Goal: Feedback & Contribution: Contribute content

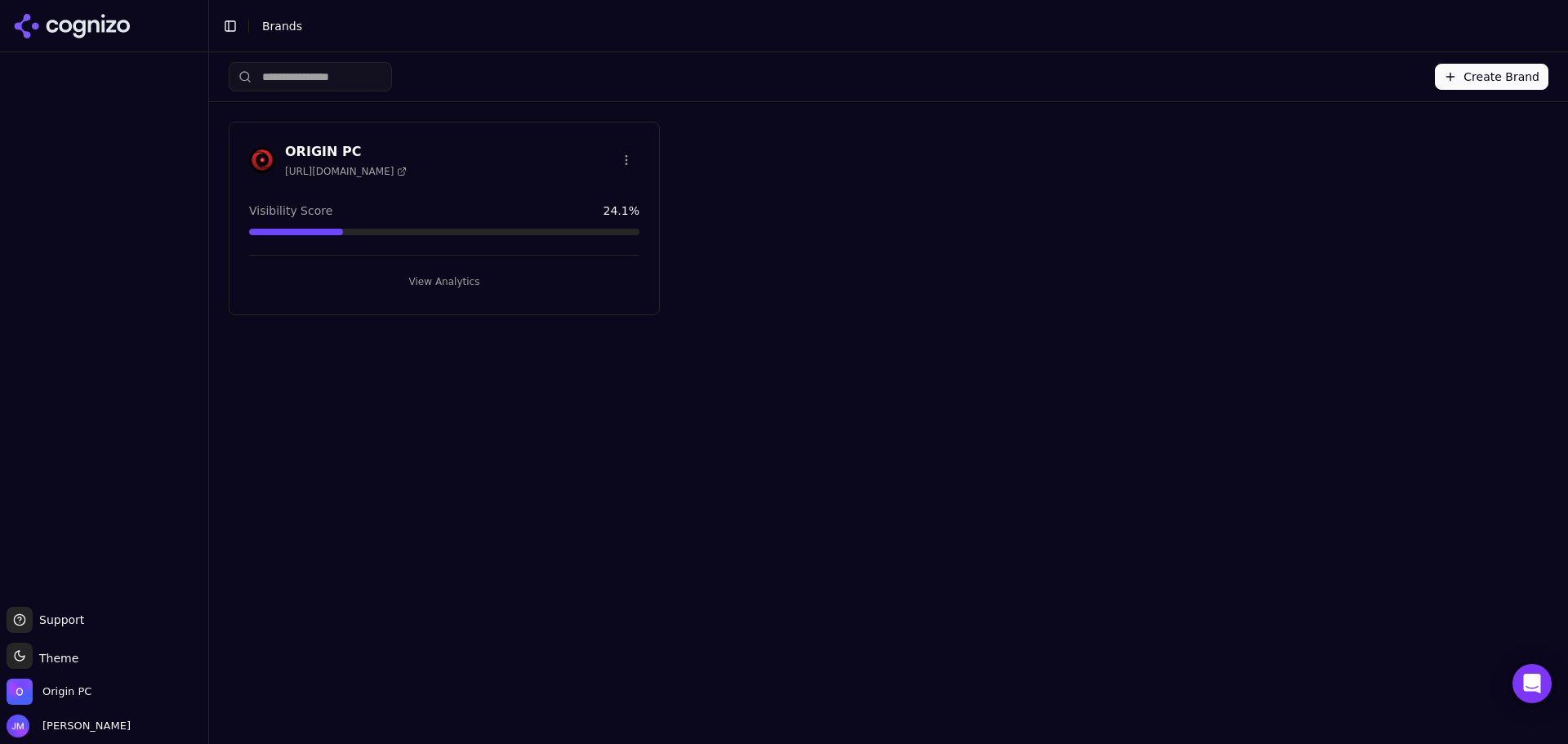
click at [450, 285] on button "View Analytics" at bounding box center [444, 281] width 390 height 26
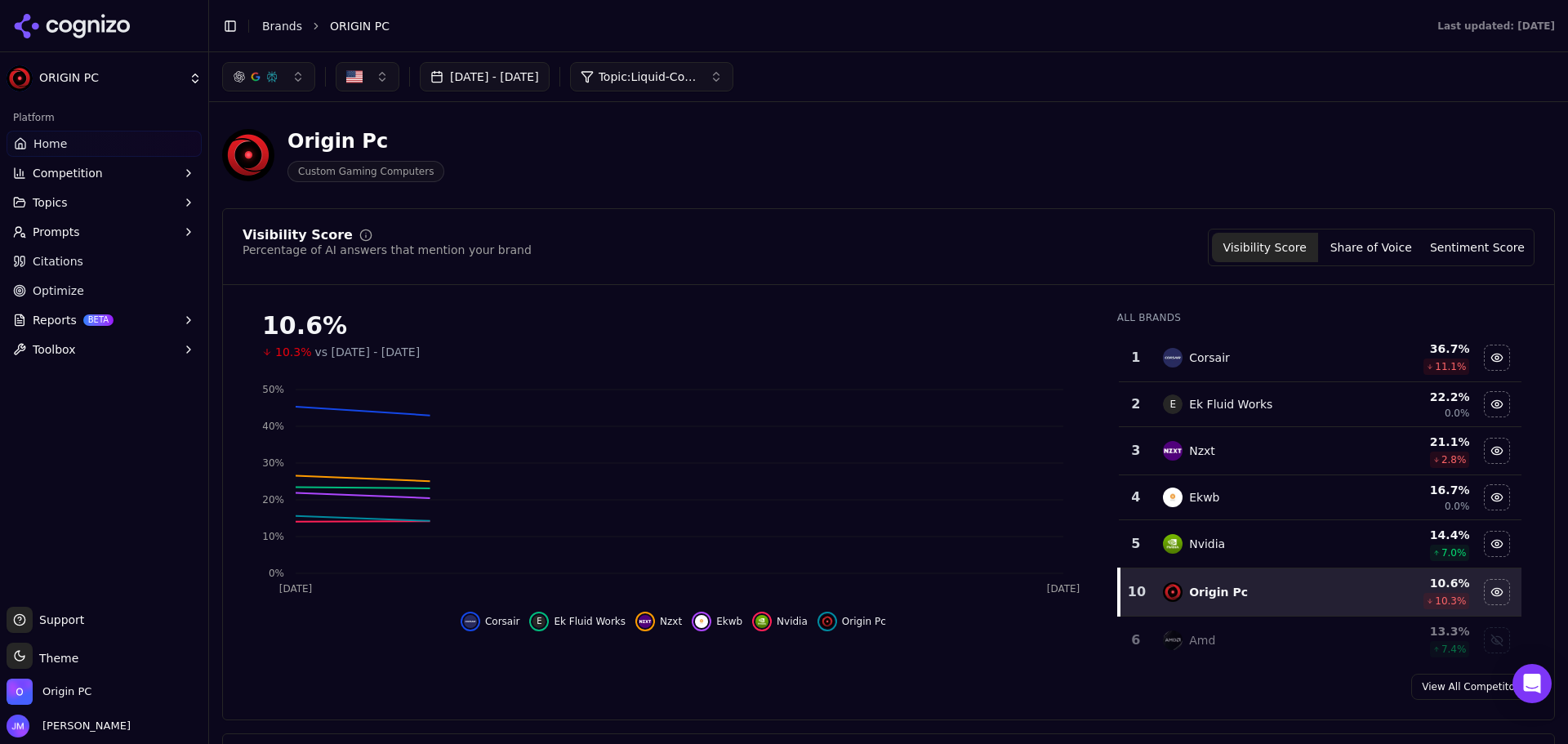
click at [182, 230] on icon "button" at bounding box center [189, 232] width 13 height 13
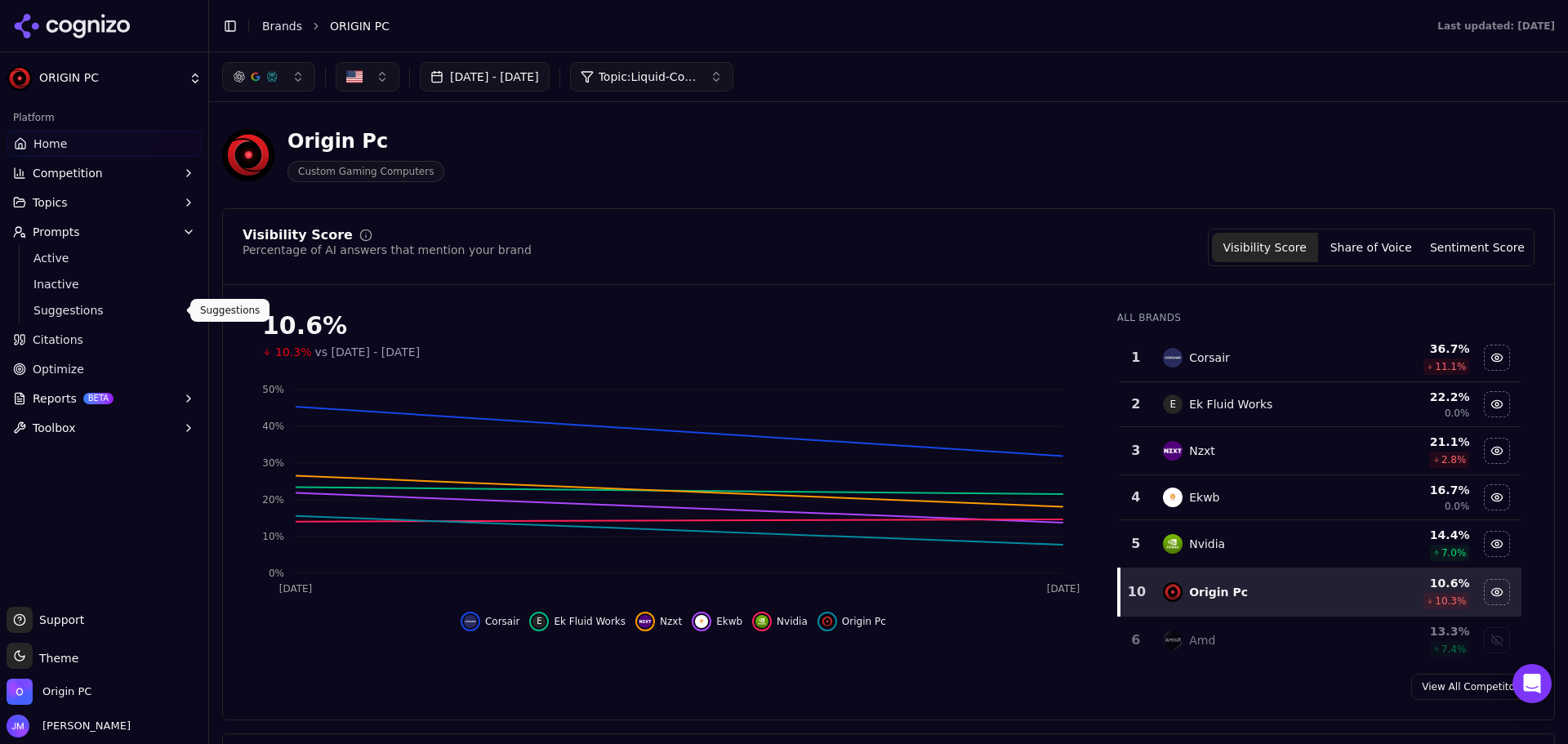
click at [86, 309] on span "Suggestions" at bounding box center [104, 310] width 142 height 16
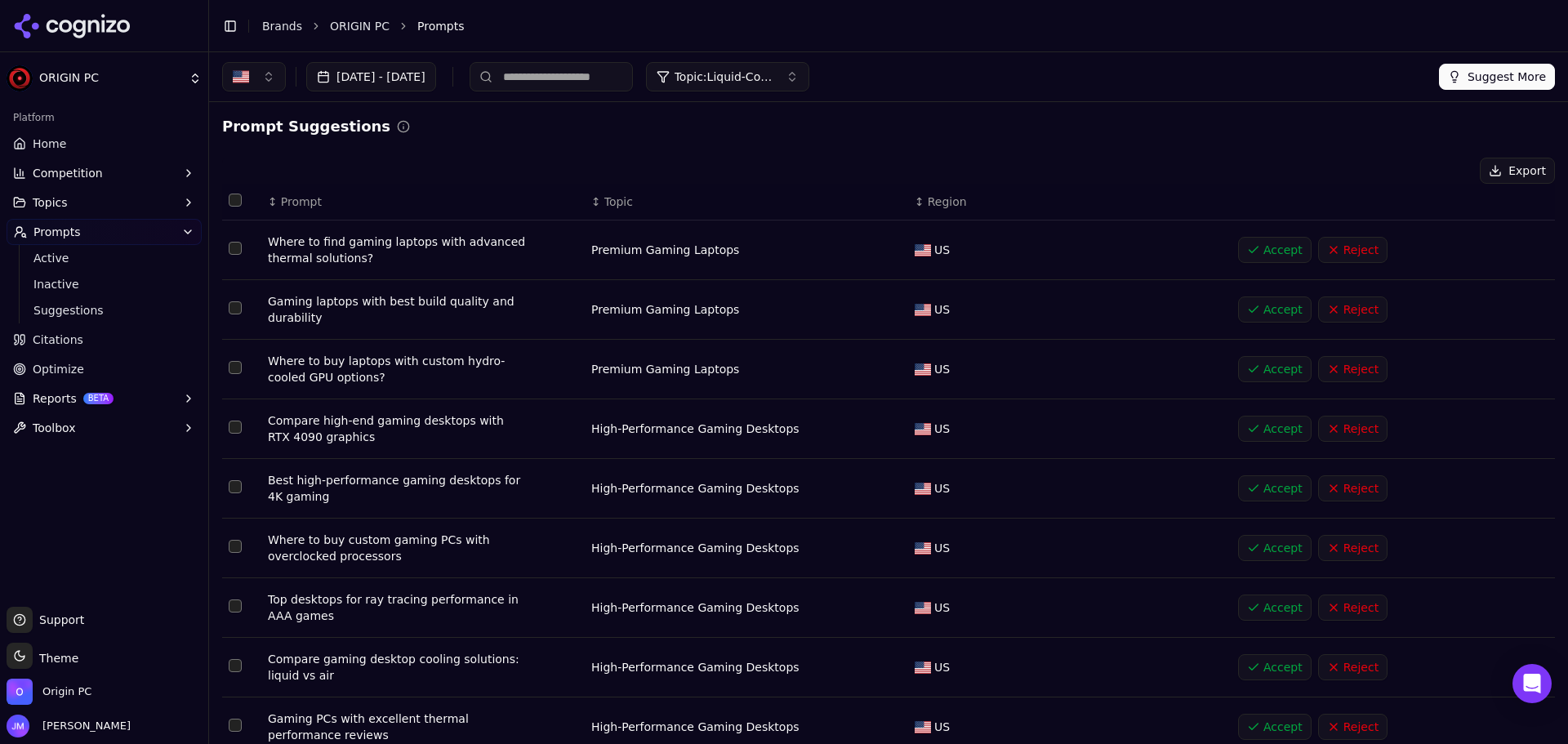
click at [229, 249] on button "Select row 1" at bounding box center [236, 249] width 13 height 13
click at [228, 307] on td "Data table" at bounding box center [242, 311] width 39 height 60
click at [245, 304] on td "Data table" at bounding box center [242, 311] width 39 height 60
click at [236, 360] on td "Data table" at bounding box center [242, 370] width 39 height 60
click at [236, 374] on button "Select row 3" at bounding box center [236, 368] width 13 height 13
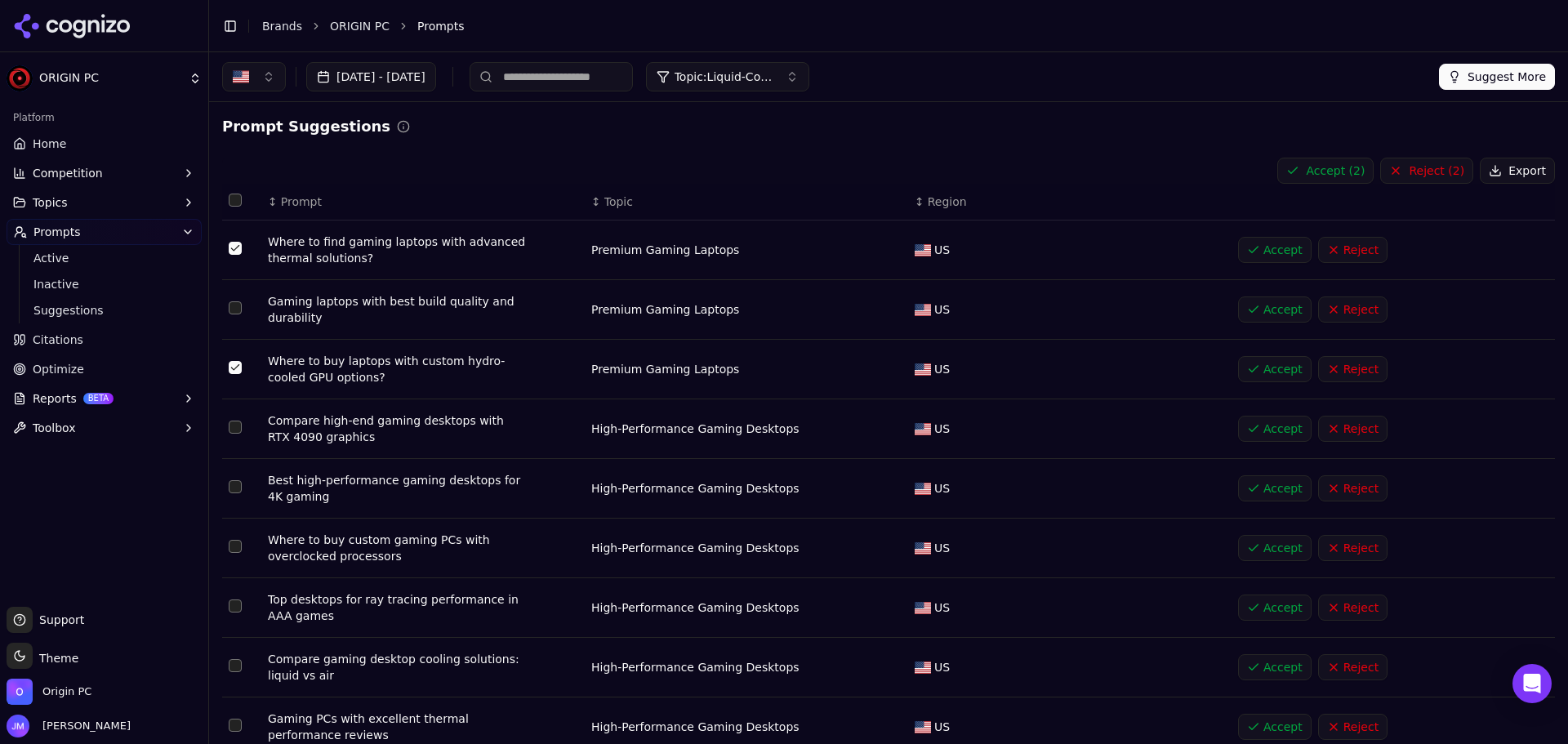
click at [237, 306] on button "Select row 2" at bounding box center [236, 308] width 13 height 13
click at [236, 425] on button "Select row 4" at bounding box center [236, 427] width 13 height 13
click at [1421, 167] on button "Reject ( 4 )" at bounding box center [1426, 171] width 93 height 26
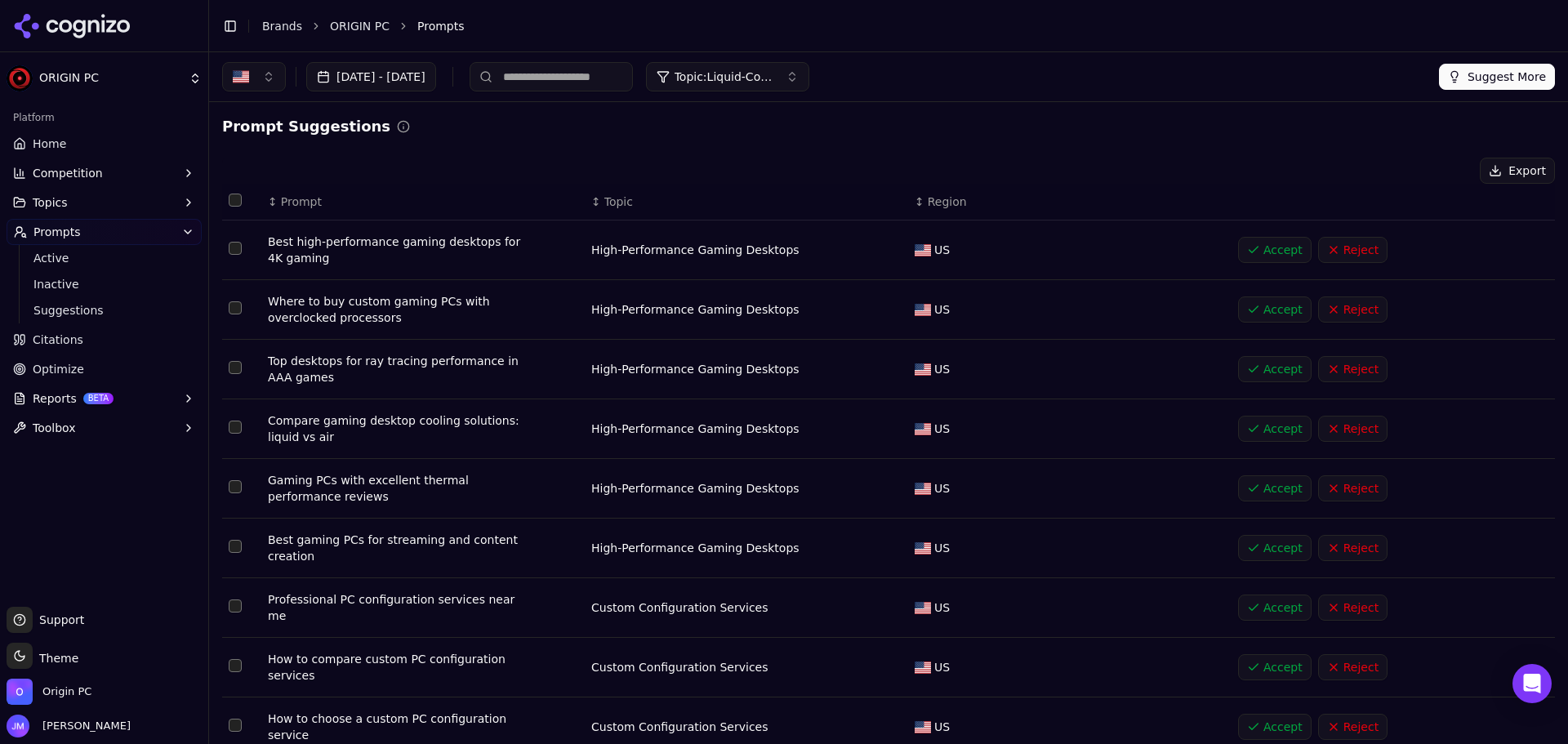
click at [233, 251] on button "Select row 1" at bounding box center [236, 249] width 13 height 13
click at [239, 310] on button "Select row 2" at bounding box center [236, 308] width 13 height 13
click at [236, 370] on button "Select row 3" at bounding box center [236, 368] width 13 height 13
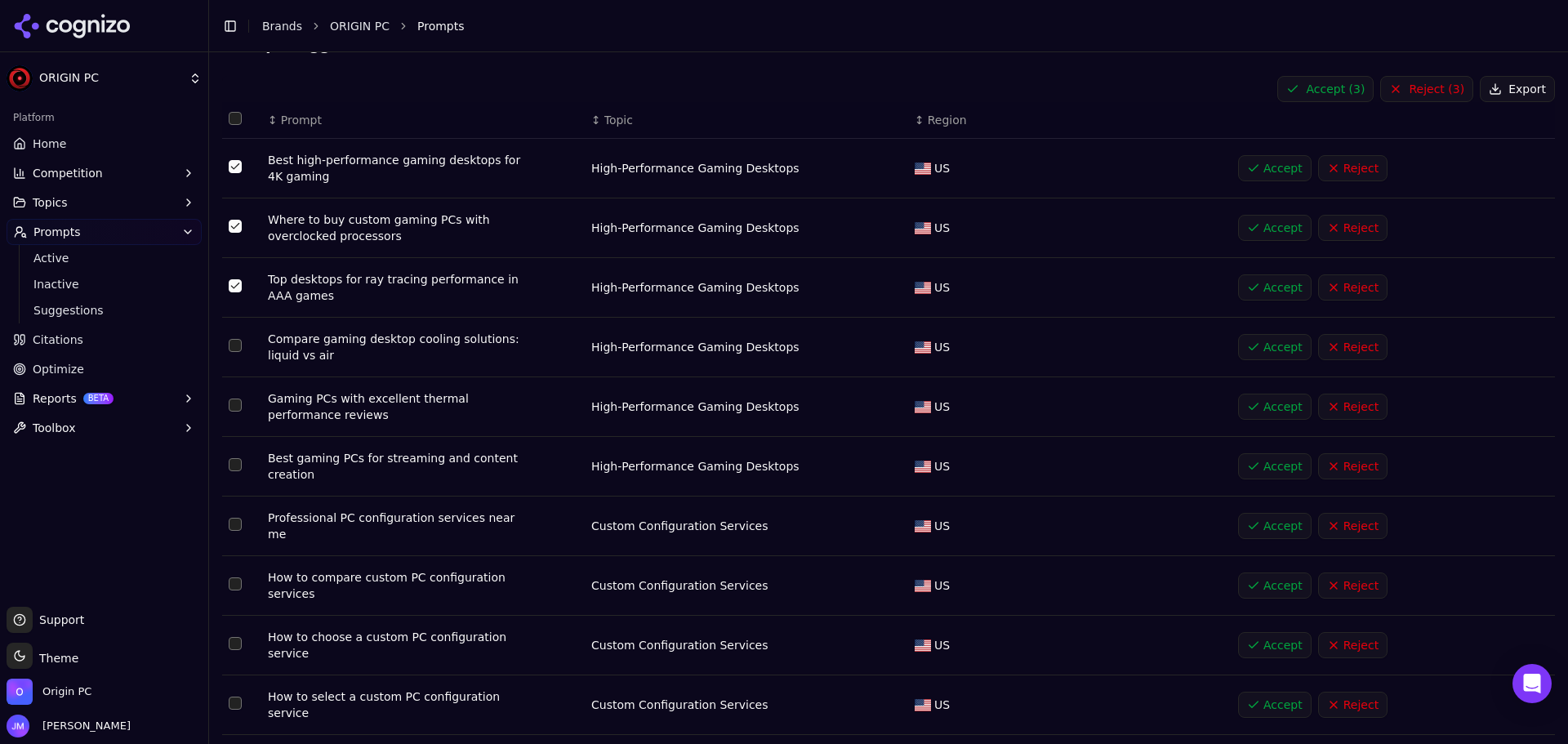
click at [238, 345] on button "Select row 4" at bounding box center [236, 345] width 13 height 13
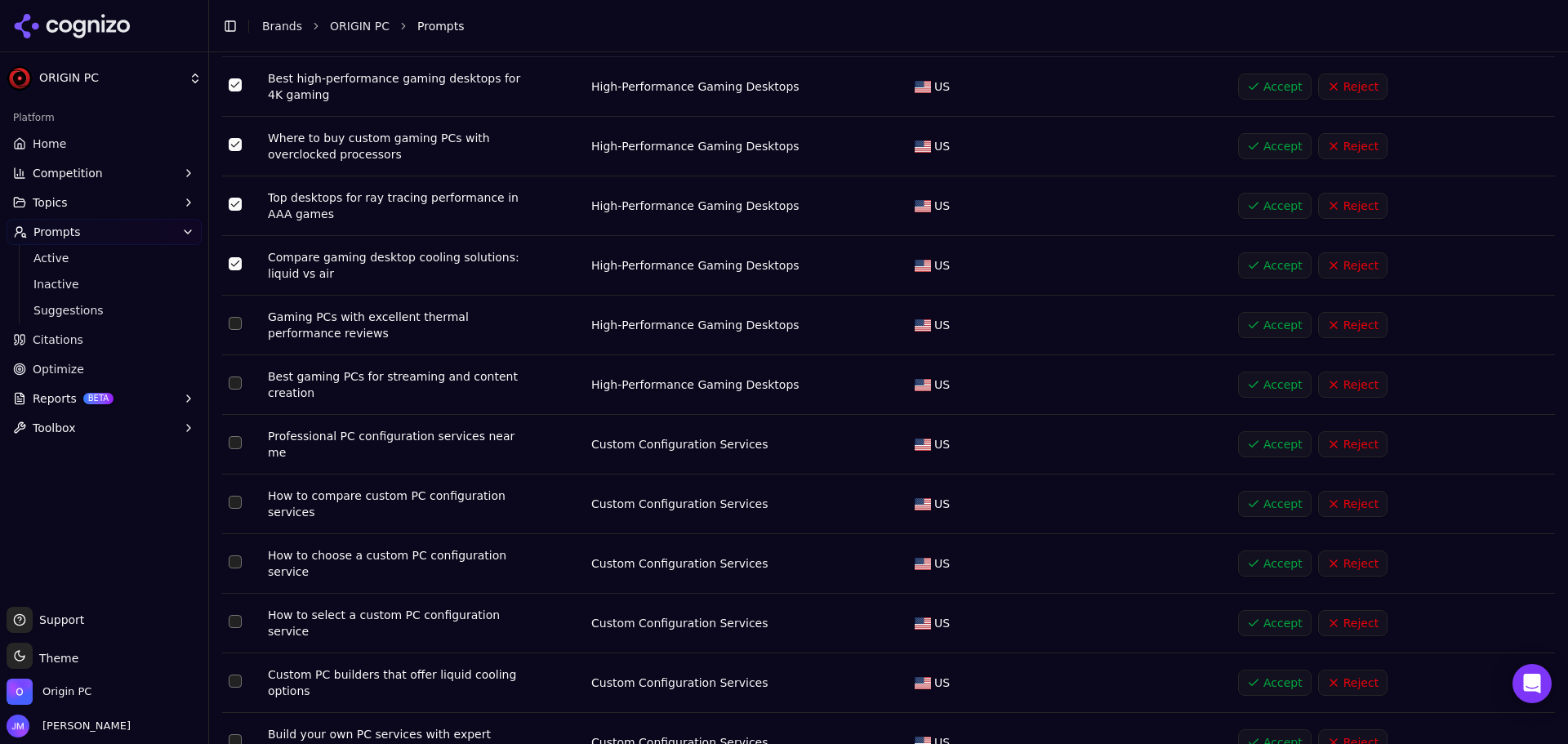
click at [236, 325] on button "Select row 5" at bounding box center [236, 324] width 13 height 13
click at [236, 386] on button "Select row 6" at bounding box center [236, 383] width 13 height 13
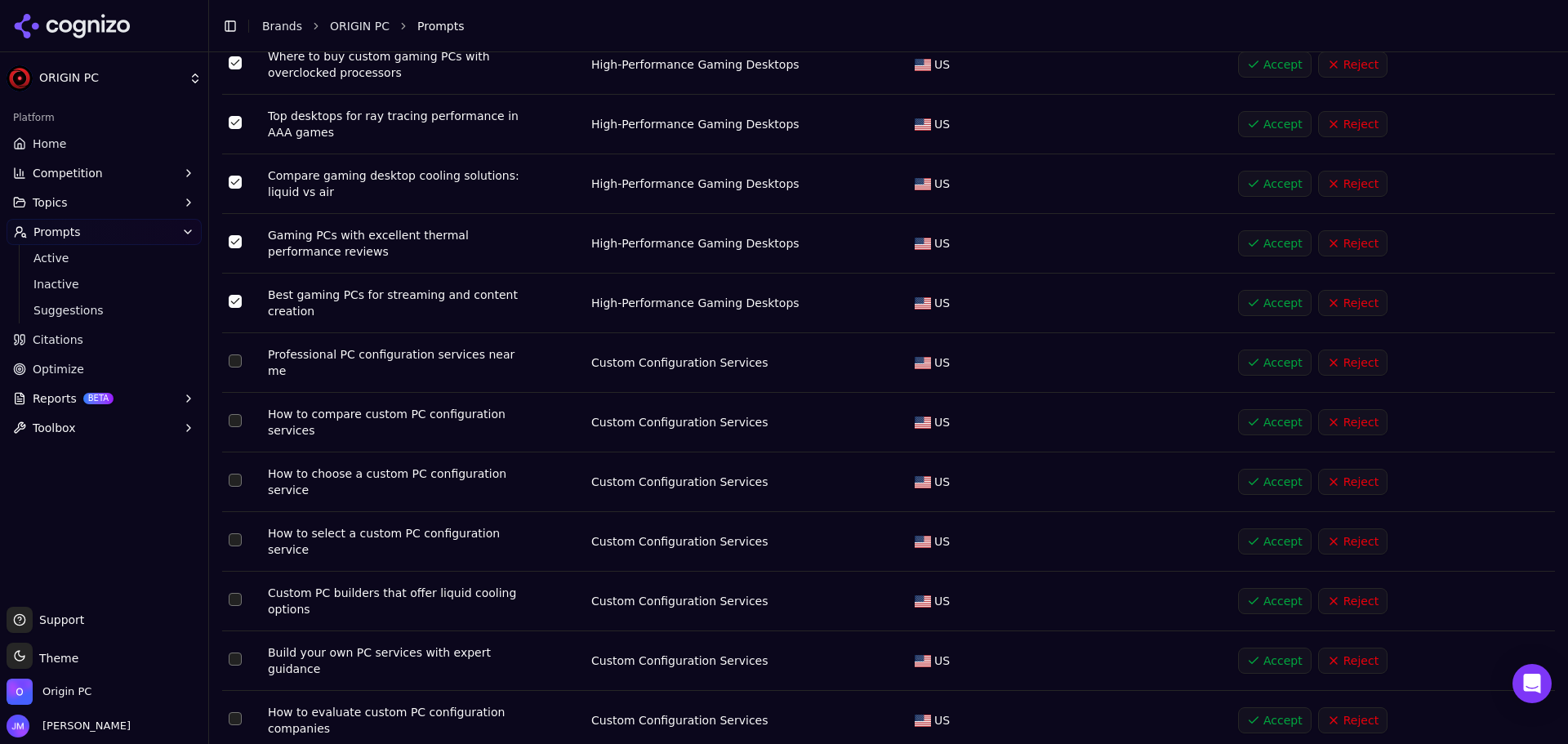
click at [237, 356] on button "Select row 7" at bounding box center [236, 361] width 13 height 13
click at [235, 418] on button "Select row 8" at bounding box center [236, 420] width 13 height 13
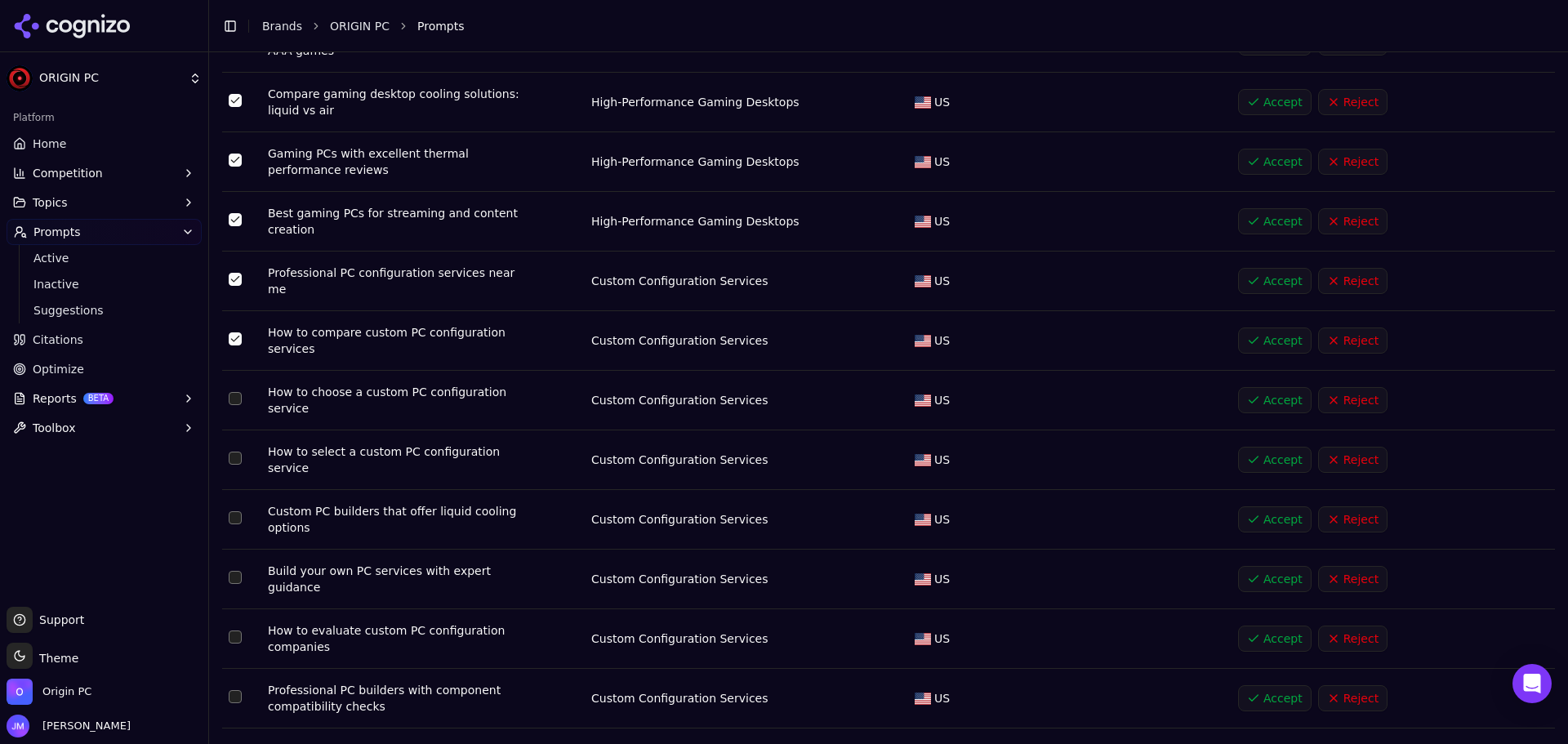
click at [234, 394] on button "Select row 9" at bounding box center [236, 399] width 13 height 13
click at [238, 392] on button "Select row 9" at bounding box center [236, 399] width 13 height 13
click at [234, 392] on button "Select row 9" at bounding box center [236, 399] width 13 height 13
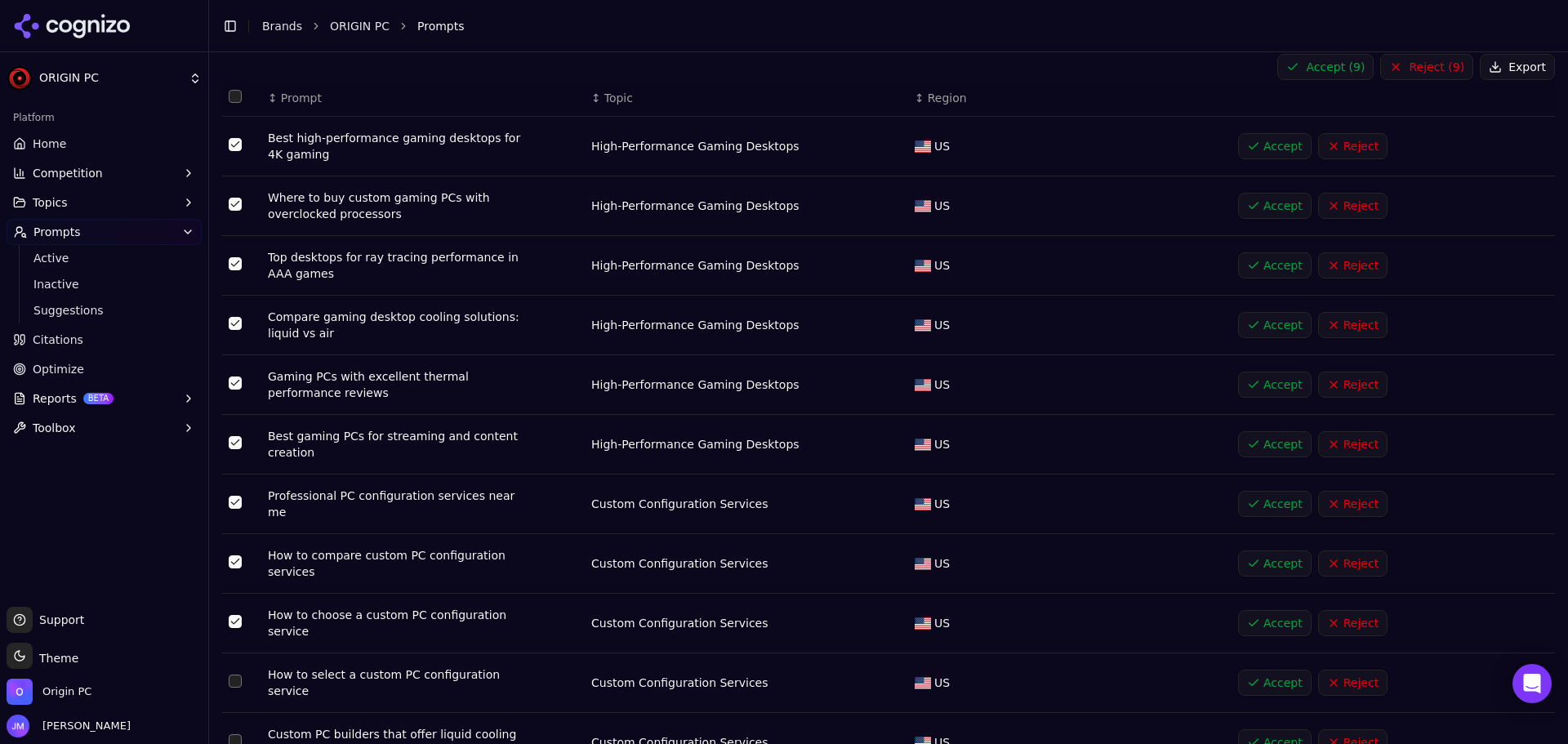
scroll to position [0, 0]
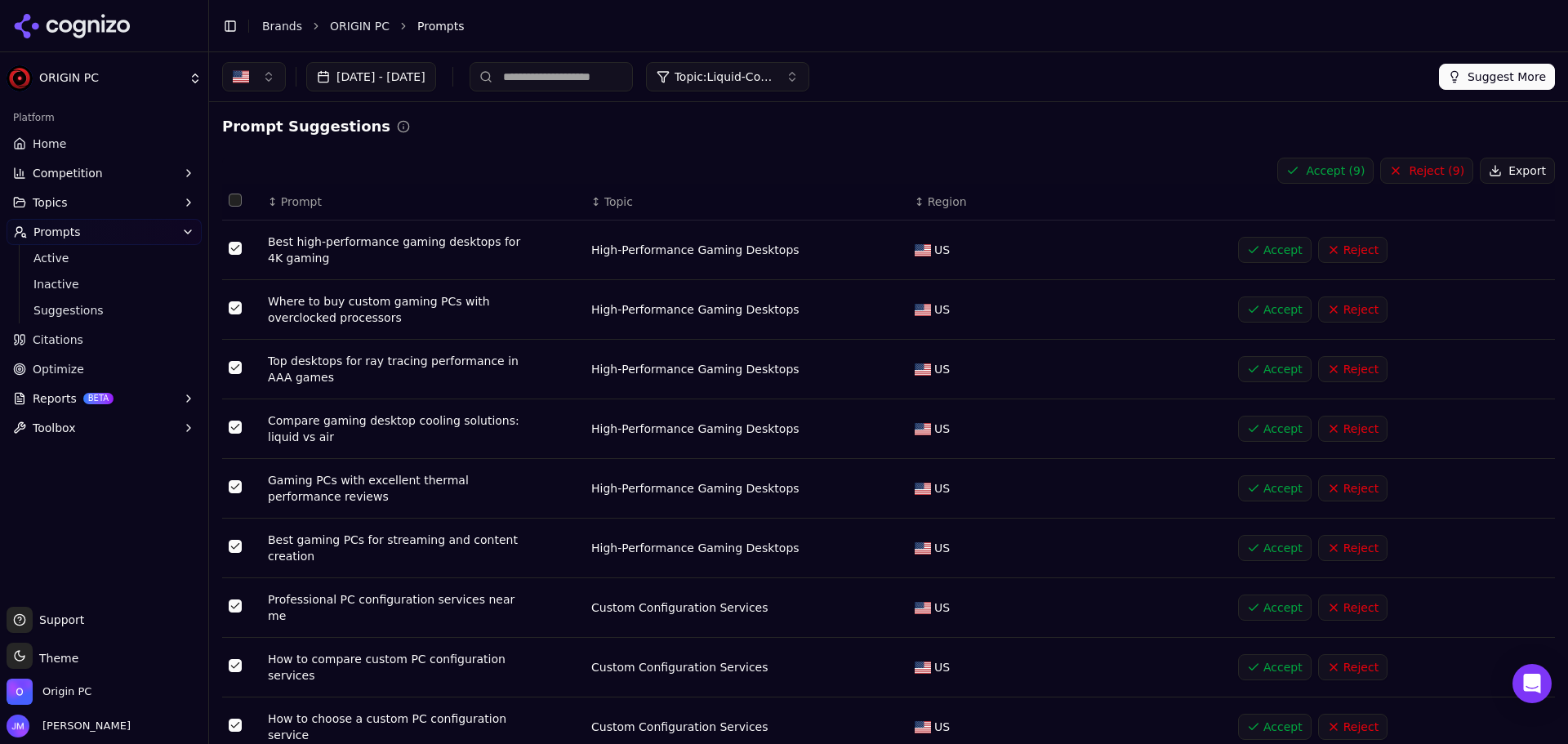
click at [1334, 167] on button "Accept ( 9 )" at bounding box center [1325, 171] width 97 height 26
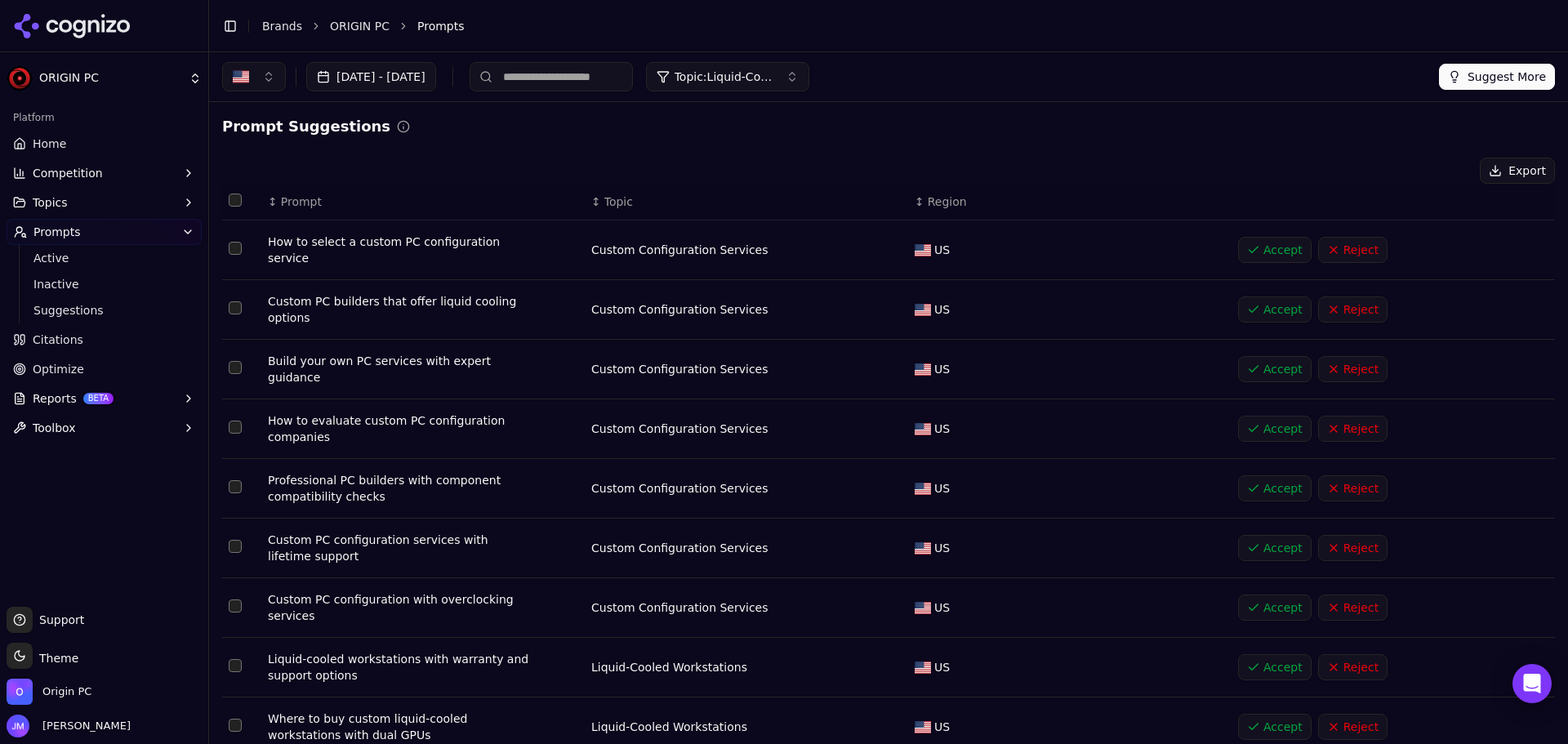
click at [234, 539] on button "Select row 6" at bounding box center [236, 546] width 13 height 13
click at [231, 420] on button "Select row 4" at bounding box center [236, 427] width 13 height 13
click at [238, 306] on button "Select row 2" at bounding box center [236, 308] width 13 height 13
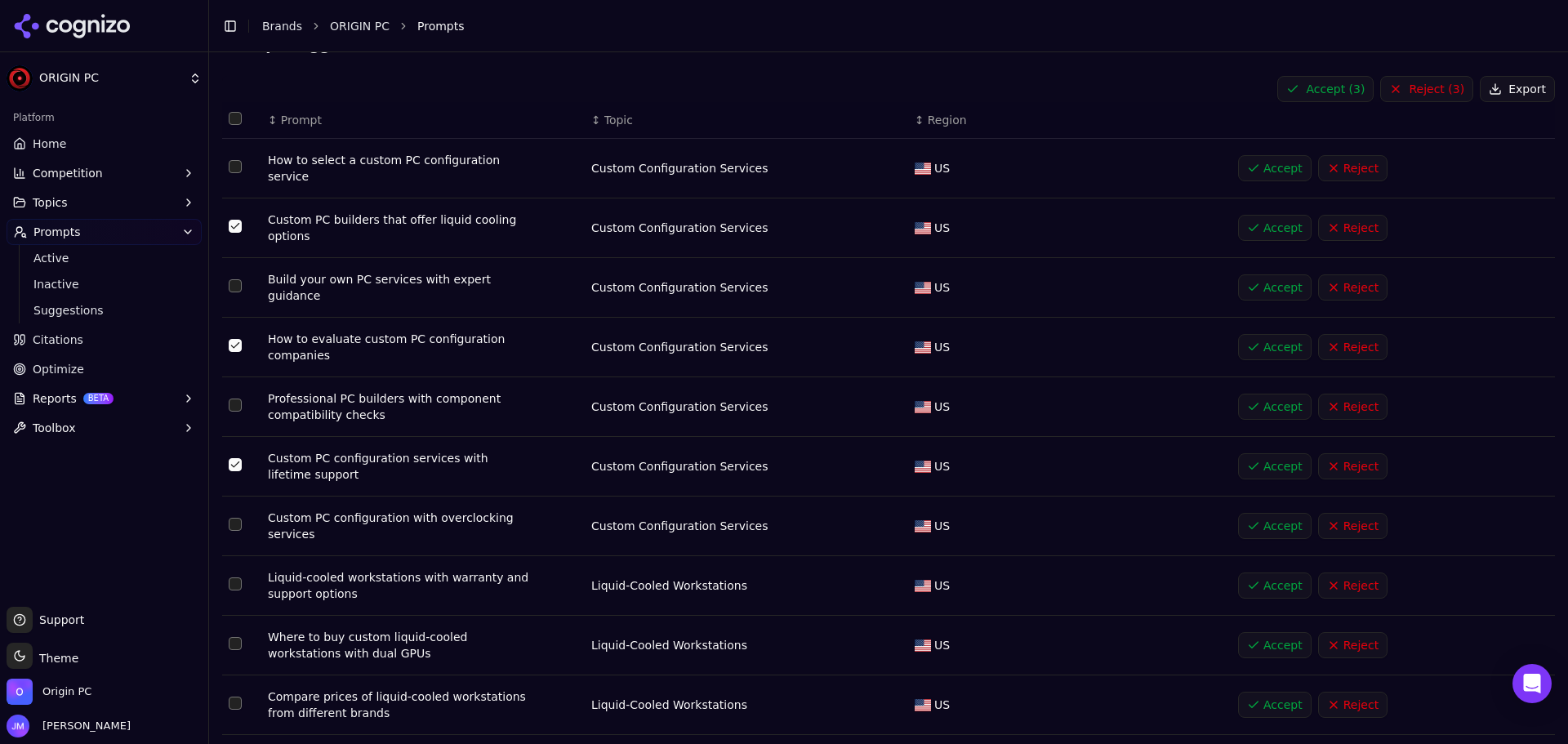
scroll to position [163, 0]
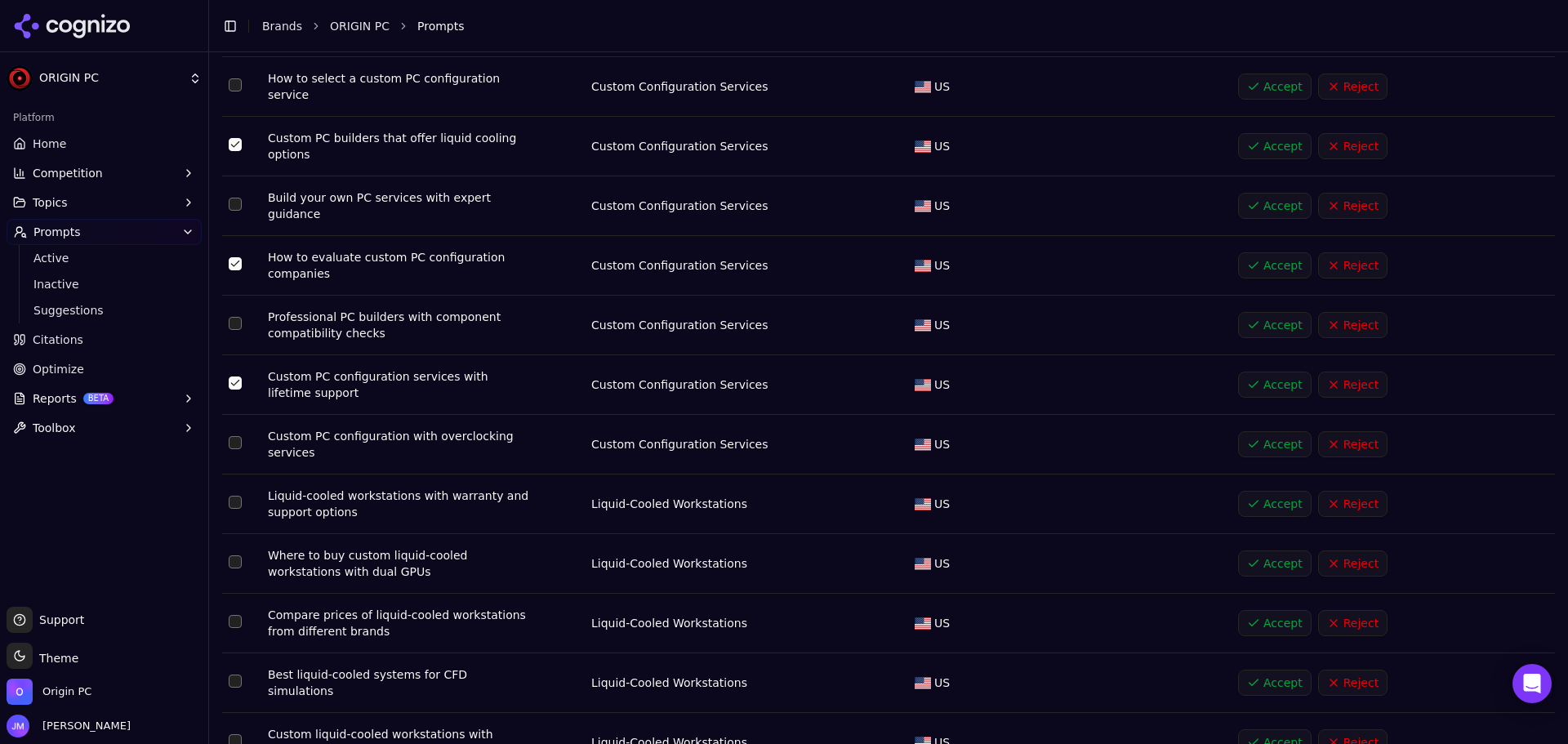
click at [237, 436] on button "Select row 7" at bounding box center [236, 443] width 13 height 13
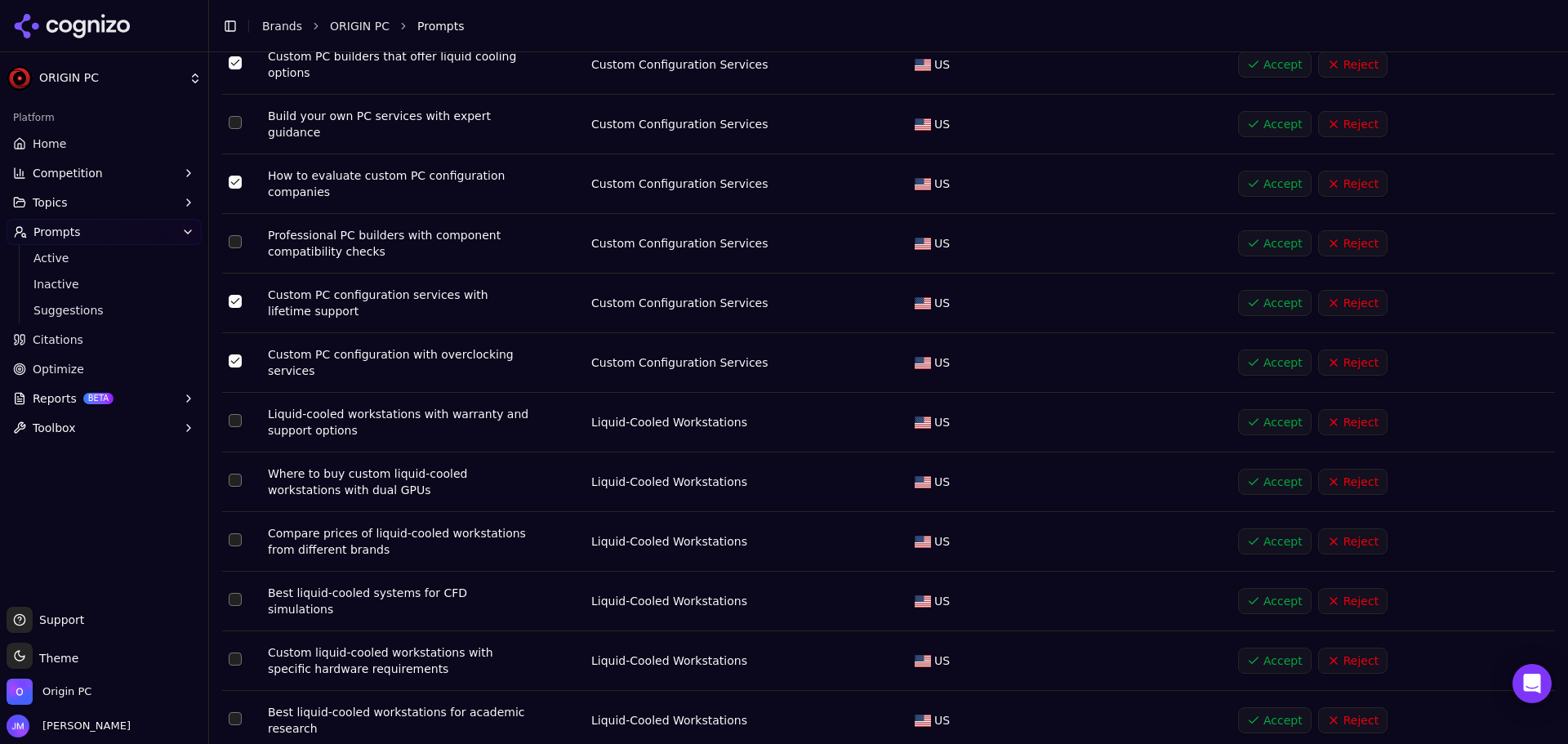
click at [236, 414] on button "Select row 8" at bounding box center [236, 420] width 13 height 13
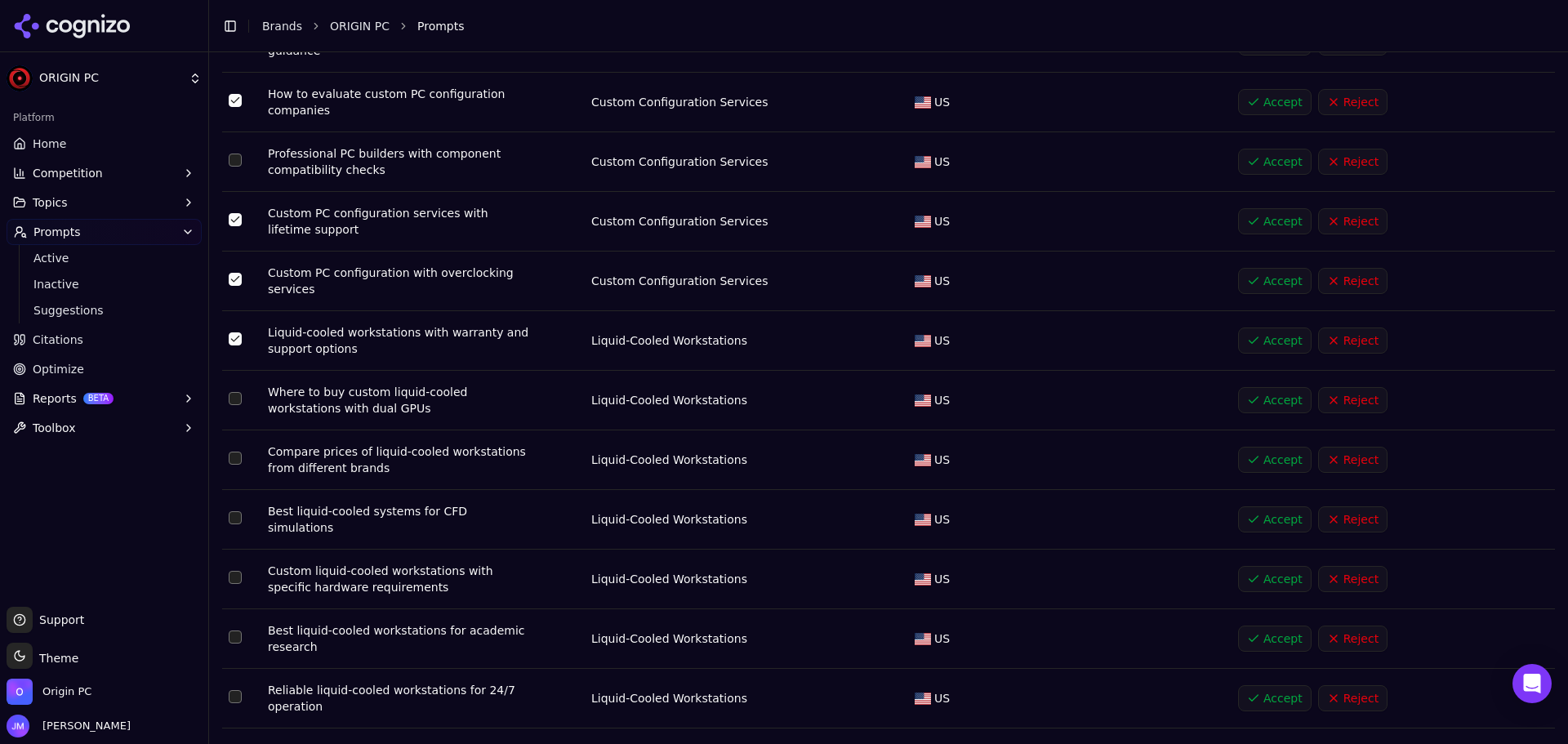
click at [236, 392] on button "Select row 9" at bounding box center [236, 399] width 13 height 13
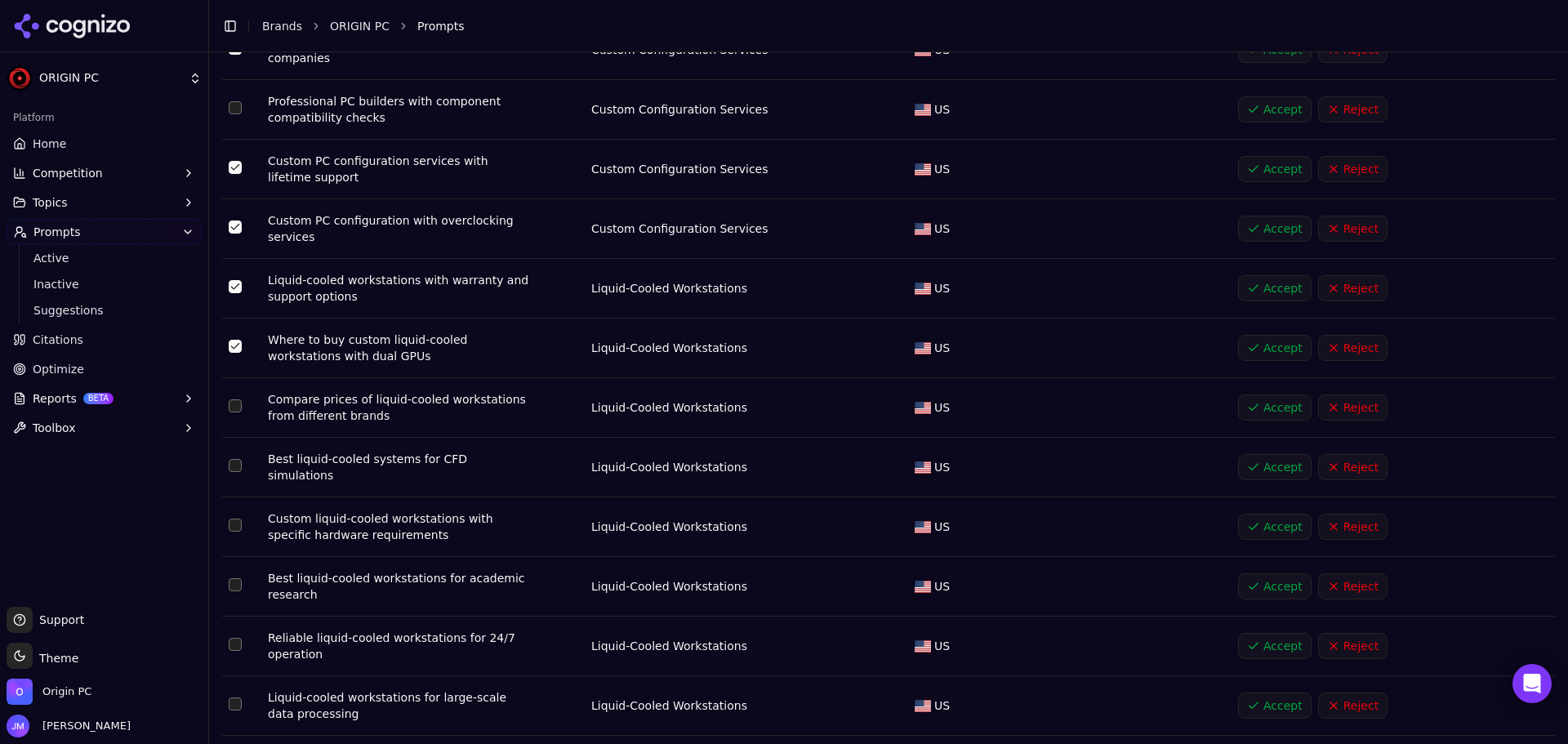
scroll to position [408, 0]
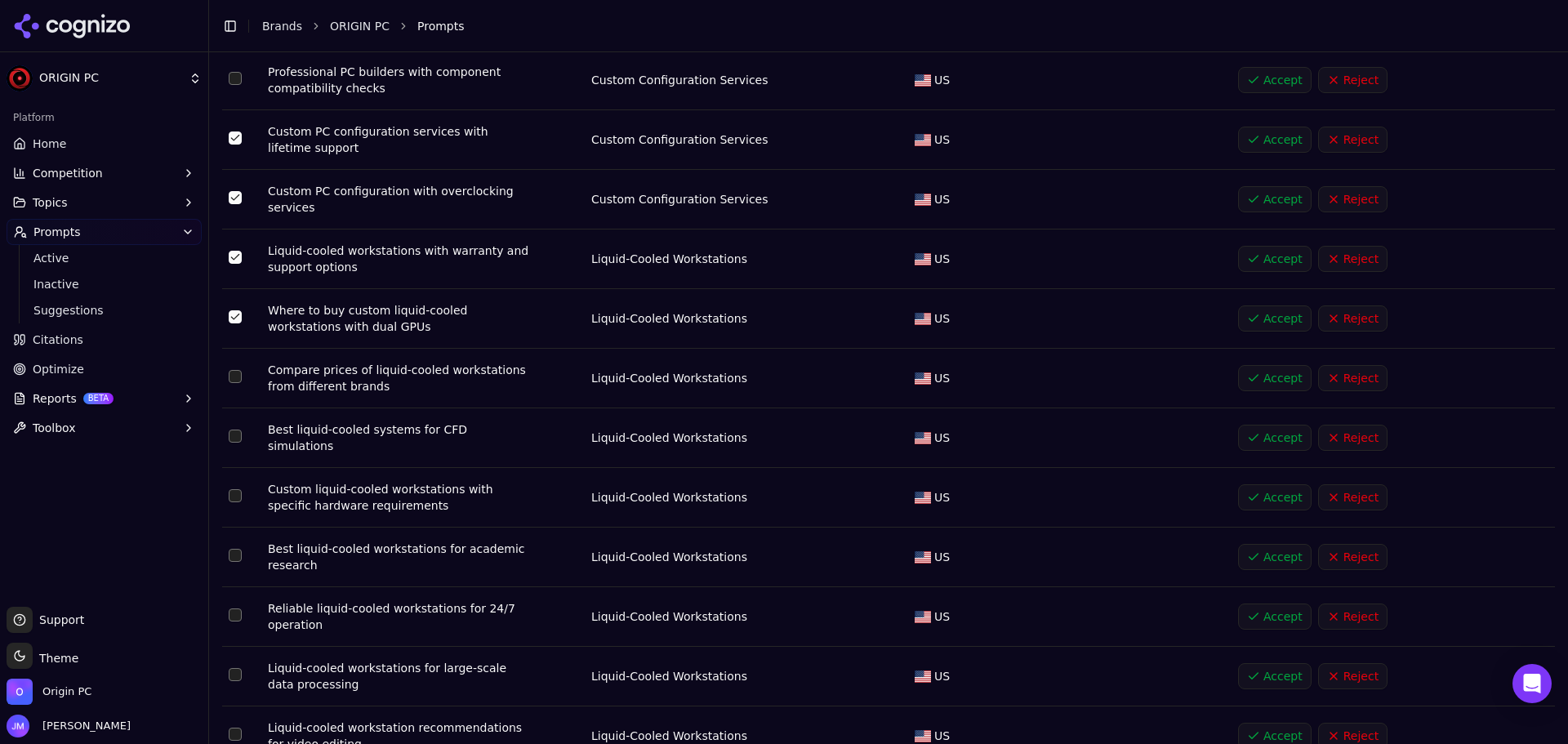
click at [236, 370] on button "Select row 10" at bounding box center [236, 376] width 13 height 13
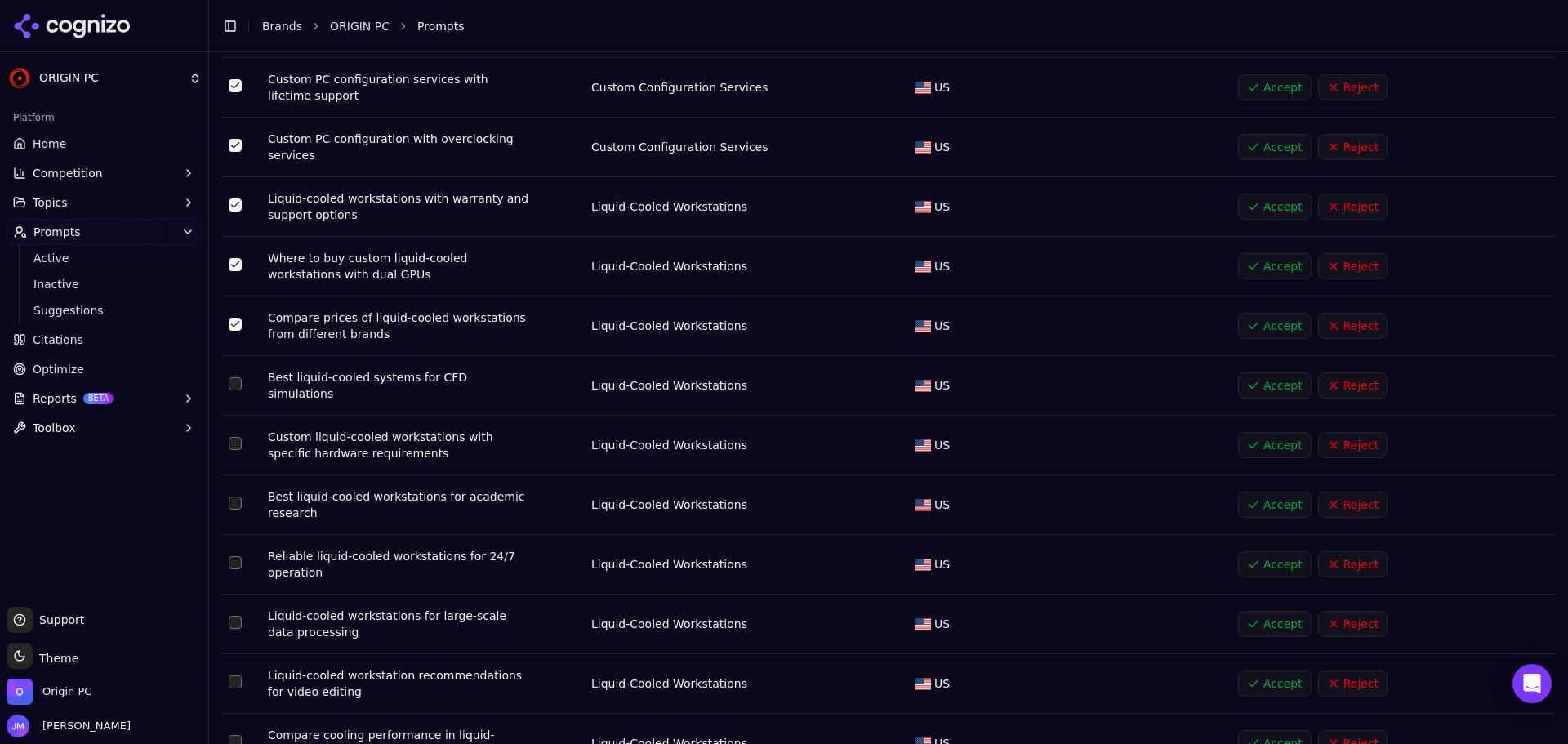
scroll to position [490, 0]
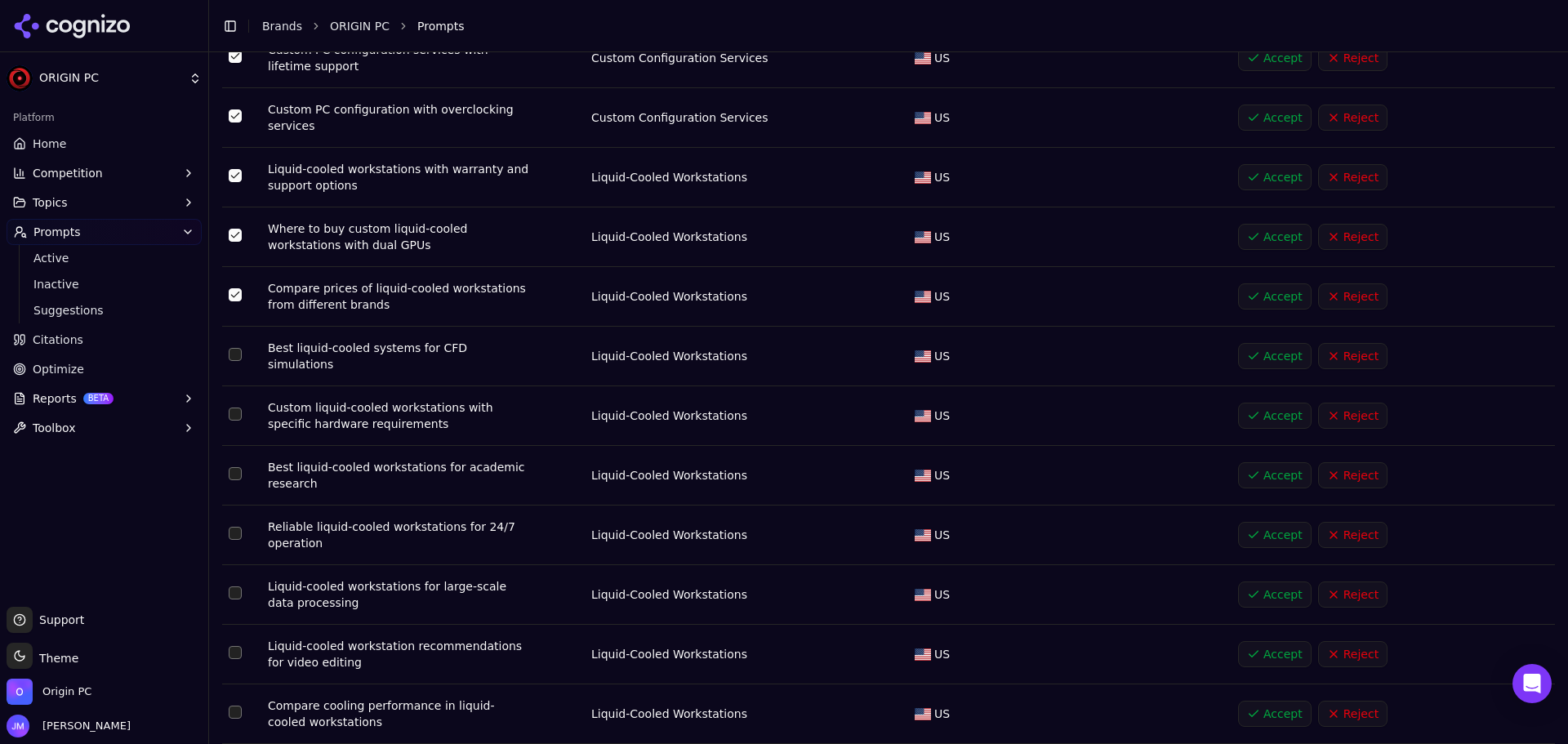
click at [237, 348] on button "Select row 11" at bounding box center [236, 355] width 13 height 13
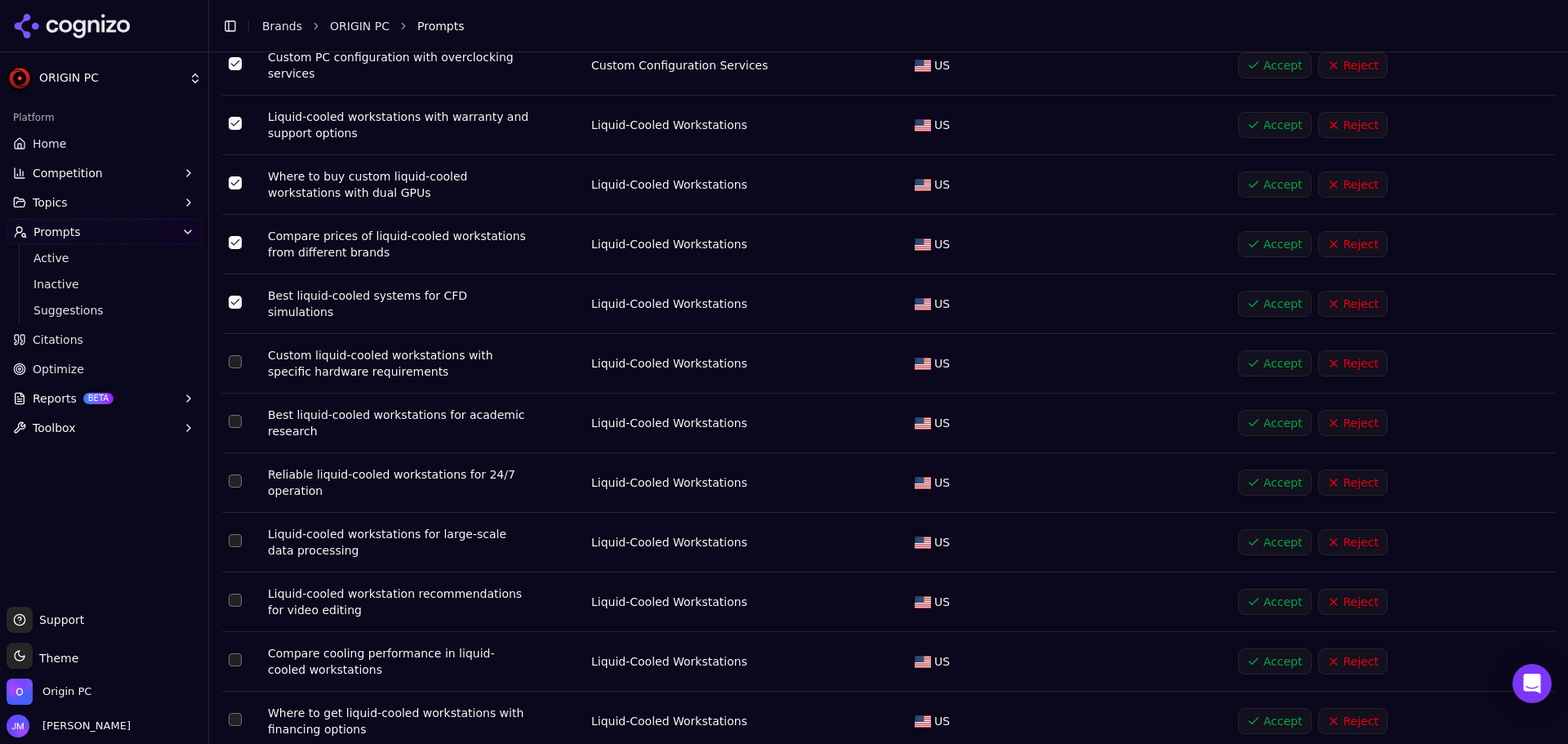
scroll to position [571, 0]
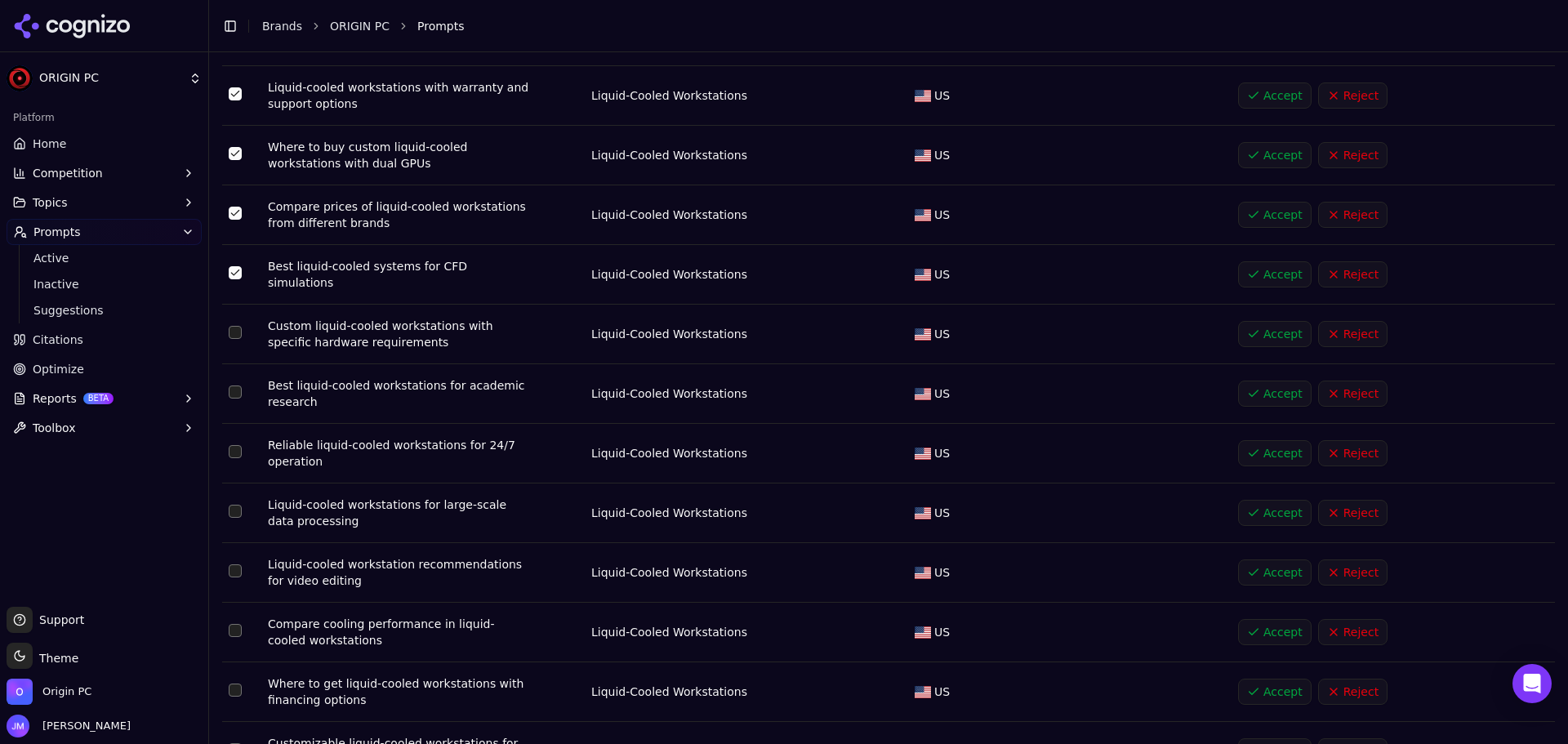
click at [236, 326] on button "Select row 12" at bounding box center [236, 332] width 13 height 13
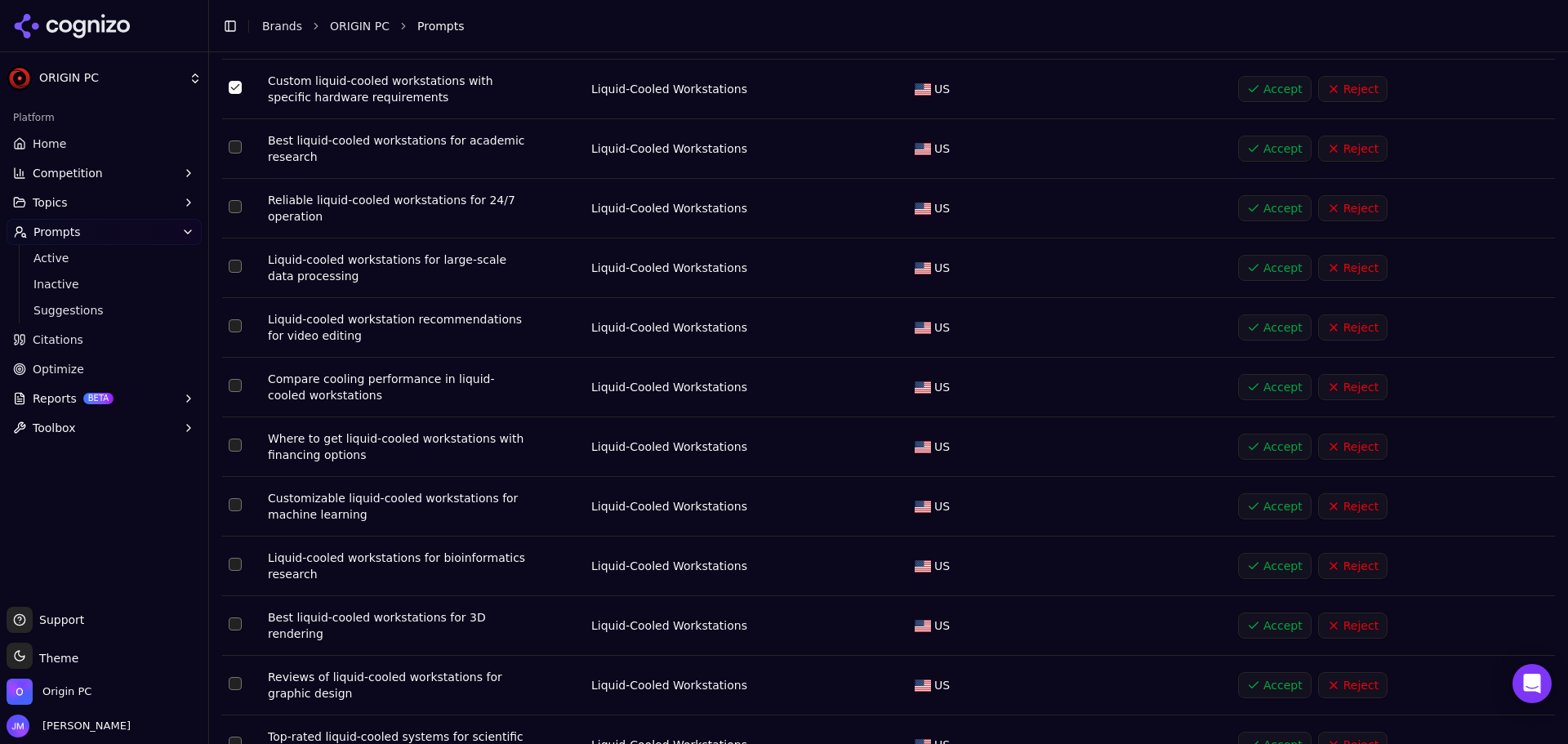
click at [230, 438] on button "Select row 18" at bounding box center [236, 445] width 13 height 13
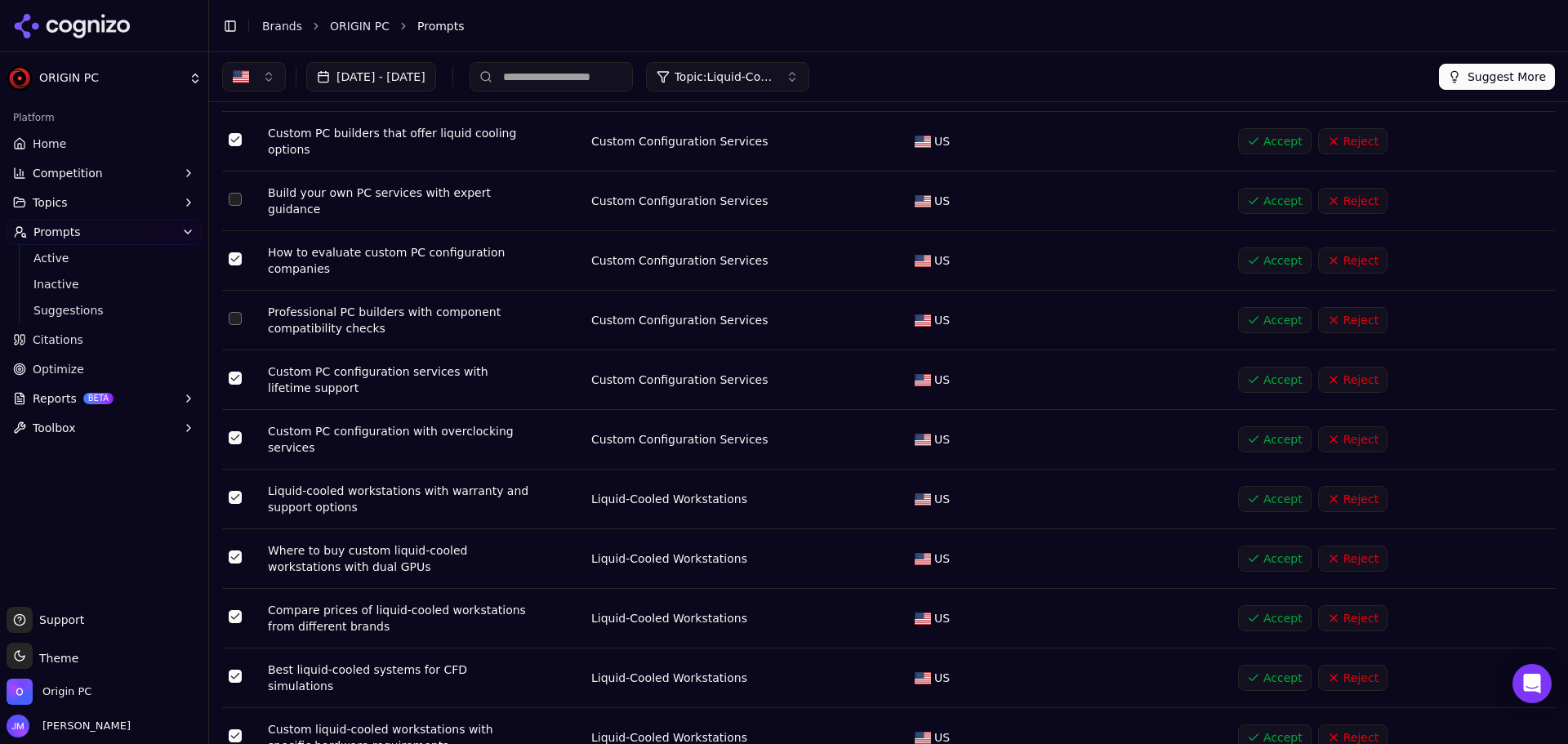
scroll to position [3, 0]
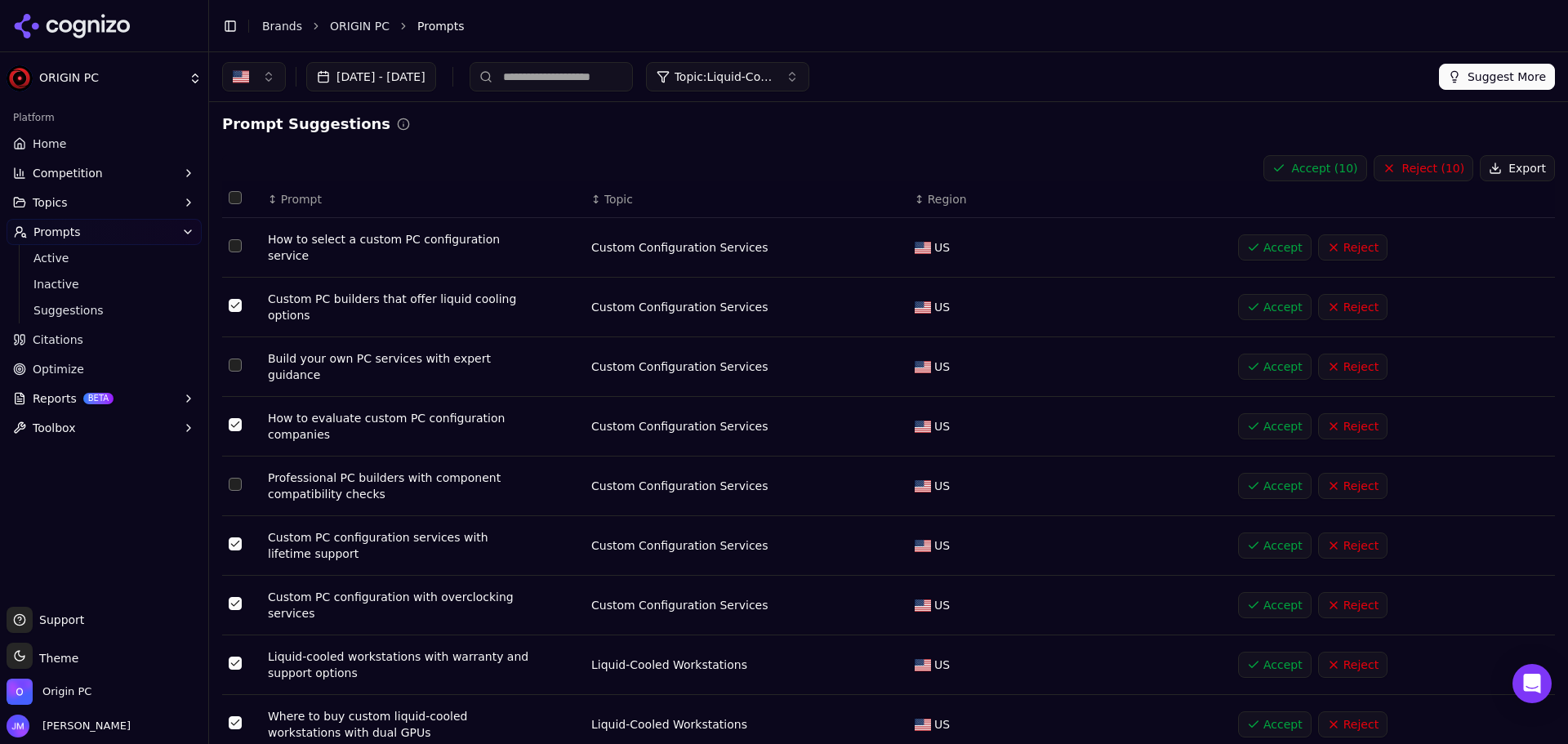
click at [1326, 160] on button "Accept ( 10 )" at bounding box center [1316, 168] width 104 height 26
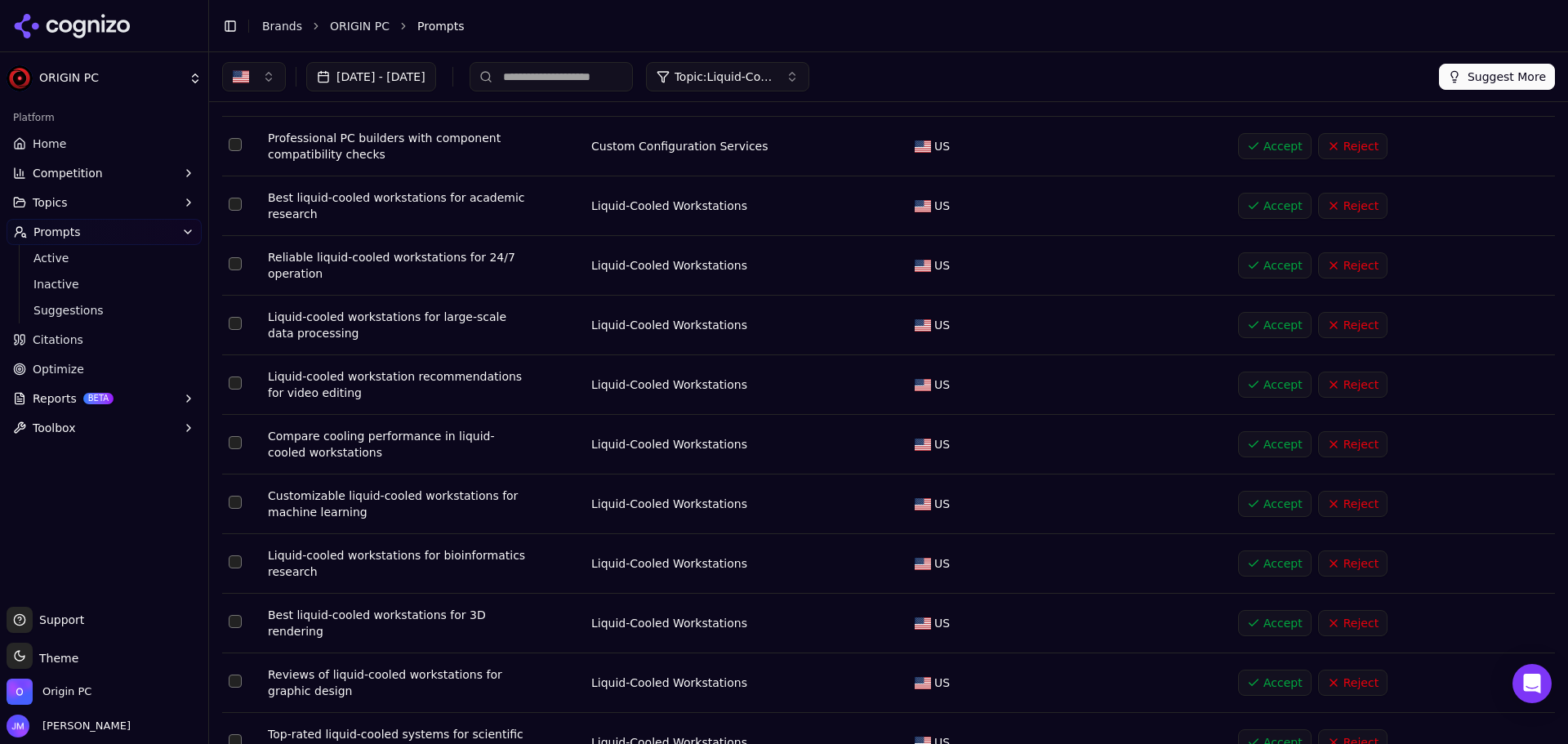
scroll to position [0, 0]
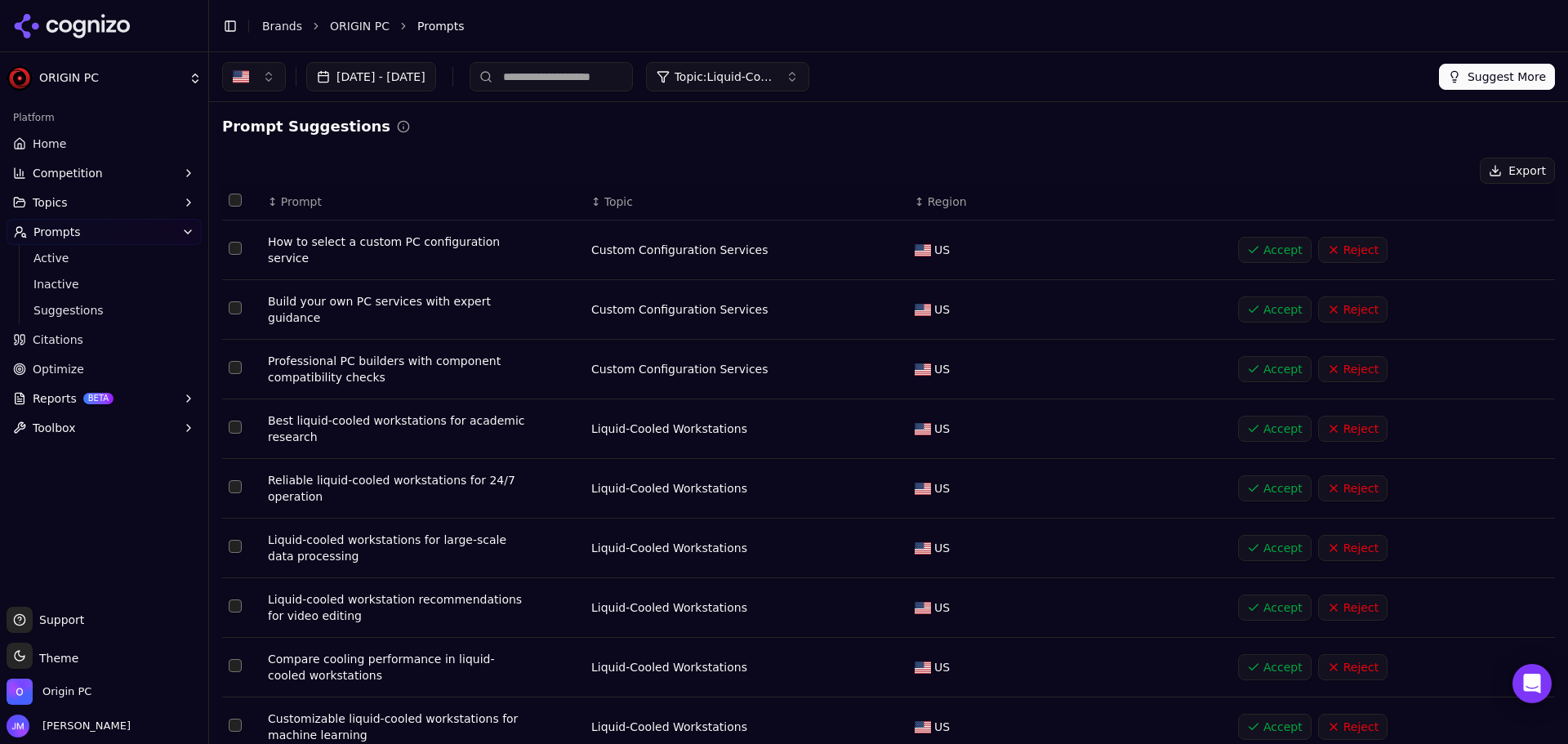
click at [772, 76] on span "Topic: Liquid-Cooled Workstations" at bounding box center [723, 76] width 98 height 16
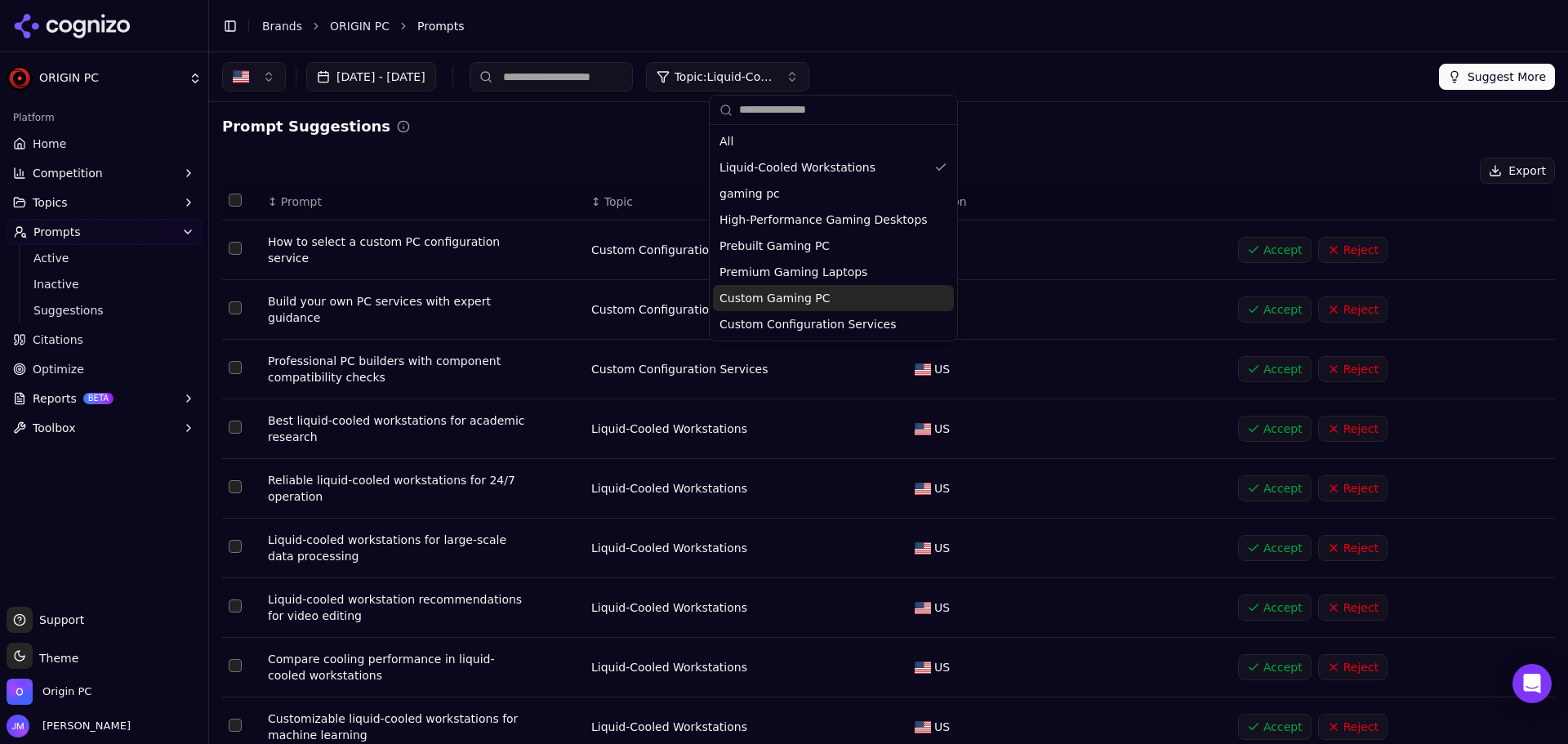
click at [845, 301] on div "Custom Gaming PC" at bounding box center [833, 298] width 241 height 26
click at [233, 250] on button "Select row 1" at bounding box center [236, 249] width 13 height 13
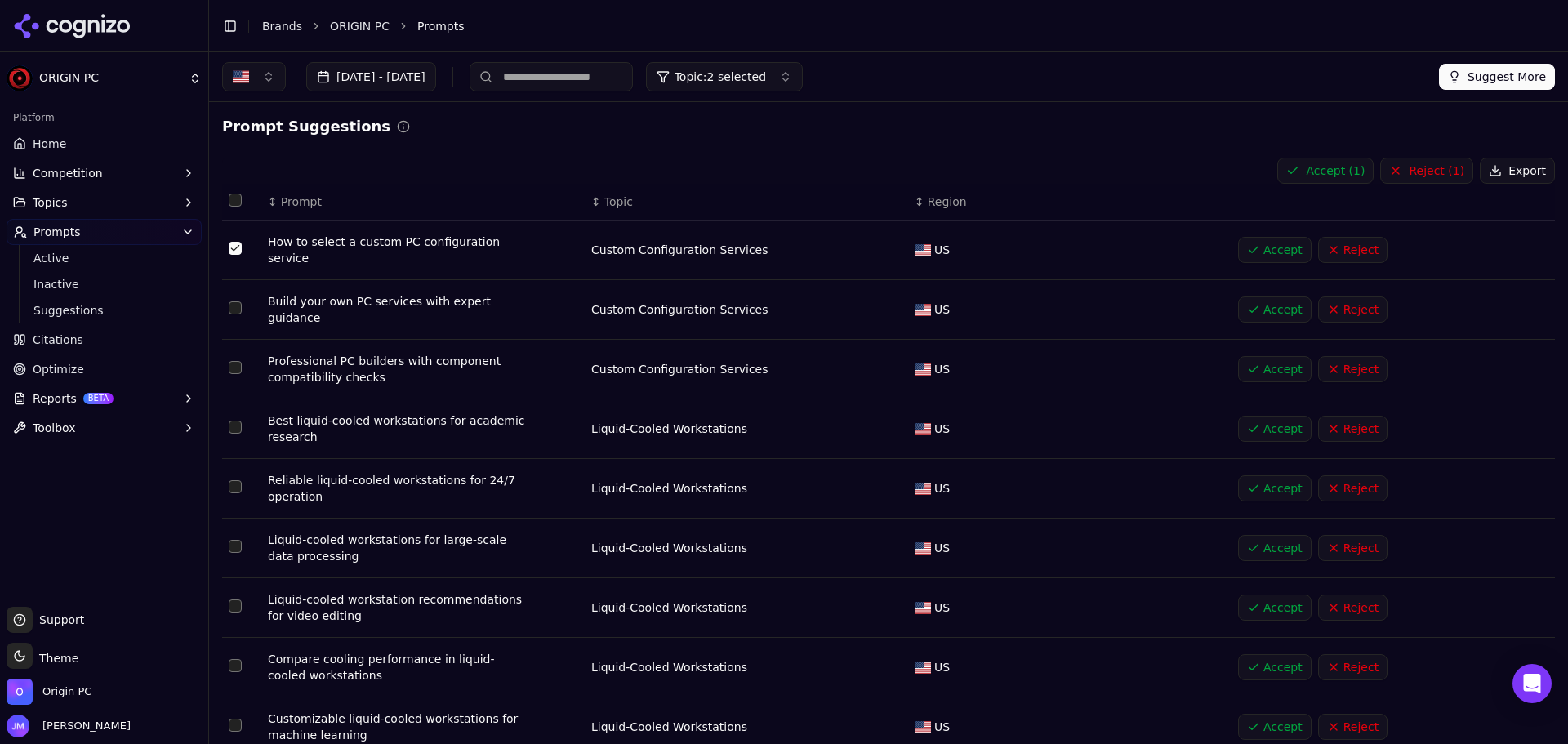
click at [235, 361] on button "Select row 3" at bounding box center [236, 368] width 13 height 13
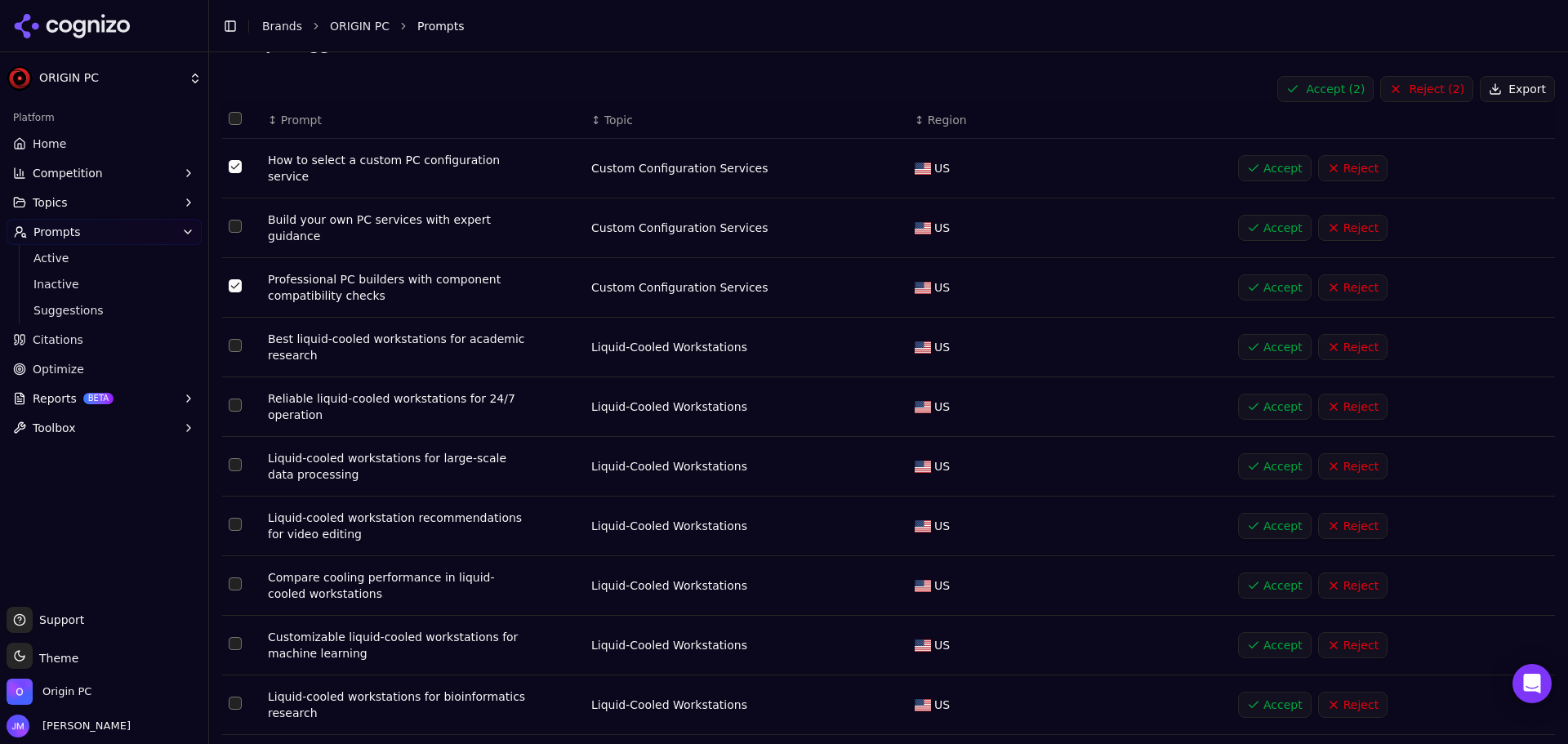
click at [236, 339] on button "Select row 4" at bounding box center [236, 345] width 13 height 13
click at [236, 402] on td "Data table" at bounding box center [242, 407] width 39 height 60
click at [230, 399] on button "Select row 5" at bounding box center [236, 405] width 13 height 13
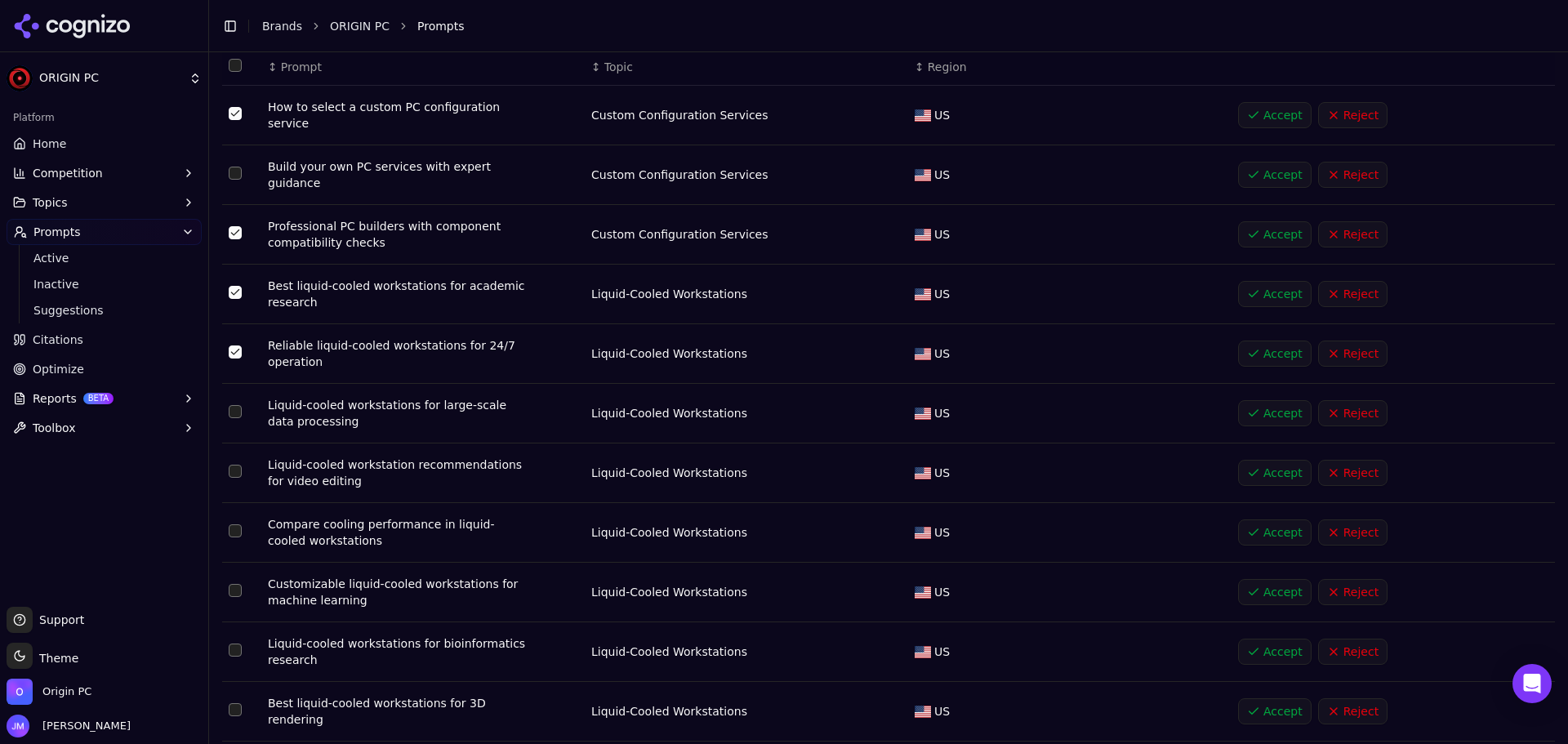
scroll to position [163, 0]
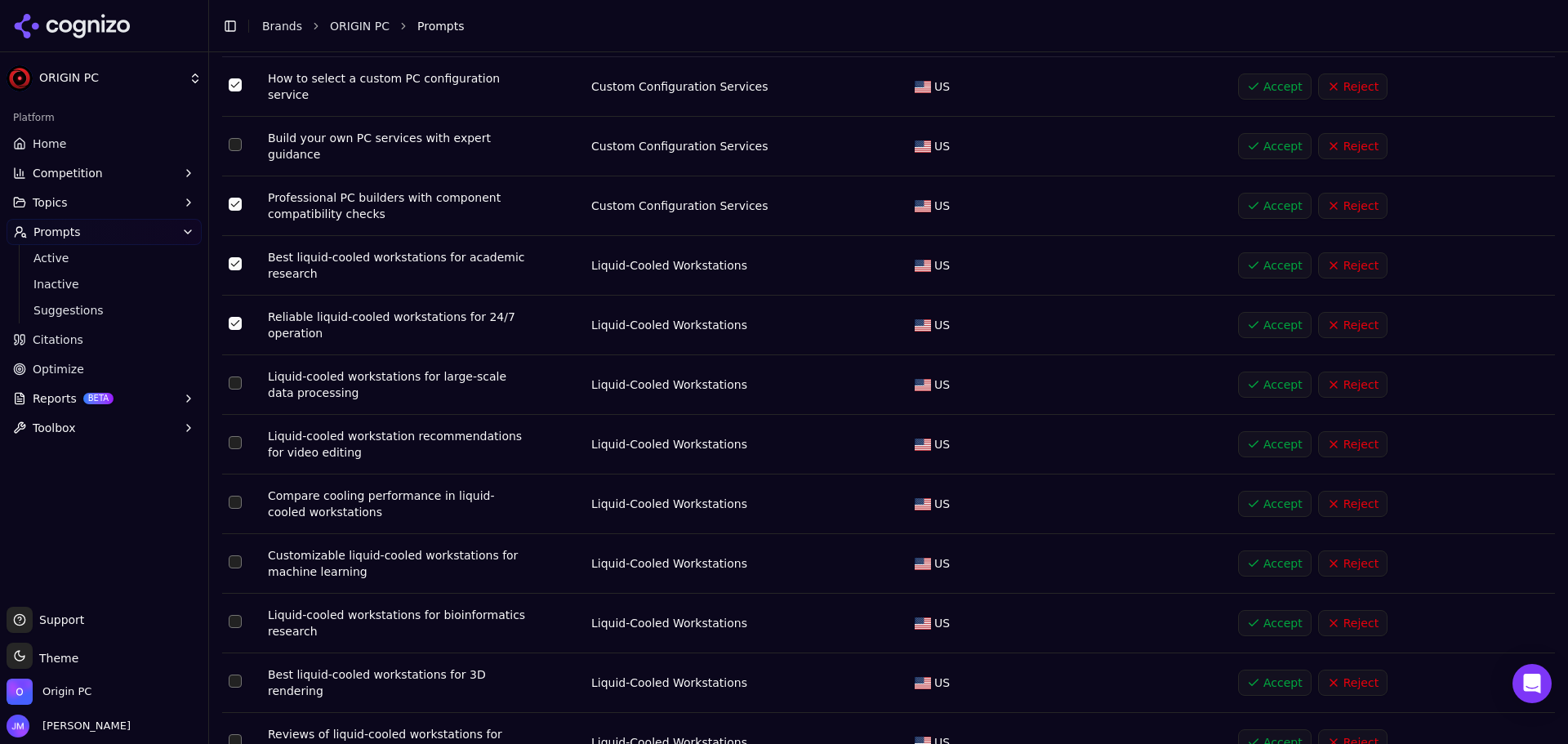
click at [230, 376] on button "Select row 6" at bounding box center [236, 383] width 13 height 13
click at [237, 436] on button "Select row 7" at bounding box center [236, 443] width 13 height 13
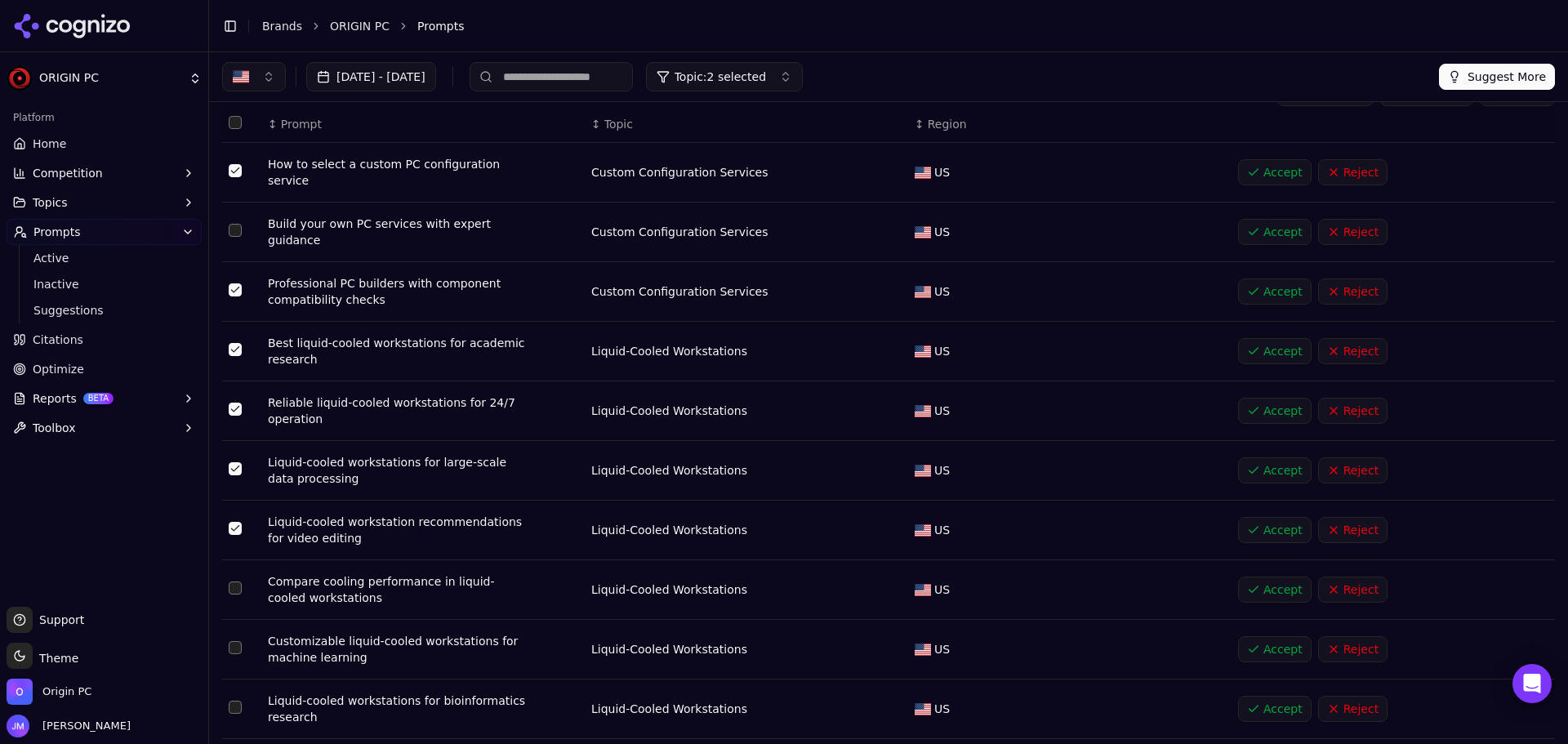
scroll to position [0, 0]
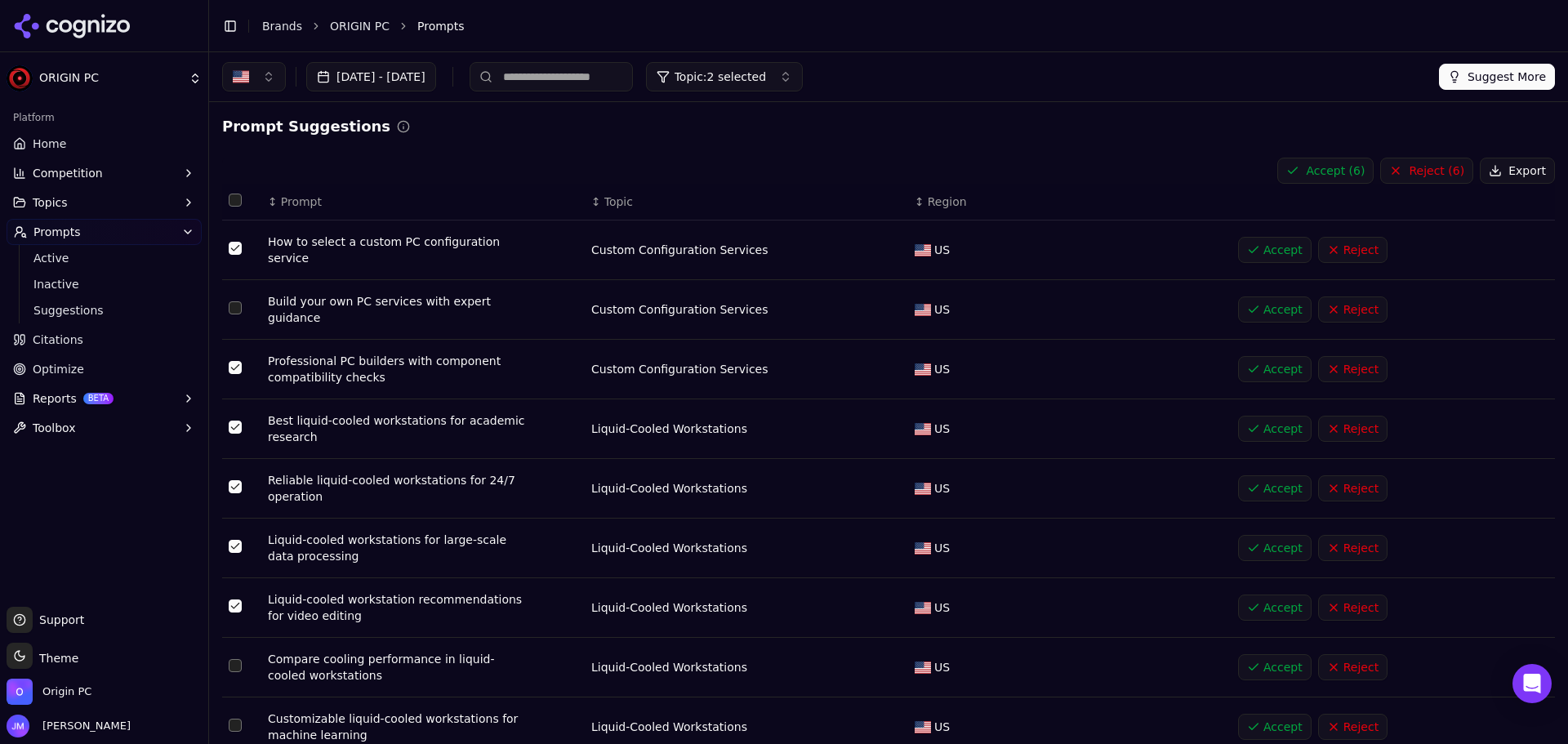
click at [1315, 168] on button "Accept ( 6 )" at bounding box center [1325, 171] width 97 height 26
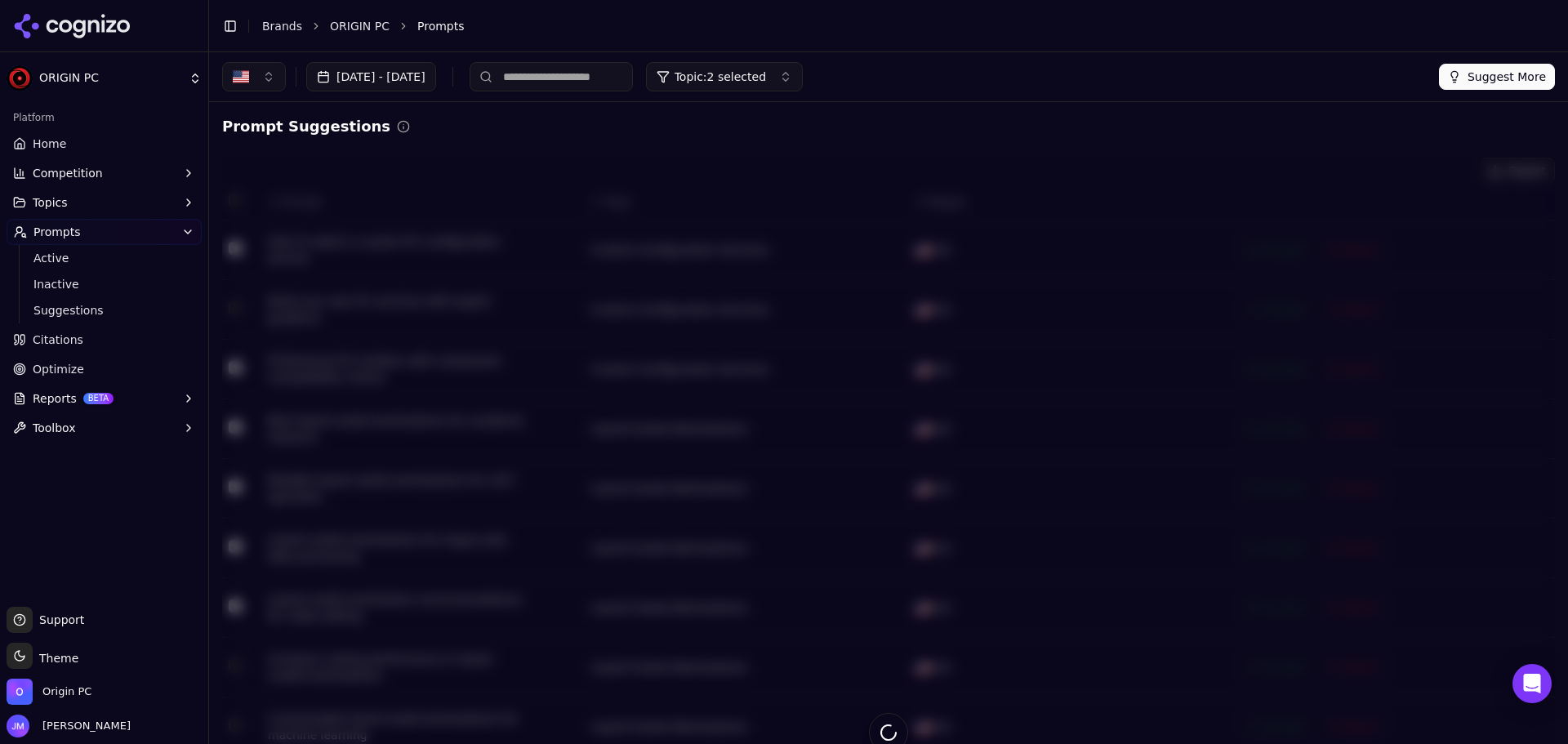
click at [791, 86] on button "Topic: 2 selected" at bounding box center [723, 76] width 157 height 29
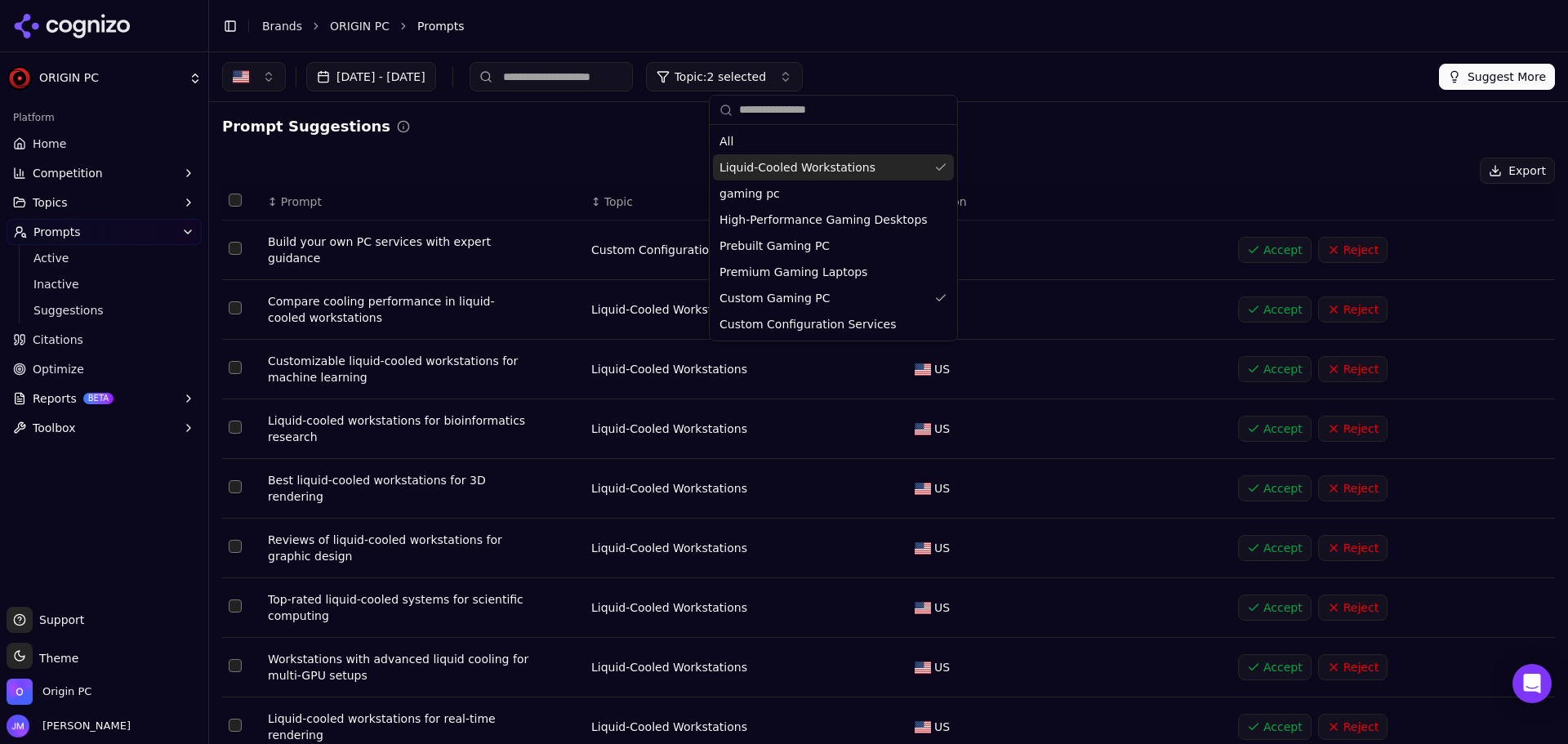
click at [792, 165] on span "Liquid-Cooled Workstations" at bounding box center [798, 167] width 156 height 16
click at [464, 139] on div "Prompt Suggestions Export ↕ Prompt ↕ Topic ↕ Region Build your own PC services …" at bounding box center [889, 532] width 1333 height 834
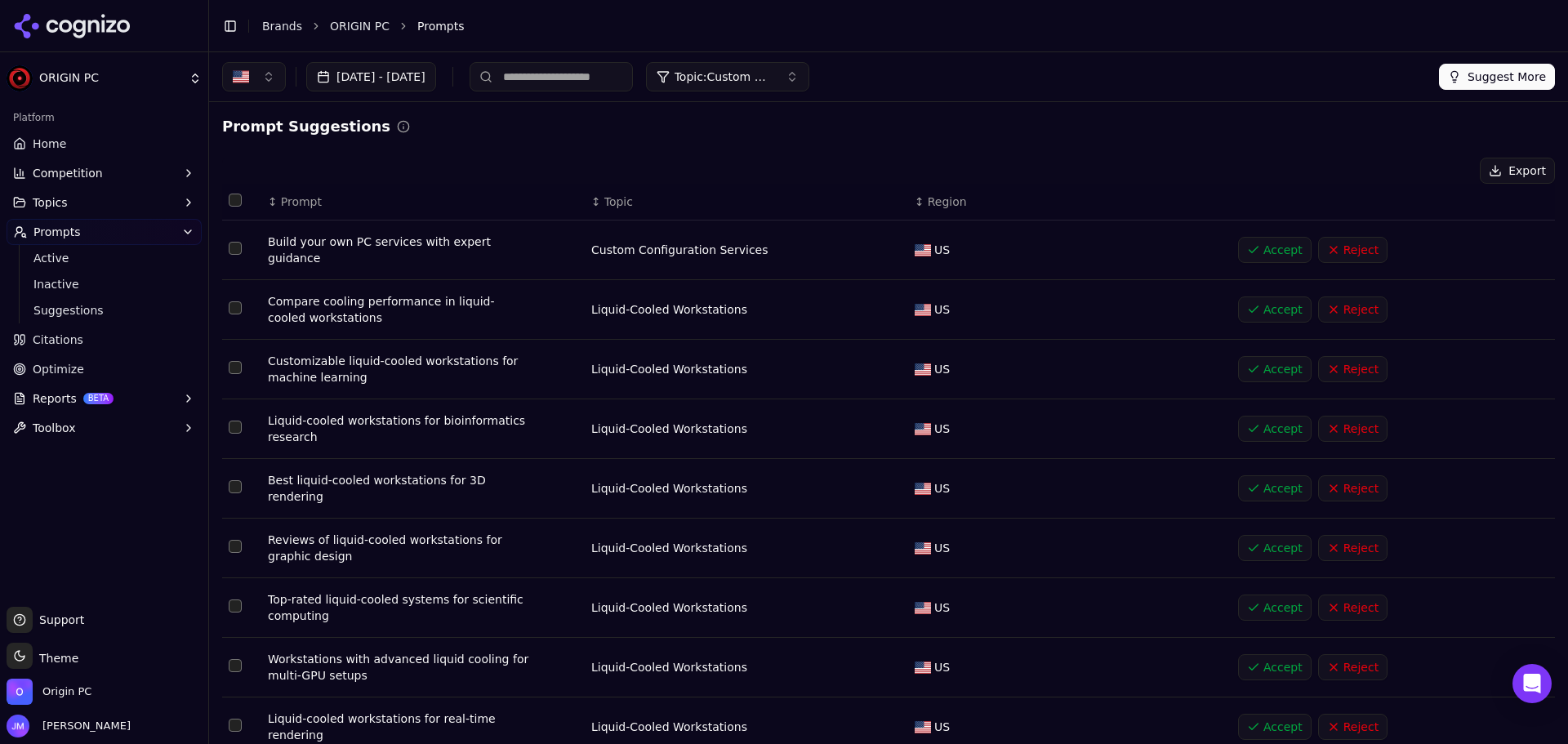
click at [763, 74] on span "Topic: Custom Gaming PC" at bounding box center [723, 76] width 98 height 16
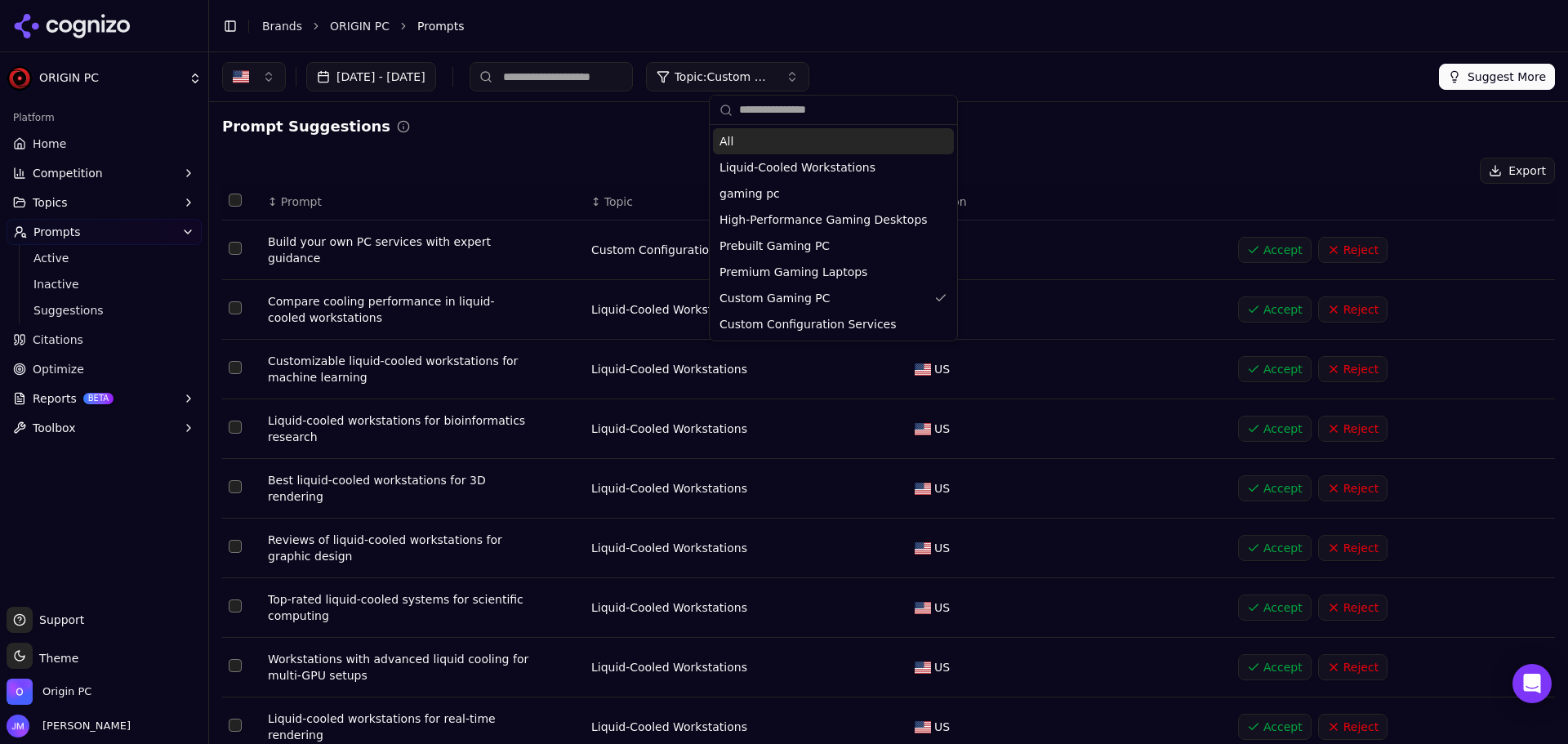
click at [795, 142] on div "All" at bounding box center [833, 142] width 241 height 26
click at [626, 206] on div "↕ Topic" at bounding box center [746, 201] width 311 height 16
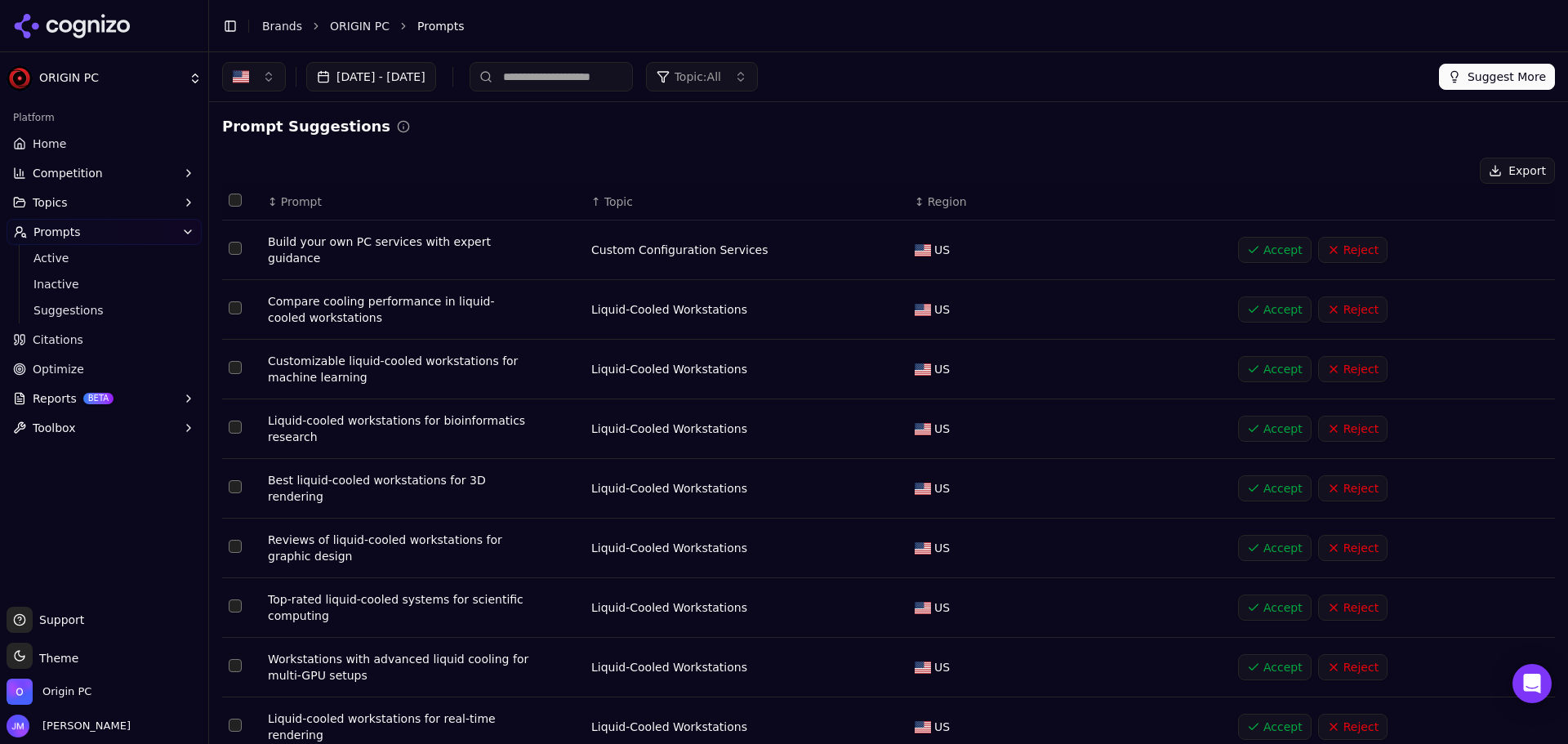
click at [617, 206] on span "Topic" at bounding box center [618, 201] width 28 height 16
click at [612, 199] on span "Topic" at bounding box center [618, 201] width 28 height 16
click at [76, 260] on span "Active" at bounding box center [104, 257] width 142 height 16
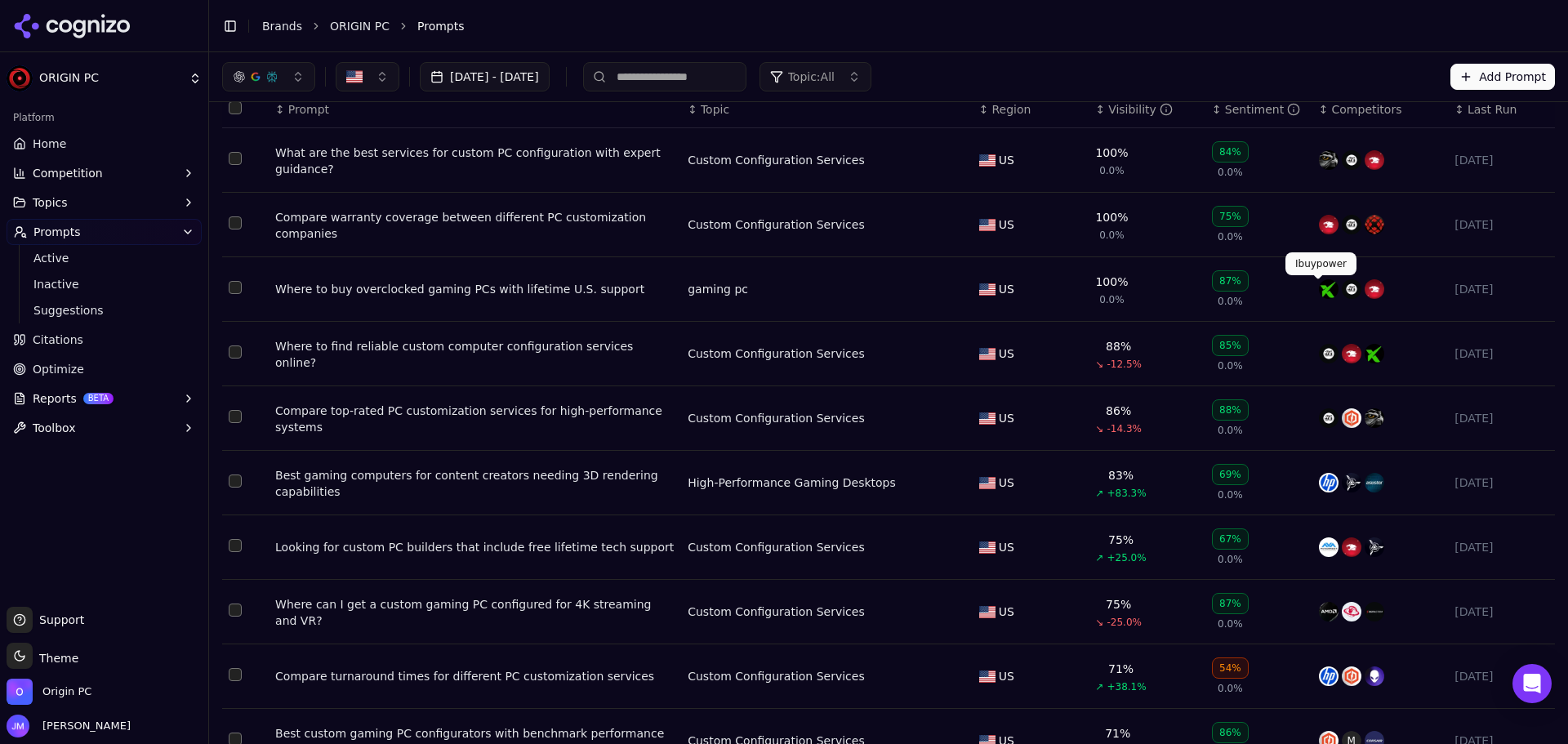
scroll to position [228, 0]
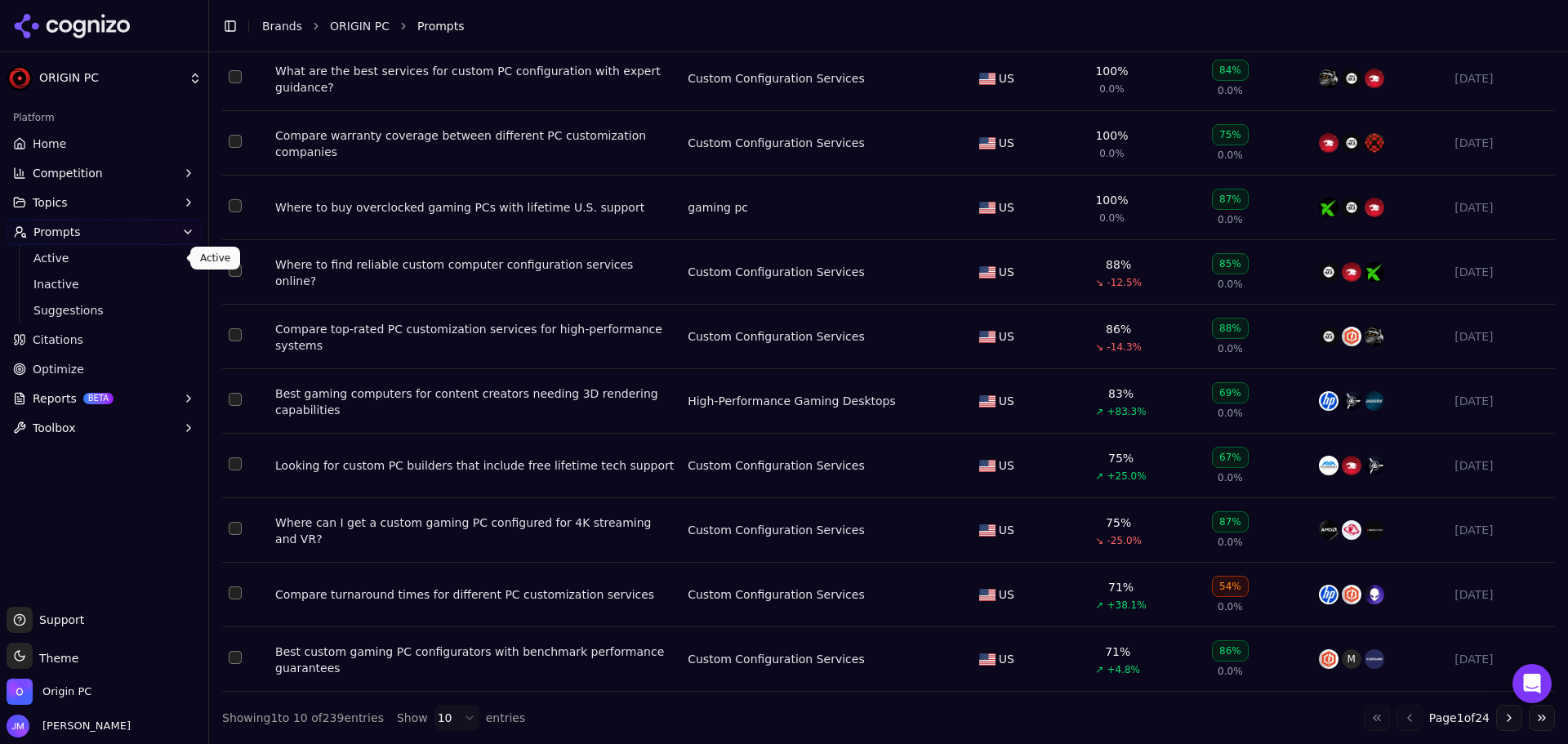
click at [227, 205] on td "Data table" at bounding box center [246, 207] width 47 height 65
click at [238, 209] on button "Select row 3" at bounding box center [236, 205] width 13 height 13
click at [230, 211] on button "Select row 3" at bounding box center [236, 205] width 13 height 13
click at [64, 311] on span "Suggestions" at bounding box center [104, 310] width 142 height 16
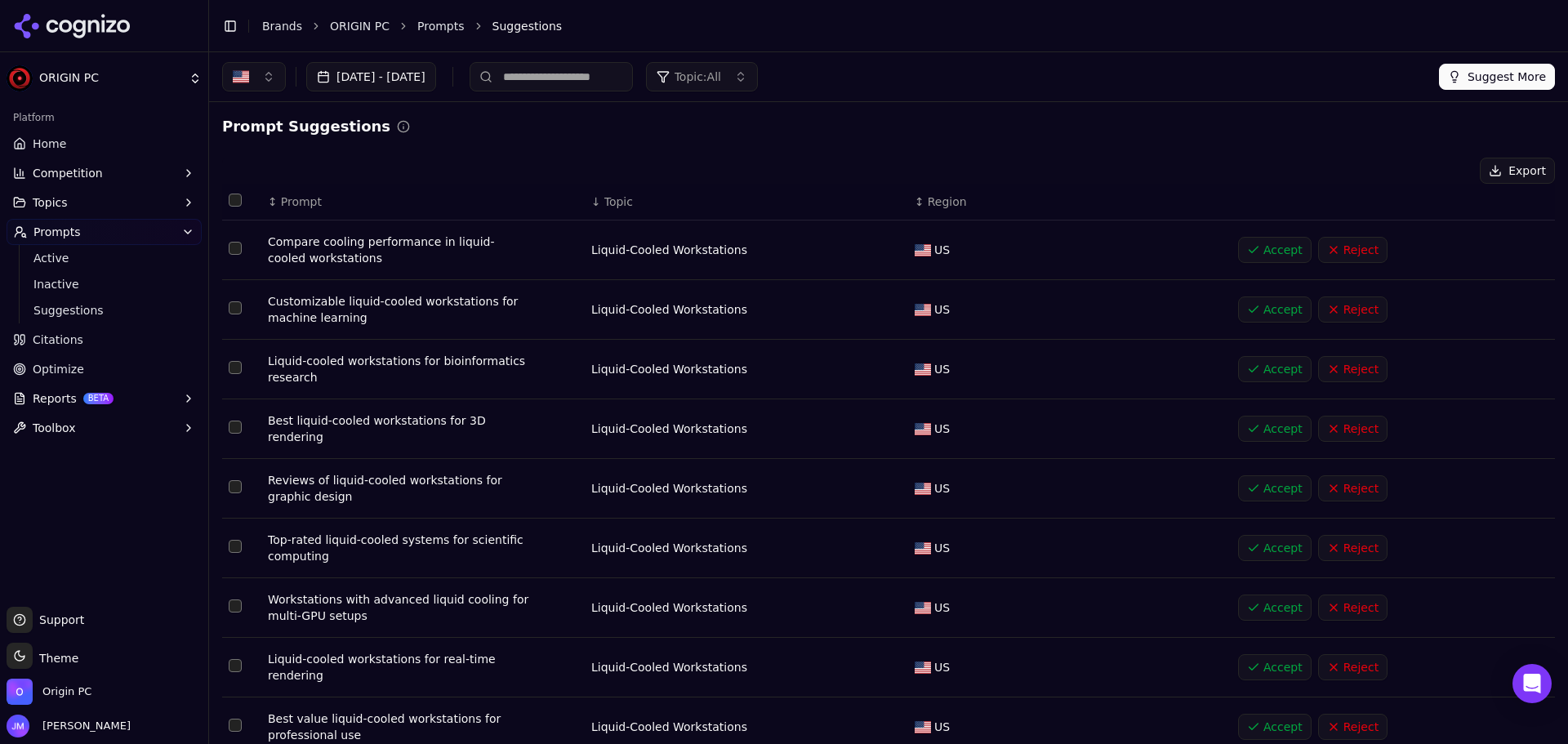
click at [72, 240] on button "Prompts" at bounding box center [104, 232] width 195 height 26
click at [190, 225] on icon "button" at bounding box center [188, 232] width 13 height 13
click at [142, 249] on link "Active" at bounding box center [104, 258] width 155 height 23
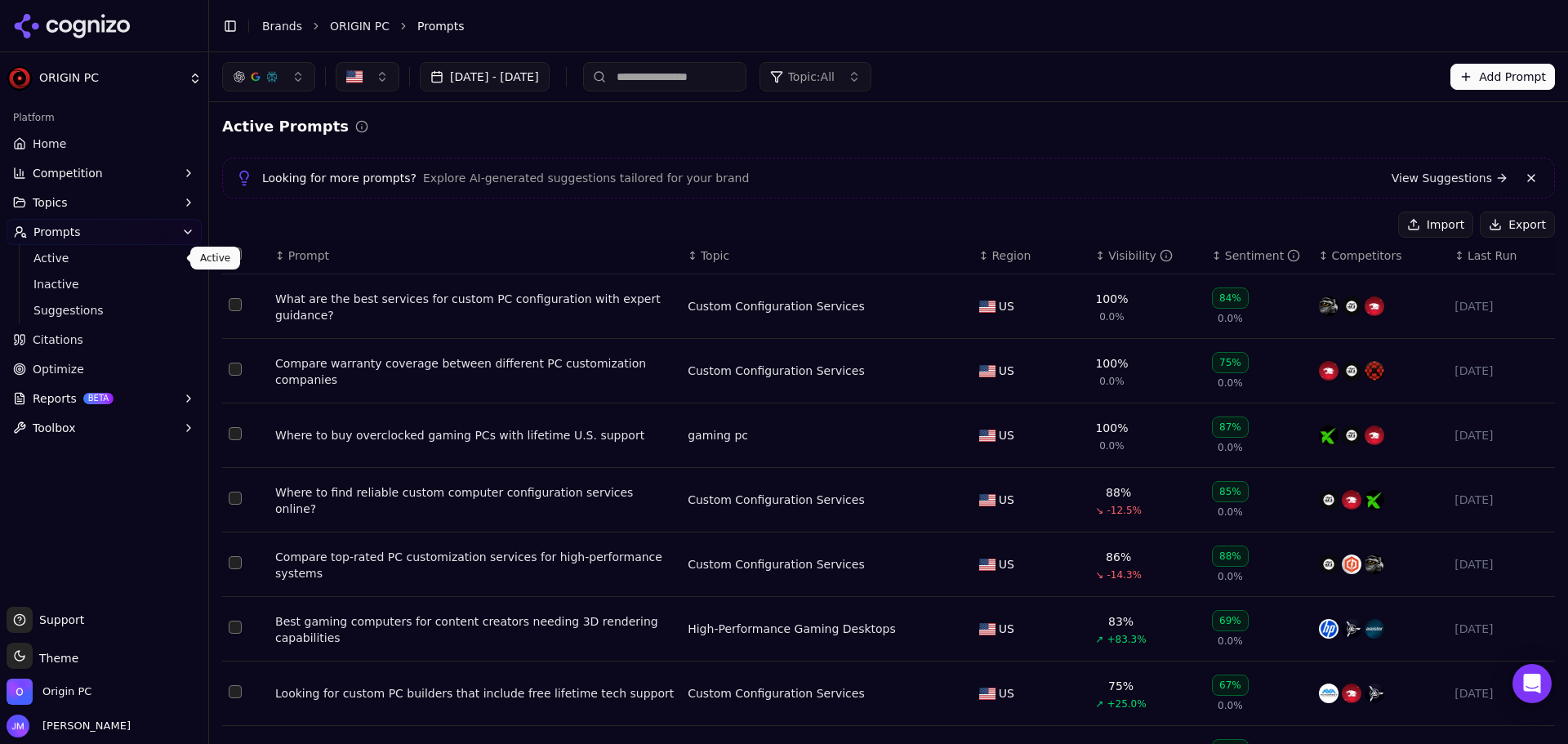
click at [1503, 67] on button "Add Prompt" at bounding box center [1502, 77] width 104 height 26
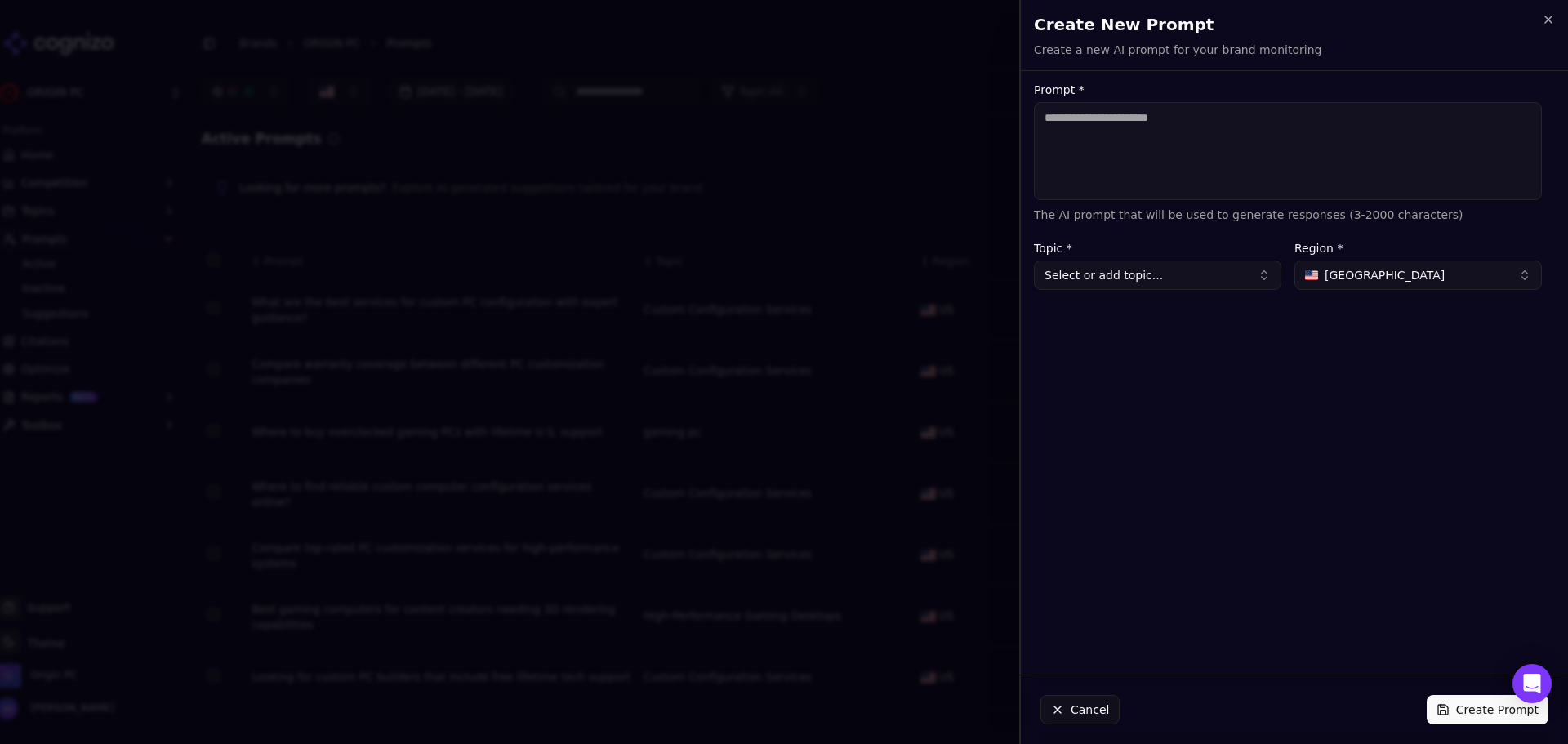
click at [1153, 123] on textarea "Prompt *" at bounding box center [1287, 151] width 508 height 98
paste textarea "**********"
type textarea "**********"
click at [1243, 280] on button "Select or add topic..." at bounding box center [1158, 275] width 248 height 29
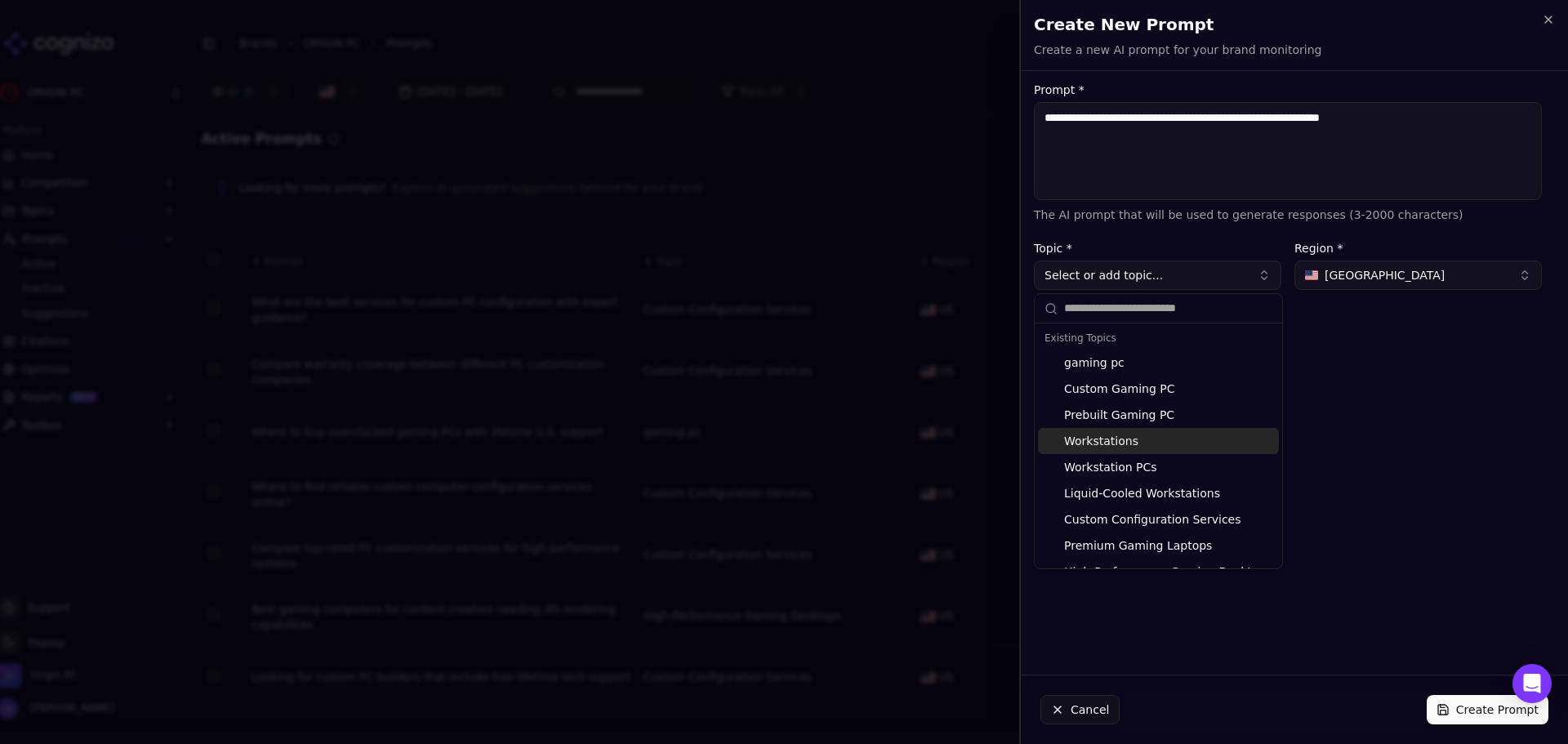
scroll to position [20, 0]
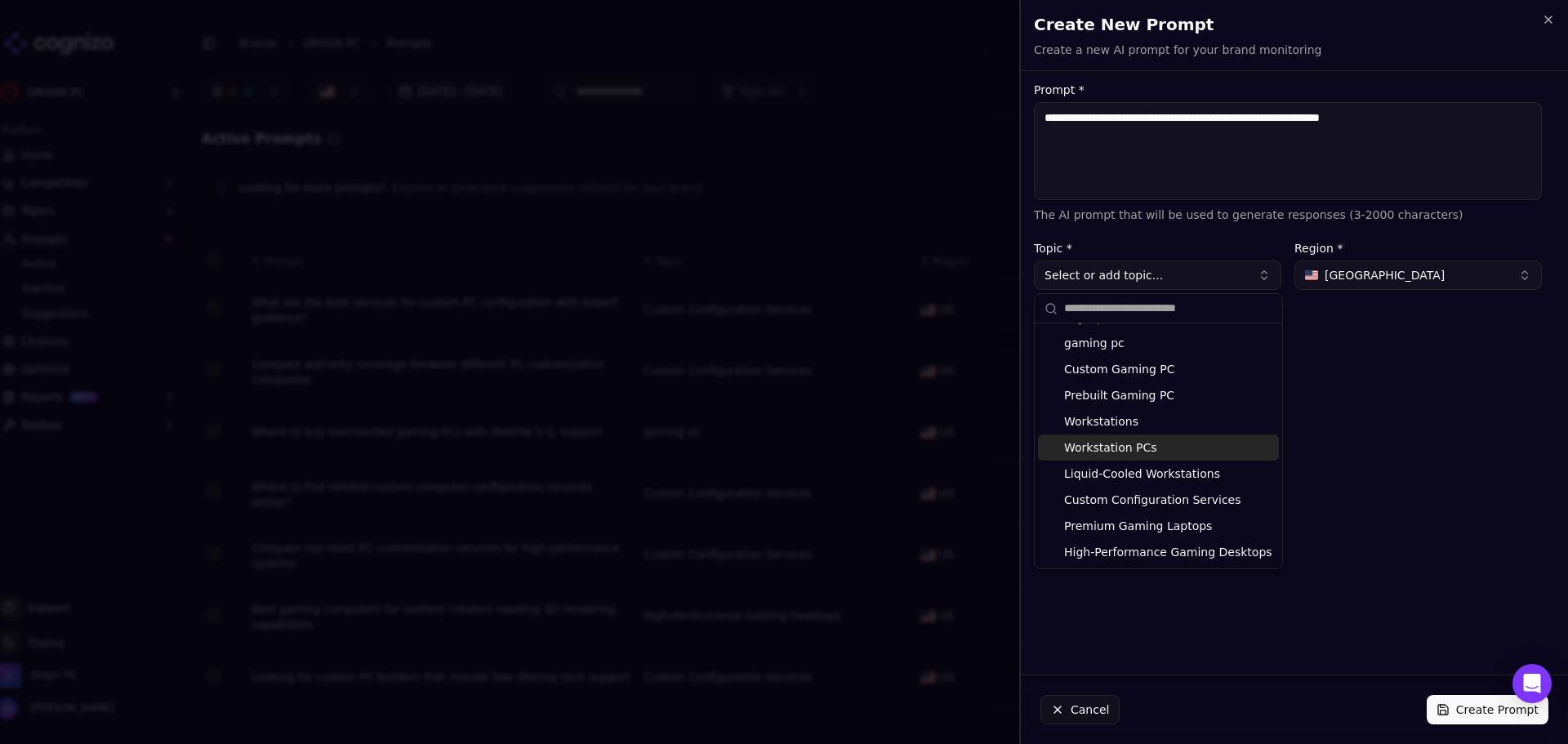
click at [1190, 443] on div "Workstation PCs" at bounding box center [1158, 448] width 241 height 26
type input "**********"
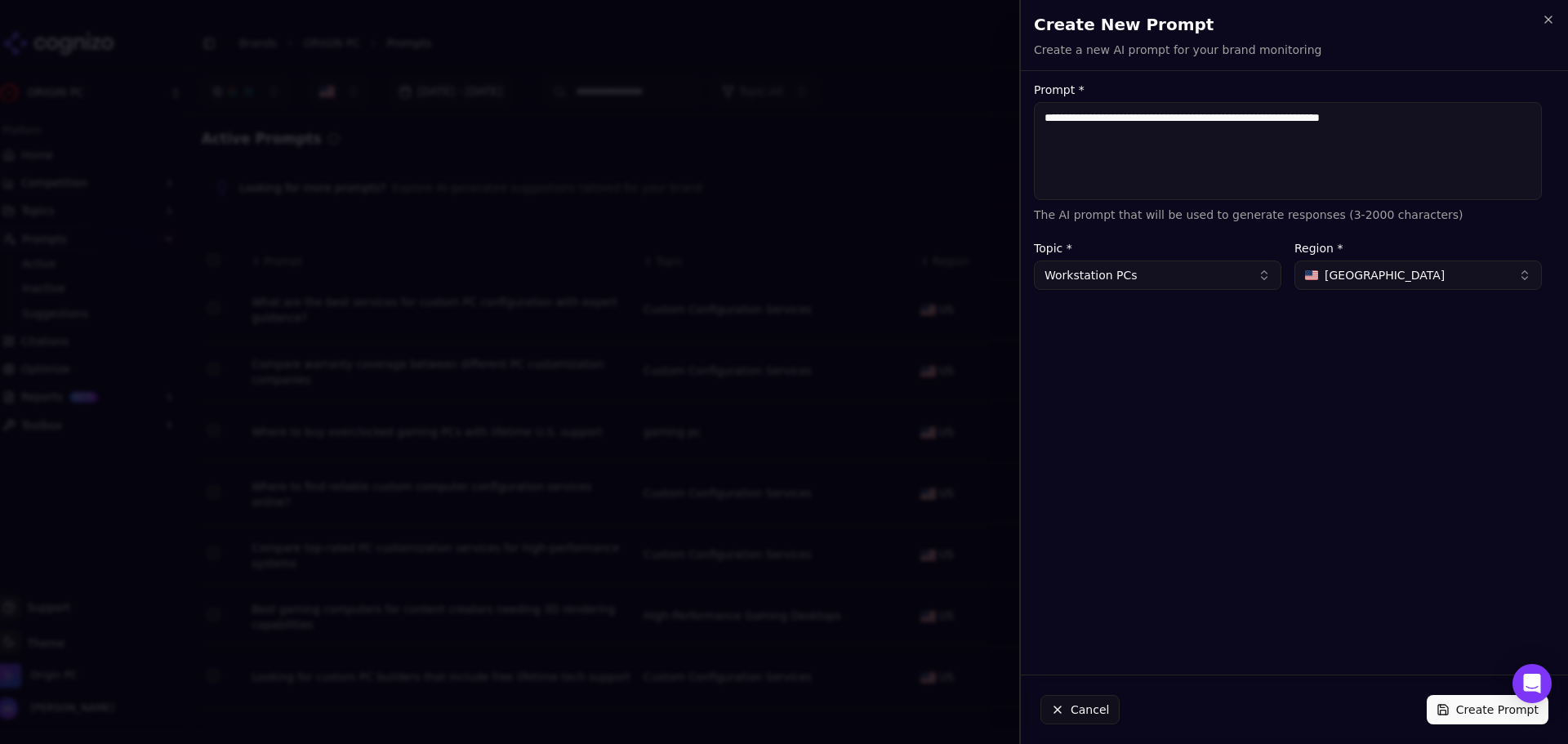
click at [1457, 709] on button "Create Prompt" at bounding box center [1488, 709] width 122 height 29
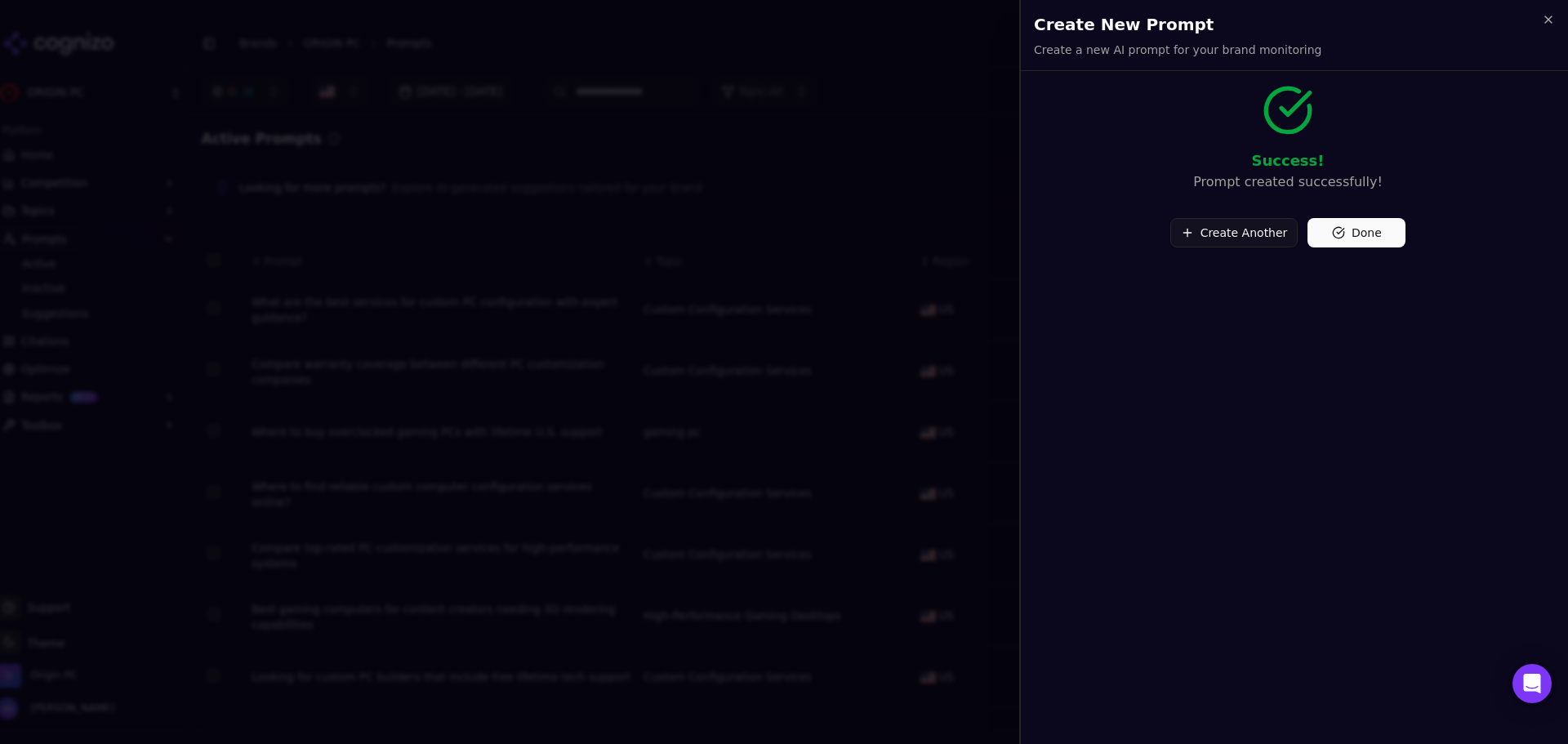
click at [1267, 229] on button "Create Another" at bounding box center [1234, 232] width 129 height 29
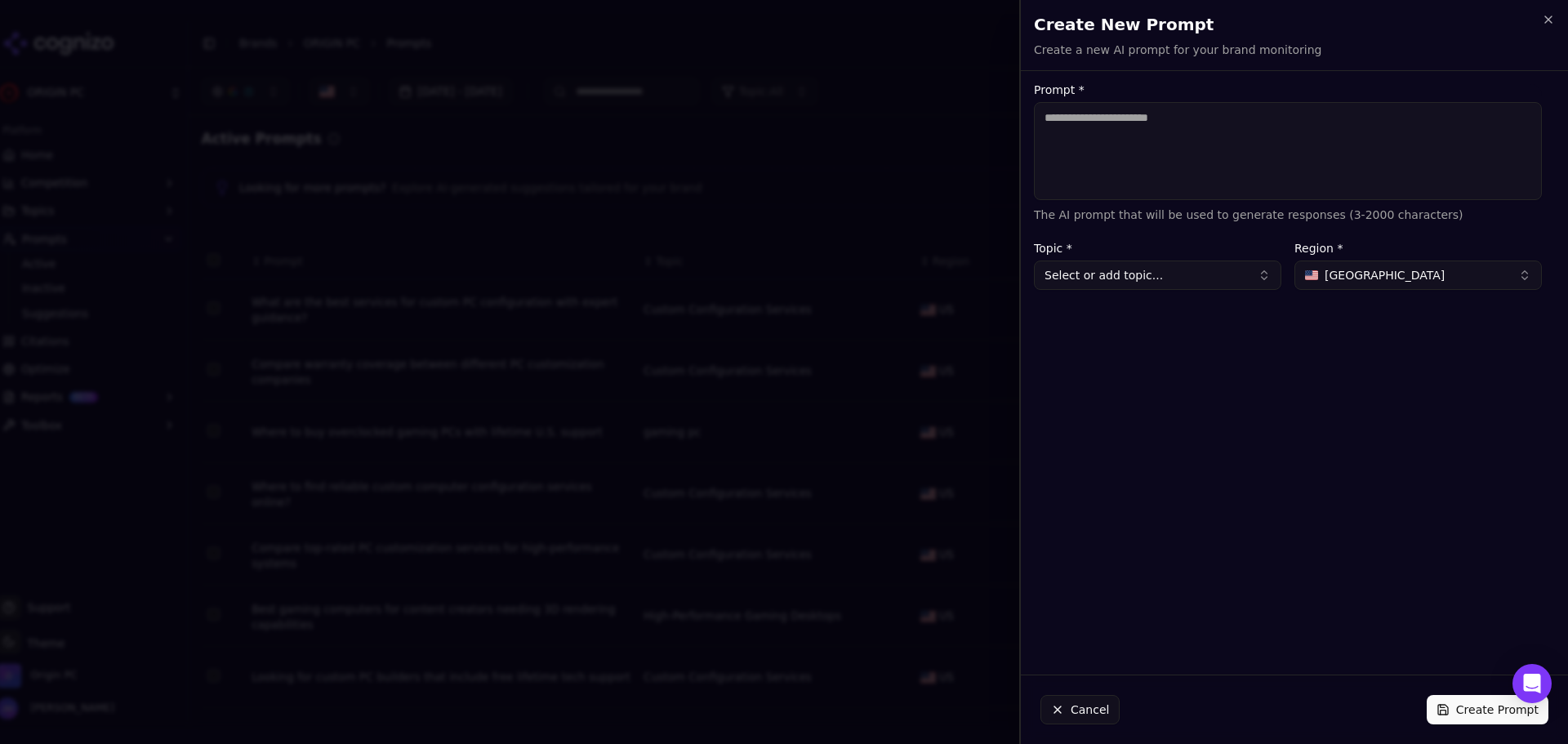
click at [1181, 163] on textarea "Prompt *" at bounding box center [1287, 151] width 508 height 98
paste textarea "**********"
type textarea "**********"
click at [1186, 268] on button "Select or add topic..." at bounding box center [1158, 275] width 248 height 29
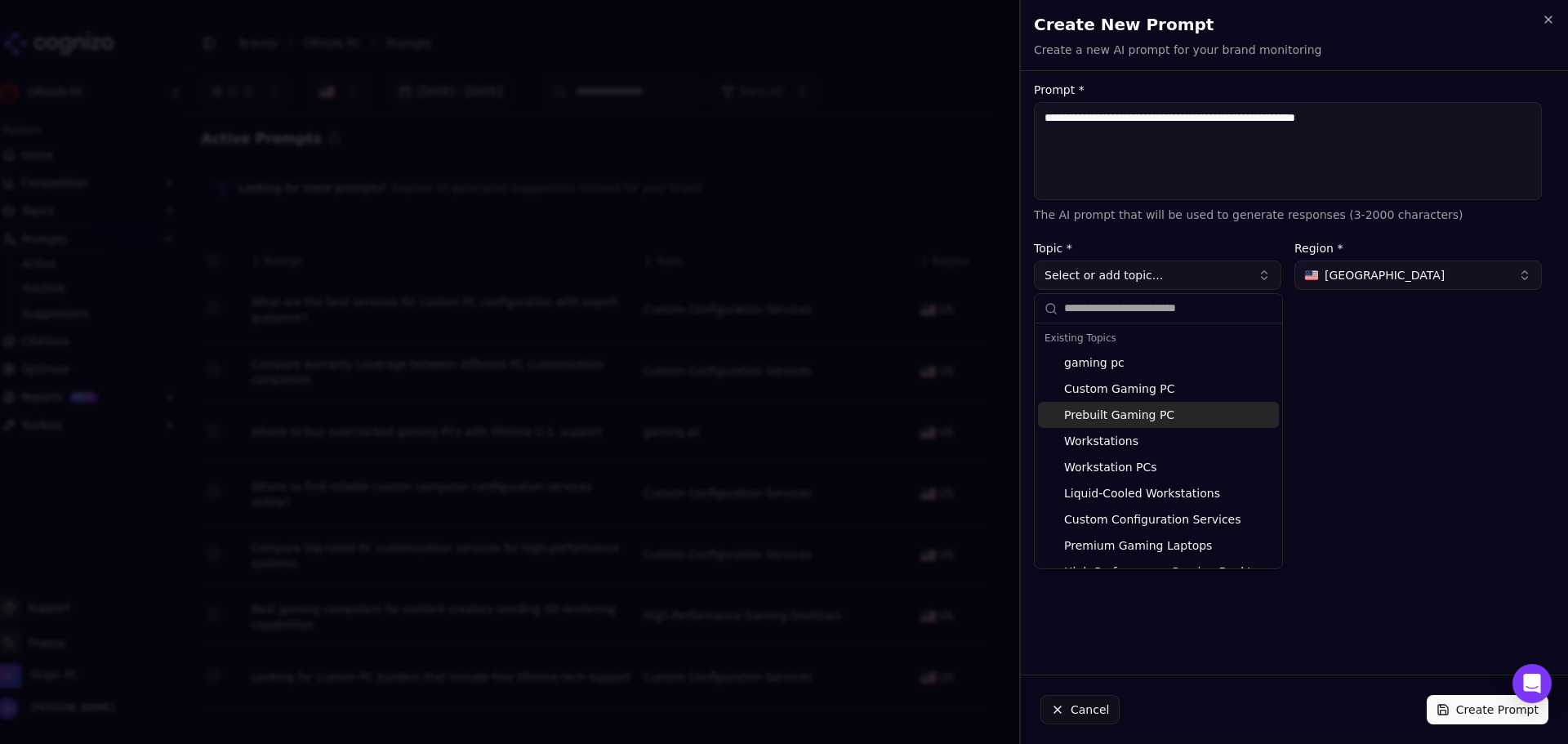
click at [1227, 143] on textarea "**********" at bounding box center [1287, 151] width 508 height 98
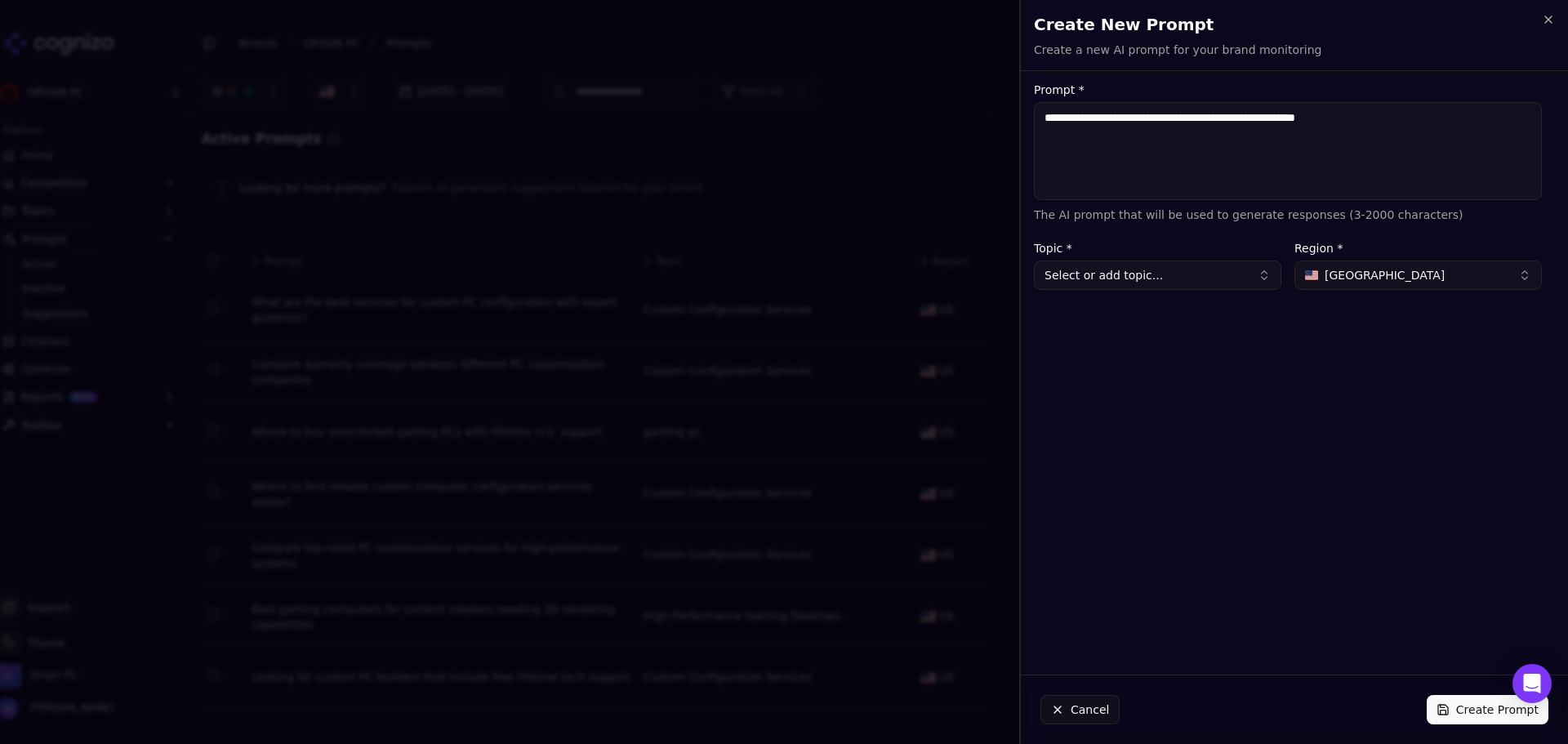
click at [1236, 281] on button "Select or add topic..." at bounding box center [1158, 275] width 248 height 29
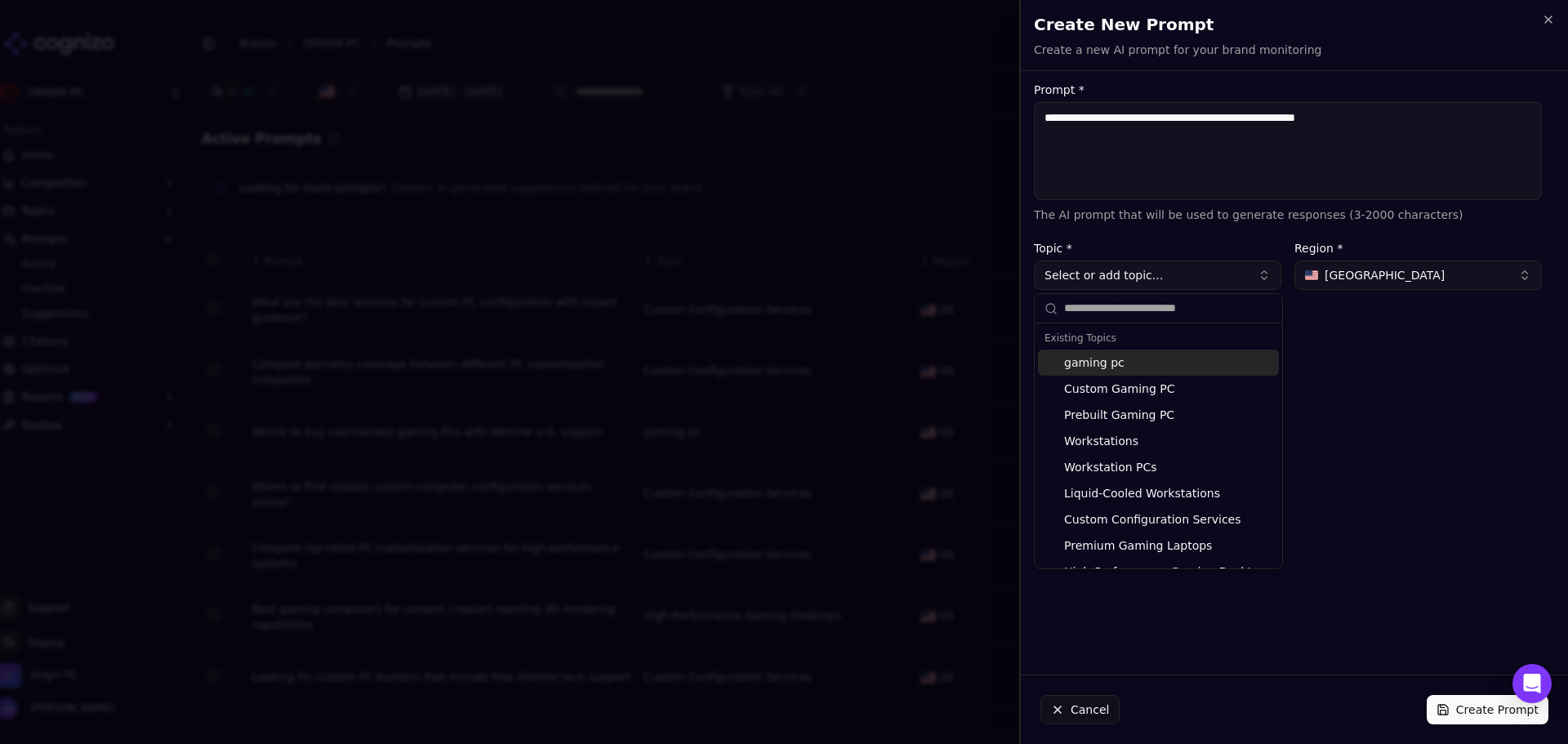
click at [1190, 370] on div "gaming pc" at bounding box center [1158, 363] width 241 height 26
type input "*********"
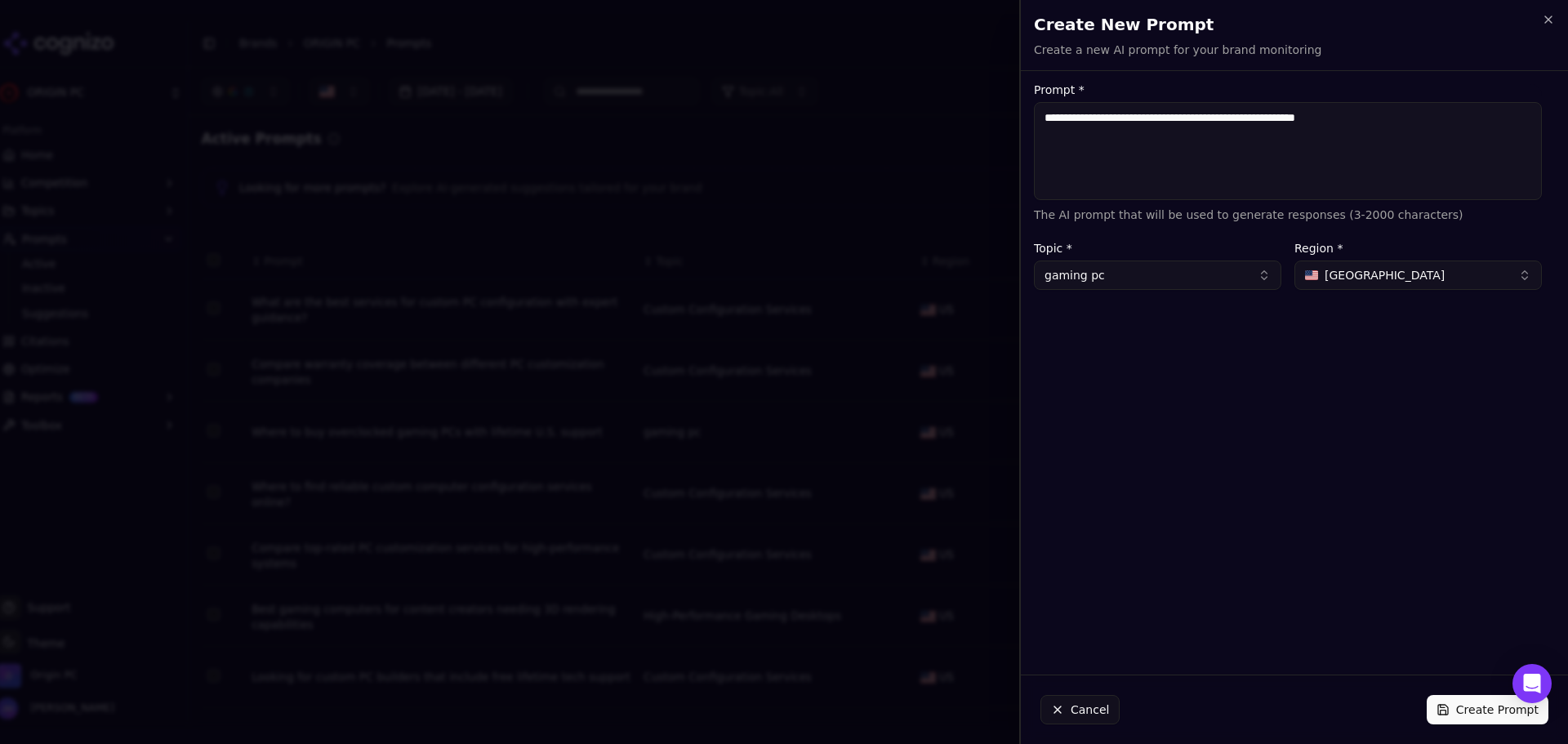
click at [1471, 710] on button "Create Prompt" at bounding box center [1488, 709] width 122 height 29
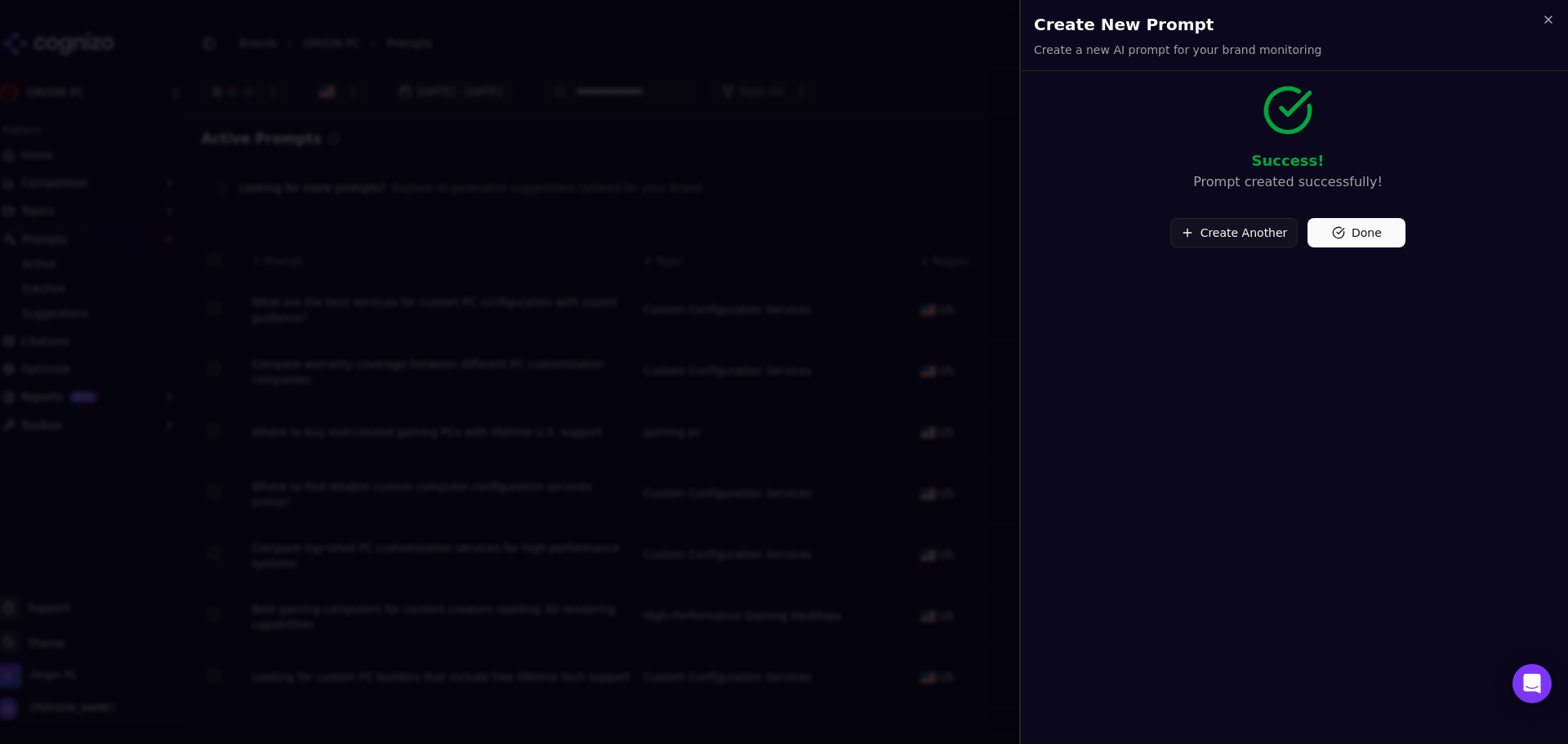
click at [1344, 233] on button "Done" at bounding box center [1357, 232] width 98 height 29
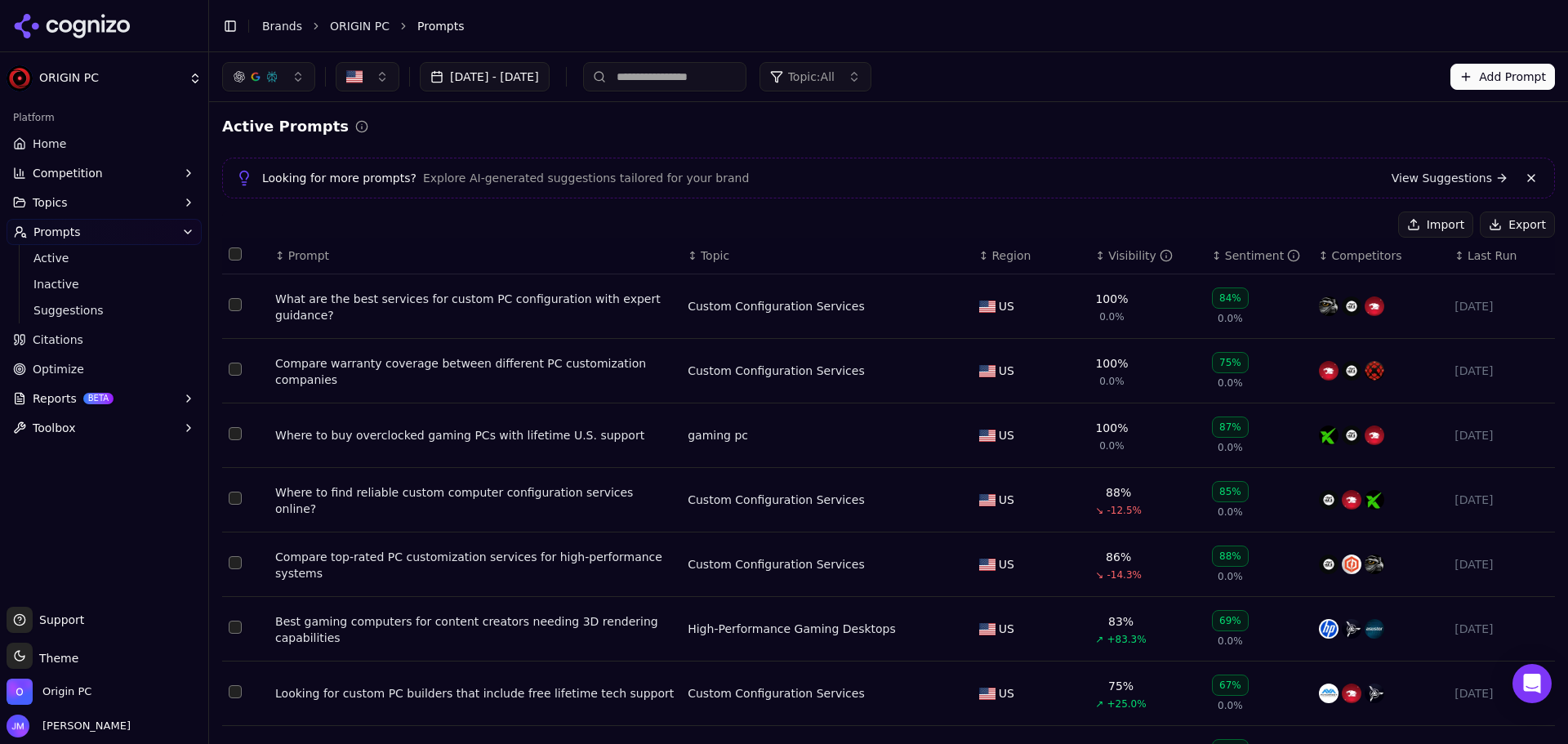
click at [1496, 74] on button "Add Prompt" at bounding box center [1502, 77] width 104 height 26
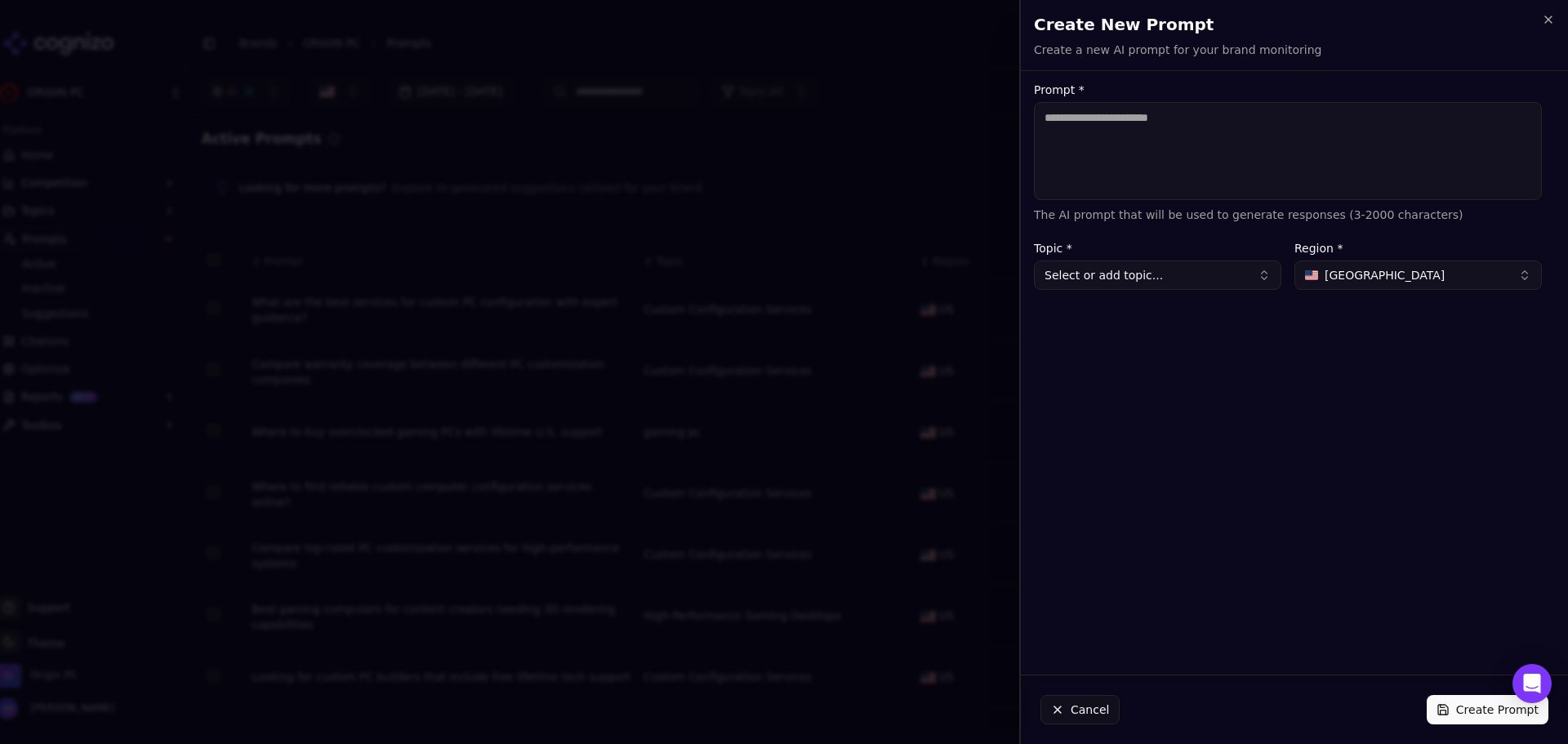
click at [1183, 157] on textarea "Prompt *" at bounding box center [1287, 151] width 508 height 98
paste textarea "**********"
type textarea "**********"
click at [1193, 276] on button "Select or add topic..." at bounding box center [1158, 275] width 248 height 29
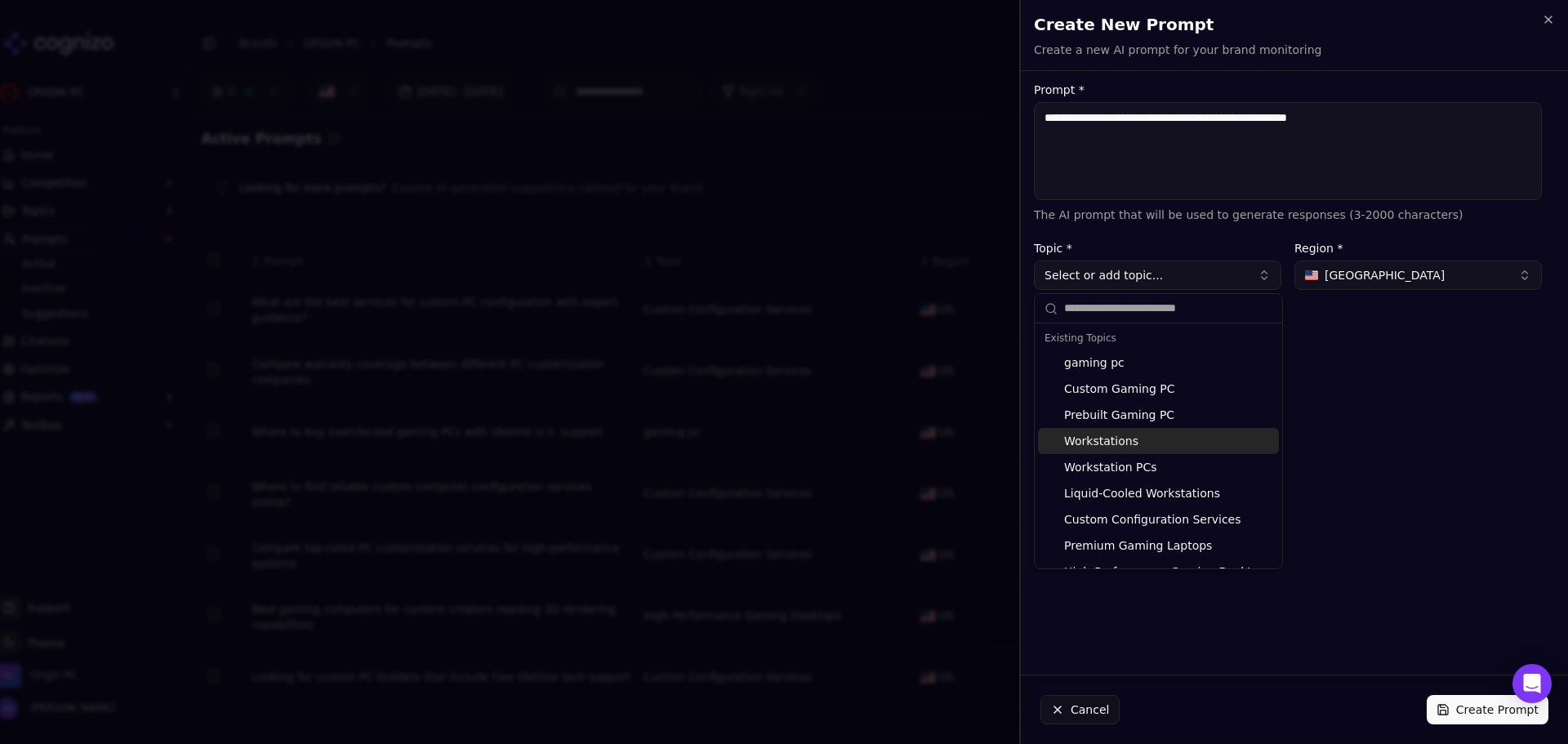
click at [1177, 448] on div "Workstations" at bounding box center [1158, 441] width 241 height 26
type input "**********"
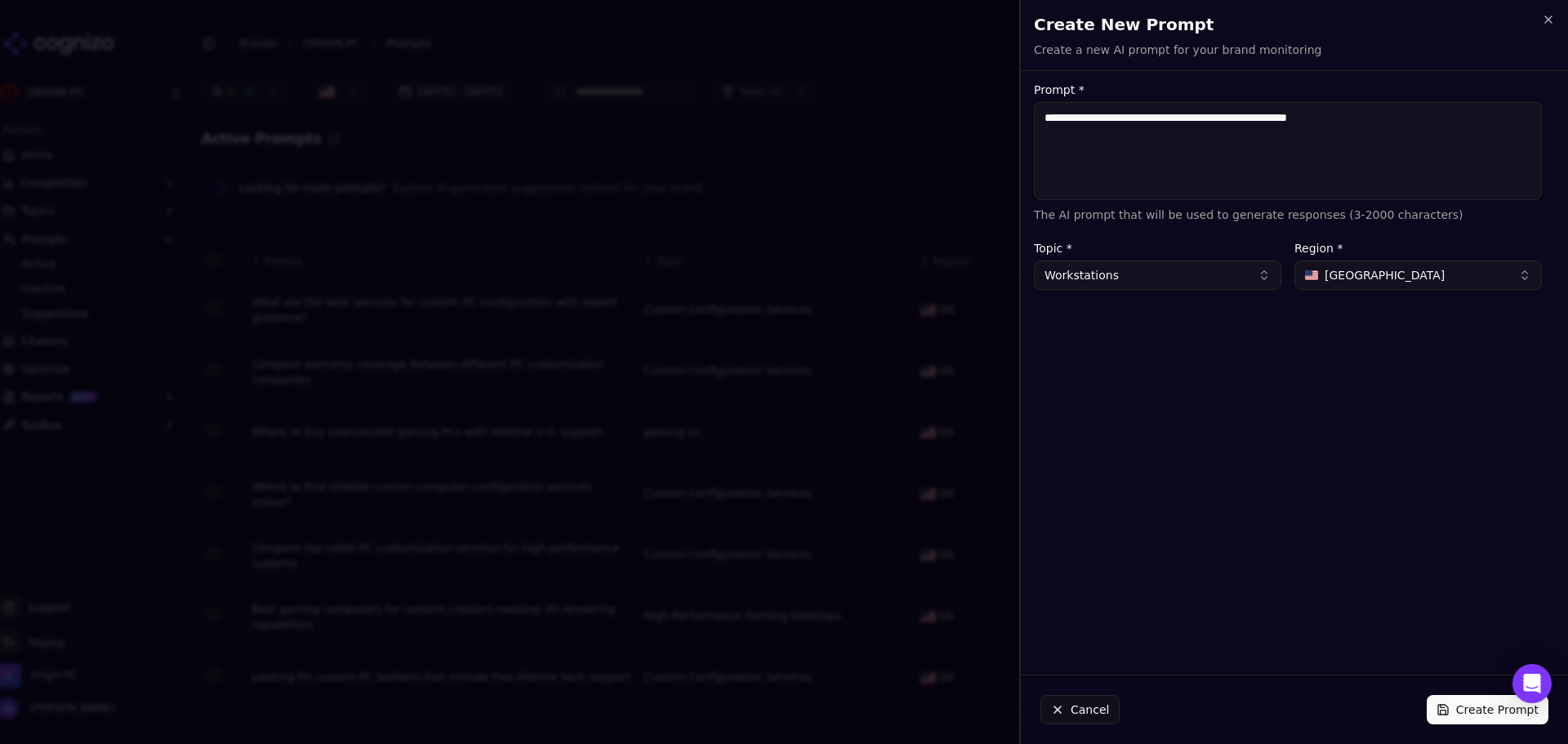
click at [1156, 251] on label "Topic *" at bounding box center [1158, 249] width 248 height 11
click at [1150, 270] on button "Workstations" at bounding box center [1158, 275] width 248 height 29
click at [1321, 513] on div "**********" at bounding box center [1287, 372] width 534 height 577
click at [1469, 709] on button "Create Prompt" at bounding box center [1488, 709] width 122 height 29
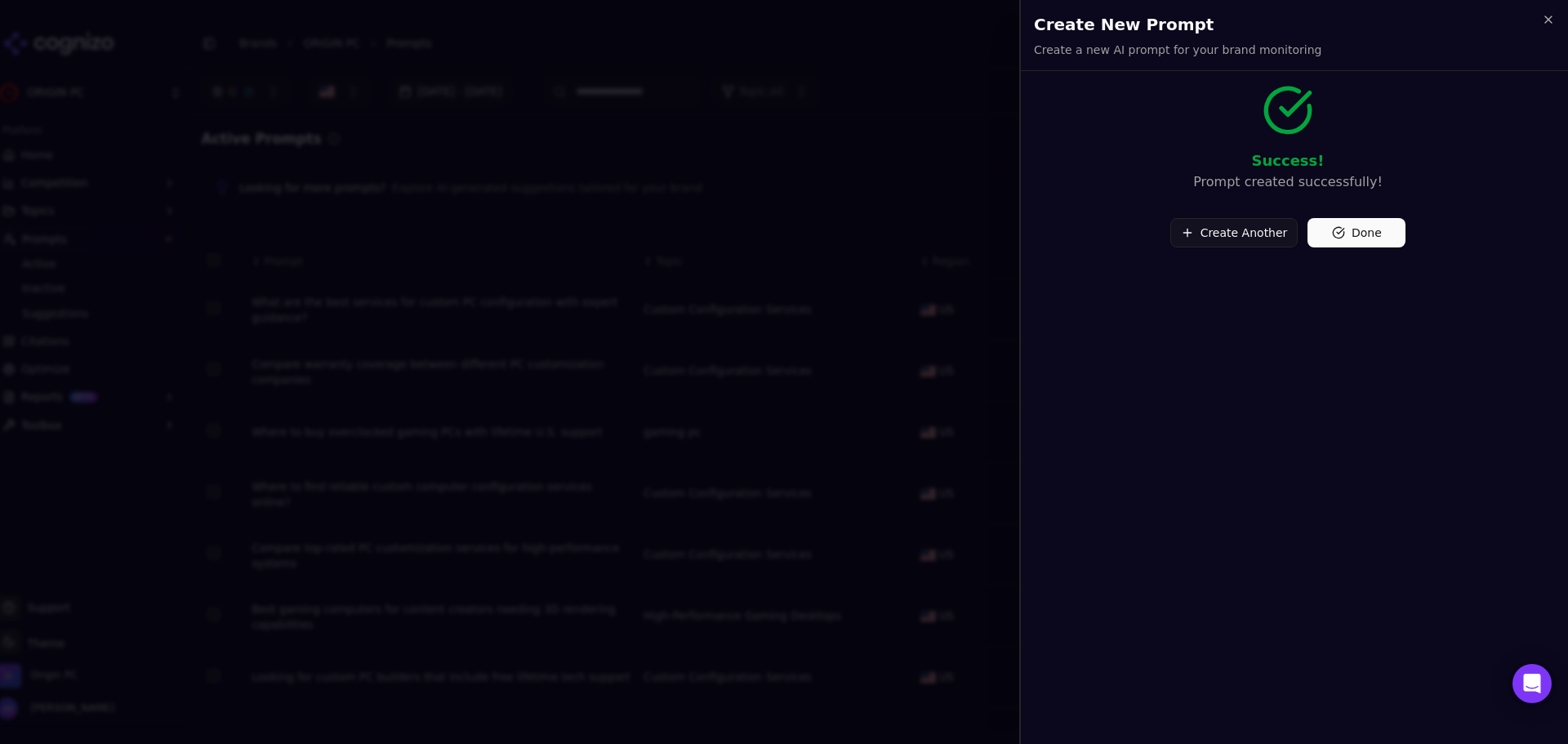
click at [1354, 239] on button "Done" at bounding box center [1357, 232] width 98 height 29
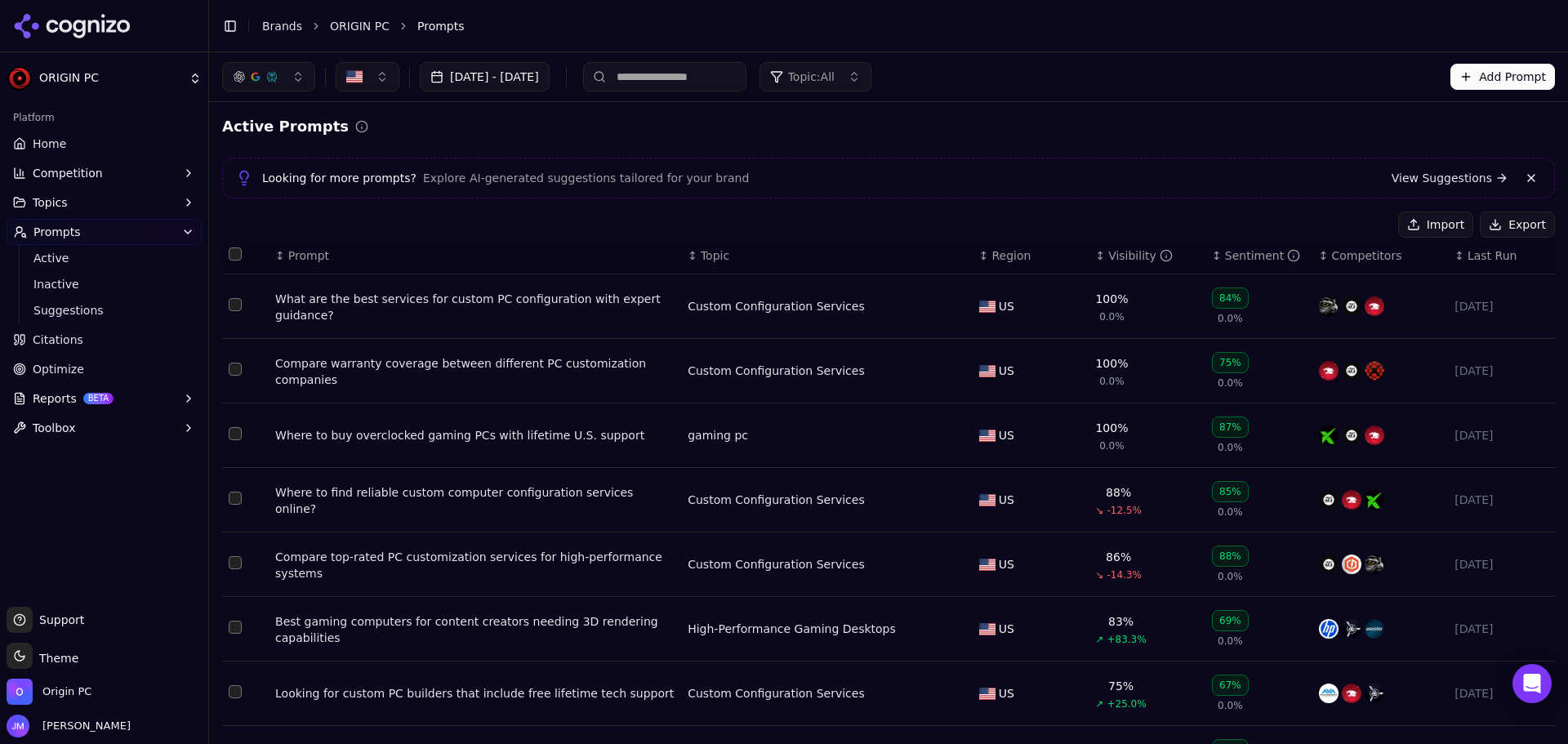
click at [1485, 84] on button "Add Prompt" at bounding box center [1502, 77] width 104 height 26
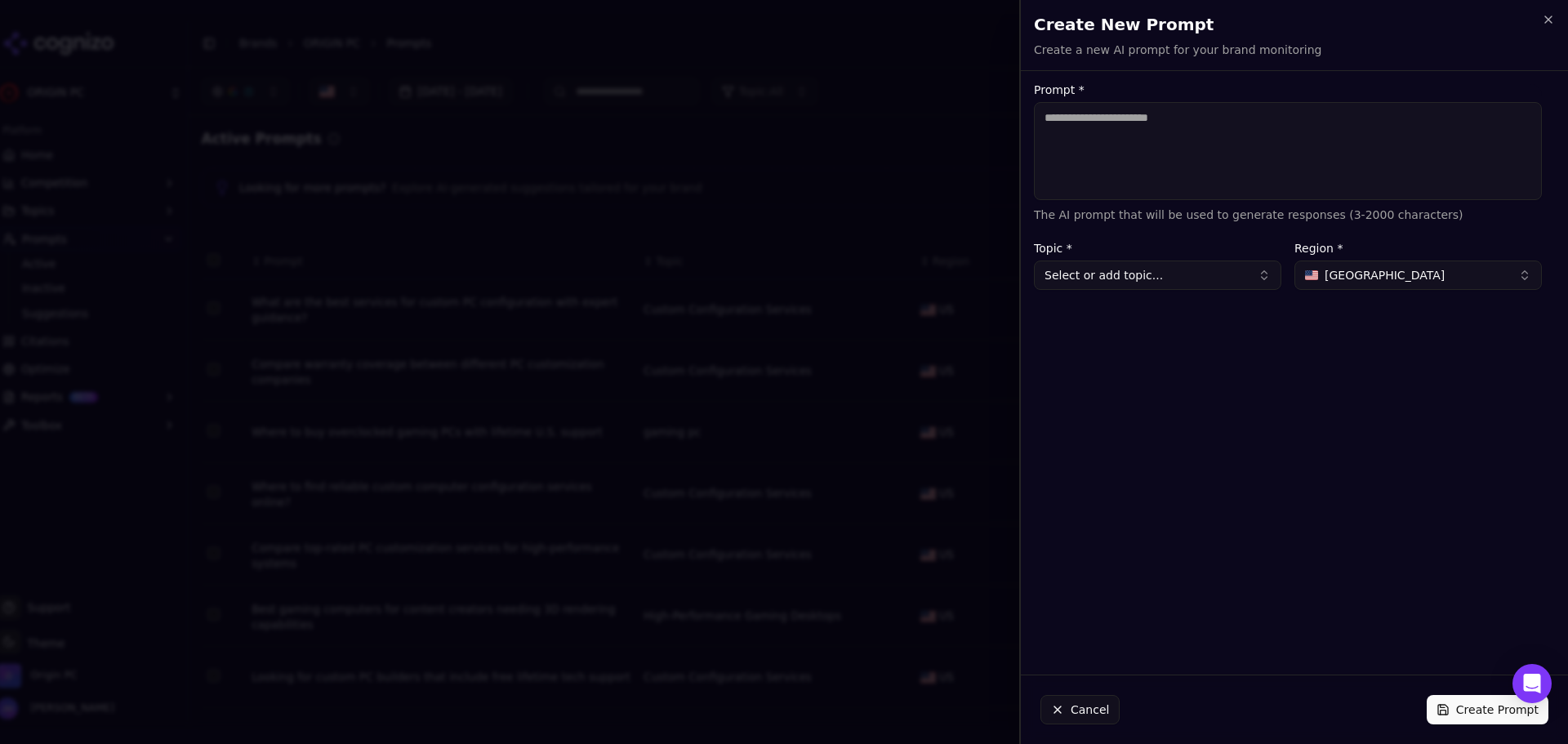
click at [1242, 131] on textarea "Prompt *" at bounding box center [1287, 151] width 508 height 98
type textarea "**********"
click at [1179, 277] on button "Select or add topic..." at bounding box center [1158, 275] width 248 height 29
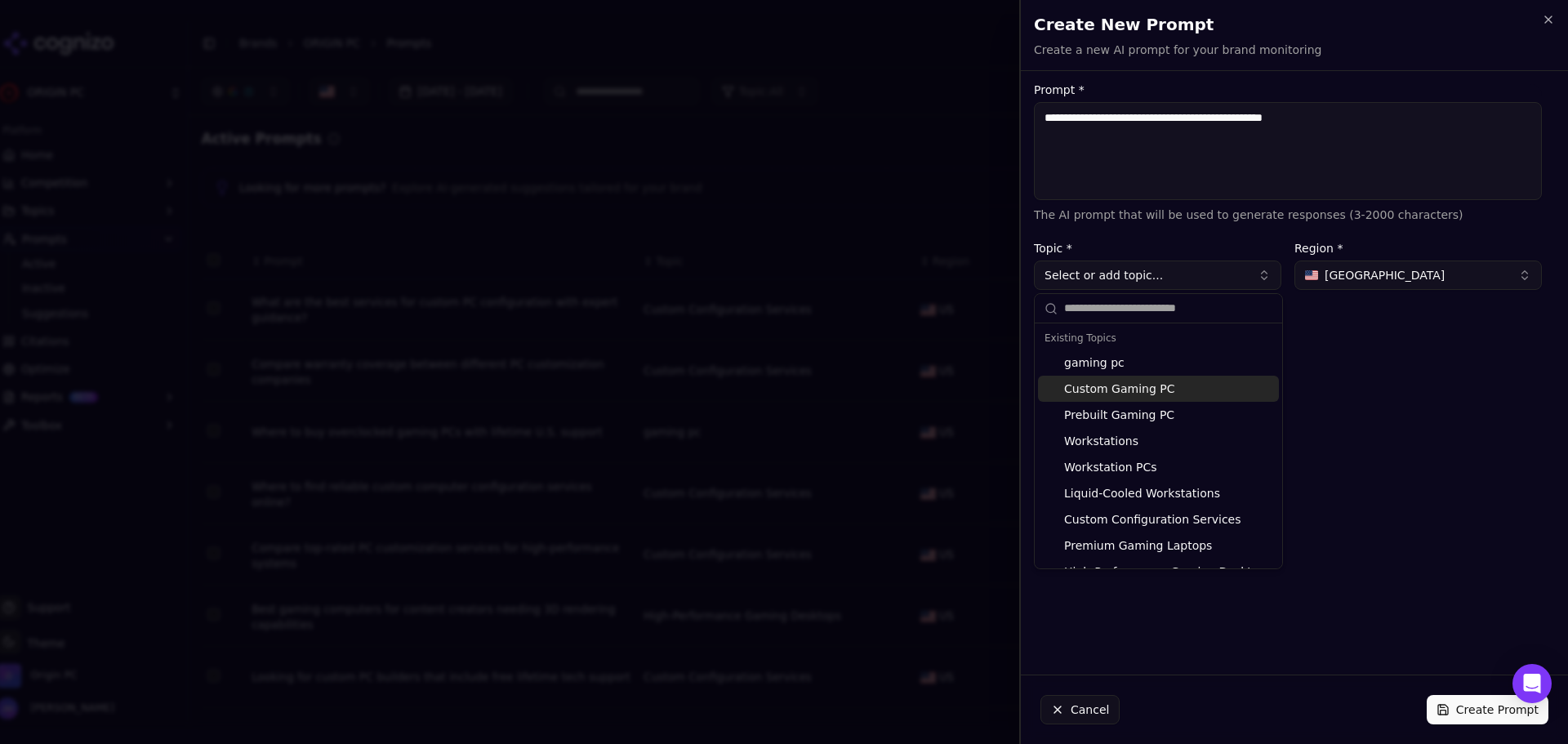
click at [1158, 381] on div "Custom Gaming PC" at bounding box center [1158, 388] width 241 height 26
type input "**********"
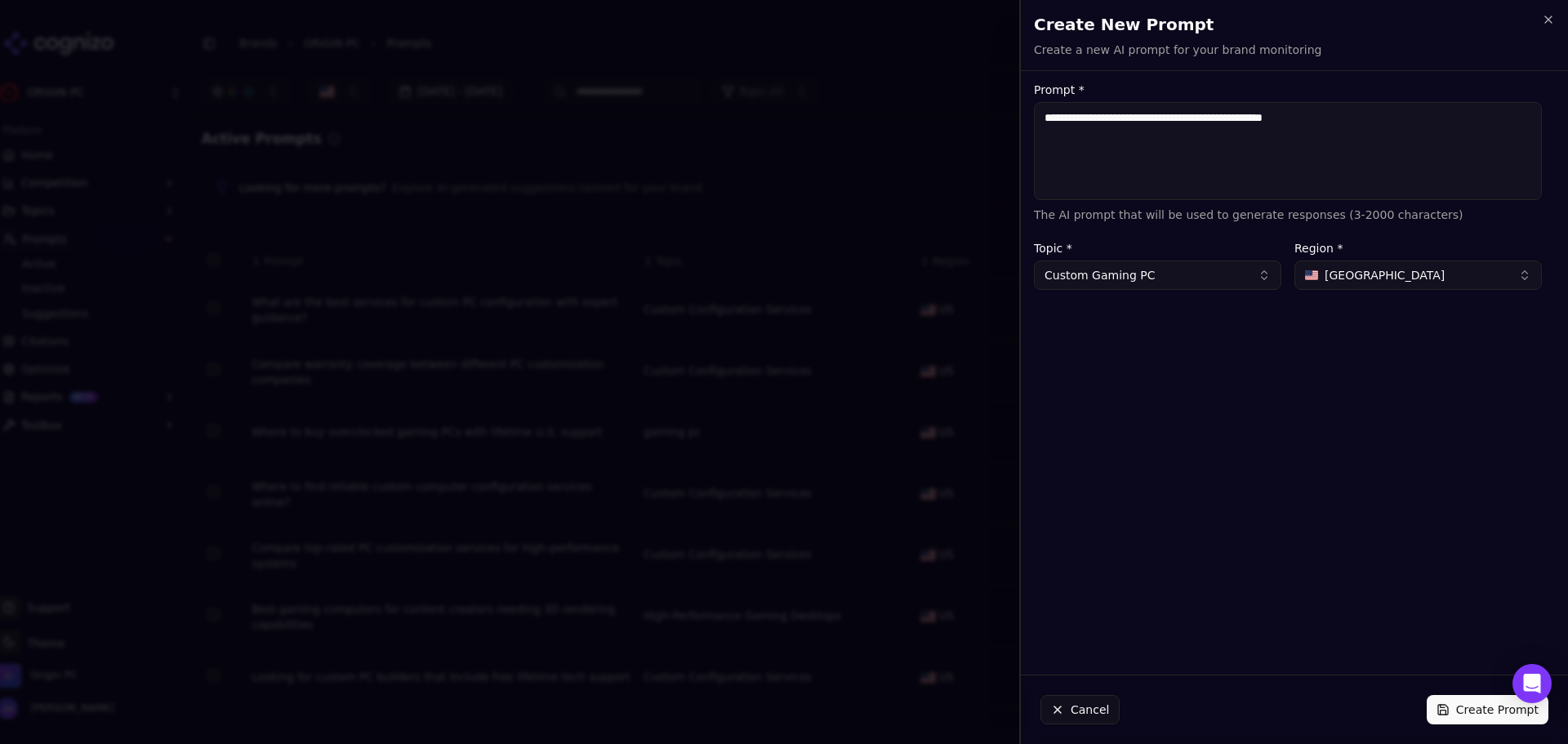
click at [1464, 702] on button "Create Prompt" at bounding box center [1488, 709] width 122 height 29
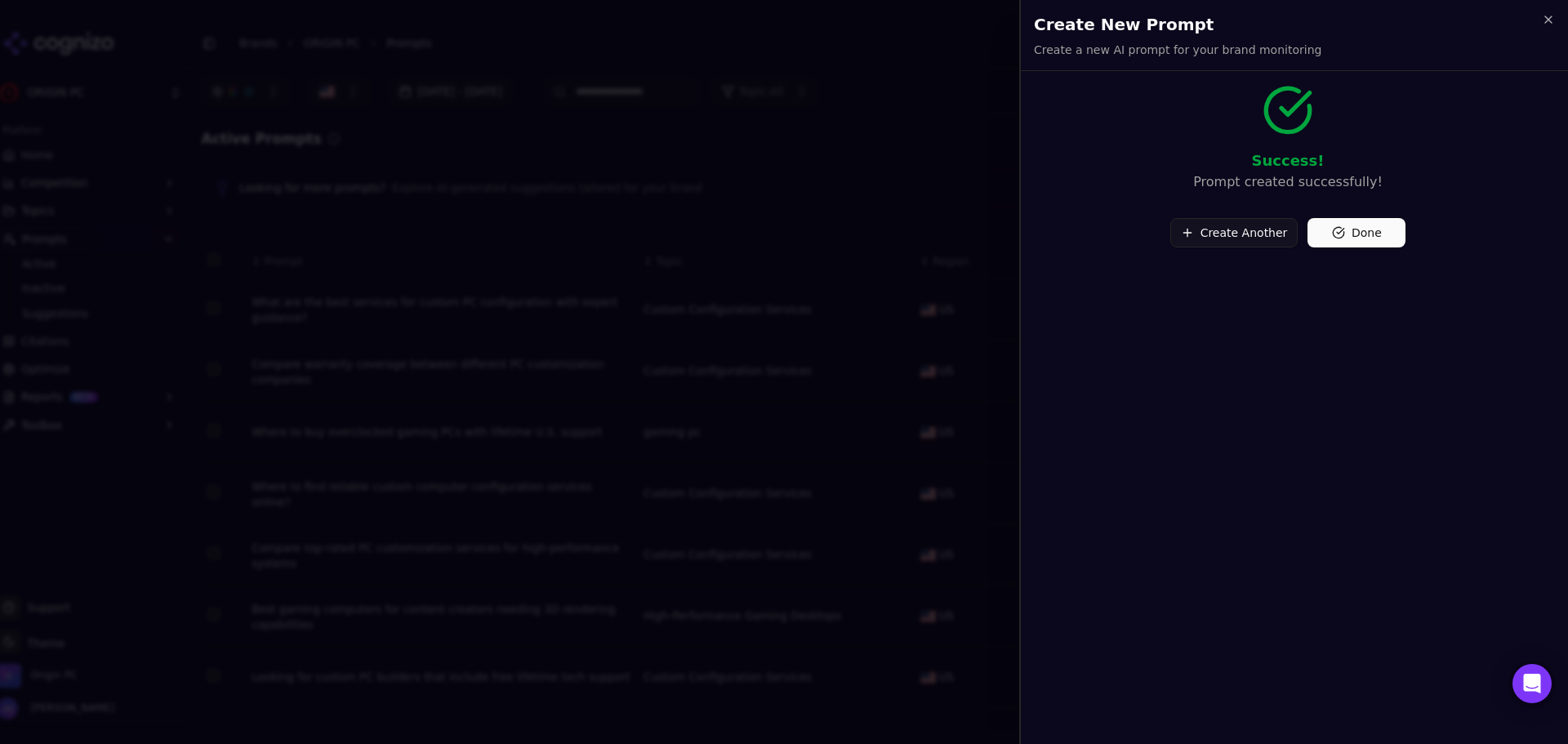
click at [1235, 227] on button "Create Another" at bounding box center [1234, 232] width 129 height 29
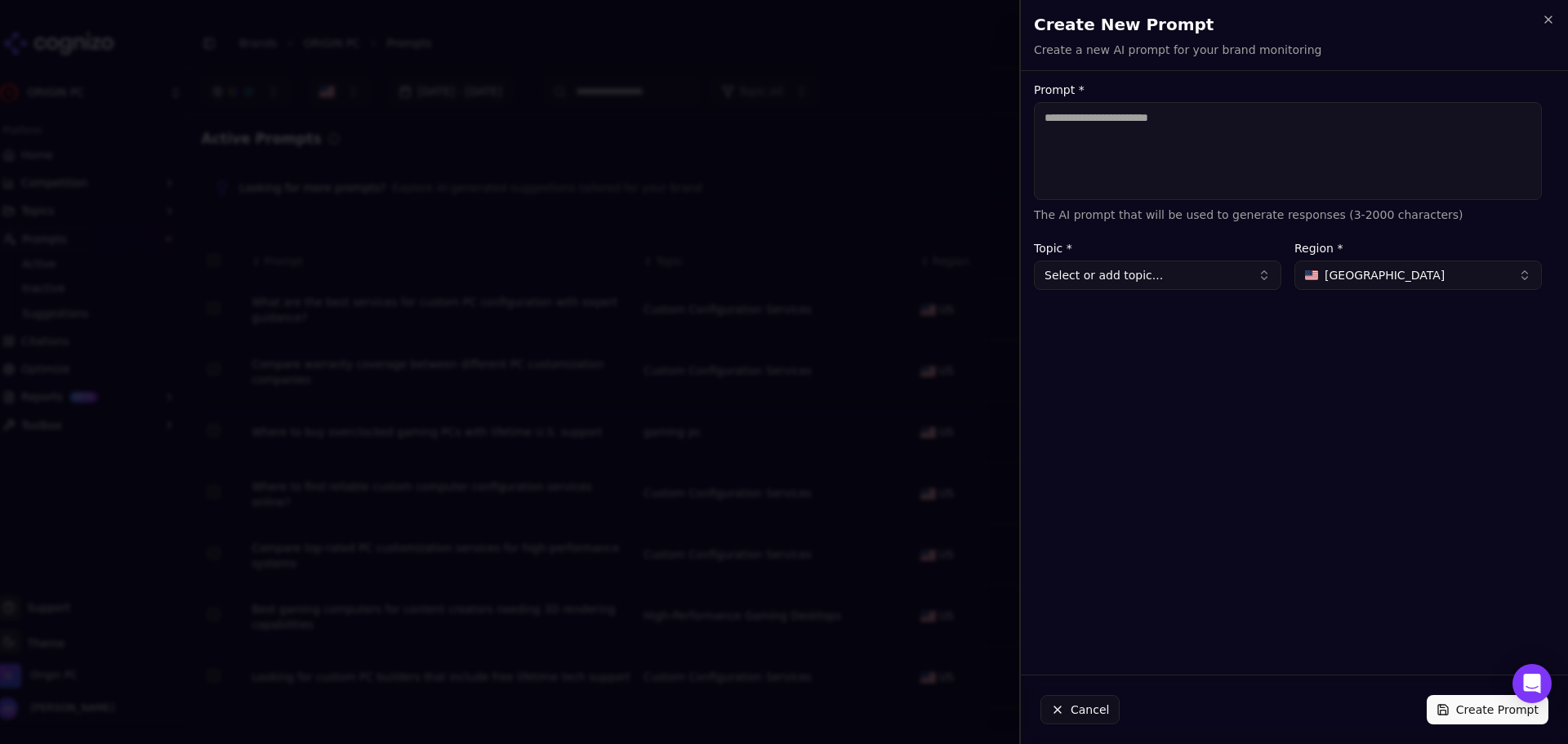
click at [1232, 156] on textarea "Prompt *" at bounding box center [1287, 151] width 508 height 98
paste textarea "**********"
type textarea "**********"
click at [1180, 269] on button "Select or add topic..." at bounding box center [1158, 275] width 248 height 29
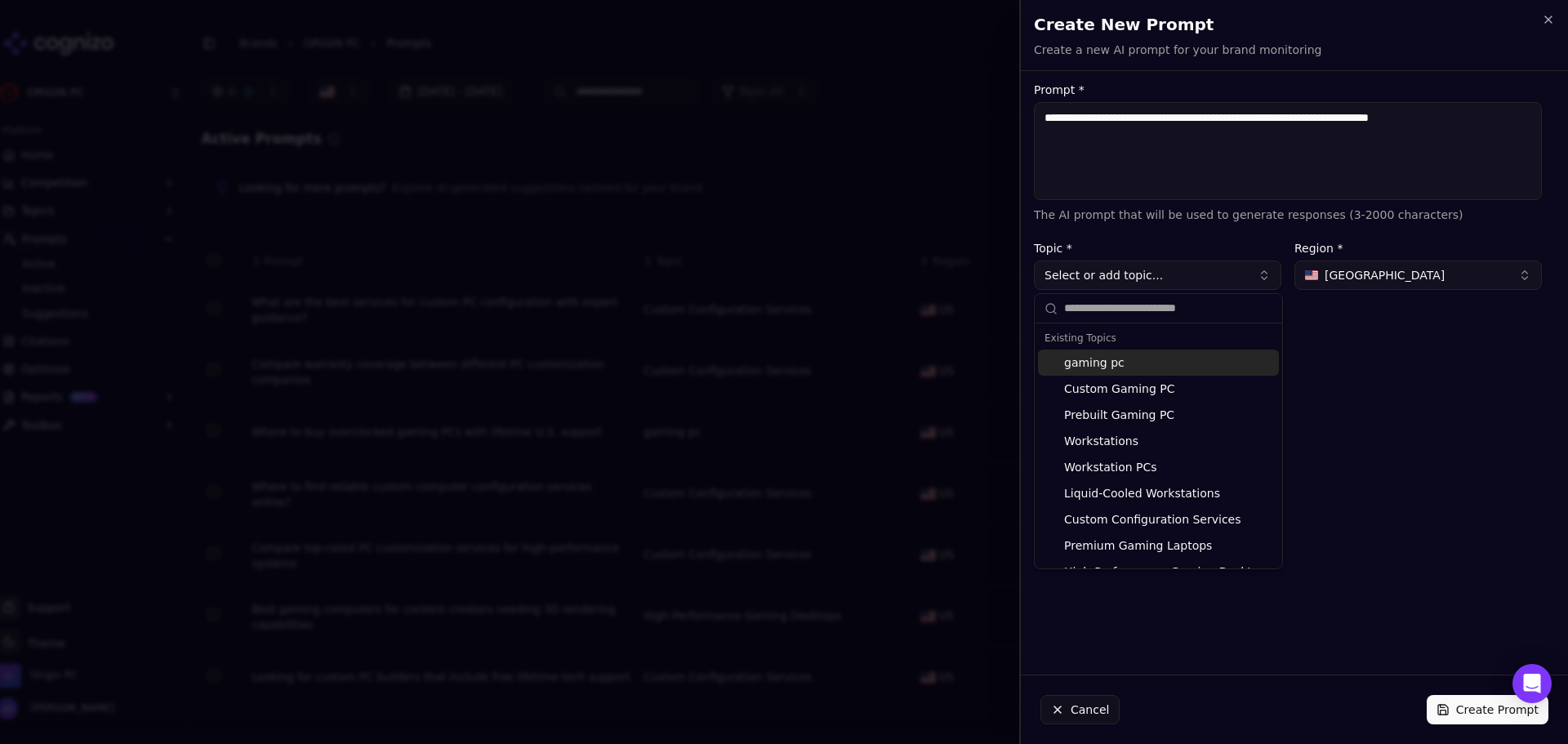
click at [1188, 372] on div "gaming pc" at bounding box center [1158, 363] width 241 height 26
type input "*********"
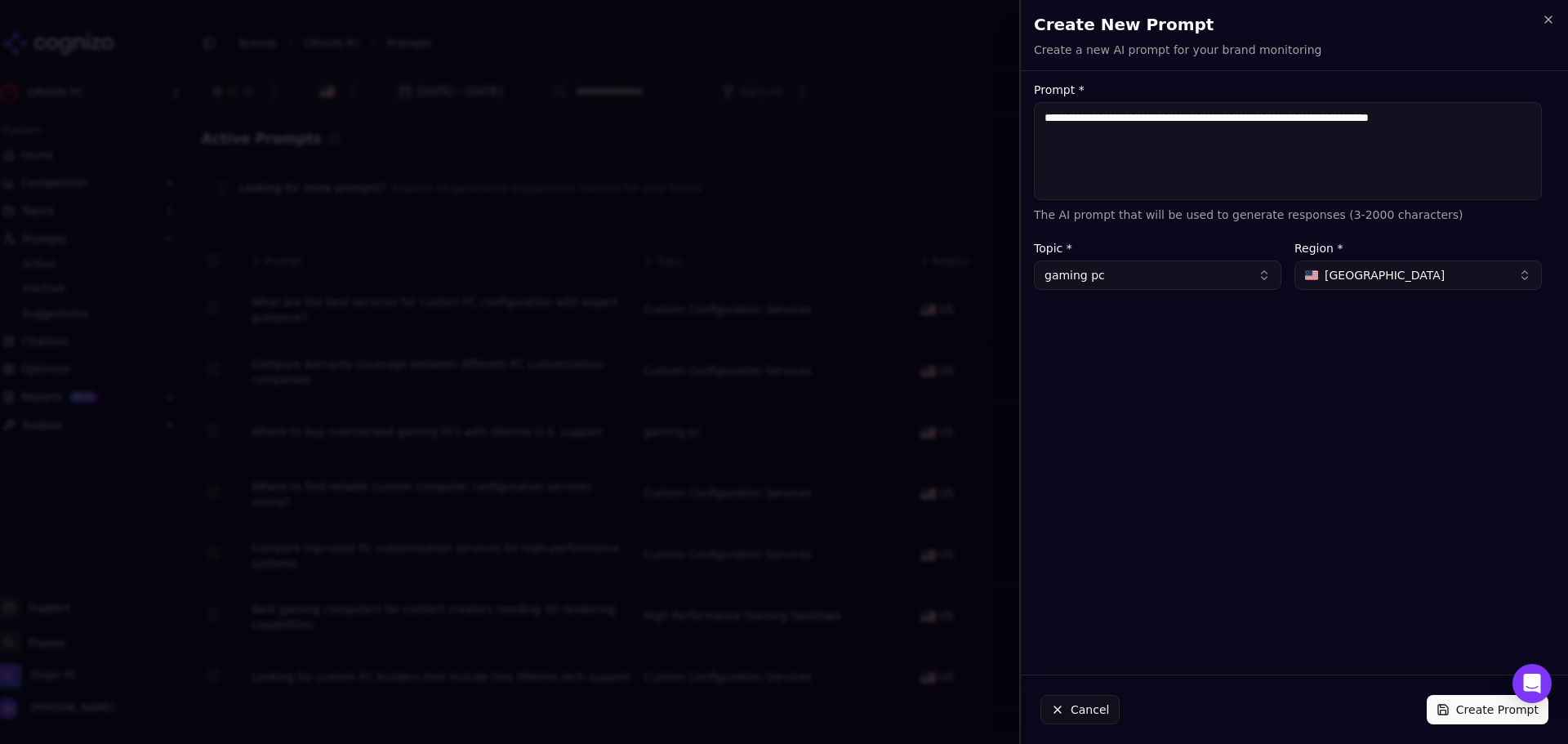
click at [1480, 709] on button "Create Prompt" at bounding box center [1488, 709] width 122 height 29
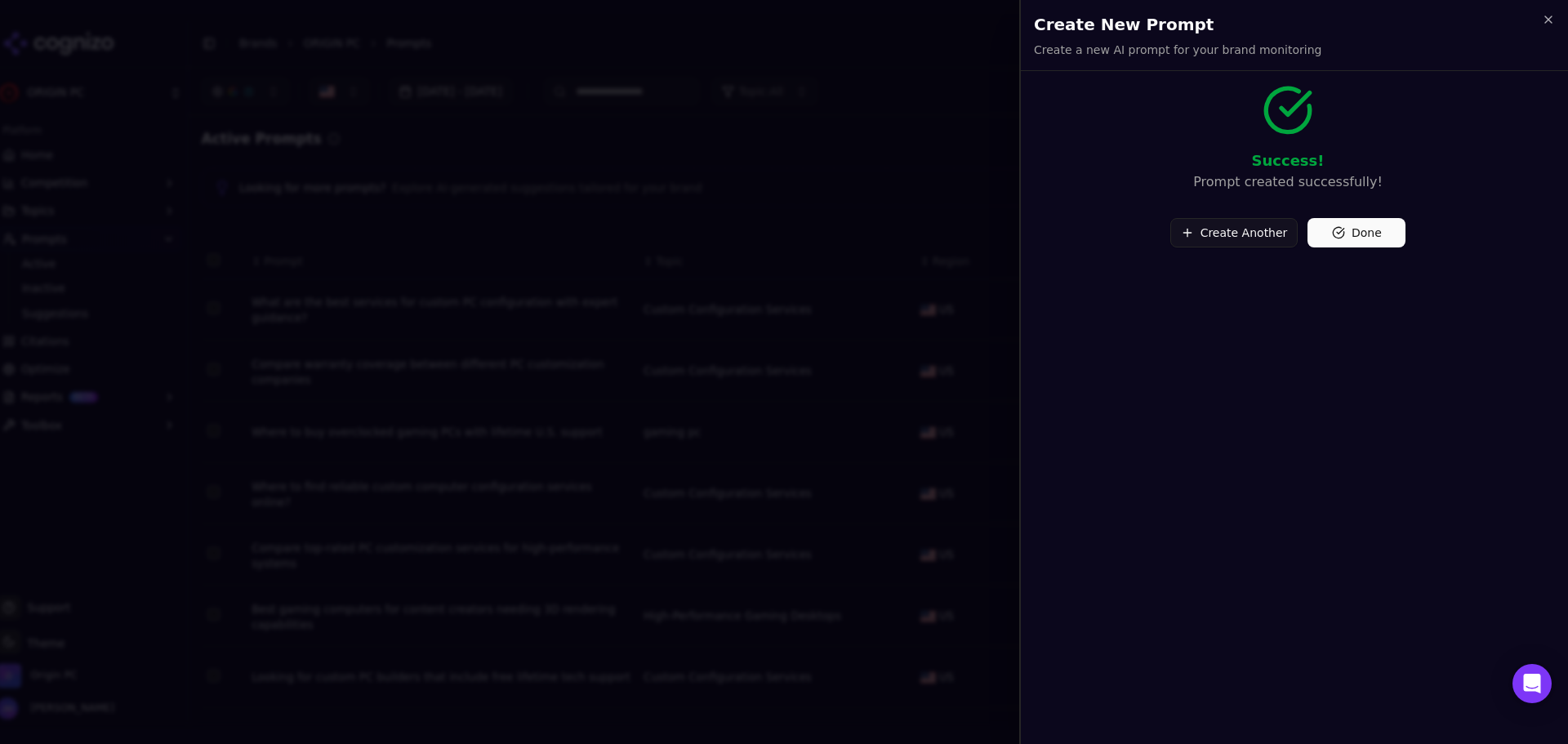
click at [1269, 223] on button "Create Another" at bounding box center [1234, 232] width 129 height 29
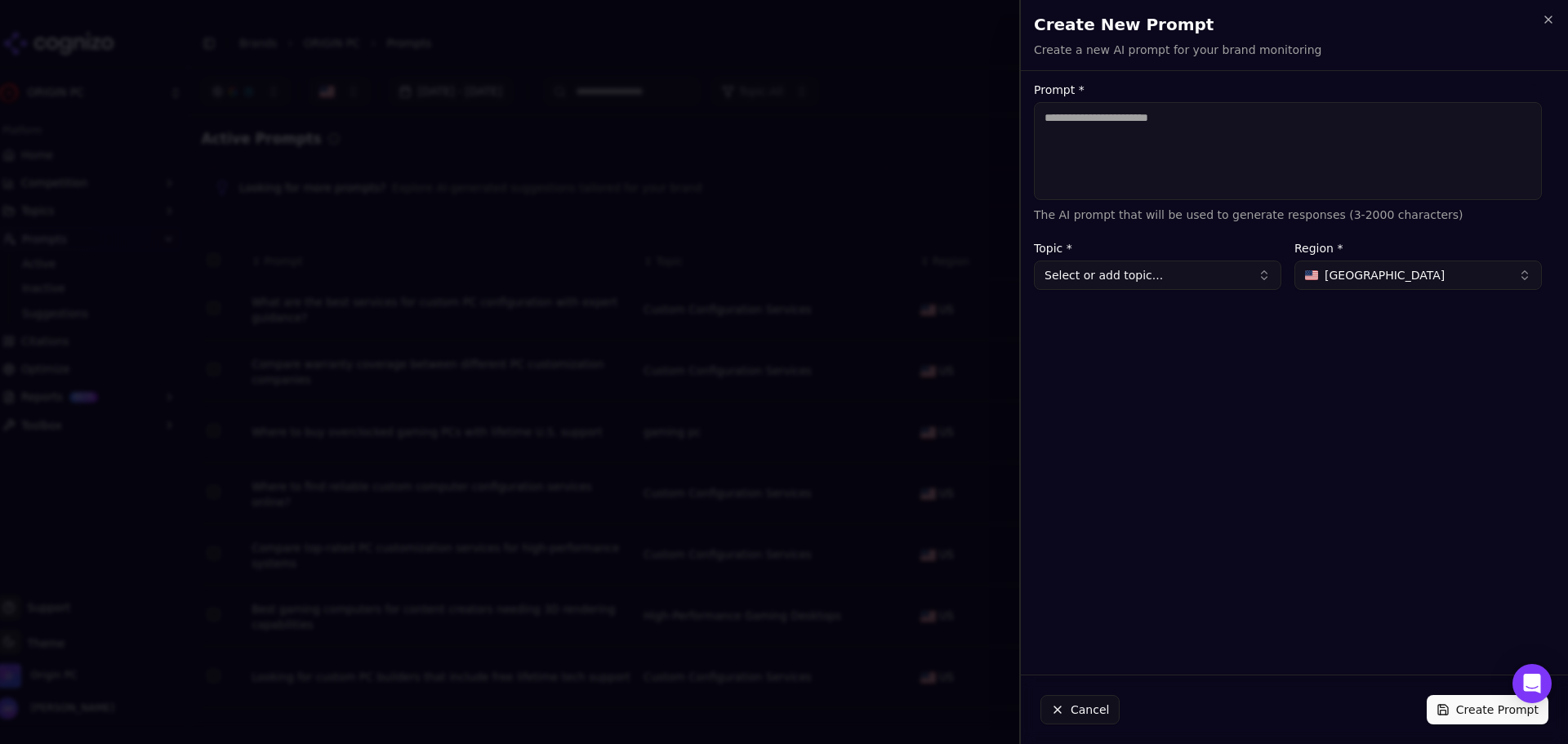
click at [1164, 171] on textarea "Prompt *" at bounding box center [1287, 151] width 508 height 98
paste textarea "**********"
type textarea "**********"
click at [1144, 272] on button "Select or add topic..." at bounding box center [1158, 275] width 248 height 29
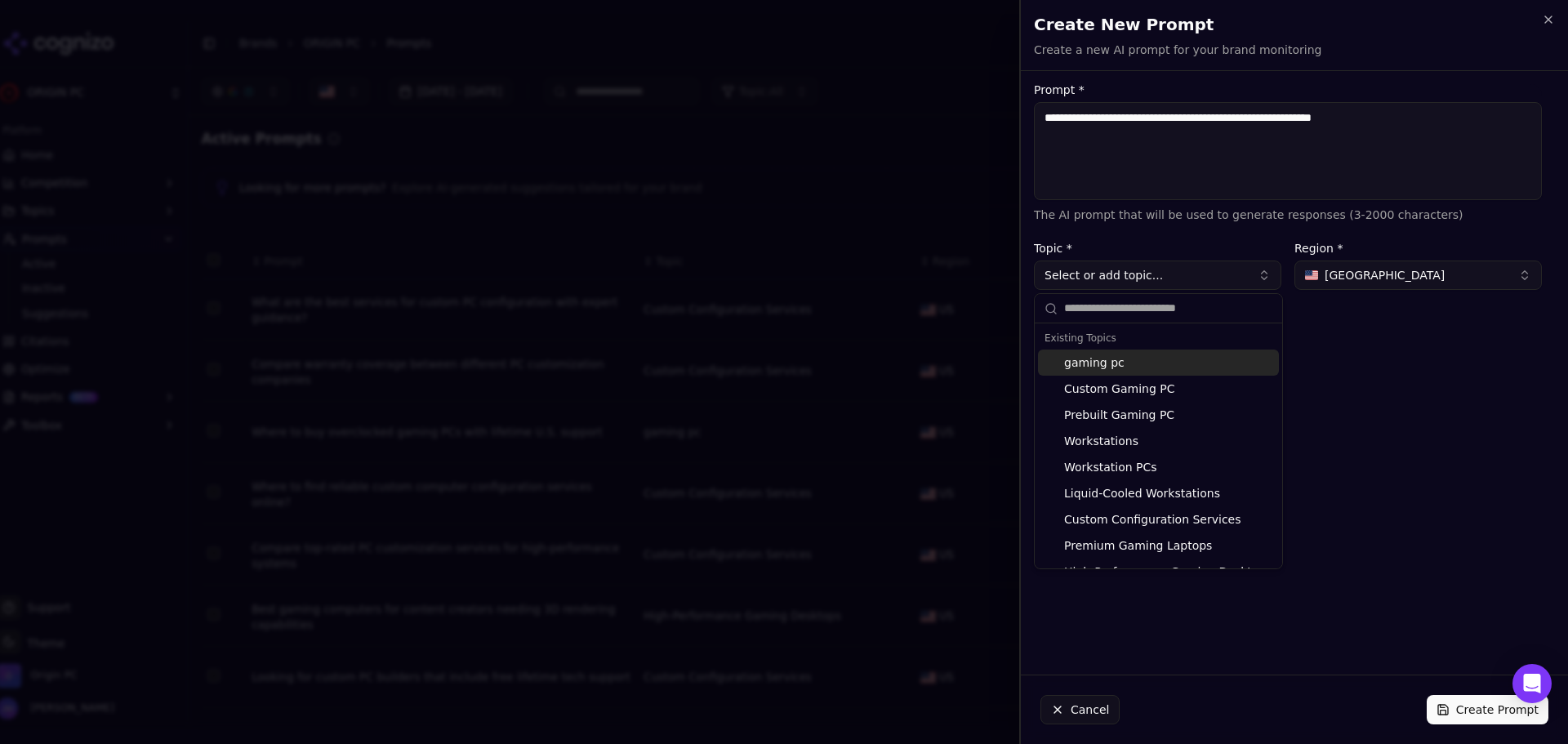
click at [1203, 367] on div "gaming pc" at bounding box center [1158, 363] width 241 height 26
type input "*********"
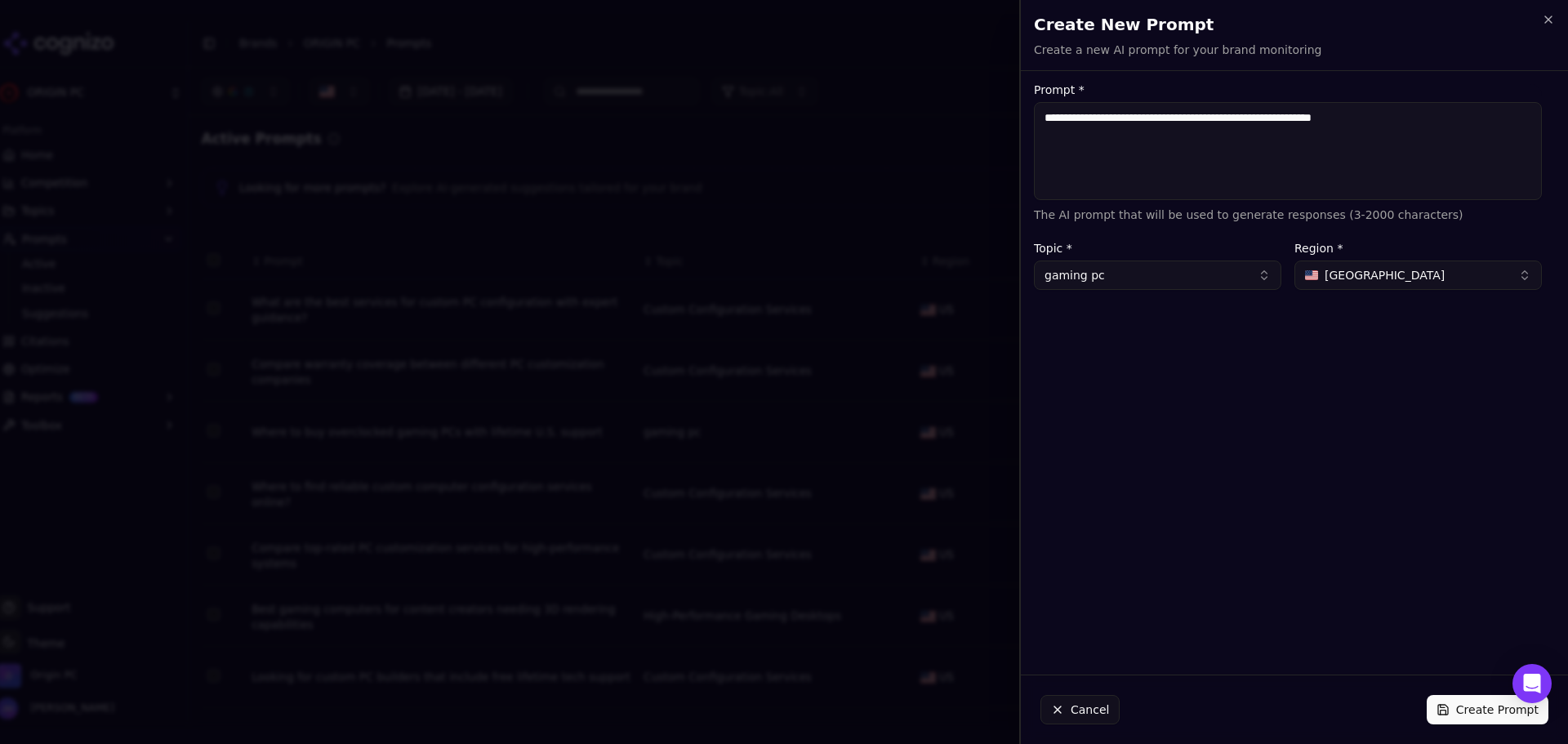
click at [1467, 711] on button "Create Prompt" at bounding box center [1488, 709] width 122 height 29
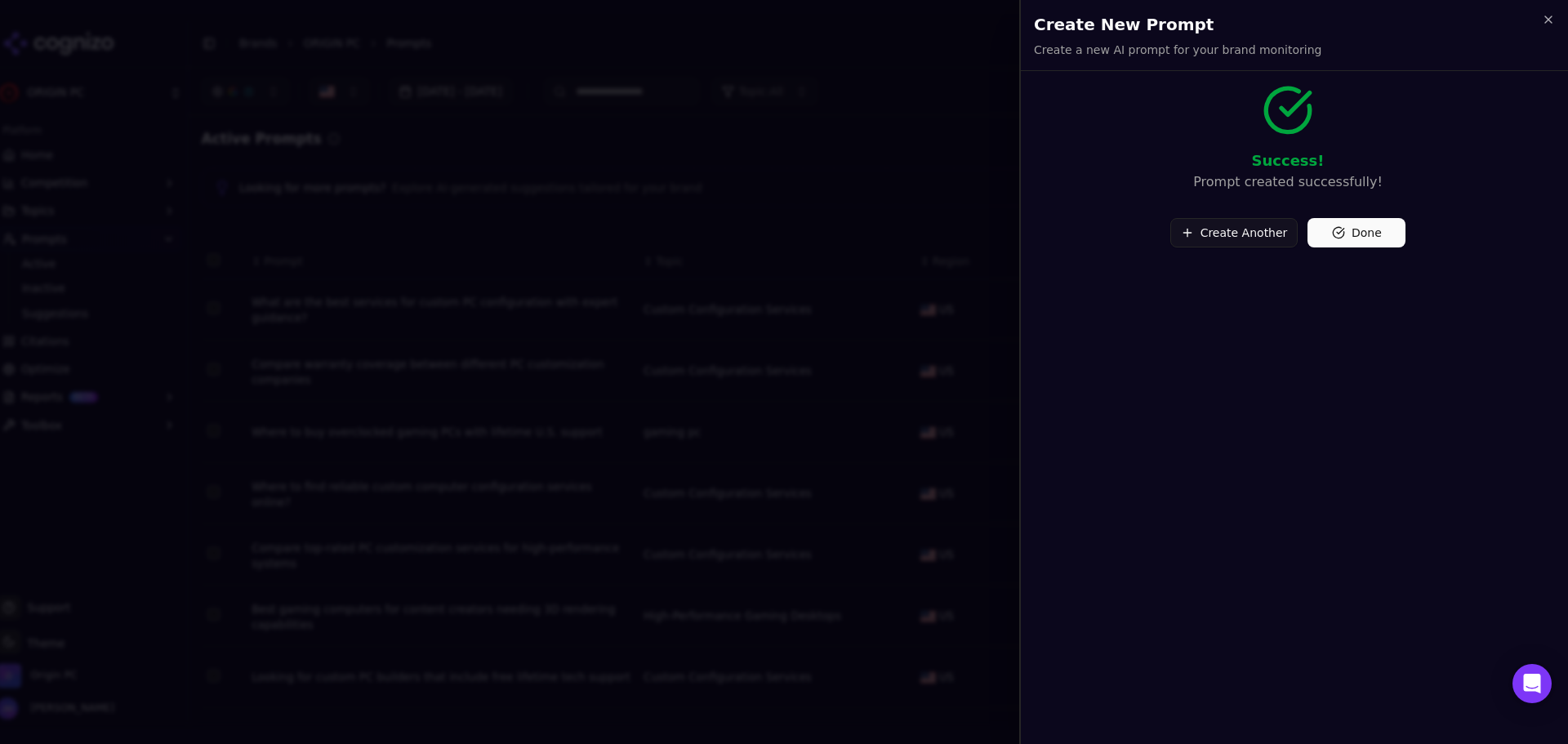
click at [1234, 225] on button "Create Another" at bounding box center [1234, 232] width 129 height 29
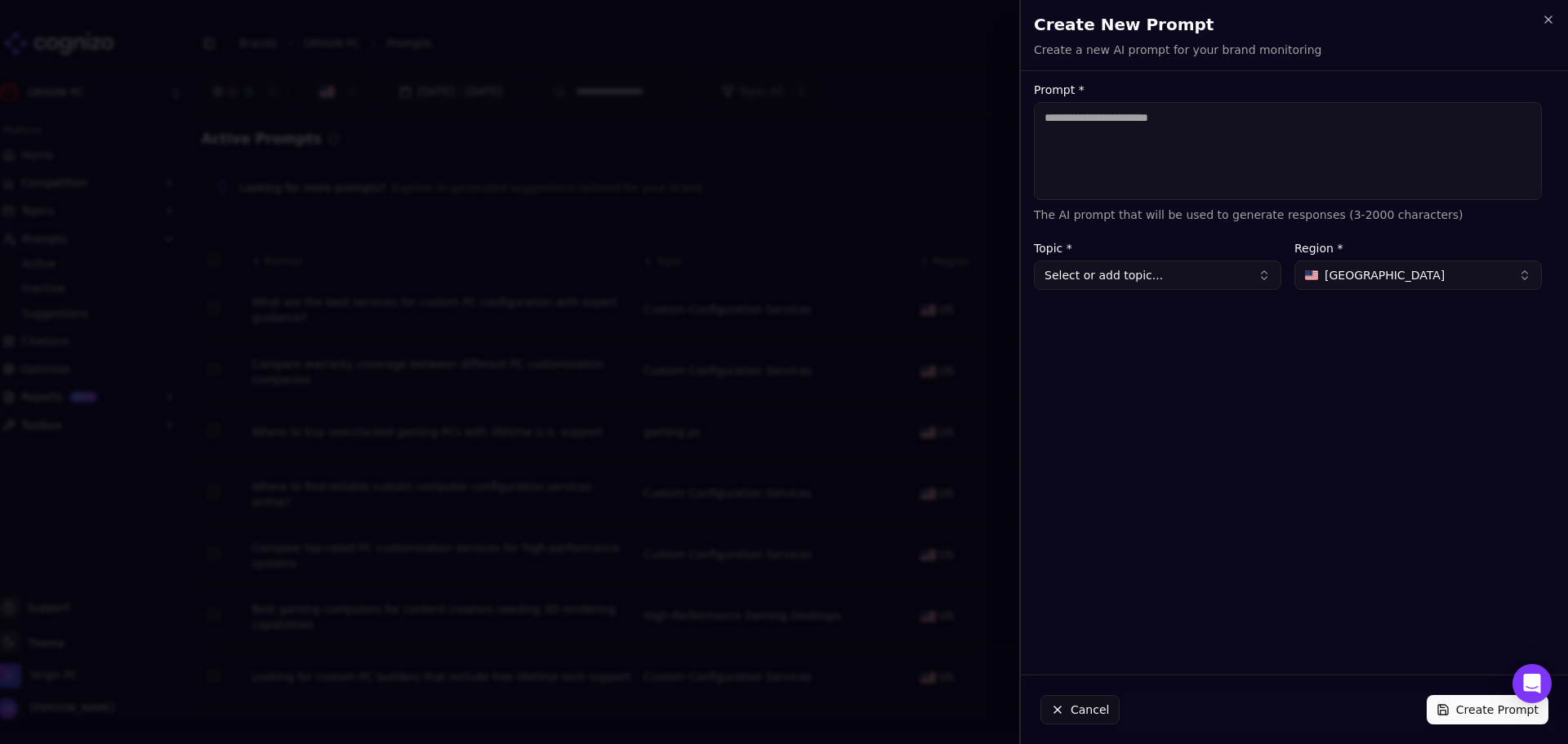
drag, startPoint x: 1120, startPoint y: 157, endPoint x: 1130, endPoint y: 241, distance: 84.6
click at [1119, 157] on textarea "Prompt *" at bounding box center [1287, 151] width 508 height 98
paste textarea "**********"
type textarea "**********"
click at [1127, 274] on button "Select or add topic..." at bounding box center [1158, 275] width 248 height 29
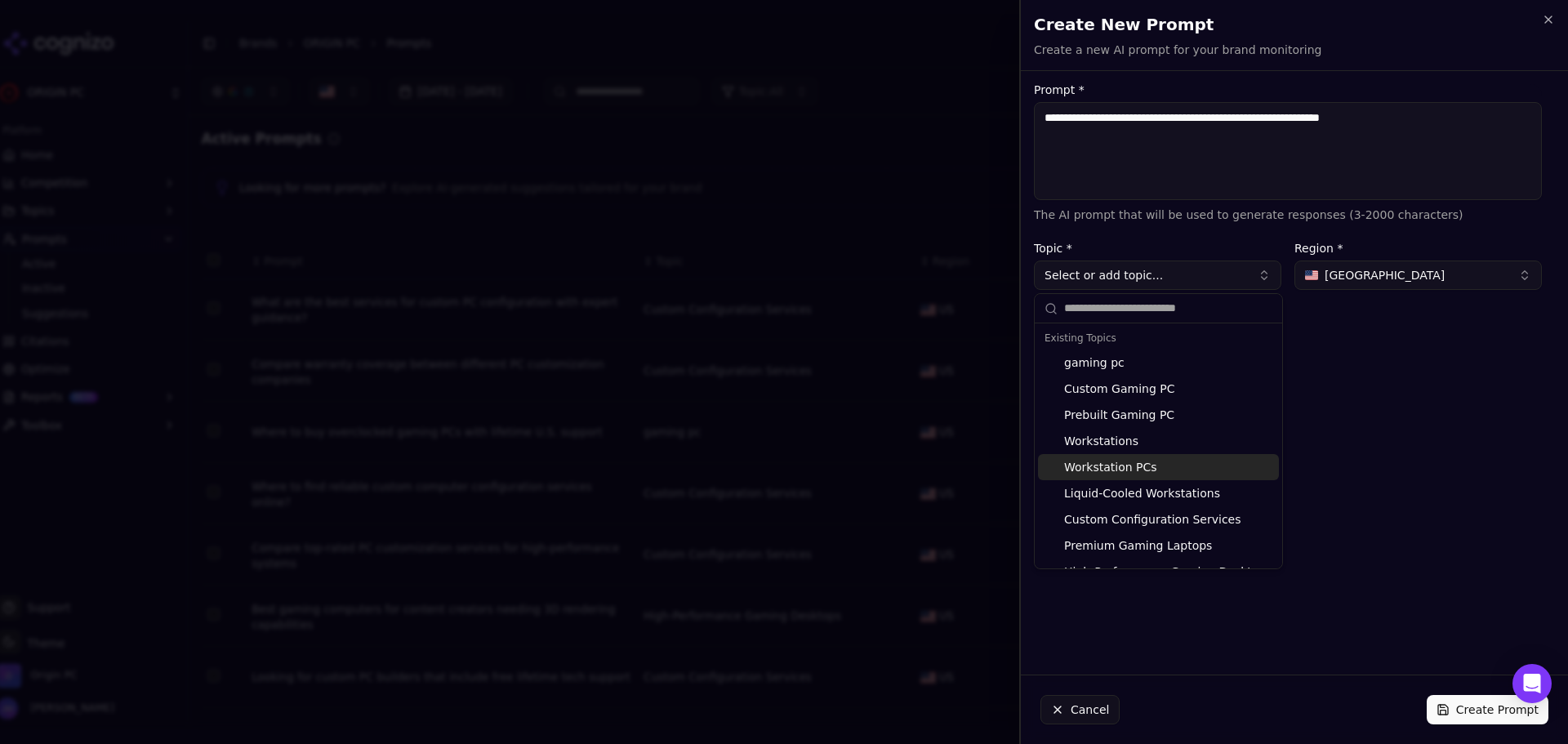
click at [1197, 478] on div "Workstation PCs" at bounding box center [1158, 467] width 241 height 26
type input "**********"
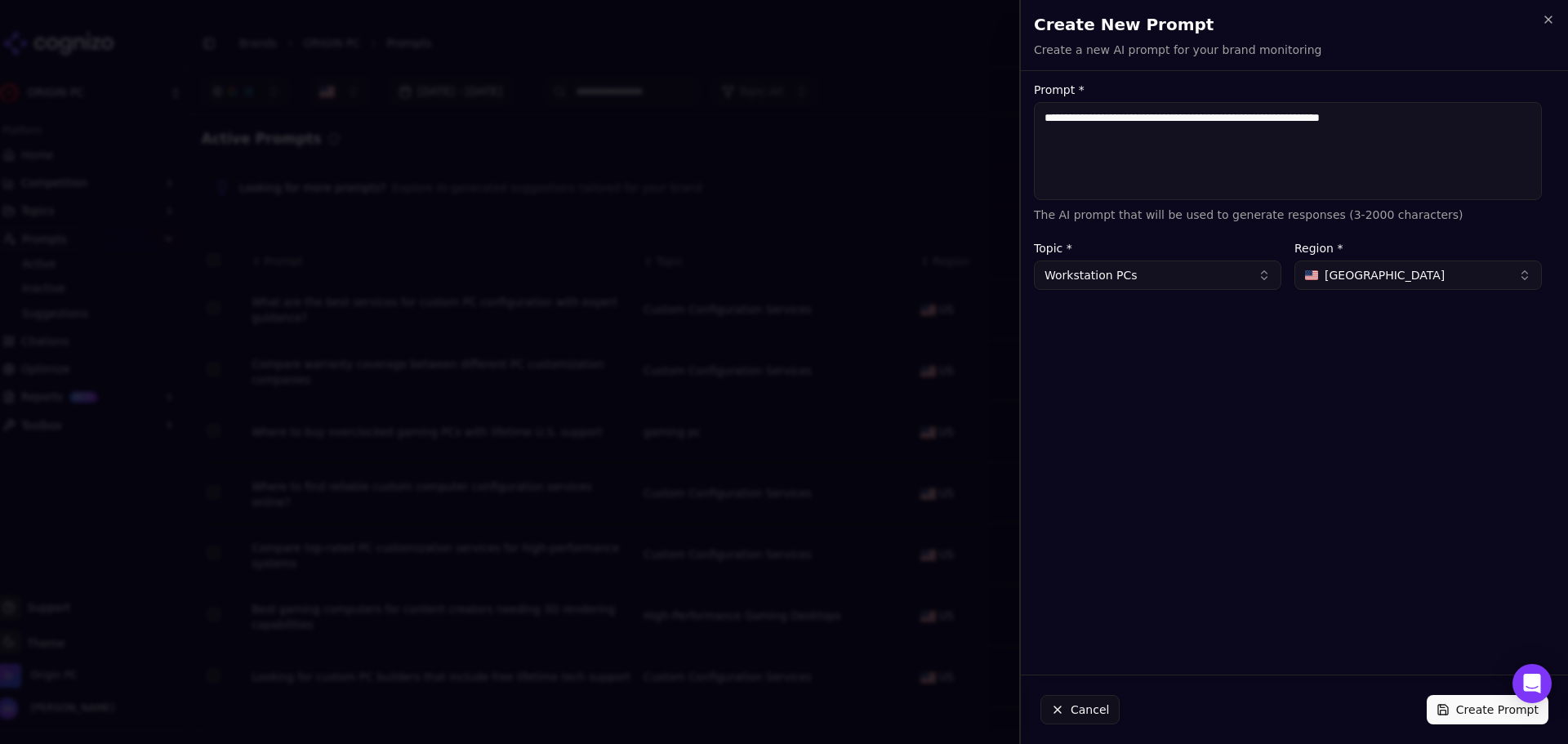
click at [1464, 708] on button "Create Prompt" at bounding box center [1488, 709] width 122 height 29
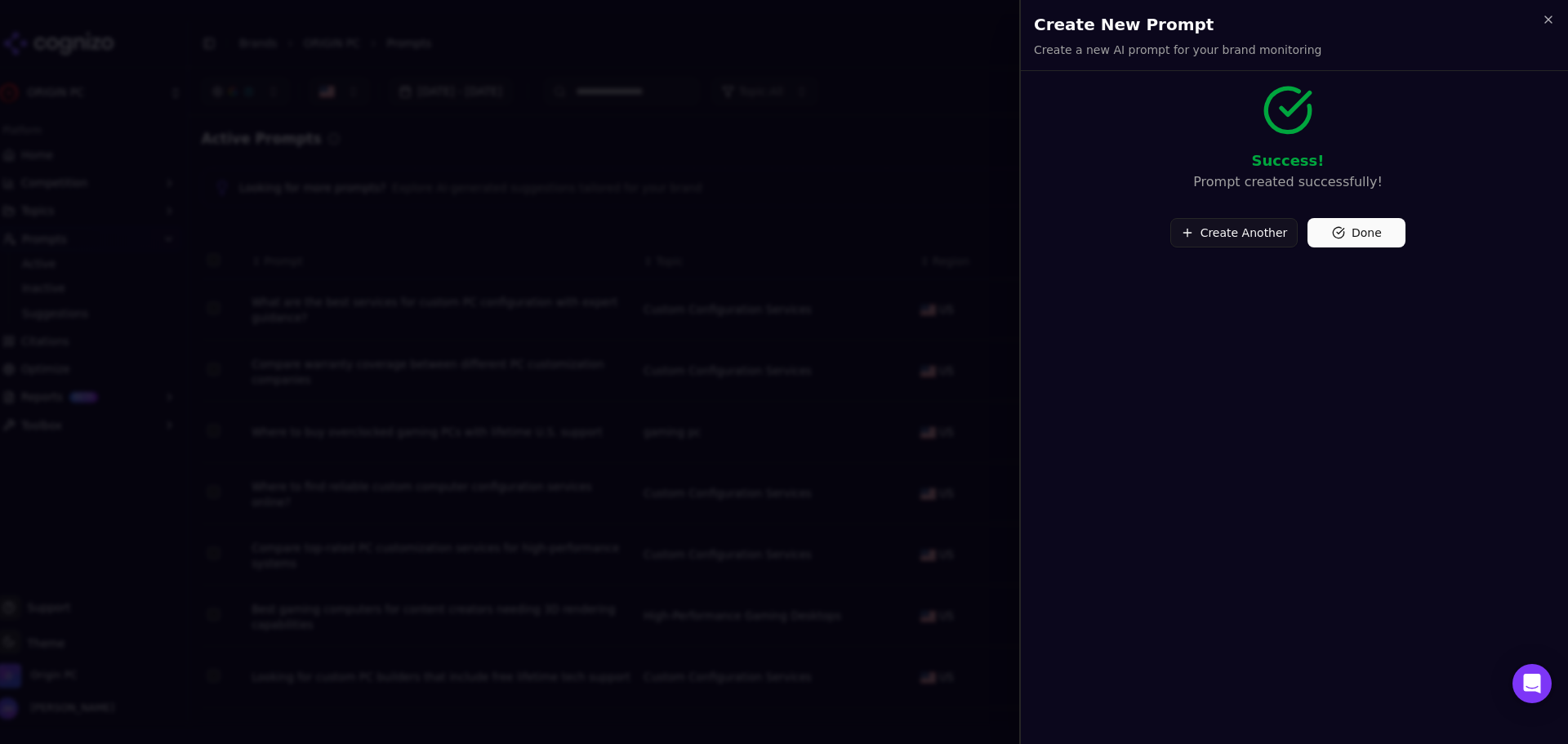
click at [1340, 221] on button "Done" at bounding box center [1357, 232] width 98 height 29
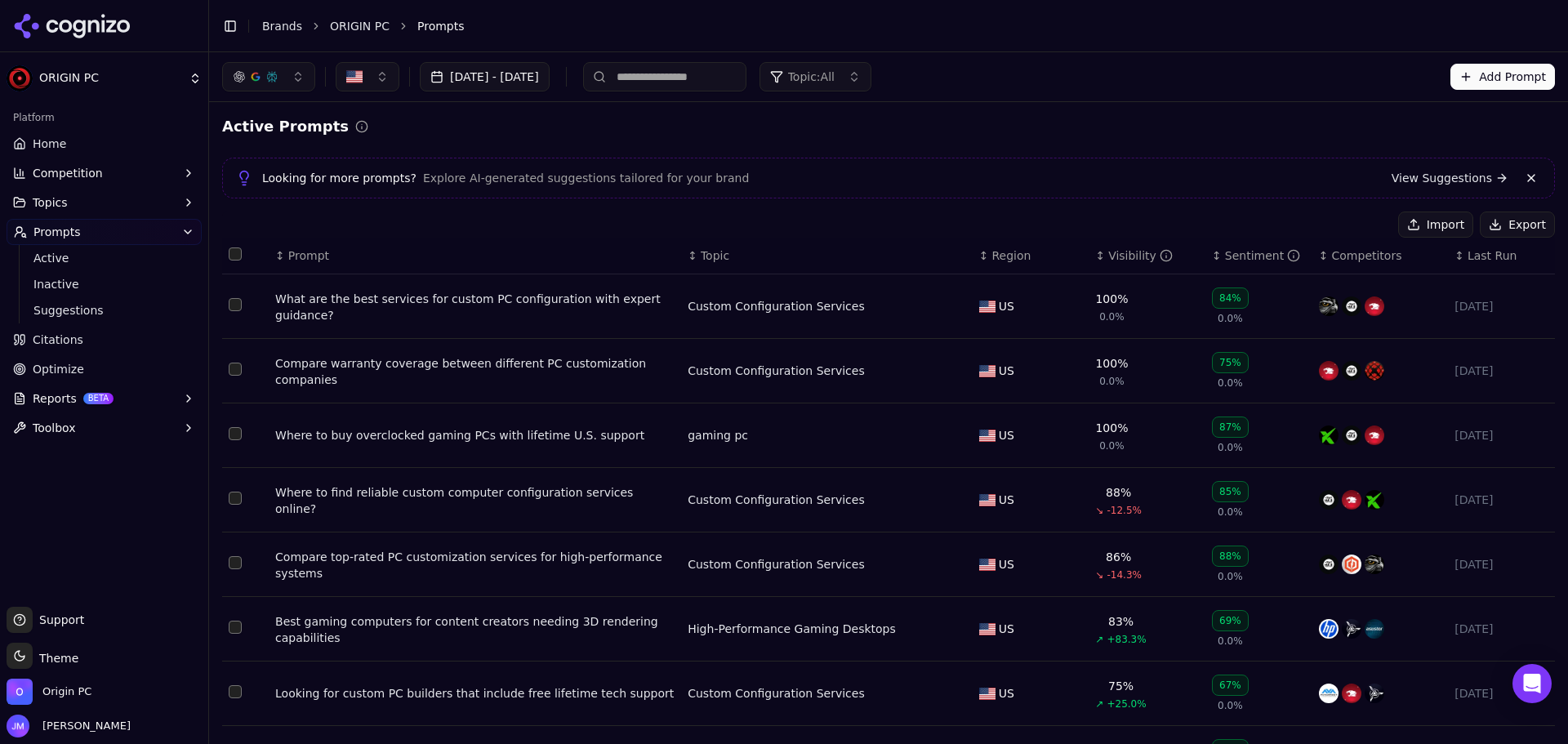
click at [1458, 89] on button "Add Prompt" at bounding box center [1502, 77] width 104 height 26
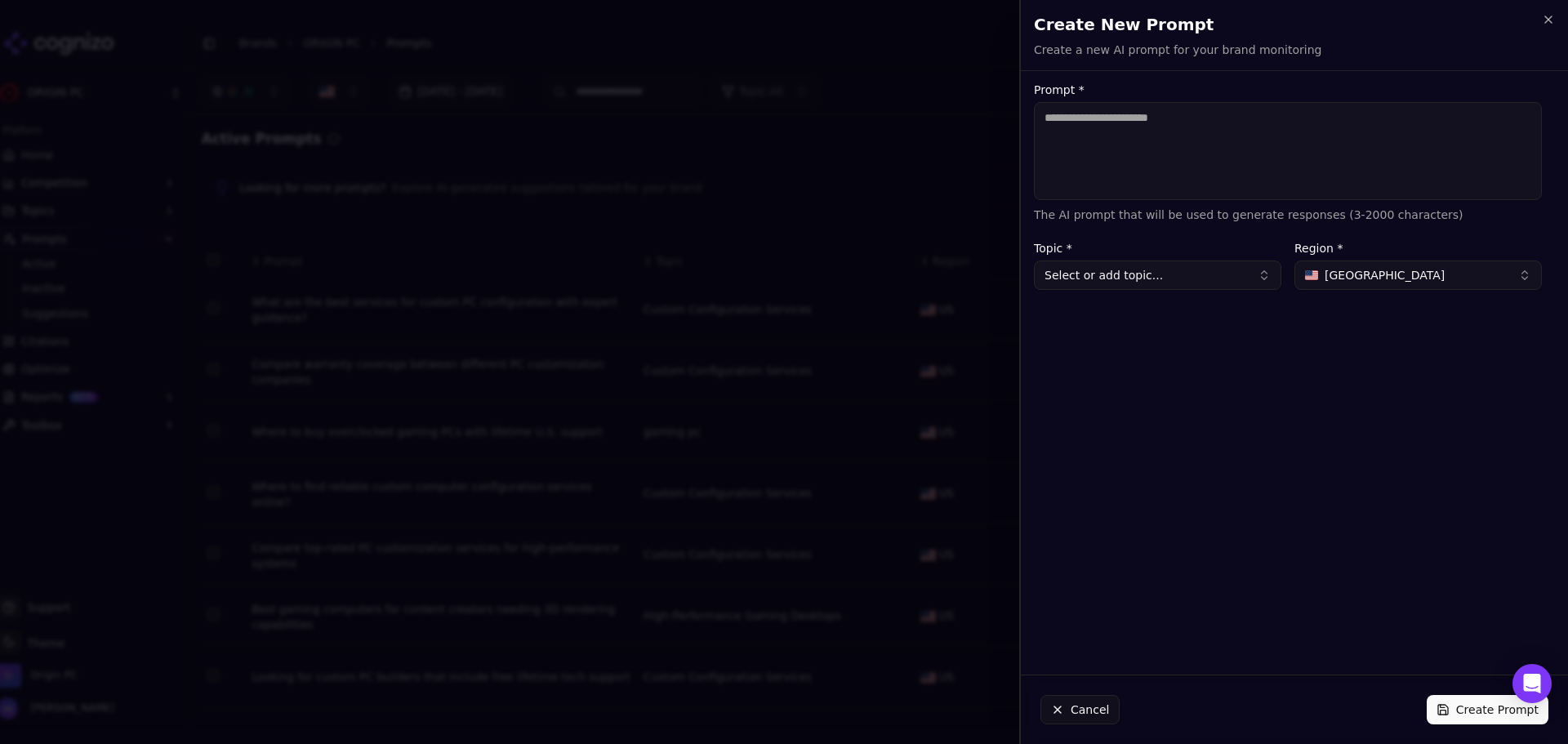
click at [1265, 152] on textarea "Prompt *" at bounding box center [1287, 151] width 508 height 98
type textarea "**********"
click at [1144, 286] on button "Select or add topic..." at bounding box center [1158, 275] width 248 height 29
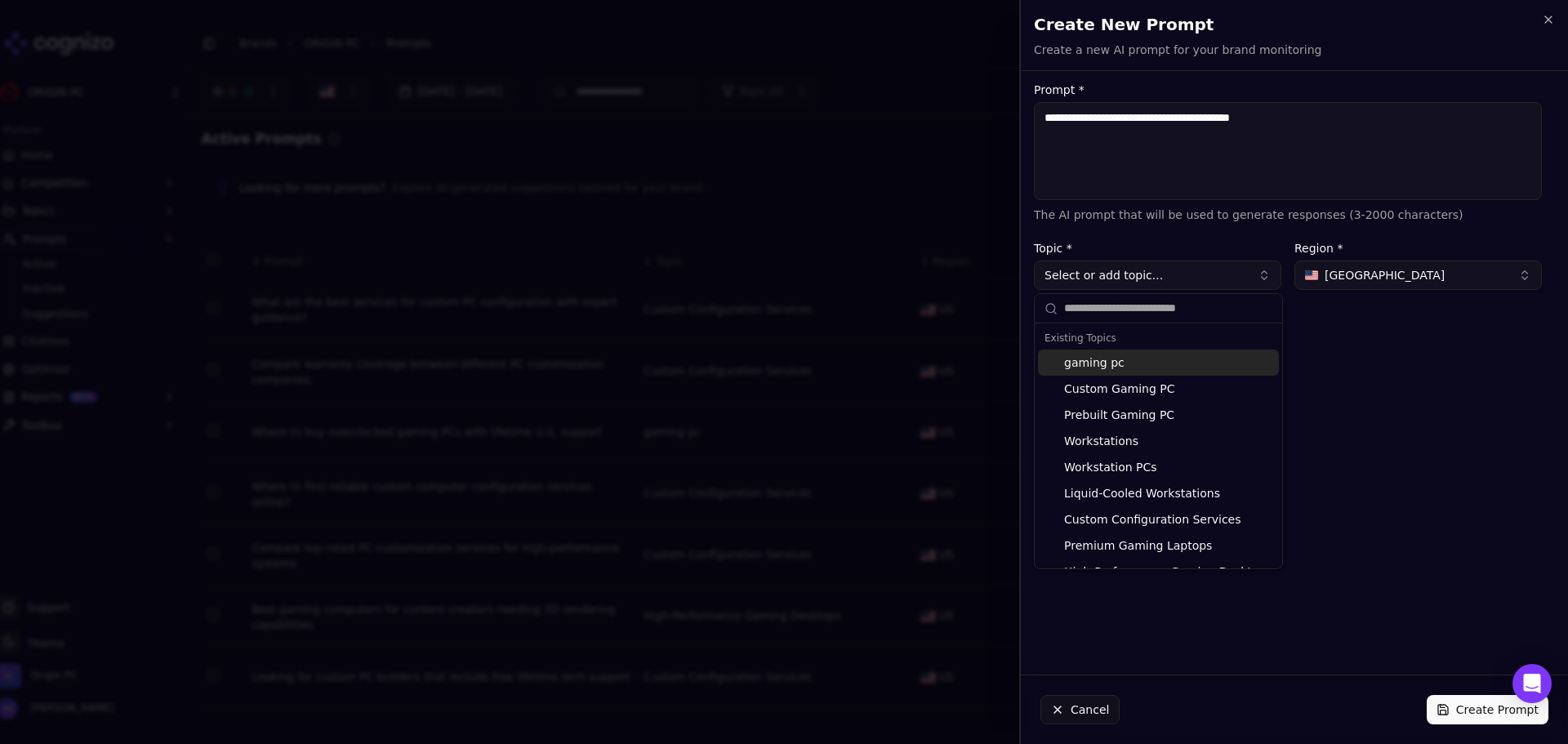
click at [1184, 358] on div "gaming pc" at bounding box center [1158, 363] width 241 height 26
type input "*********"
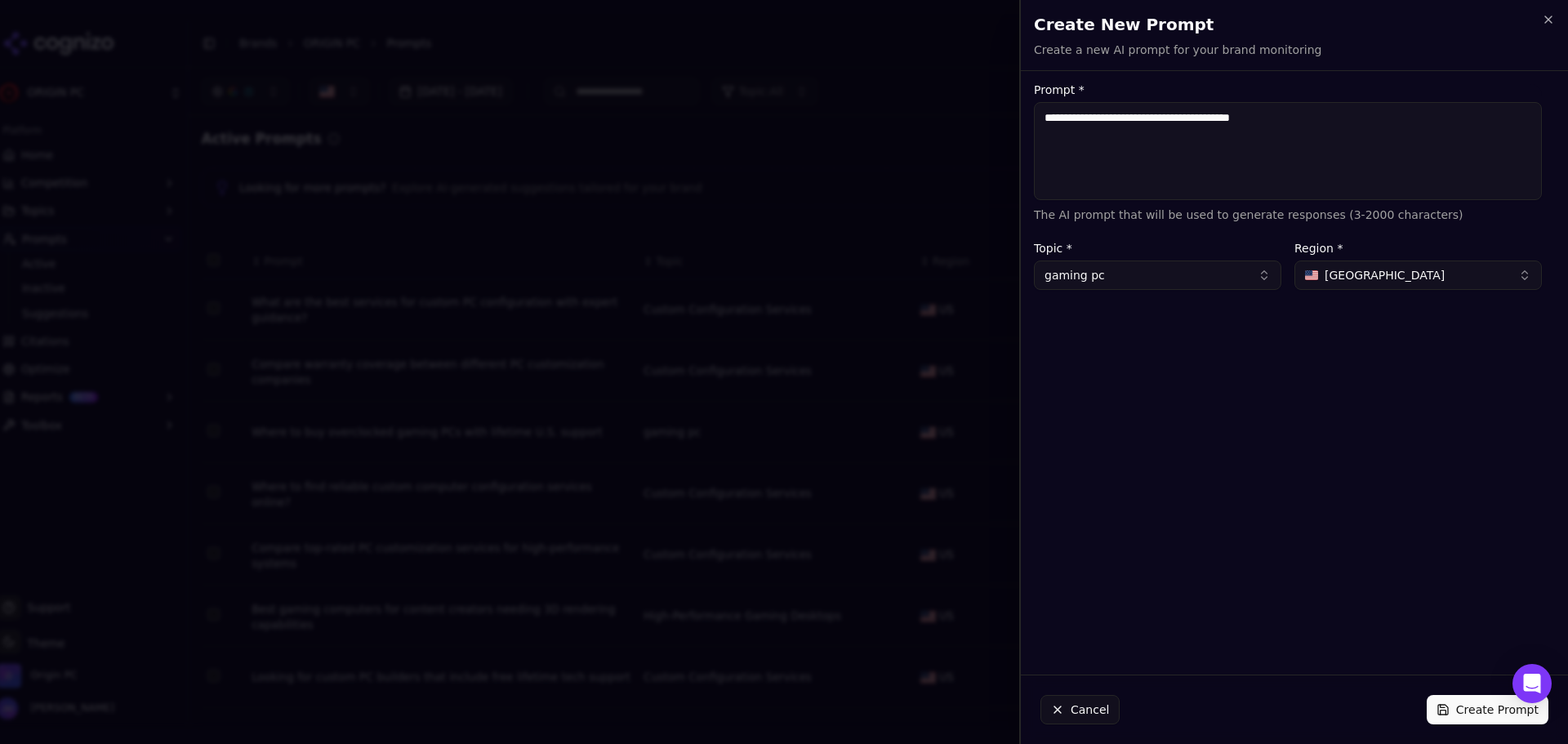
click at [1465, 711] on button "Create Prompt" at bounding box center [1488, 709] width 122 height 29
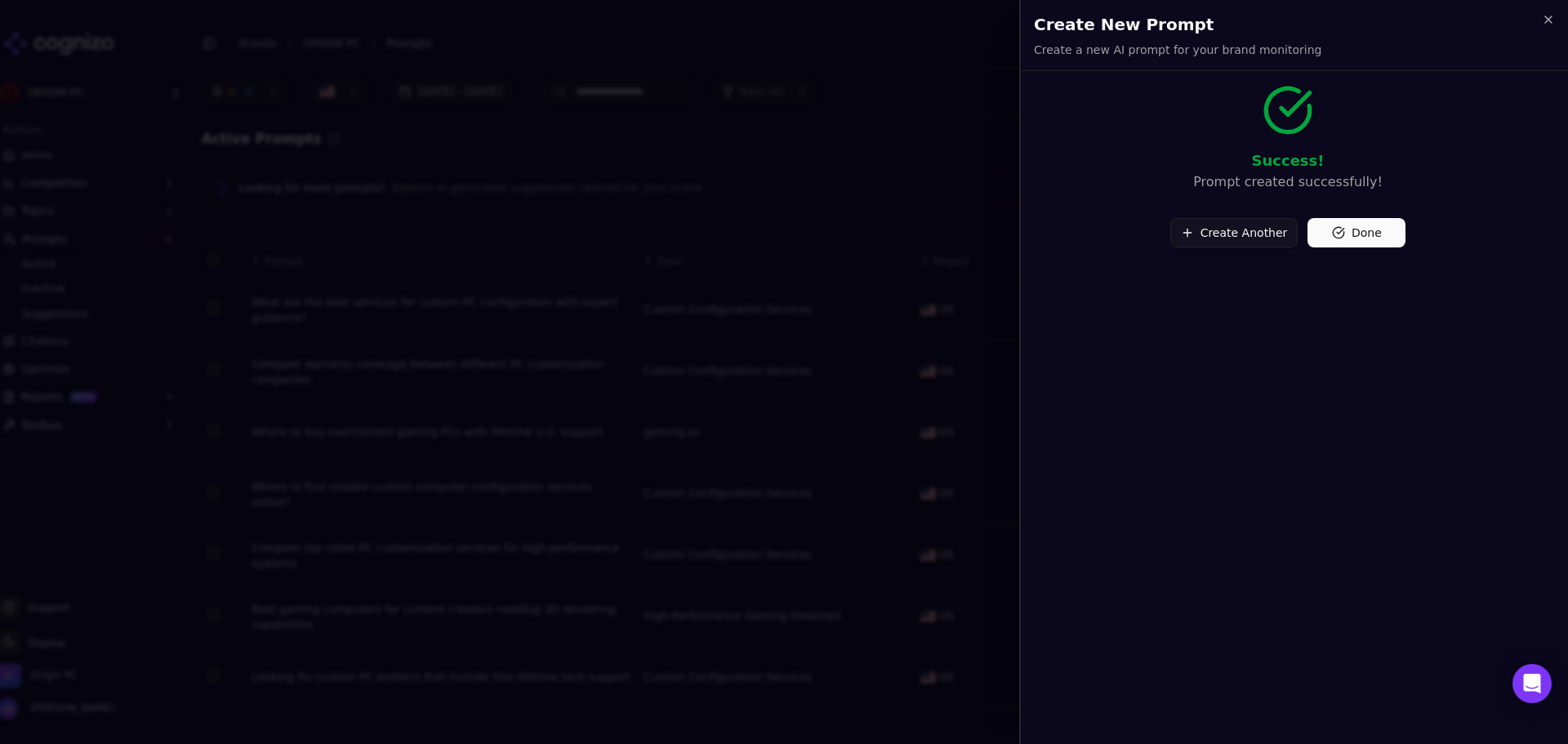
click at [1347, 236] on button "Done" at bounding box center [1357, 232] width 98 height 29
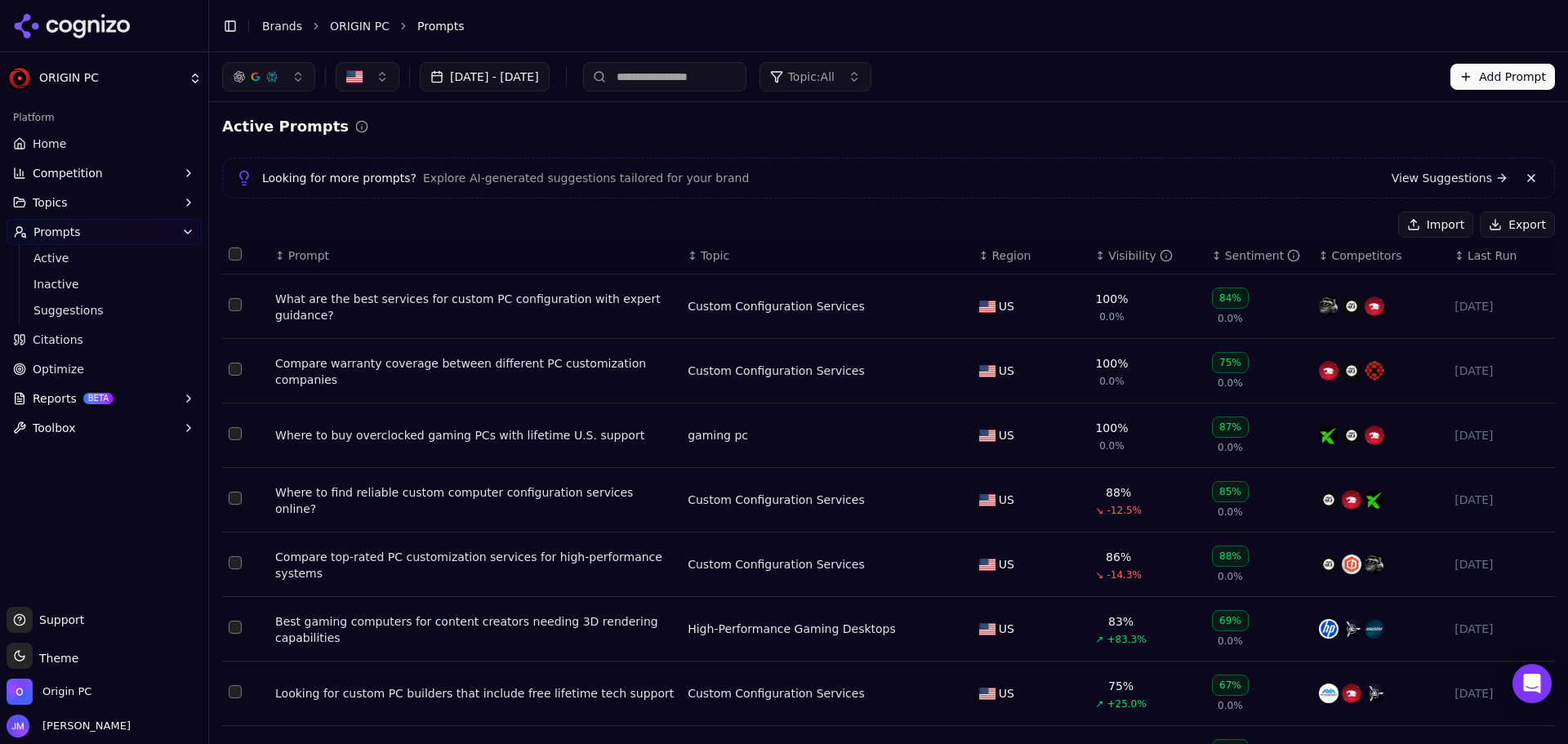
click at [1476, 88] on button "Add Prompt" at bounding box center [1502, 77] width 104 height 26
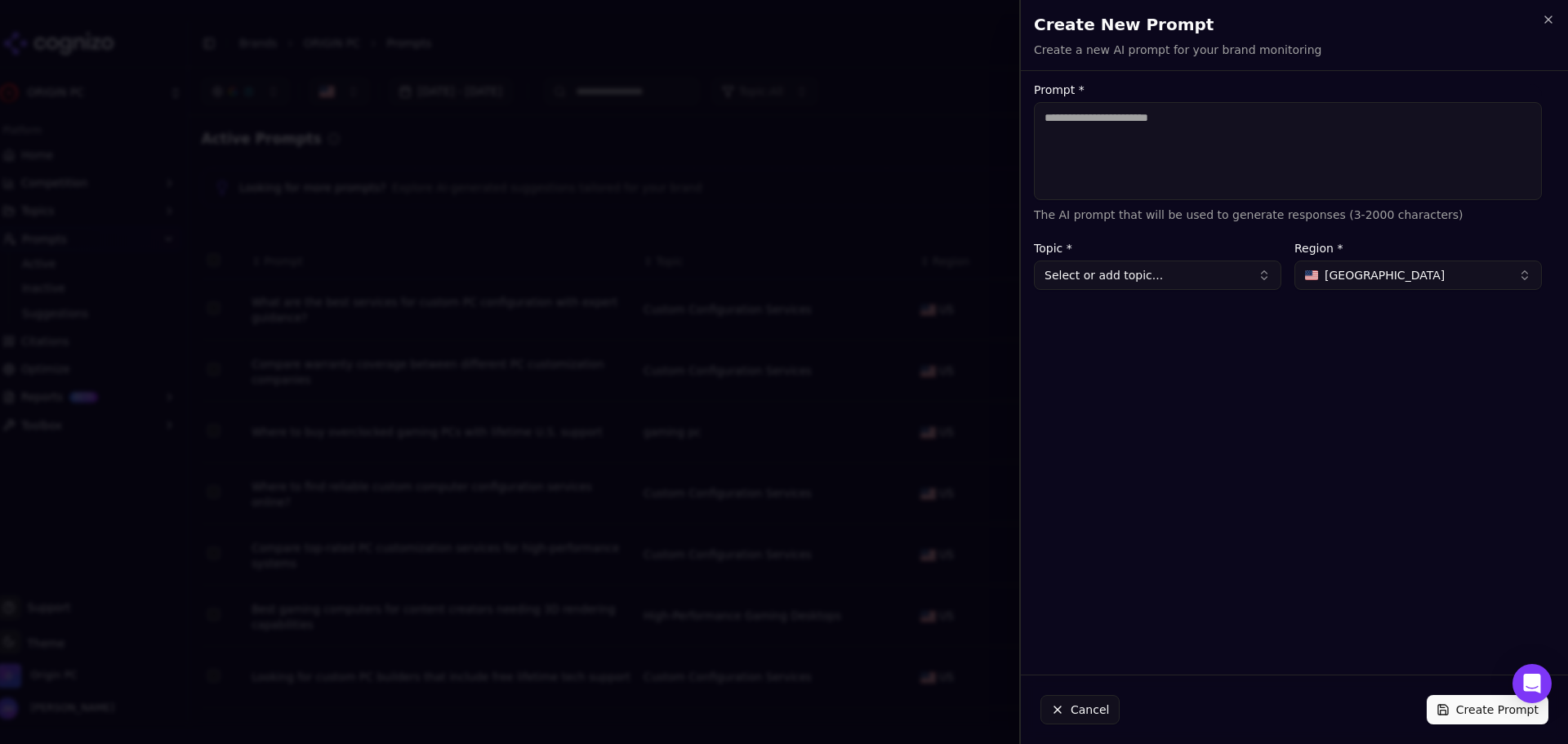
drag, startPoint x: 1239, startPoint y: 155, endPoint x: 1155, endPoint y: 268, distance: 140.8
click at [1238, 155] on textarea "Prompt *" at bounding box center [1287, 151] width 508 height 98
type textarea "**********"
click at [1154, 268] on button "Select or add topic..." at bounding box center [1158, 275] width 248 height 29
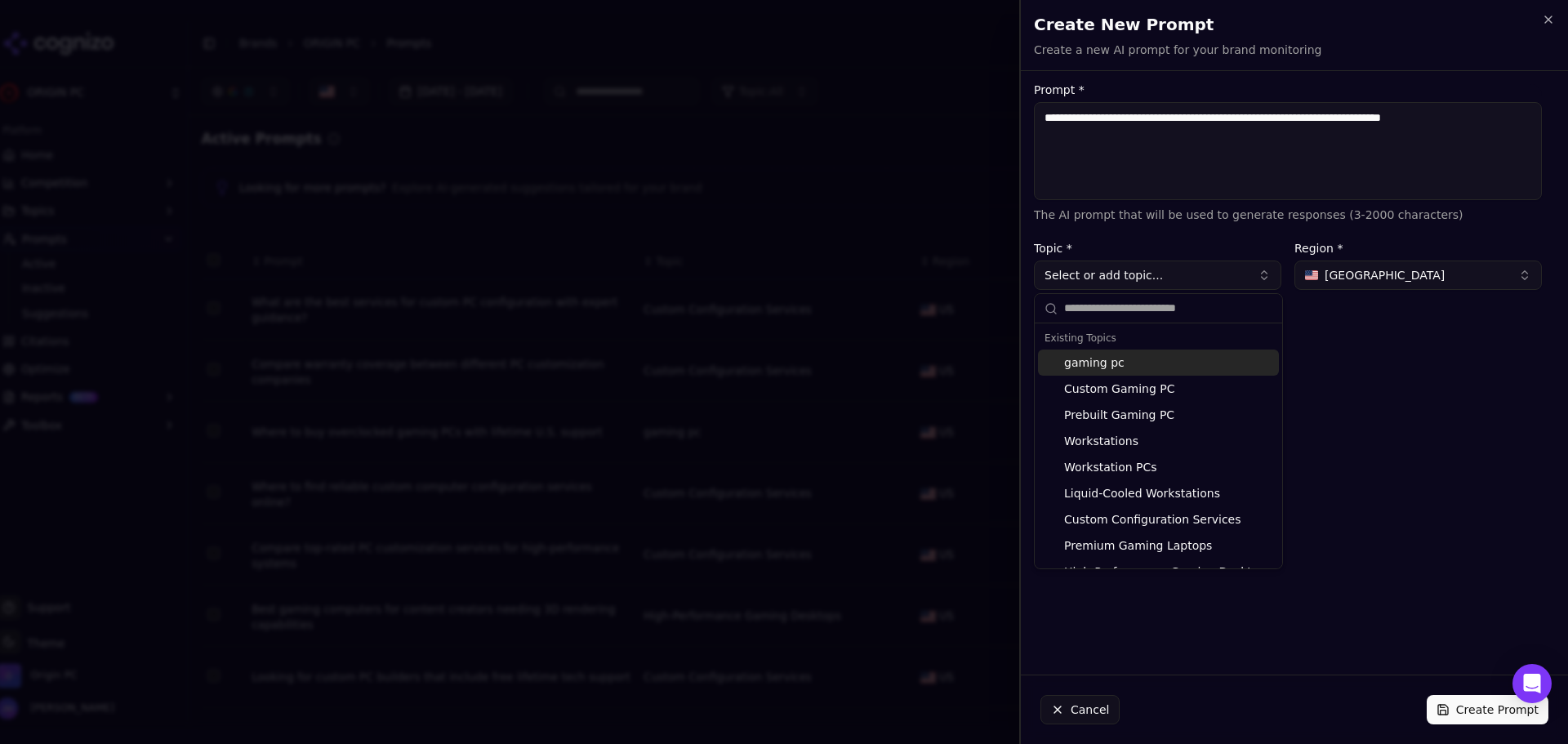
click at [1190, 361] on div "gaming pc" at bounding box center [1158, 363] width 241 height 26
type input "*********"
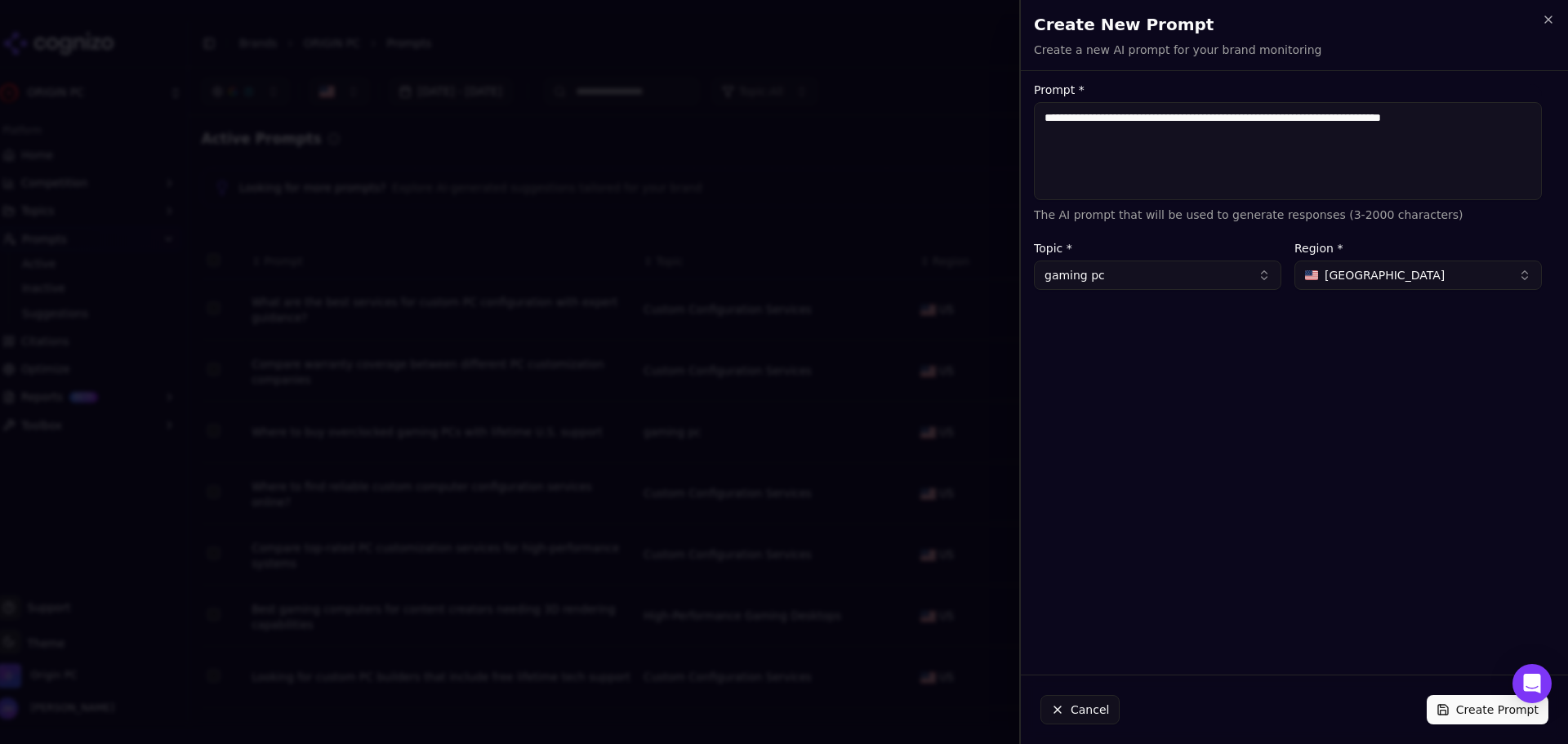
click at [1476, 703] on button "Create Prompt" at bounding box center [1488, 709] width 122 height 29
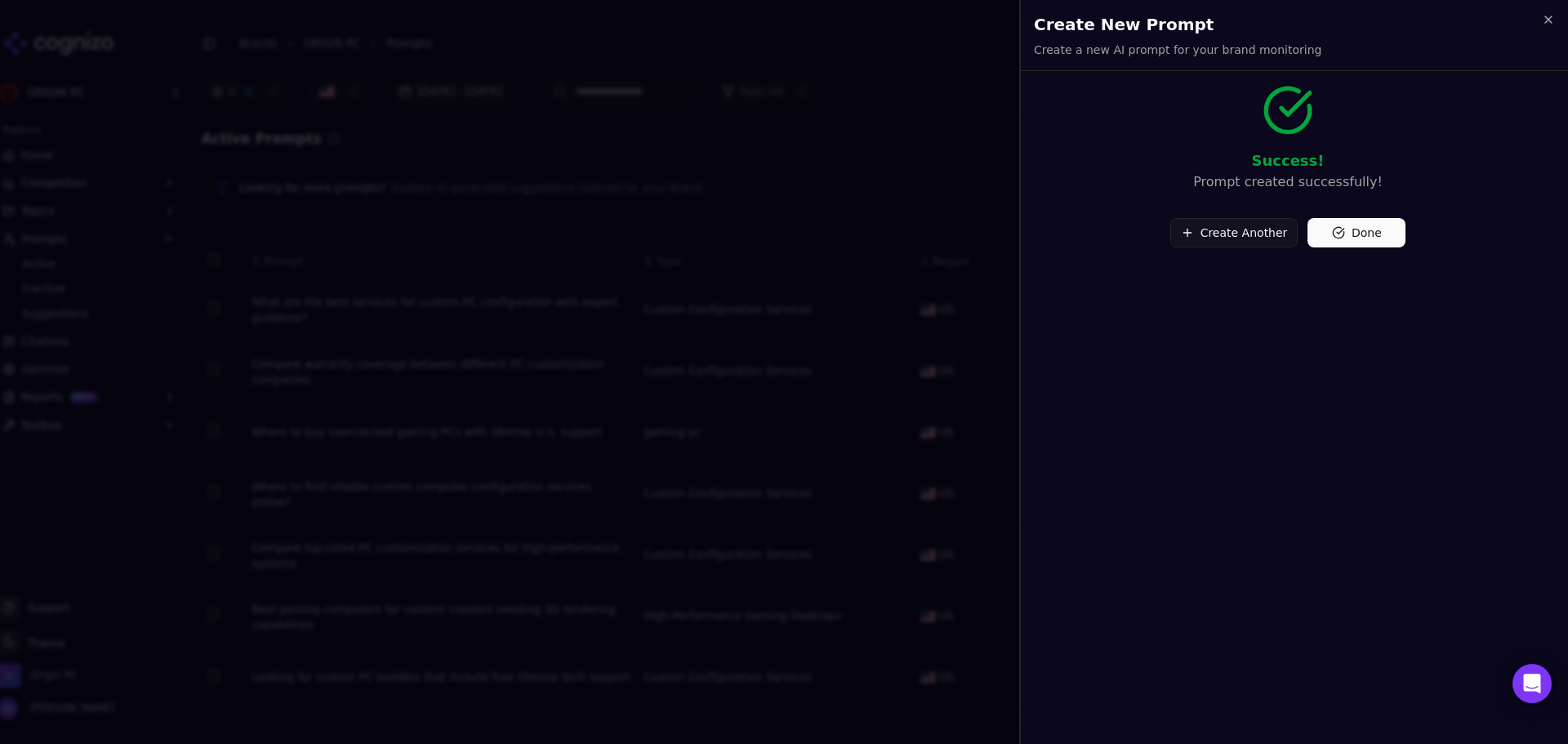
click at [1327, 235] on button "Done" at bounding box center [1357, 232] width 98 height 29
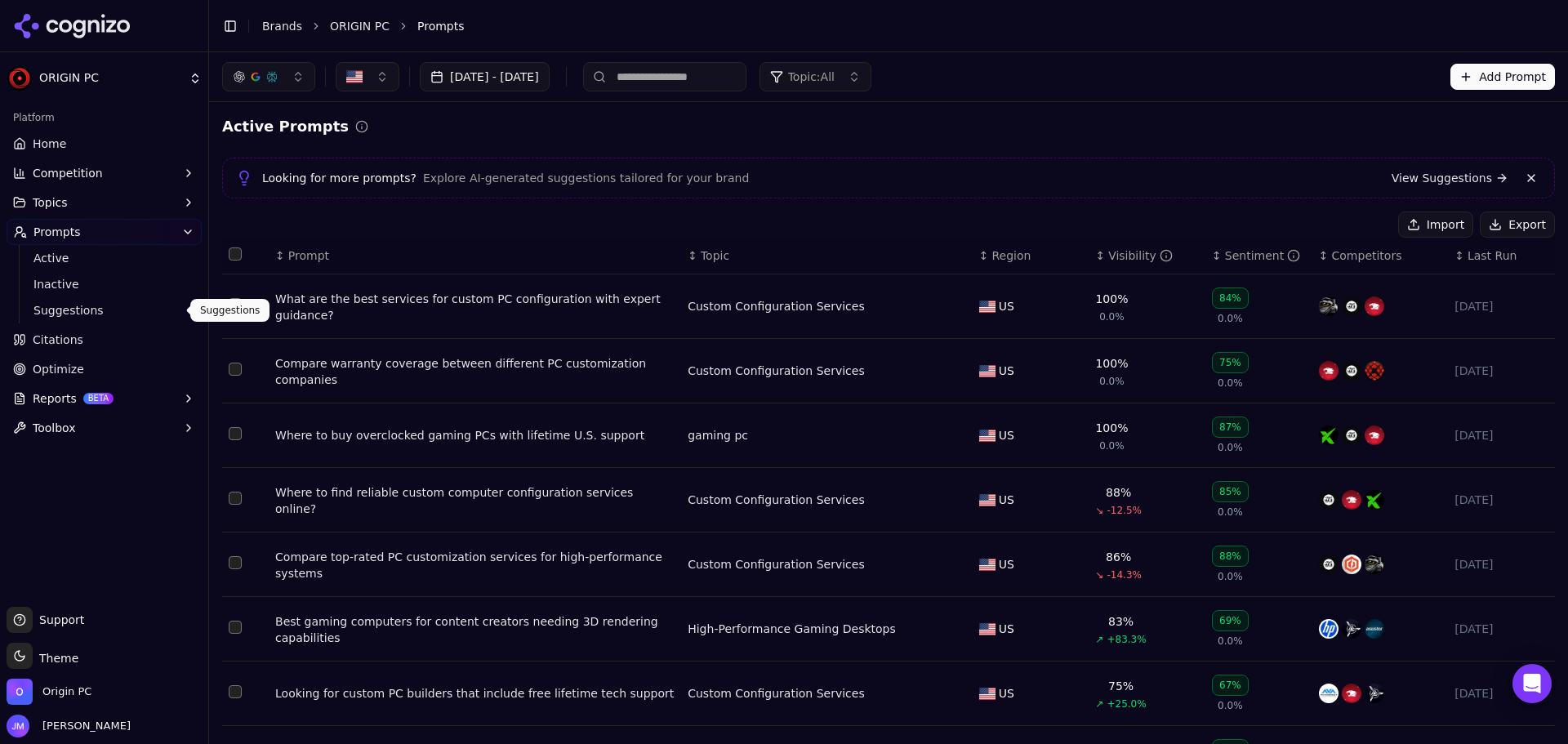
click at [48, 311] on span "Suggestions" at bounding box center [104, 310] width 142 height 16
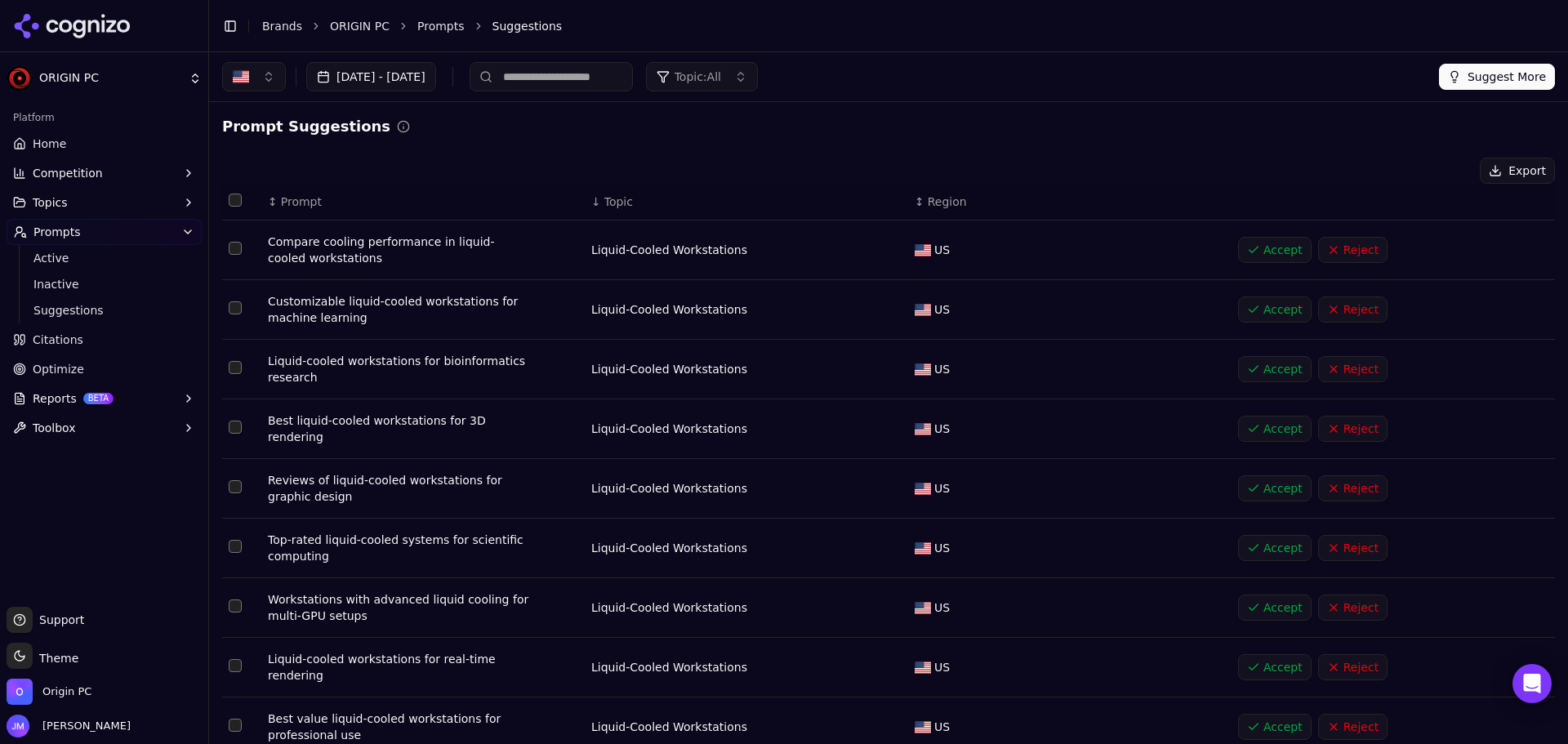
click at [621, 201] on span "Topic" at bounding box center [618, 201] width 28 height 16
click at [436, 74] on button "[DATE] - [DATE]" at bounding box center [371, 76] width 129 height 29
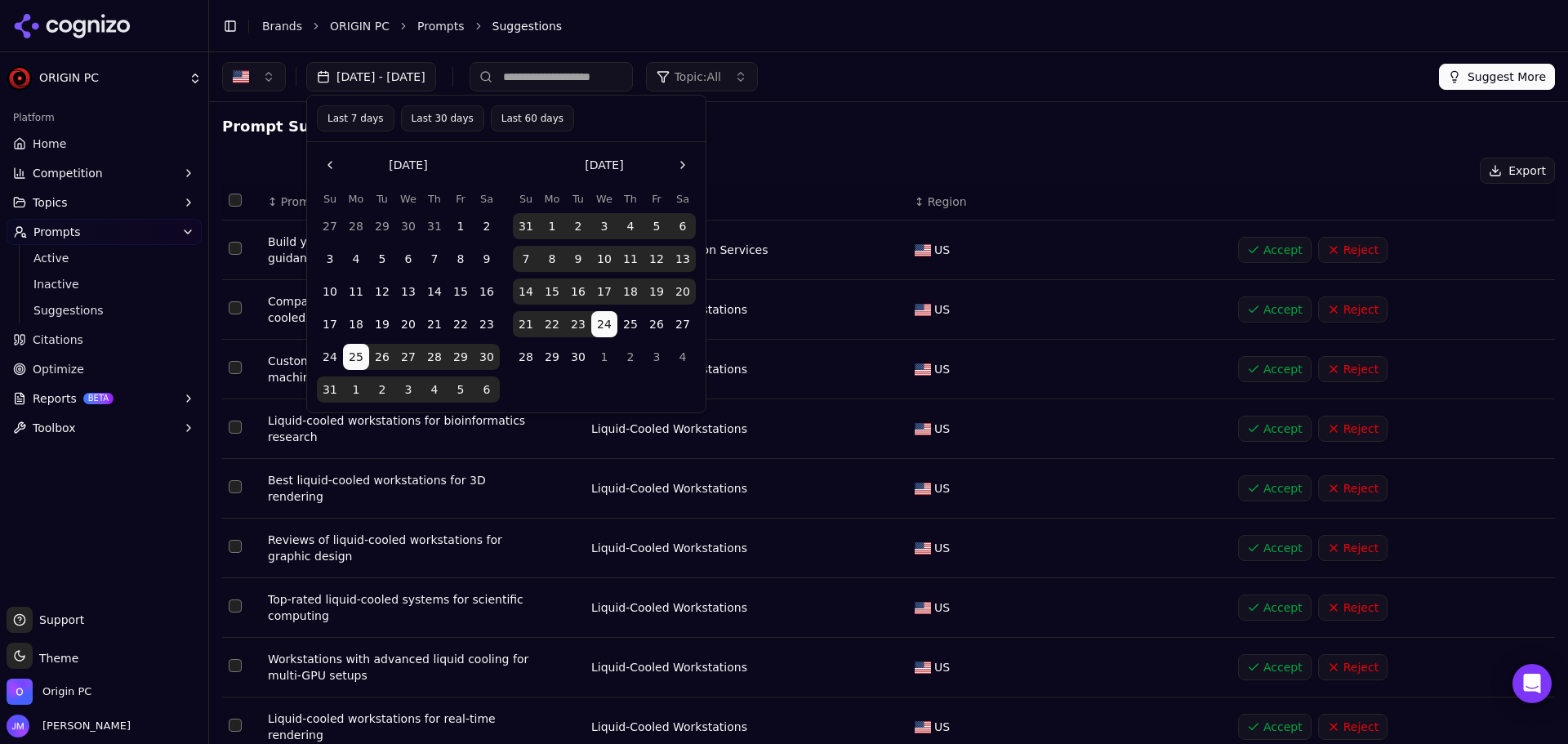
click at [495, 114] on button "Last 60 days" at bounding box center [532, 118] width 84 height 26
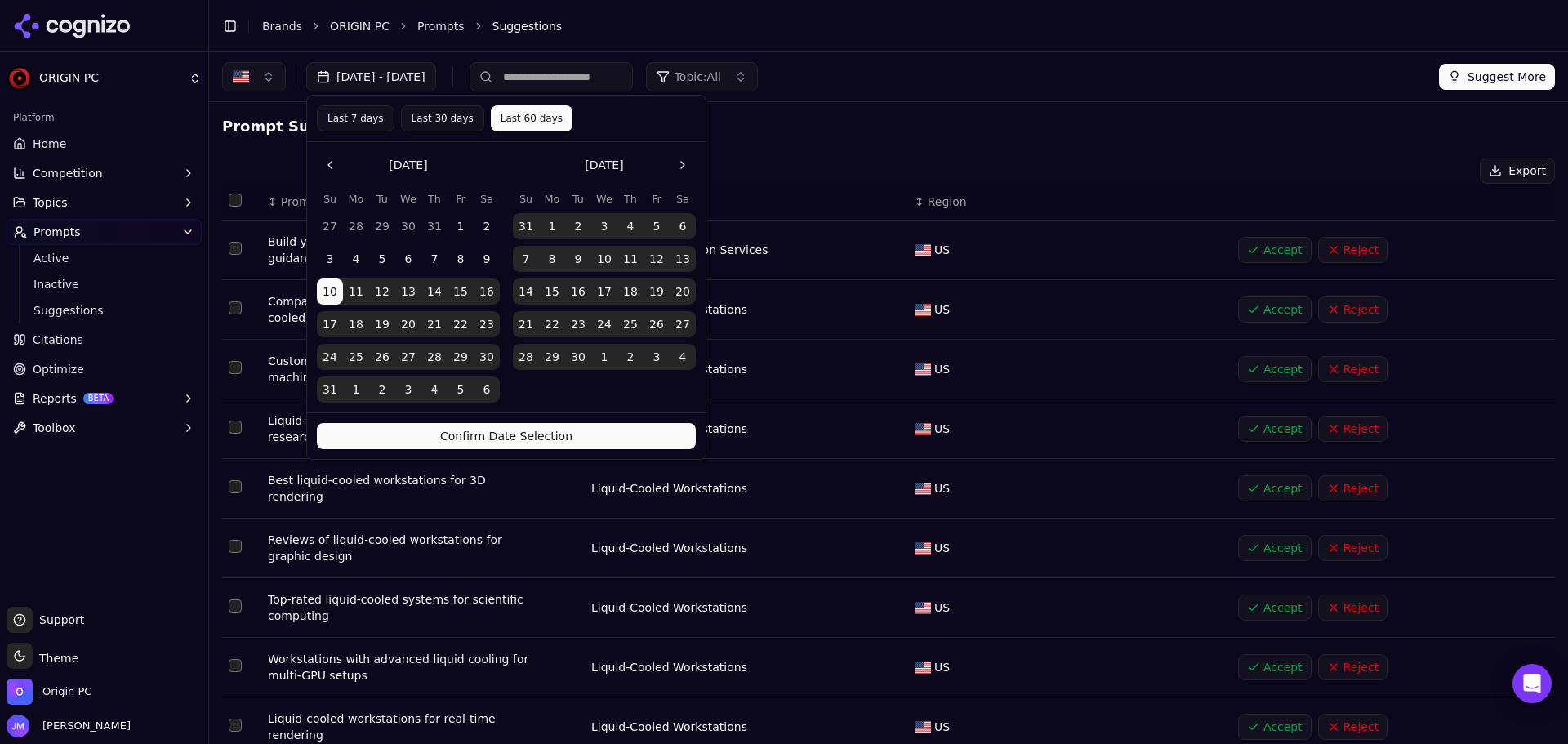
click at [581, 419] on div "Confirm Date Selection" at bounding box center [506, 436] width 399 height 47
click at [545, 445] on button "Confirm Date Selection" at bounding box center [507, 436] width 379 height 26
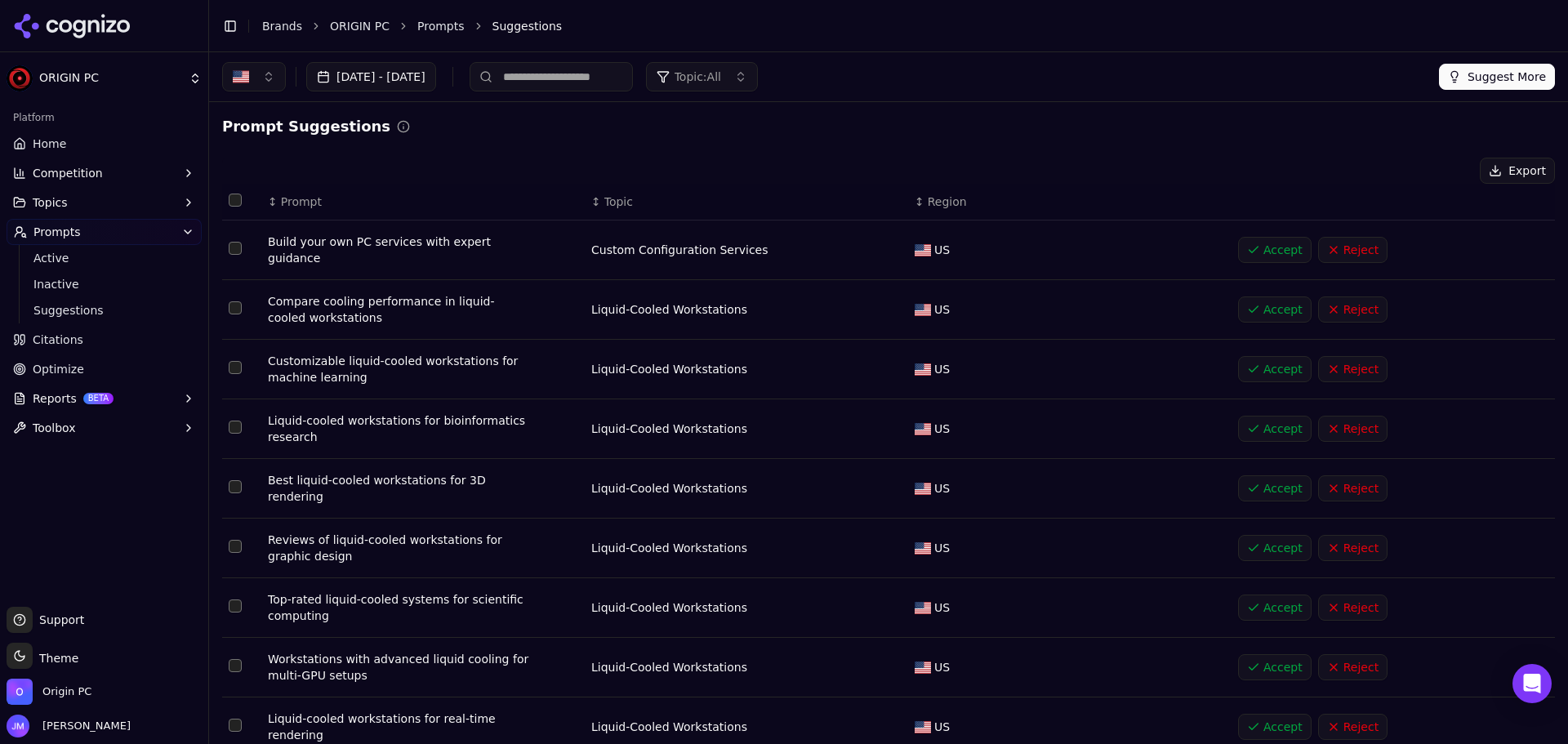
click at [236, 539] on button "Select row 6" at bounding box center [236, 546] width 13 height 13
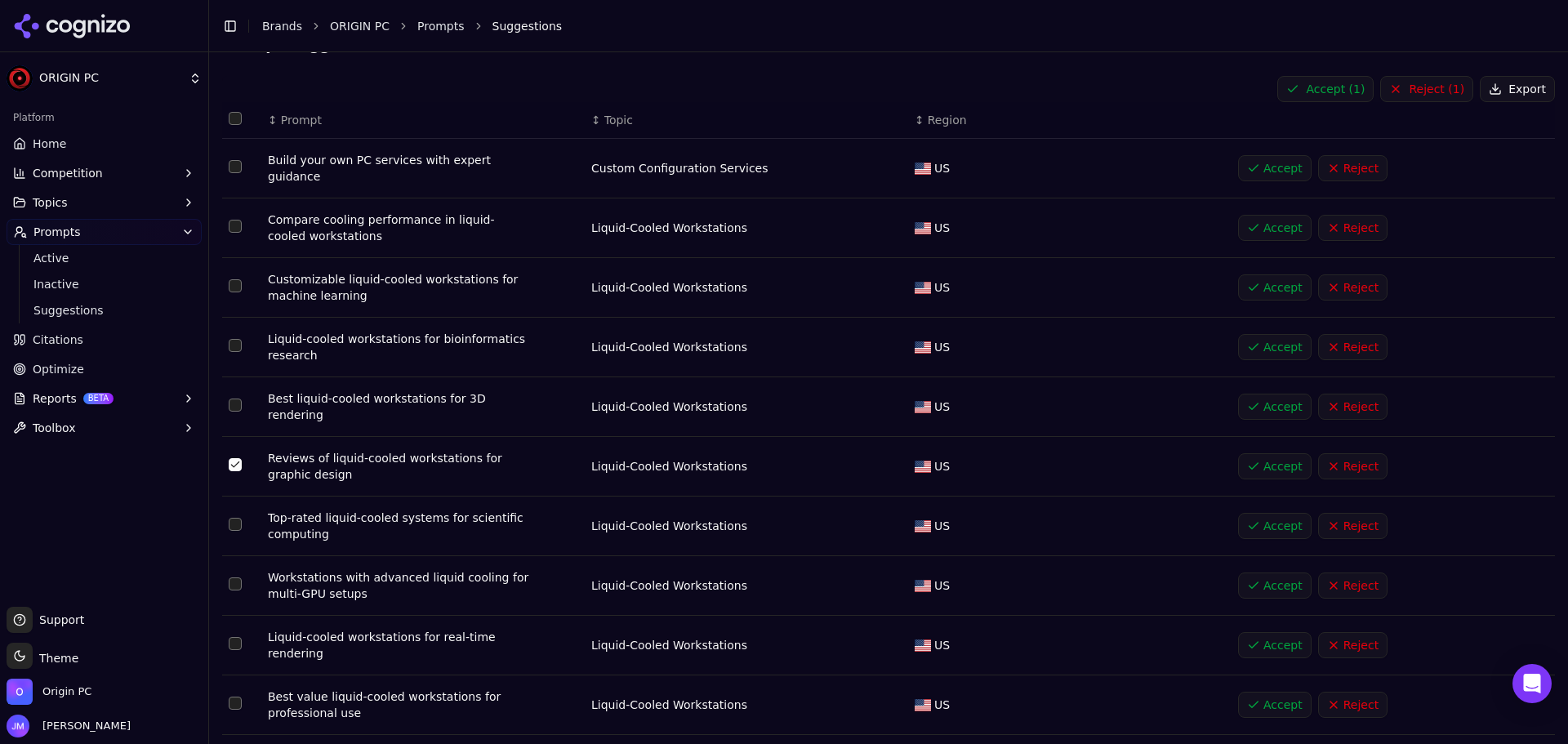
click at [236, 518] on button "Select row 7" at bounding box center [236, 524] width 13 height 13
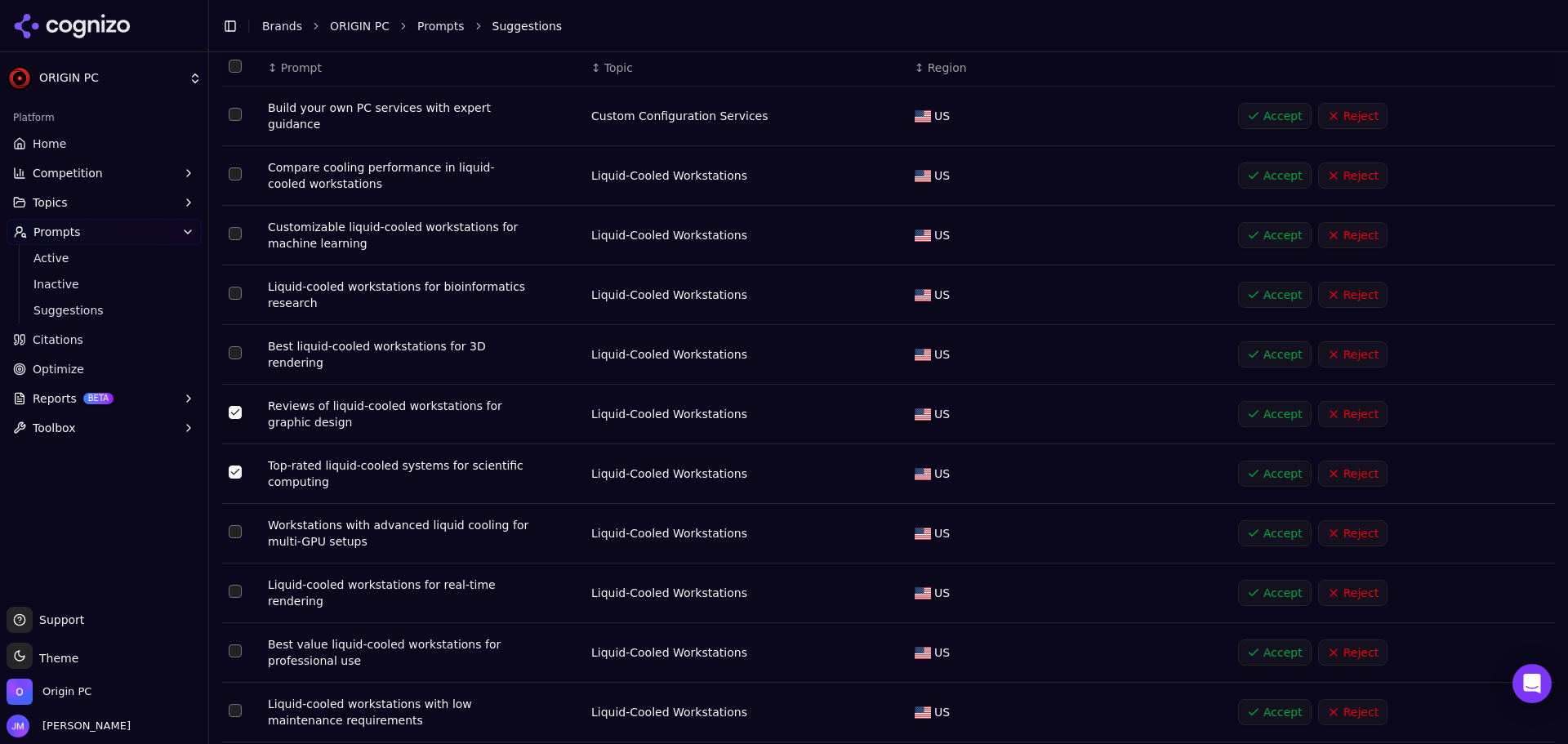
scroll to position [163, 0]
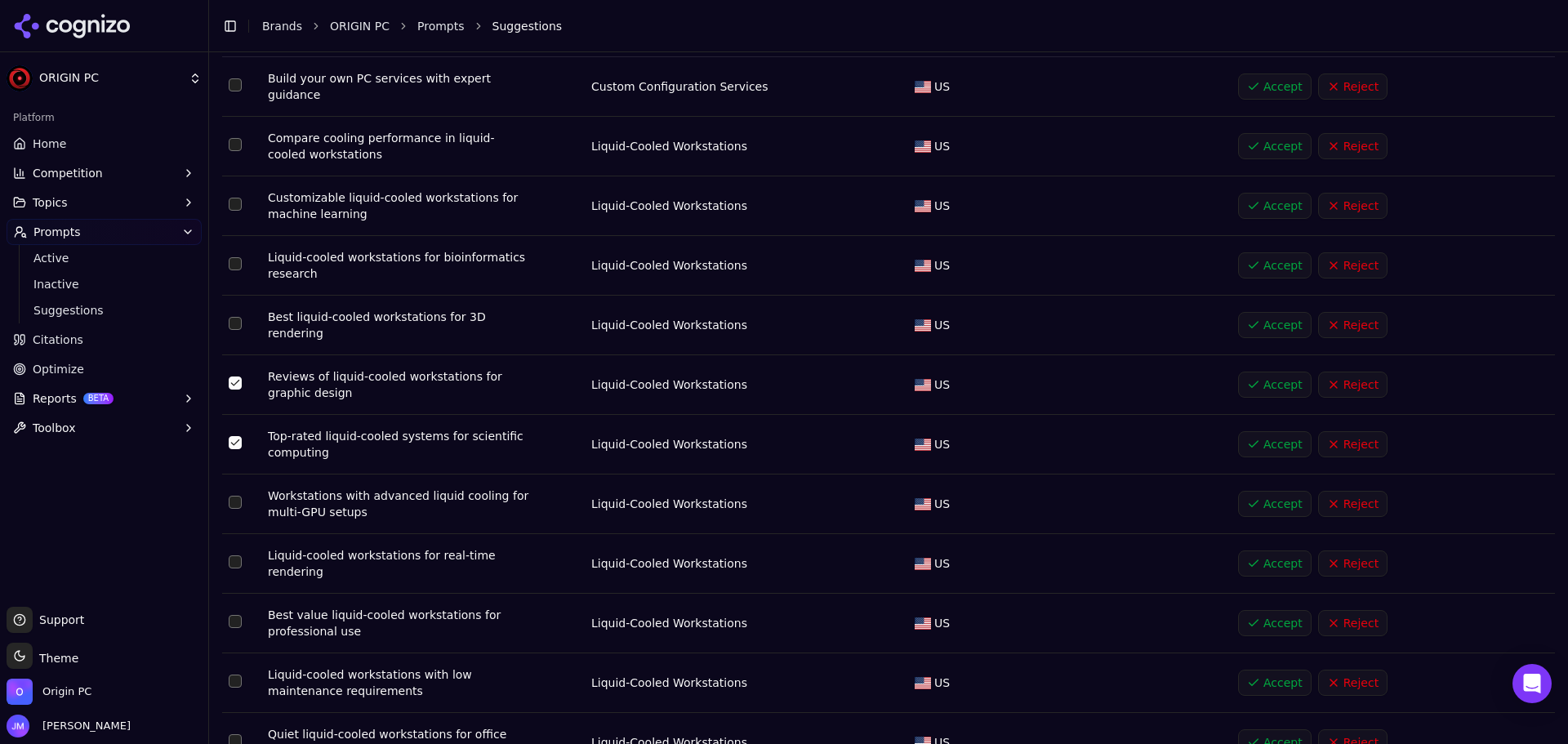
click at [234, 495] on button "Select row 8" at bounding box center [236, 502] width 13 height 13
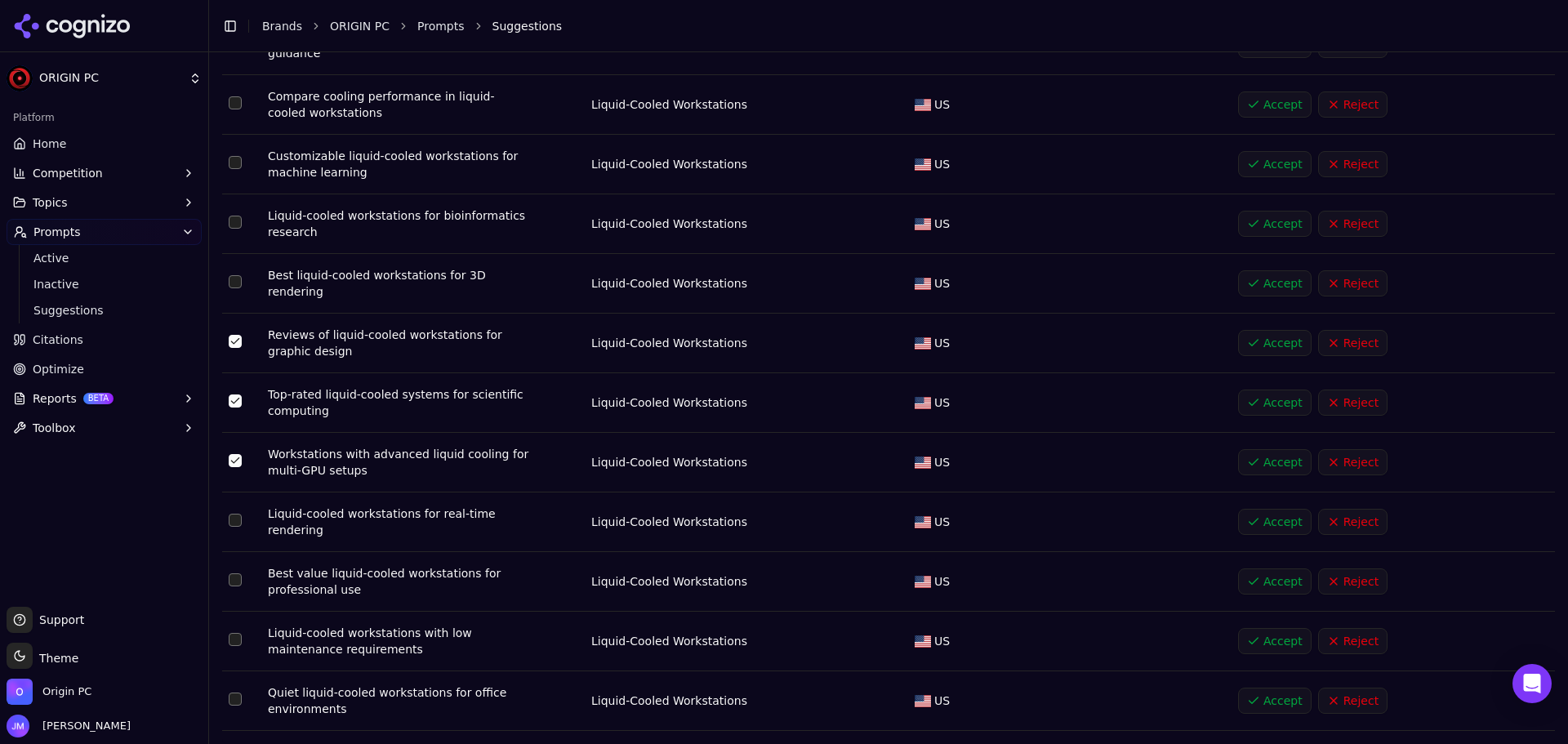
click at [237, 513] on button "Select row 9" at bounding box center [236, 520] width 13 height 13
click at [236, 573] on button "Select row 10" at bounding box center [236, 580] width 13 height 13
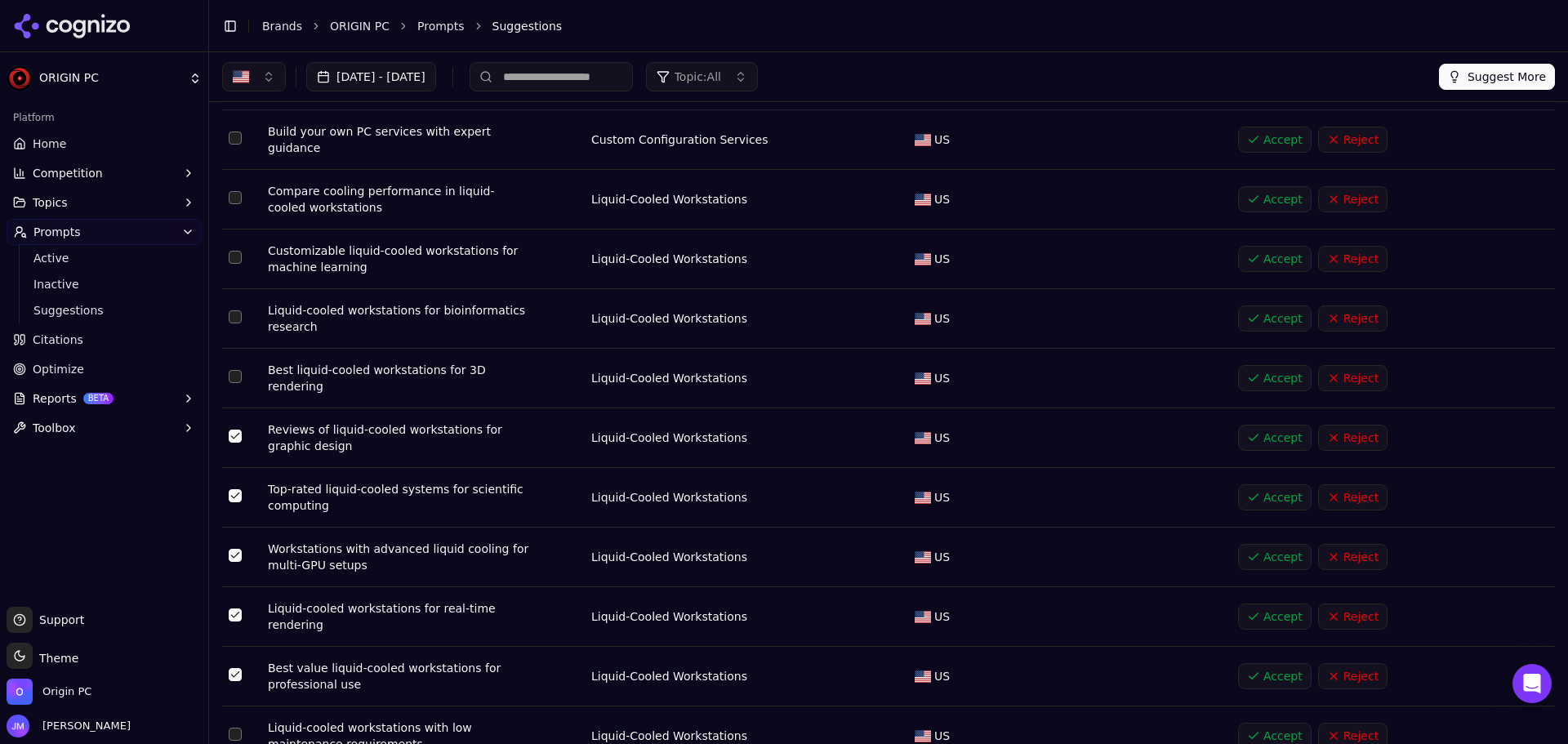
scroll to position [0, 0]
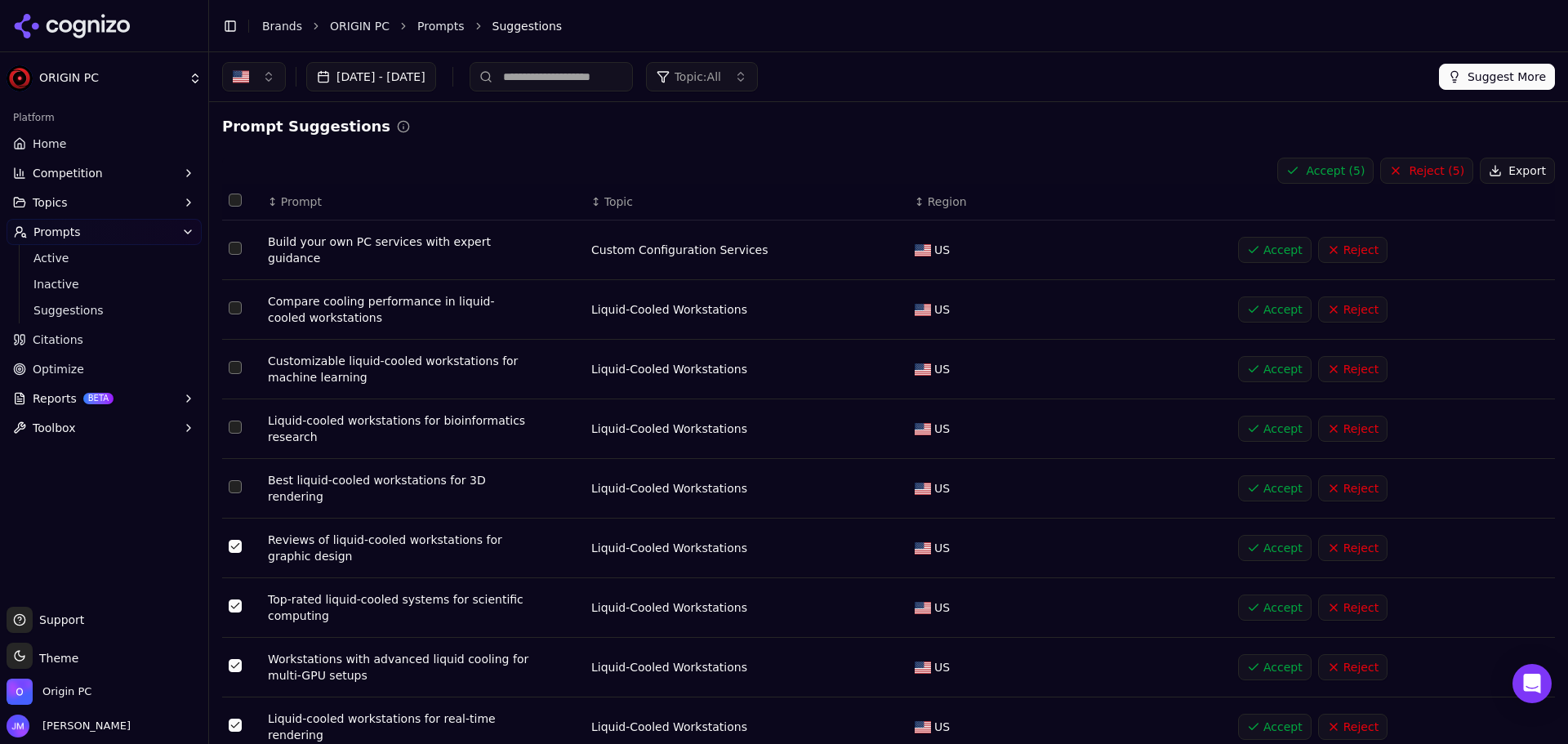
click at [1314, 179] on button "Accept ( 5 )" at bounding box center [1325, 171] width 97 height 26
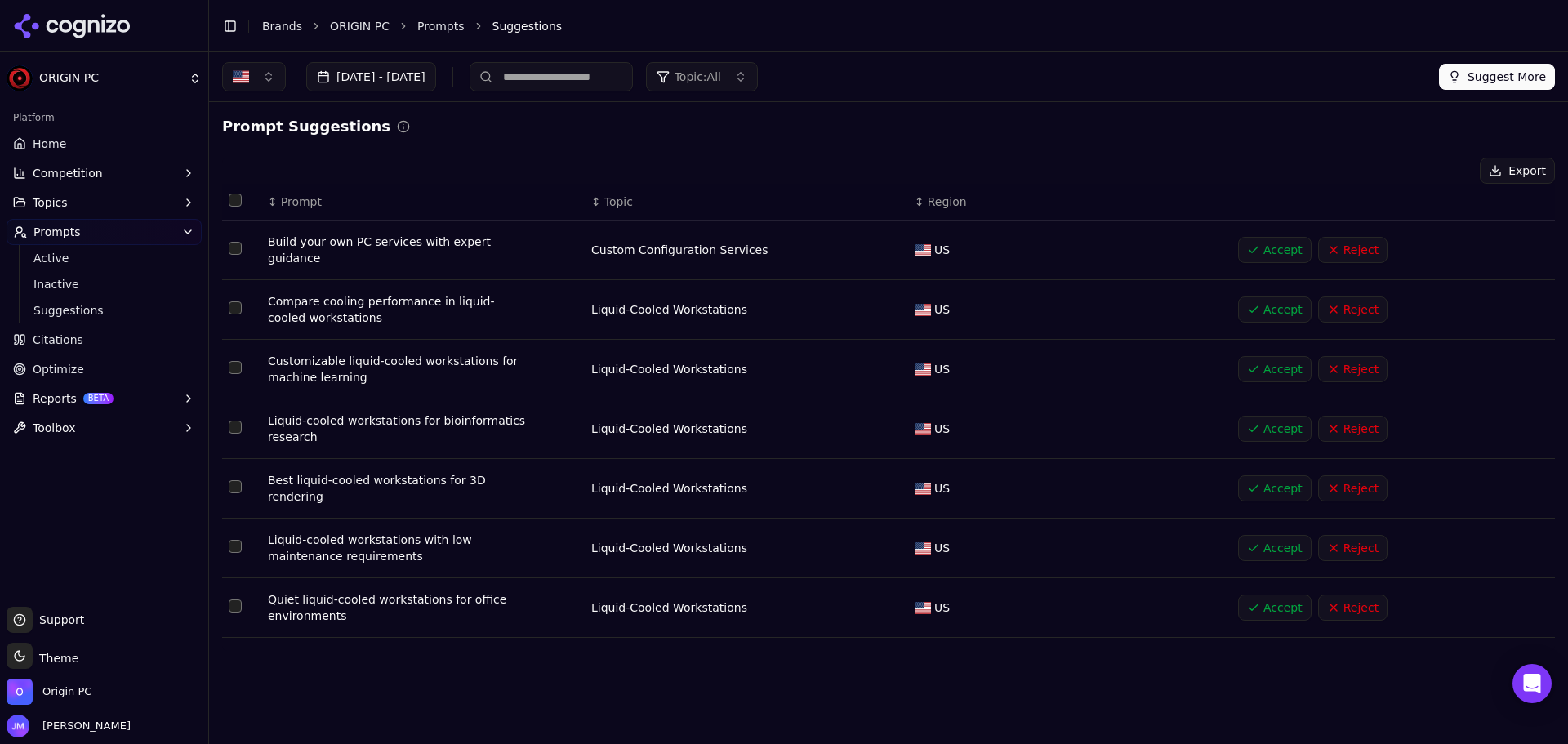
click at [239, 482] on button "Select row 5" at bounding box center [236, 487] width 13 height 13
click at [236, 539] on button "Select row 6" at bounding box center [236, 546] width 13 height 13
click at [236, 600] on button "Select row 7" at bounding box center [236, 606] width 13 height 13
click at [1336, 167] on button "Accept ( 3 )" at bounding box center [1325, 171] width 97 height 26
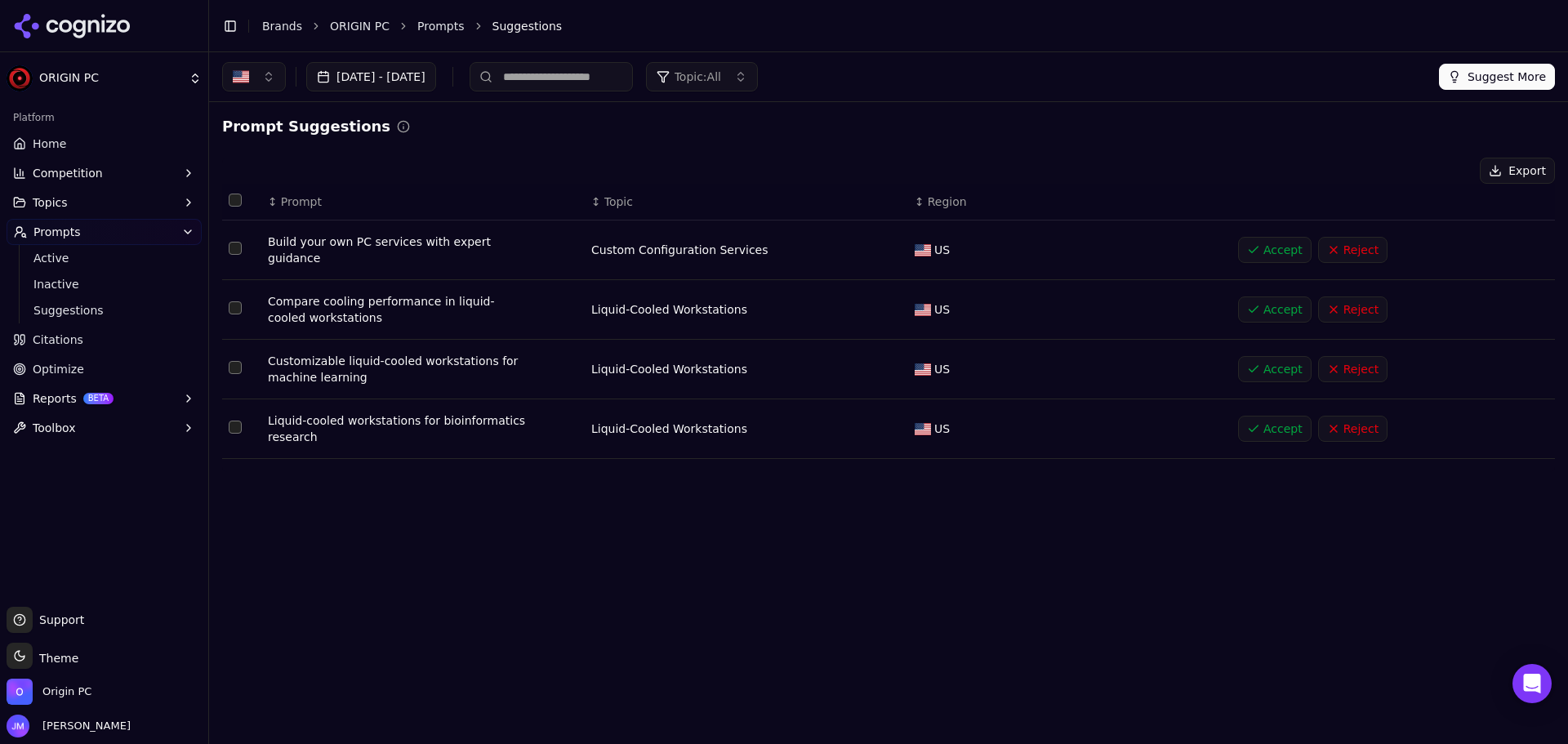
click at [239, 248] on button "Select row 1" at bounding box center [236, 249] width 13 height 13
click at [1332, 247] on button "Reject" at bounding box center [1353, 250] width 69 height 26
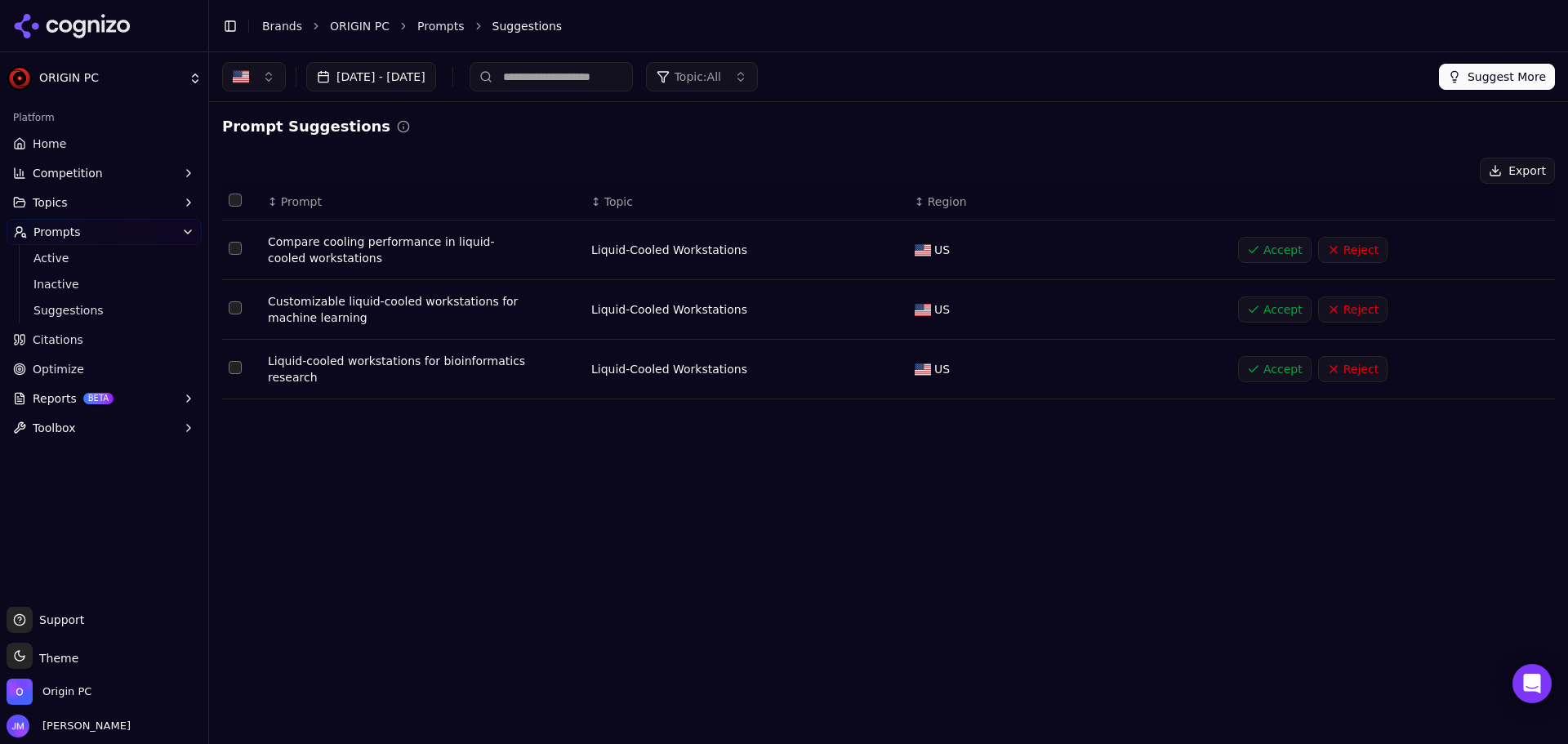
click at [232, 199] on button "Select all rows" at bounding box center [236, 200] width 13 height 13
click at [1331, 159] on button "Accept ( 3 )" at bounding box center [1325, 171] width 97 height 26
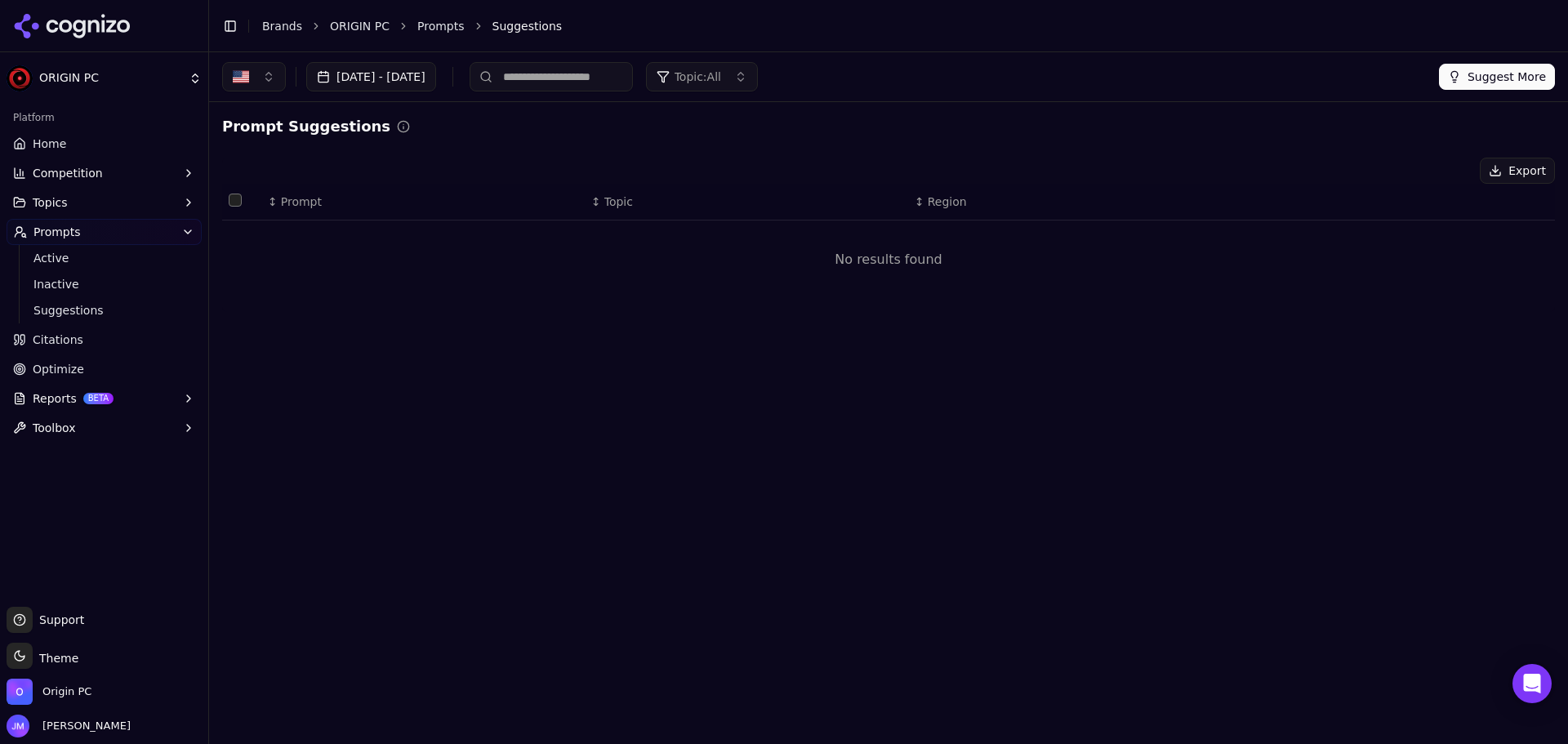
click at [179, 211] on button "Topics" at bounding box center [104, 203] width 195 height 26
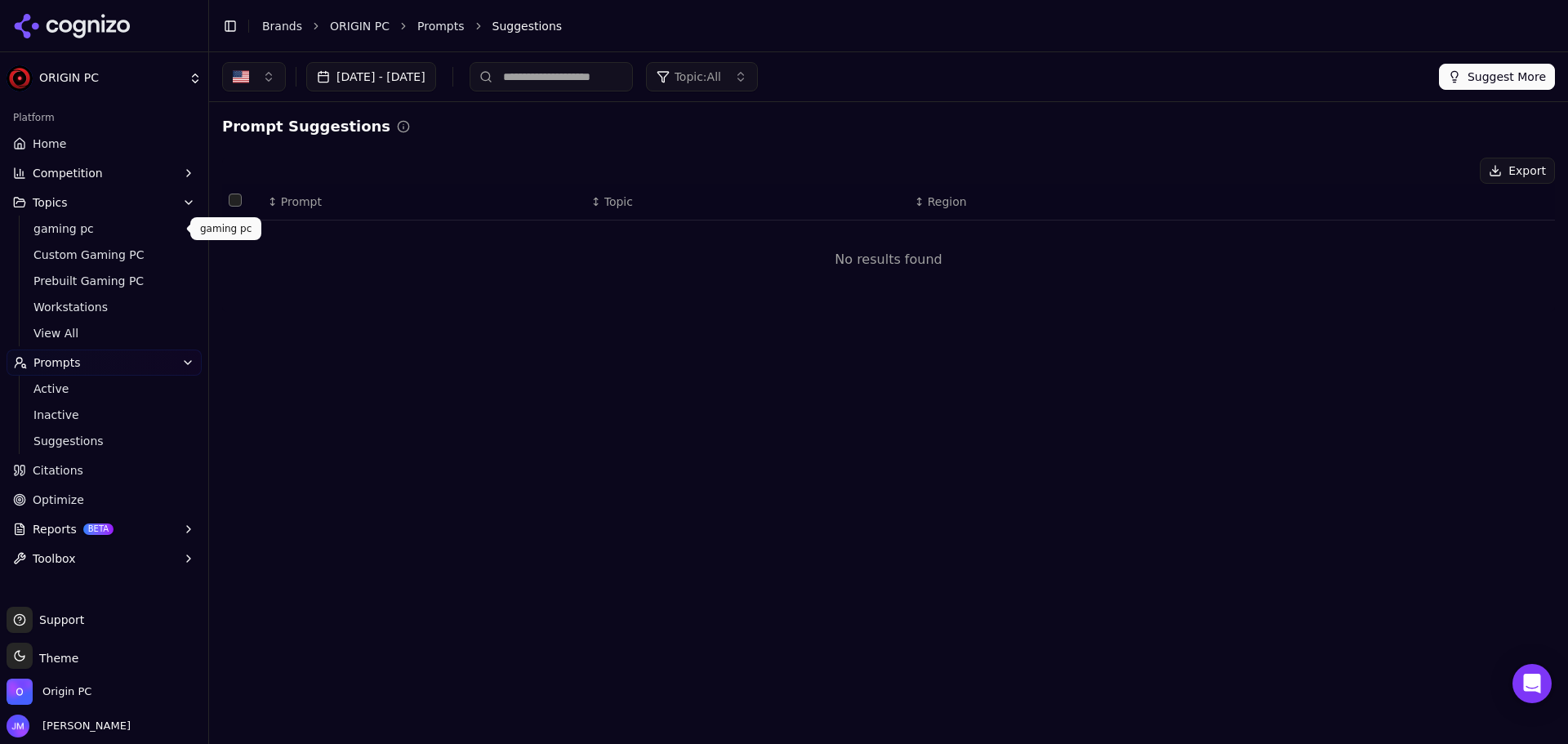
click at [79, 227] on span "gaming pc" at bounding box center [104, 228] width 142 height 16
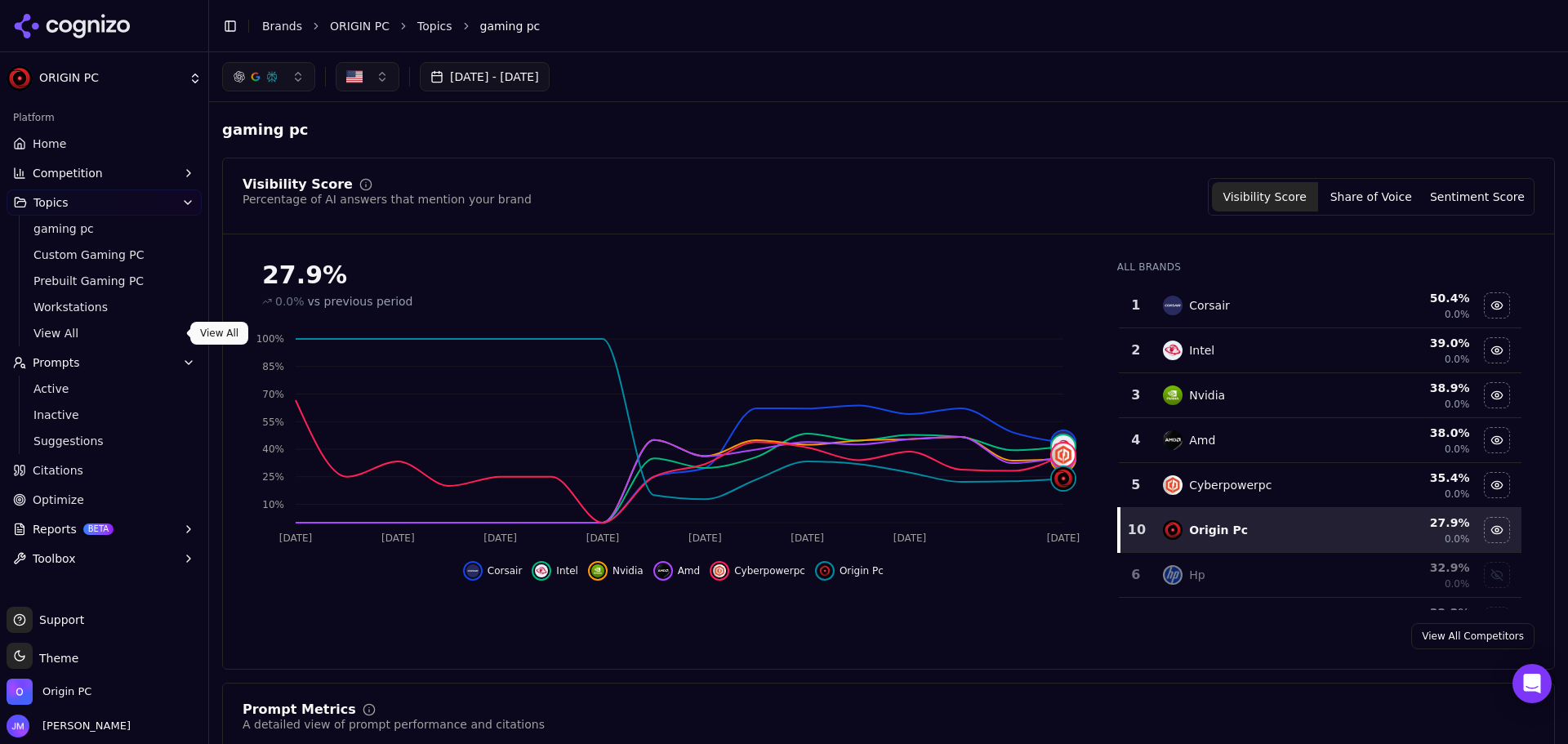
click at [58, 332] on span "View All" at bounding box center [104, 332] width 142 height 16
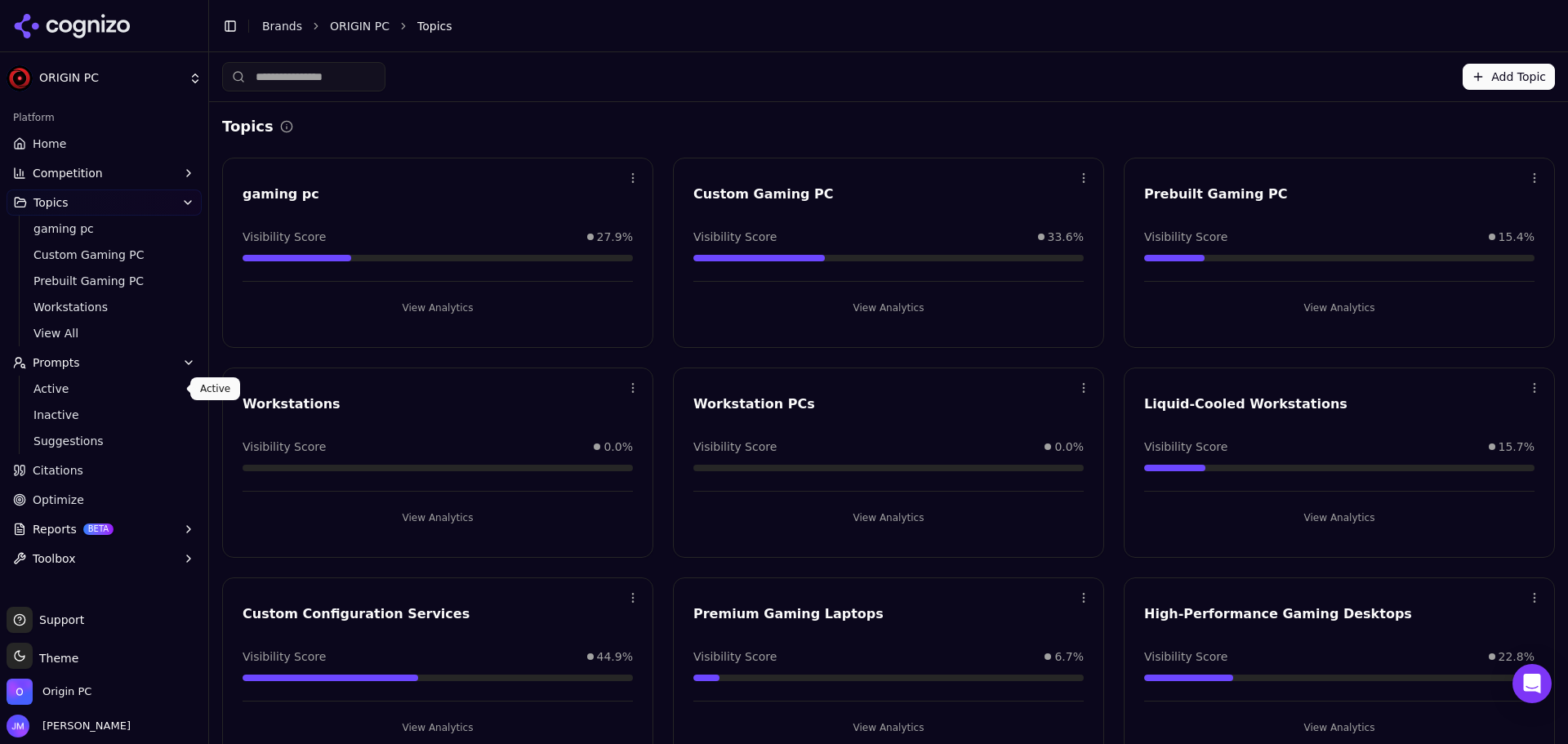
click at [57, 393] on span "Active" at bounding box center [104, 388] width 142 height 16
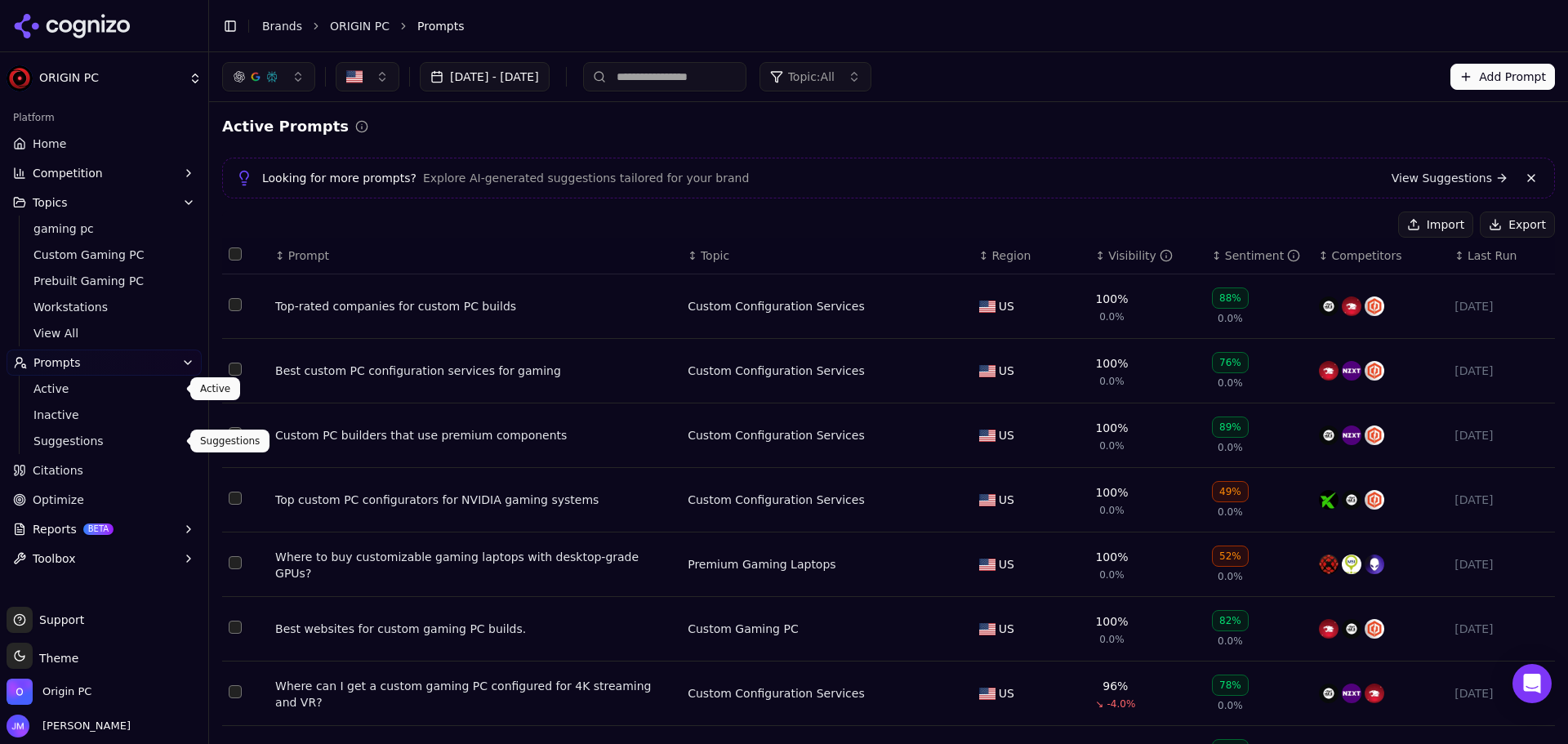
click at [94, 429] on ul "Active Inactive Suggestions" at bounding box center [105, 415] width 173 height 79
click at [93, 430] on link "Suggestions" at bounding box center [104, 441] width 155 height 23
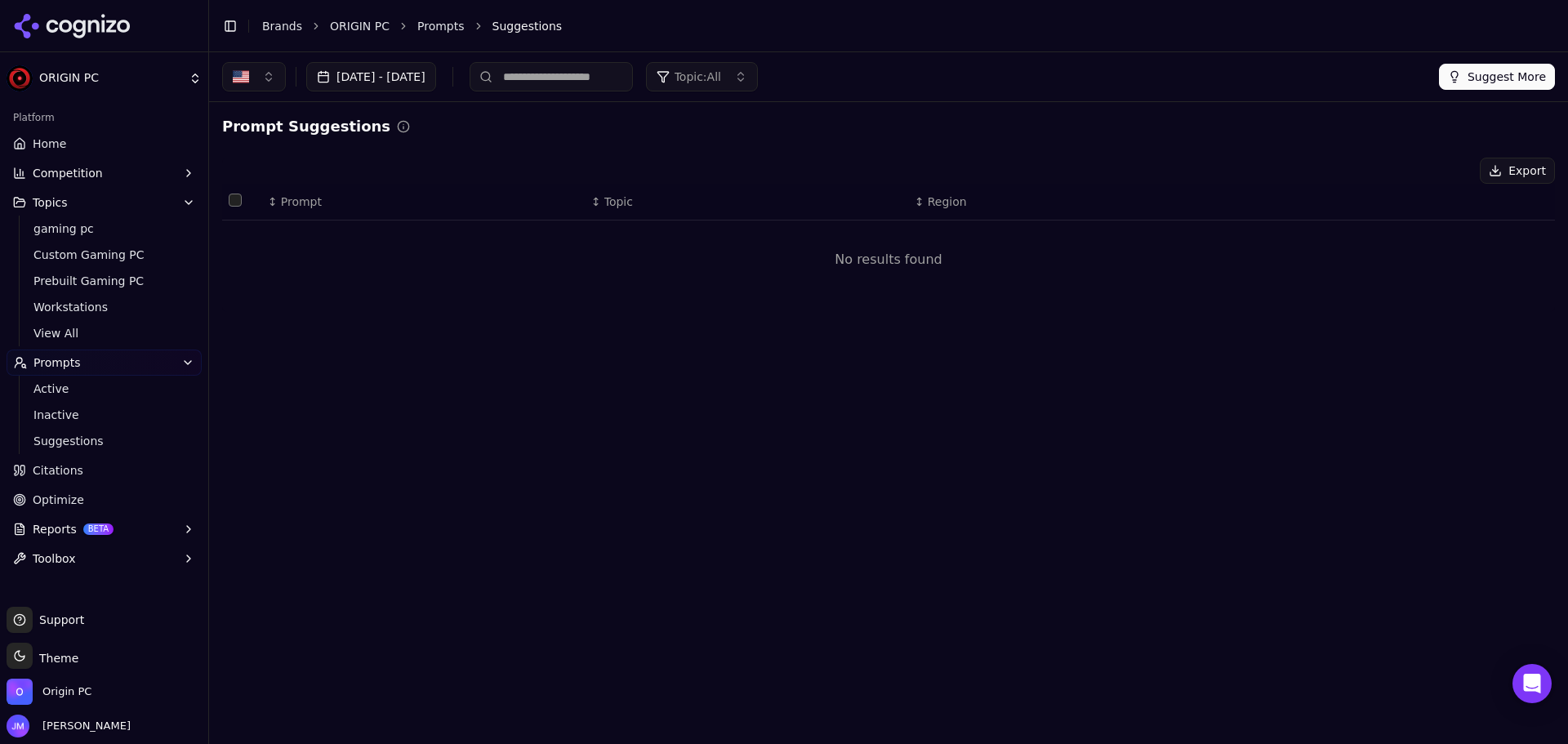
click at [1488, 77] on button "Suggest More" at bounding box center [1498, 77] width 116 height 26
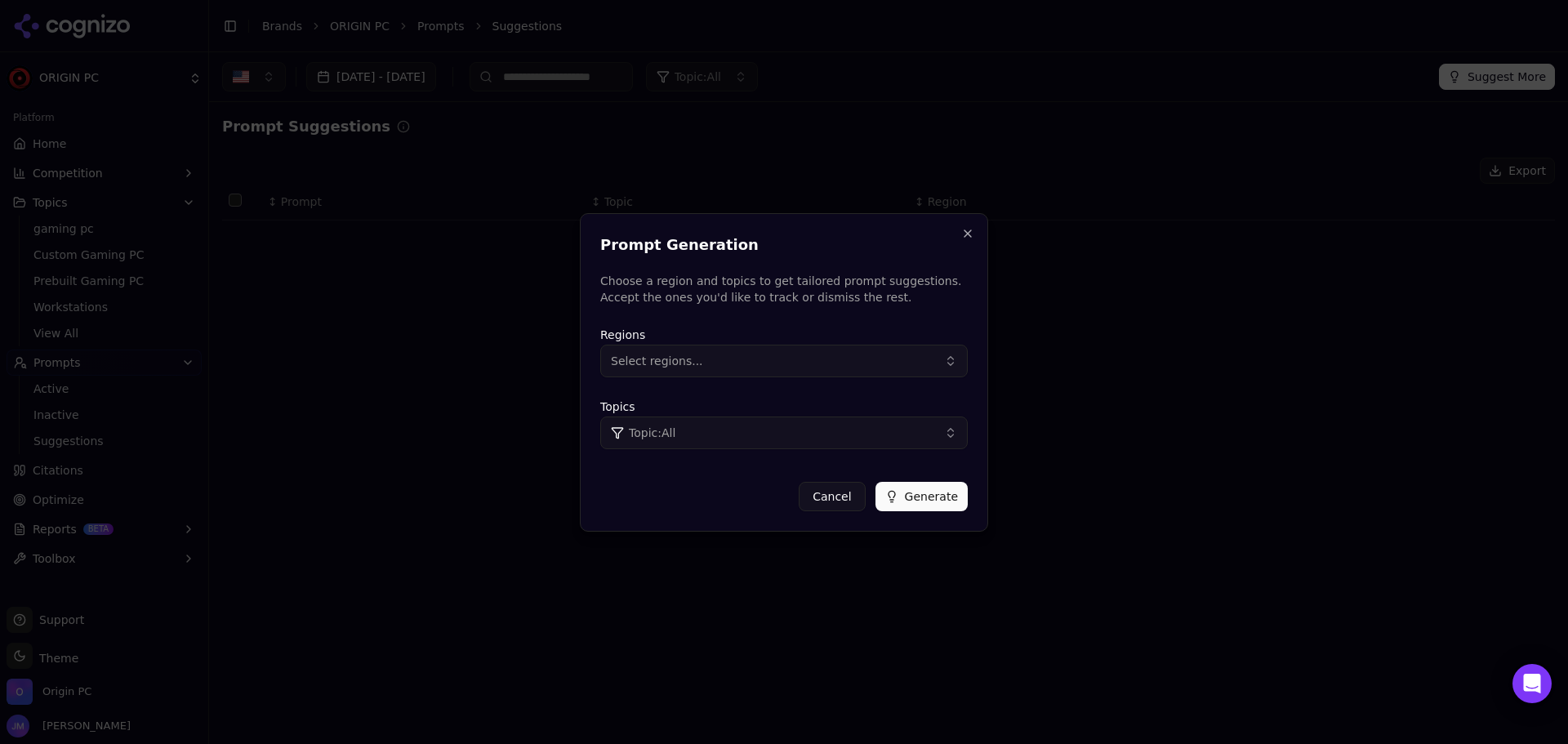
click at [911, 373] on button "Select regions..." at bounding box center [784, 360] width 368 height 33
click at [767, 431] on div "[GEOGRAPHIC_DATA]" at bounding box center [714, 427] width 221 height 26
click at [809, 428] on div "[GEOGRAPHIC_DATA]" at bounding box center [714, 427] width 221 height 26
click at [750, 433] on div "[GEOGRAPHIC_DATA]" at bounding box center [714, 427] width 221 height 26
click at [960, 418] on button "Topic: All" at bounding box center [784, 433] width 368 height 33
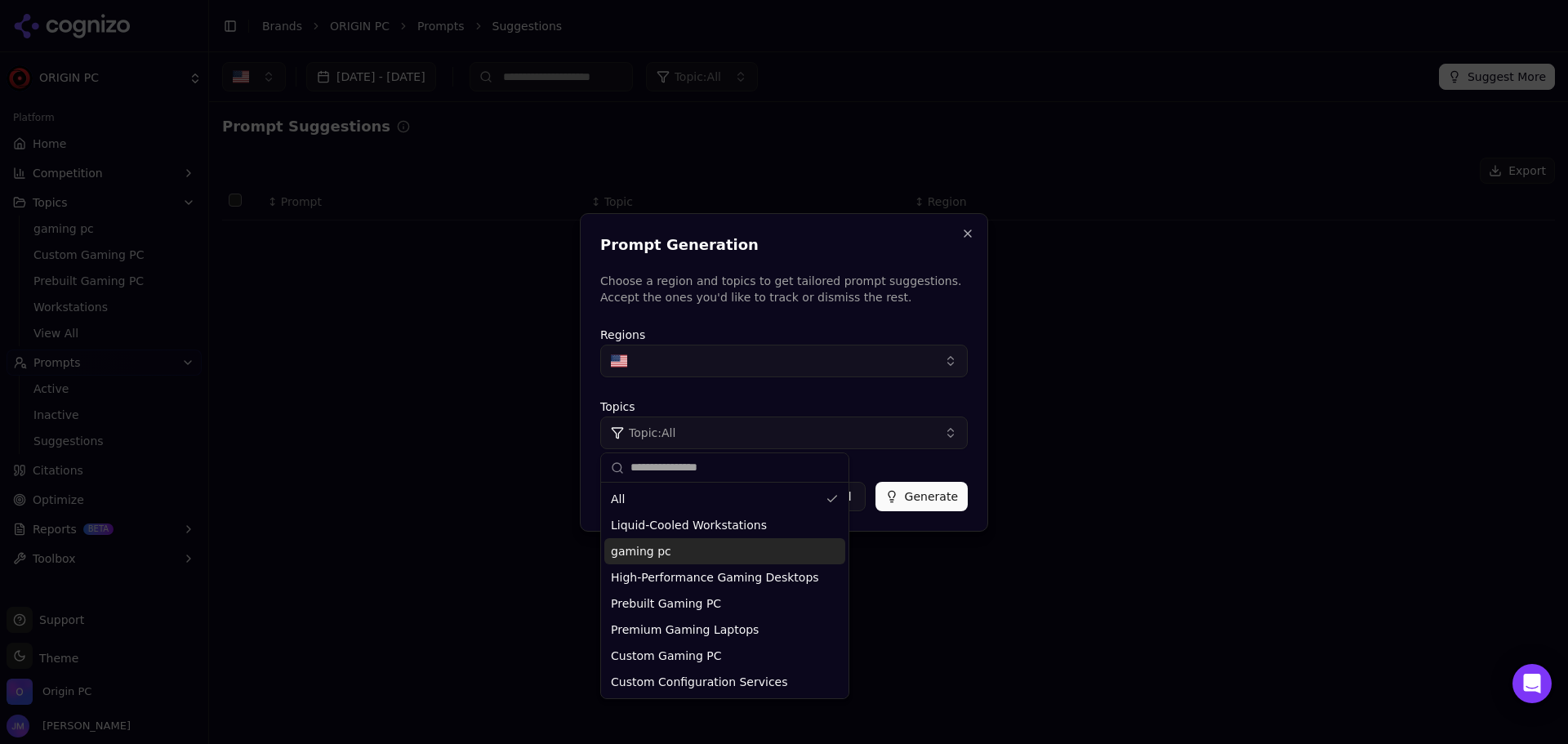
click at [703, 544] on div "gaming pc" at bounding box center [724, 552] width 241 height 26
click at [923, 491] on button "Generate" at bounding box center [921, 496] width 92 height 29
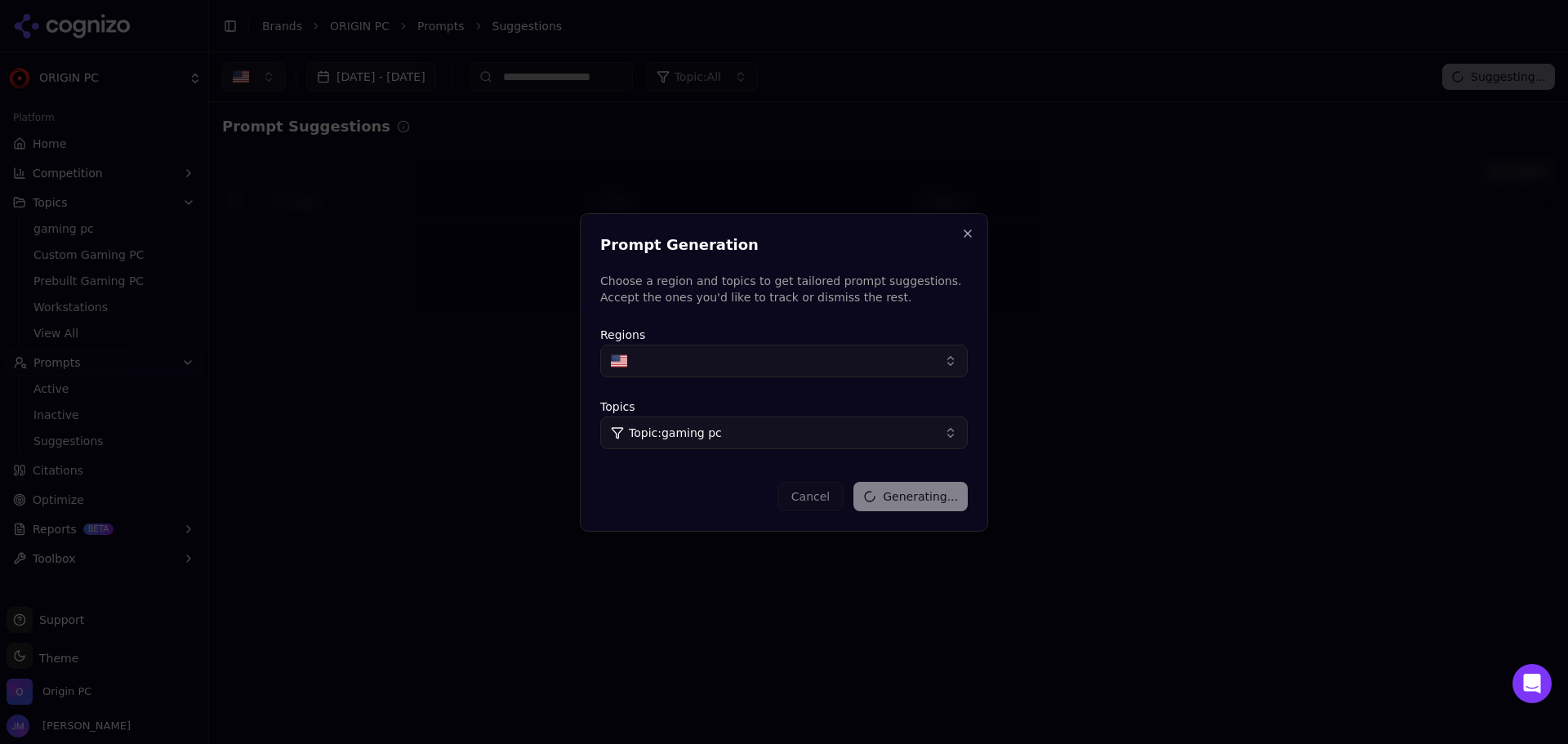
click at [953, 434] on button "Topic: gaming pc" at bounding box center [784, 433] width 368 height 33
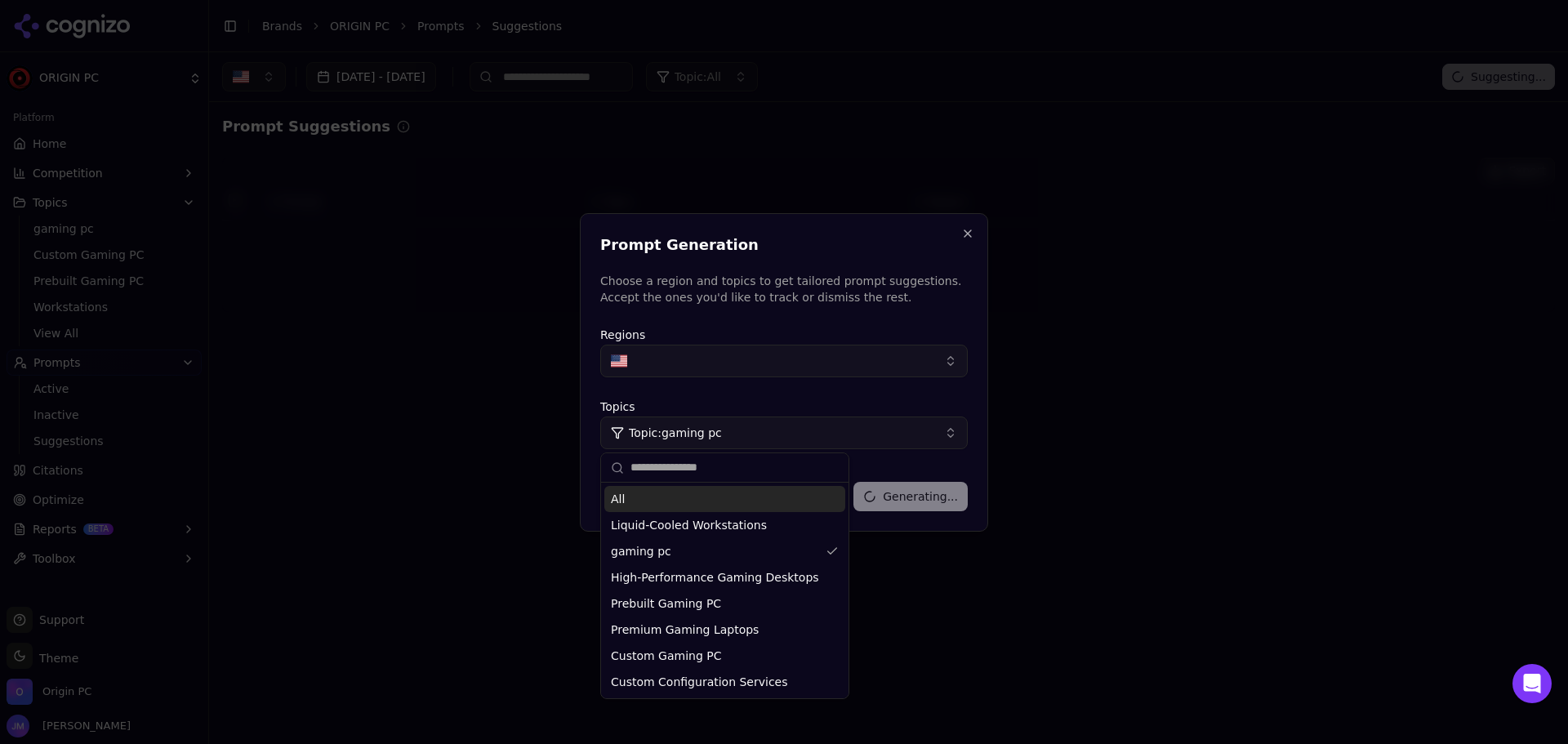
click at [953, 434] on button "Topic: gaming pc" at bounding box center [784, 433] width 368 height 33
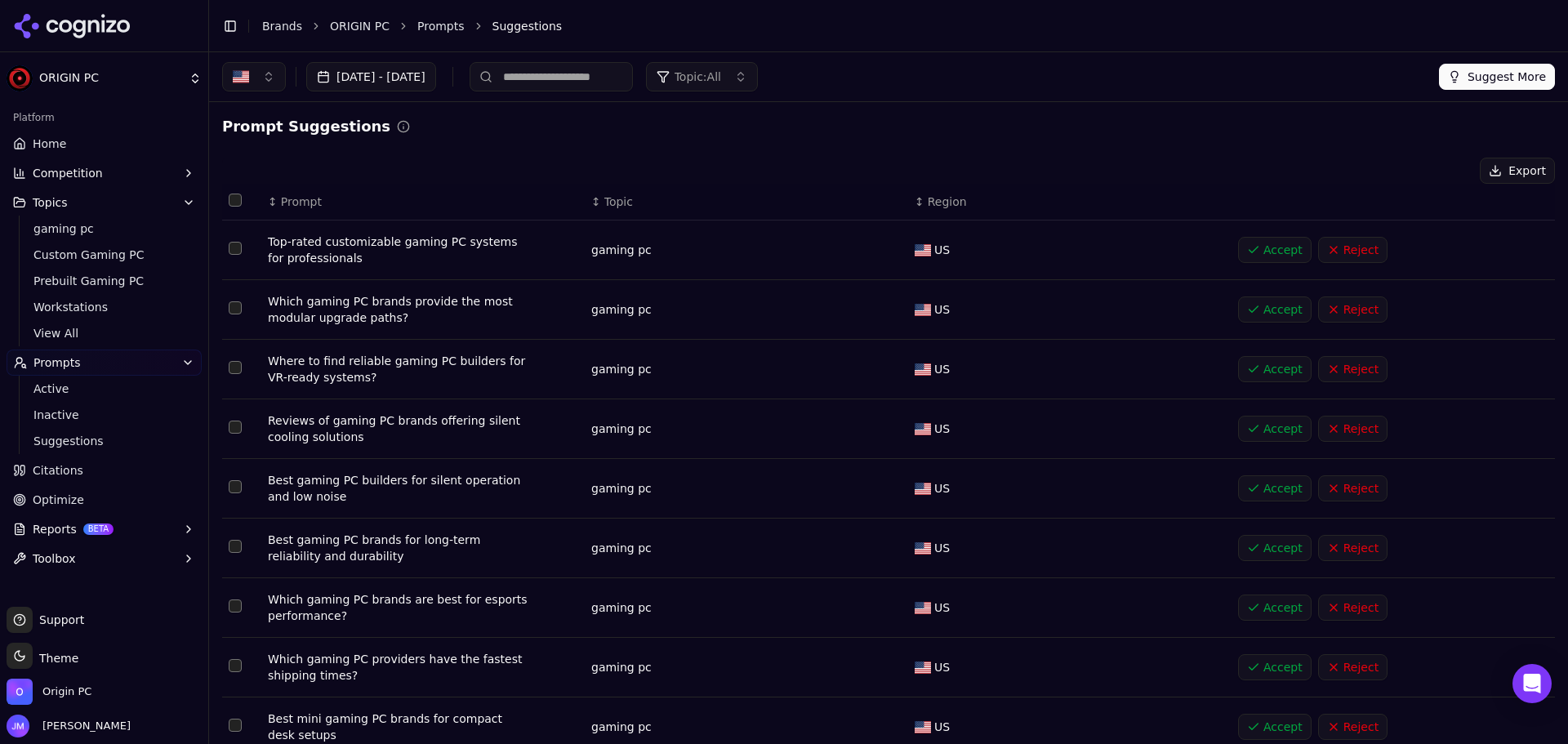
click at [234, 243] on button "Select row 1" at bounding box center [236, 249] width 13 height 13
click at [241, 369] on button "Select row 3" at bounding box center [236, 368] width 13 height 13
click at [237, 423] on button "Select row 4" at bounding box center [236, 427] width 13 height 13
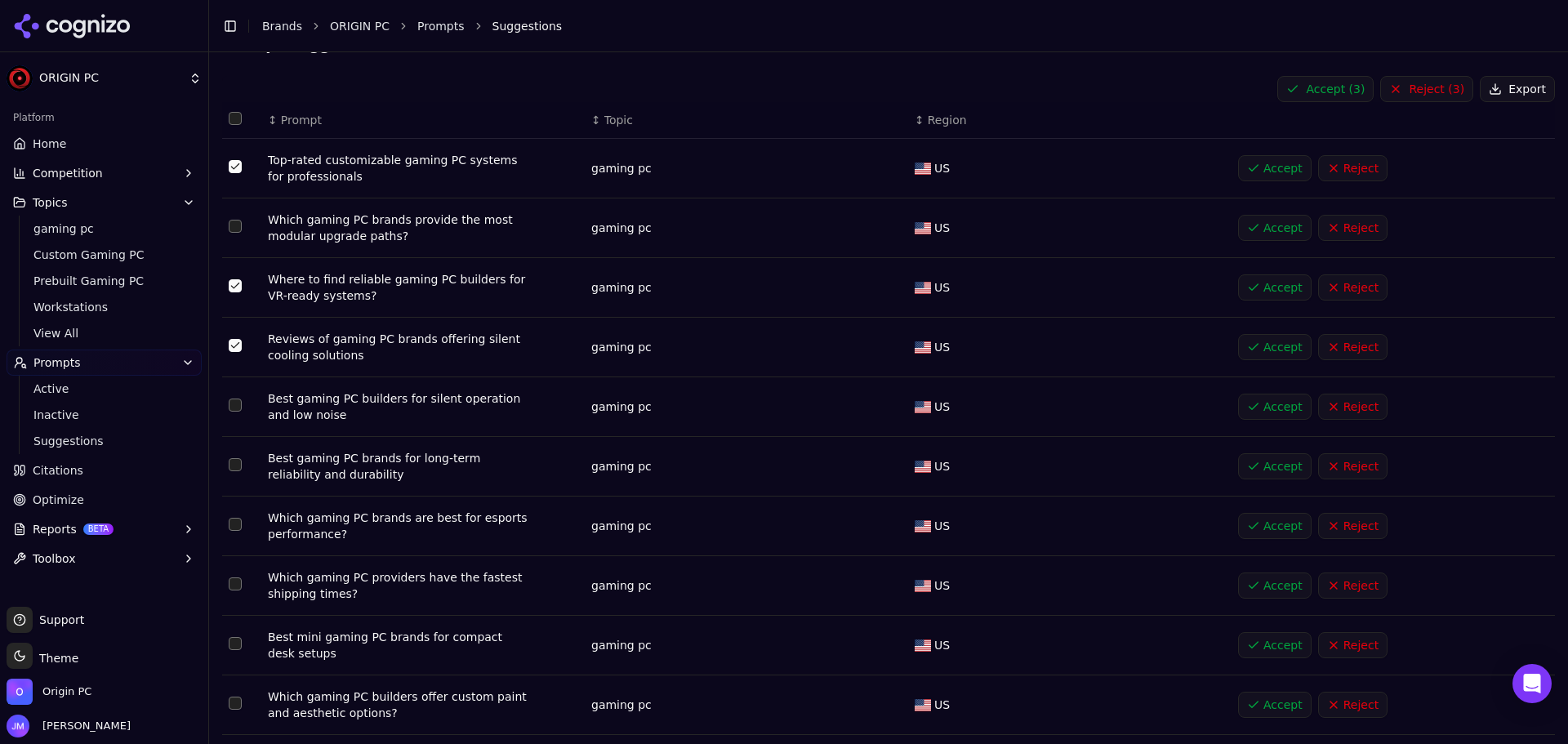
scroll to position [163, 0]
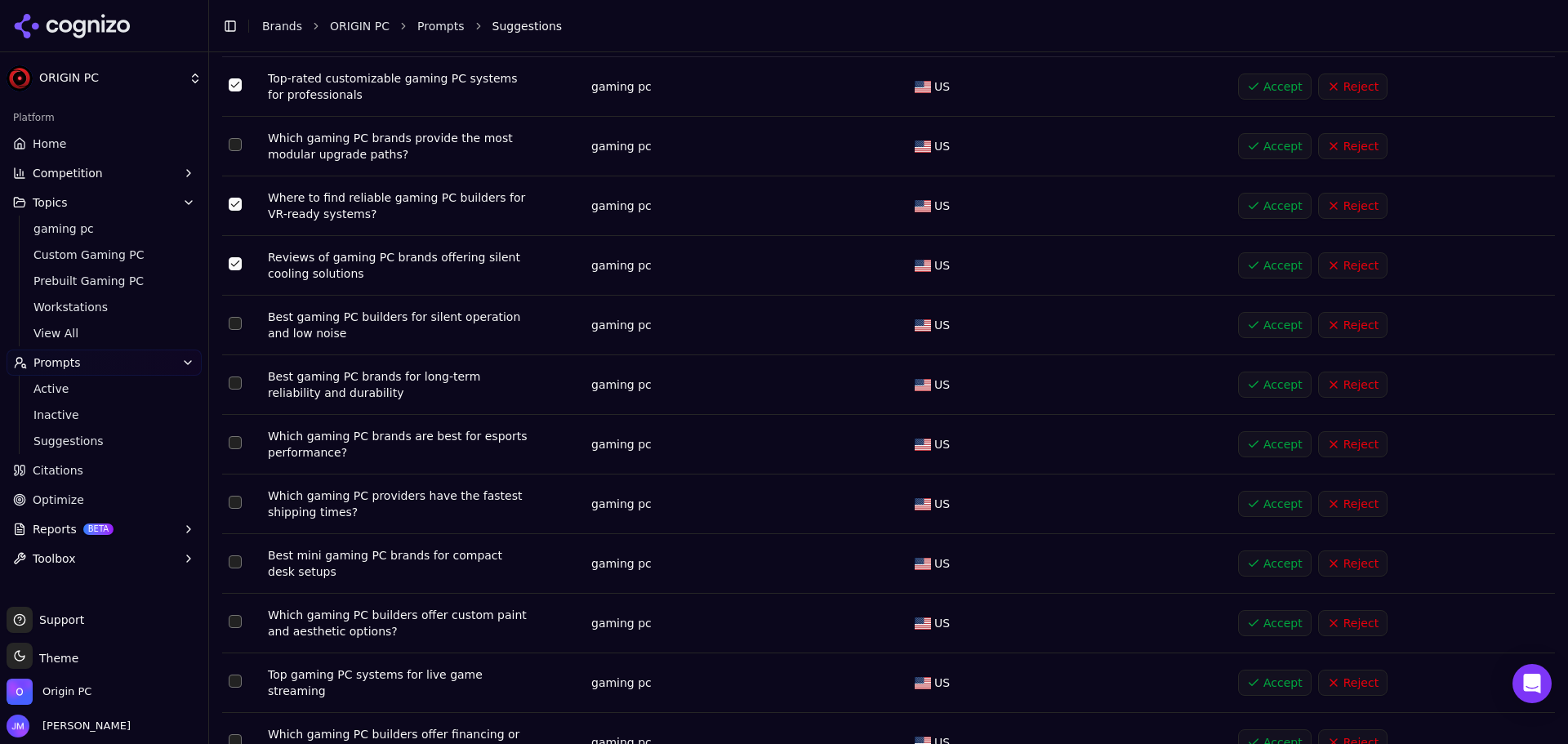
click at [236, 388] on button "Select row 6" at bounding box center [236, 383] width 13 height 13
click at [237, 438] on button "Select row 7" at bounding box center [236, 443] width 13 height 13
click at [236, 504] on button "Select row 8" at bounding box center [236, 502] width 13 height 13
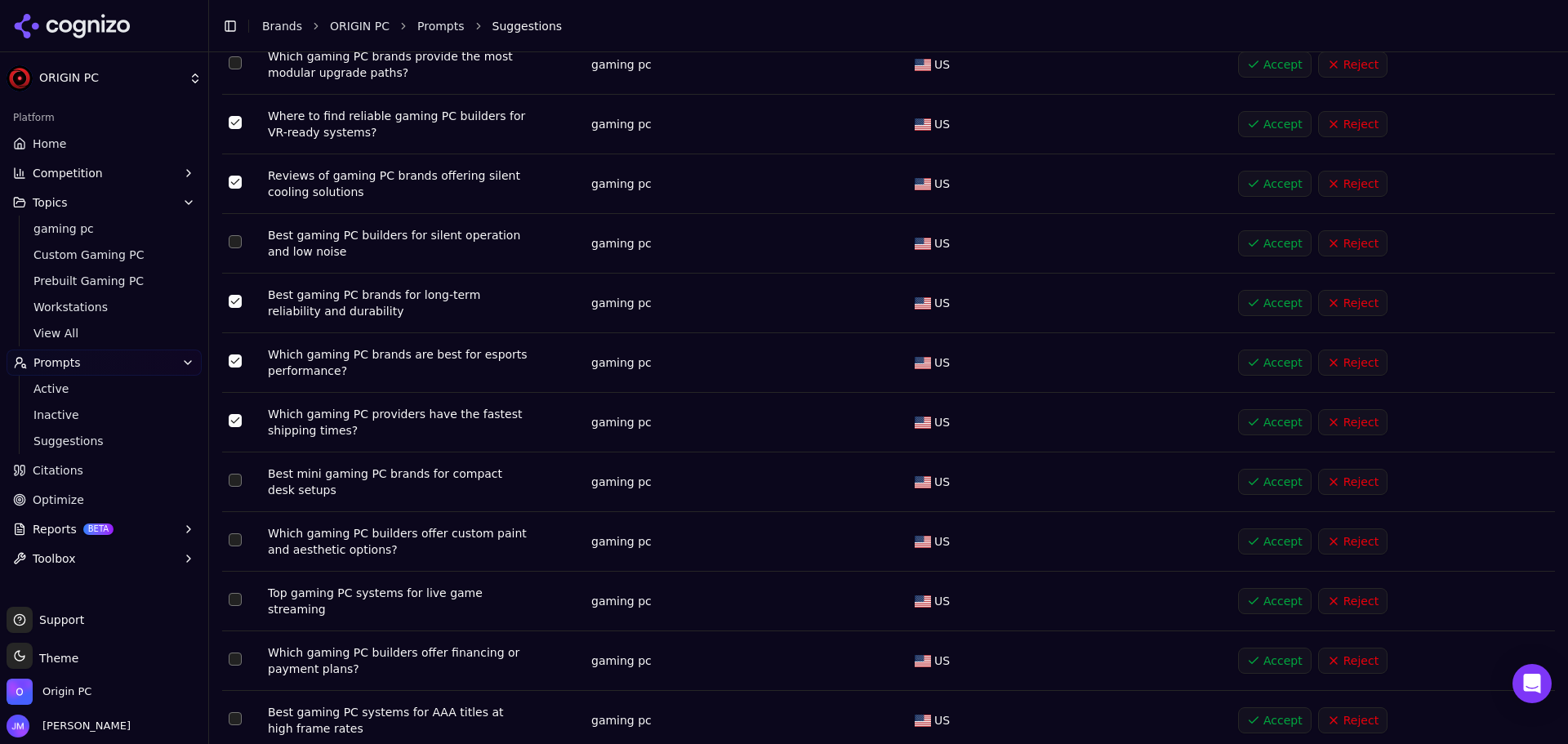
click at [243, 479] on td "Data table" at bounding box center [242, 482] width 39 height 60
click at [240, 481] on button "Select row 9" at bounding box center [236, 480] width 13 height 13
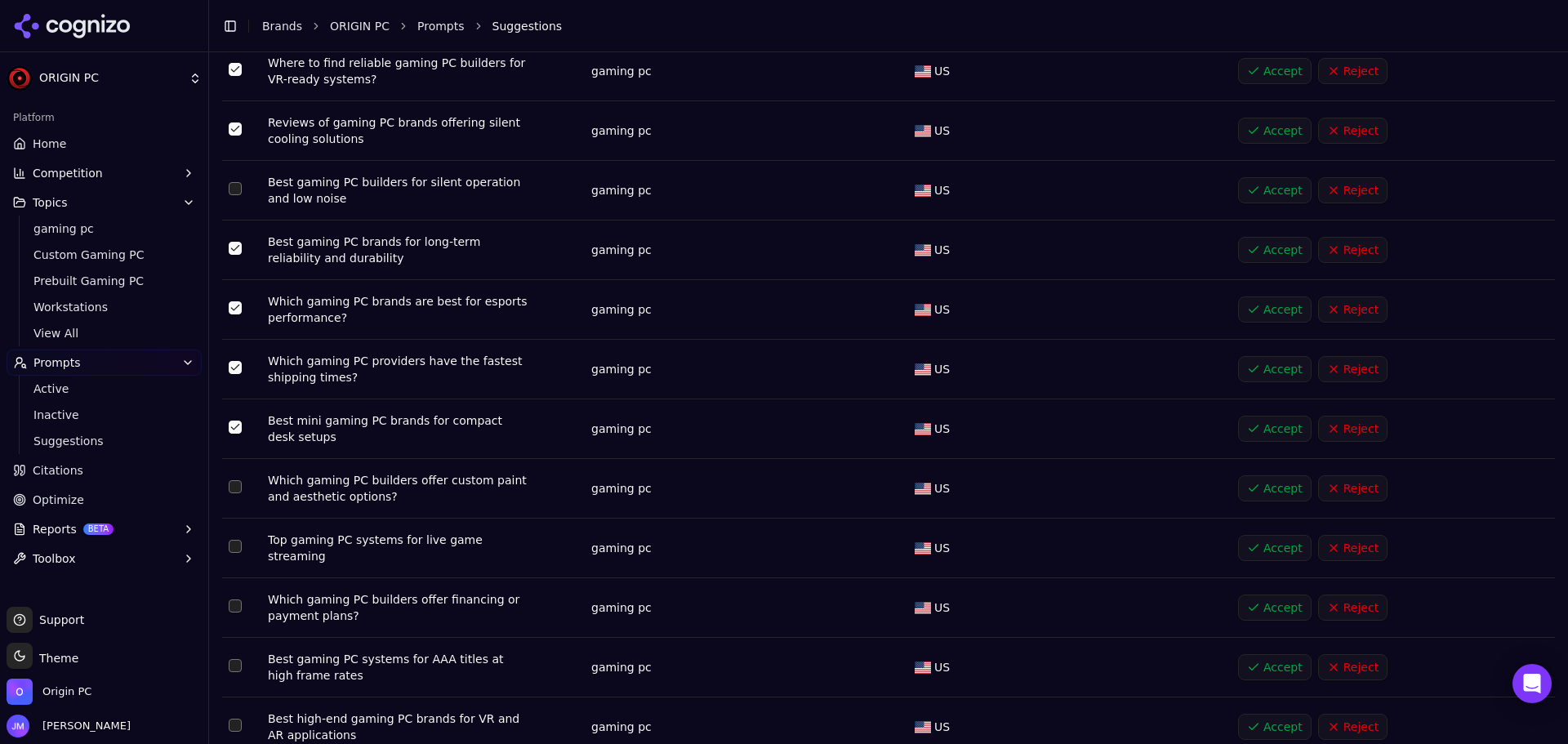
scroll to position [326, 0]
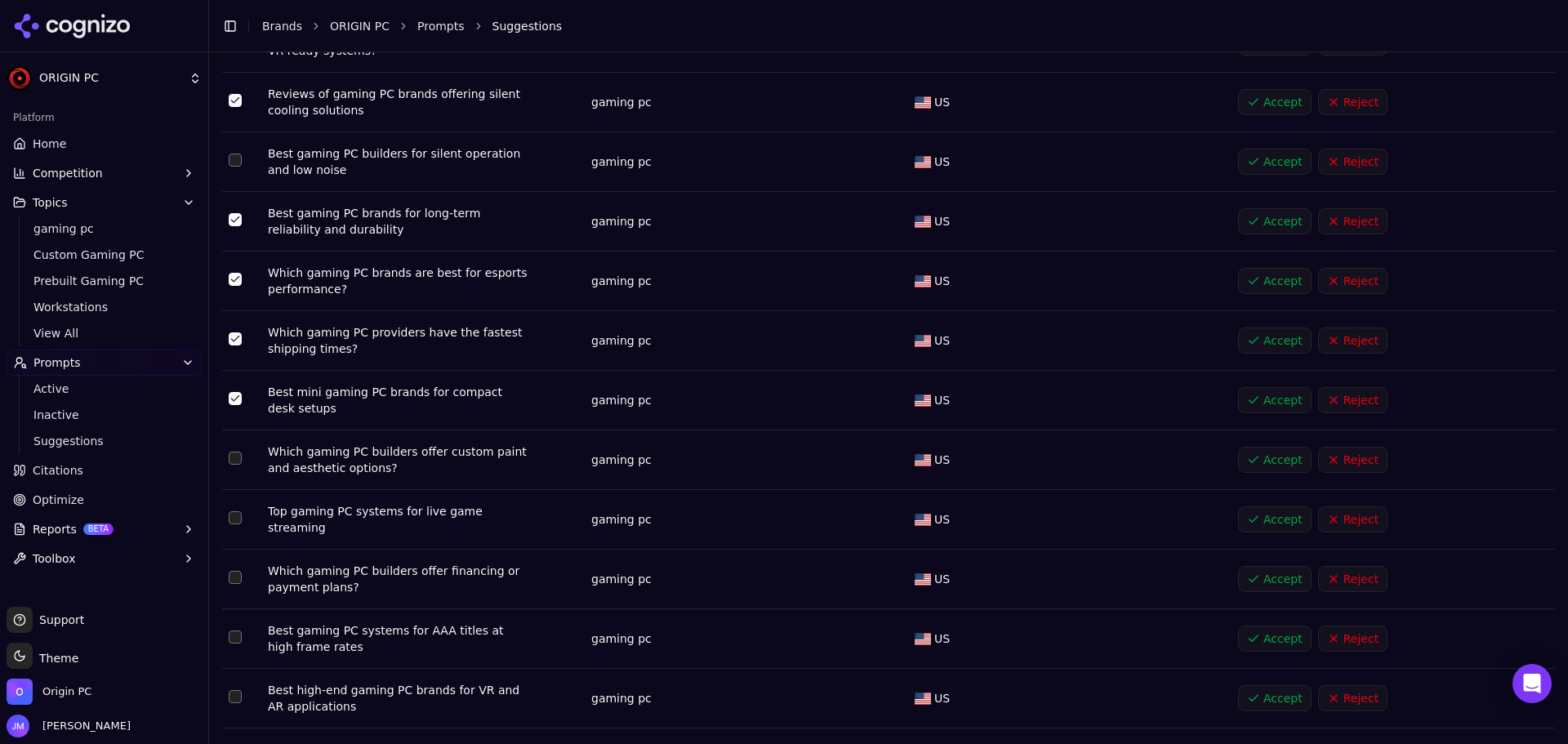
click at [236, 462] on button "Select row 10" at bounding box center [236, 458] width 13 height 13
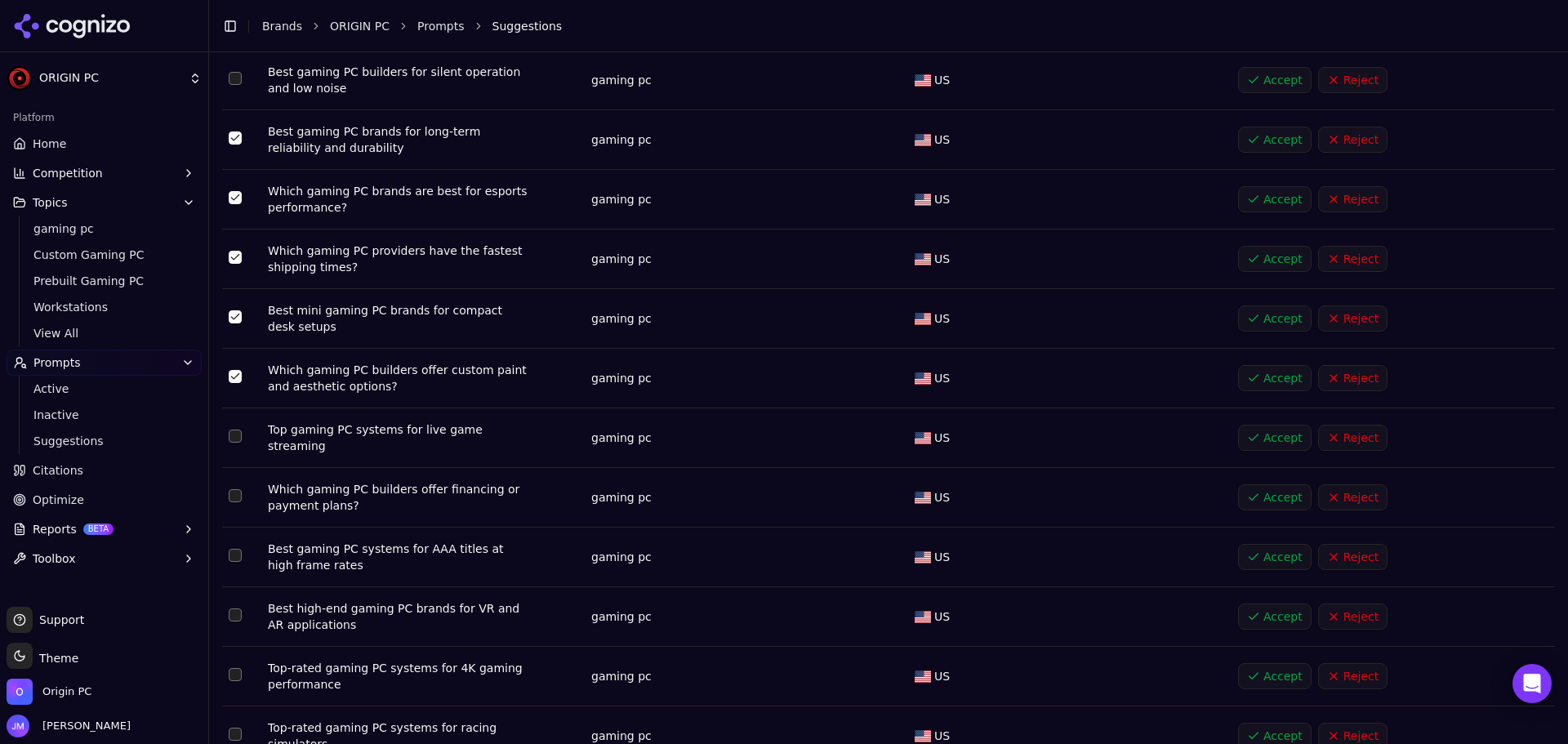
click at [234, 433] on button "Select row 11" at bounding box center [236, 436] width 13 height 13
click at [232, 489] on button "Select row 12" at bounding box center [236, 495] width 13 height 13
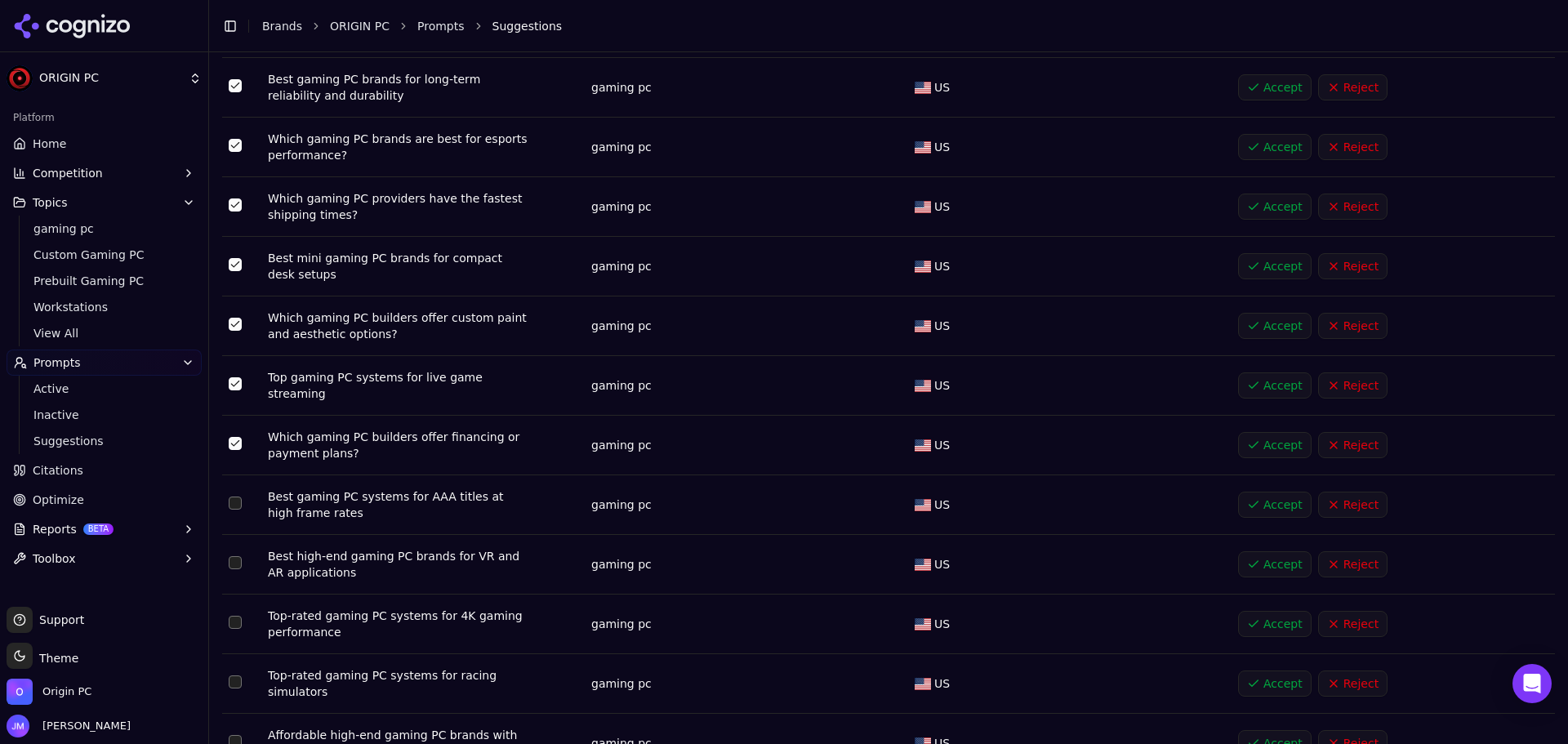
scroll to position [490, 0]
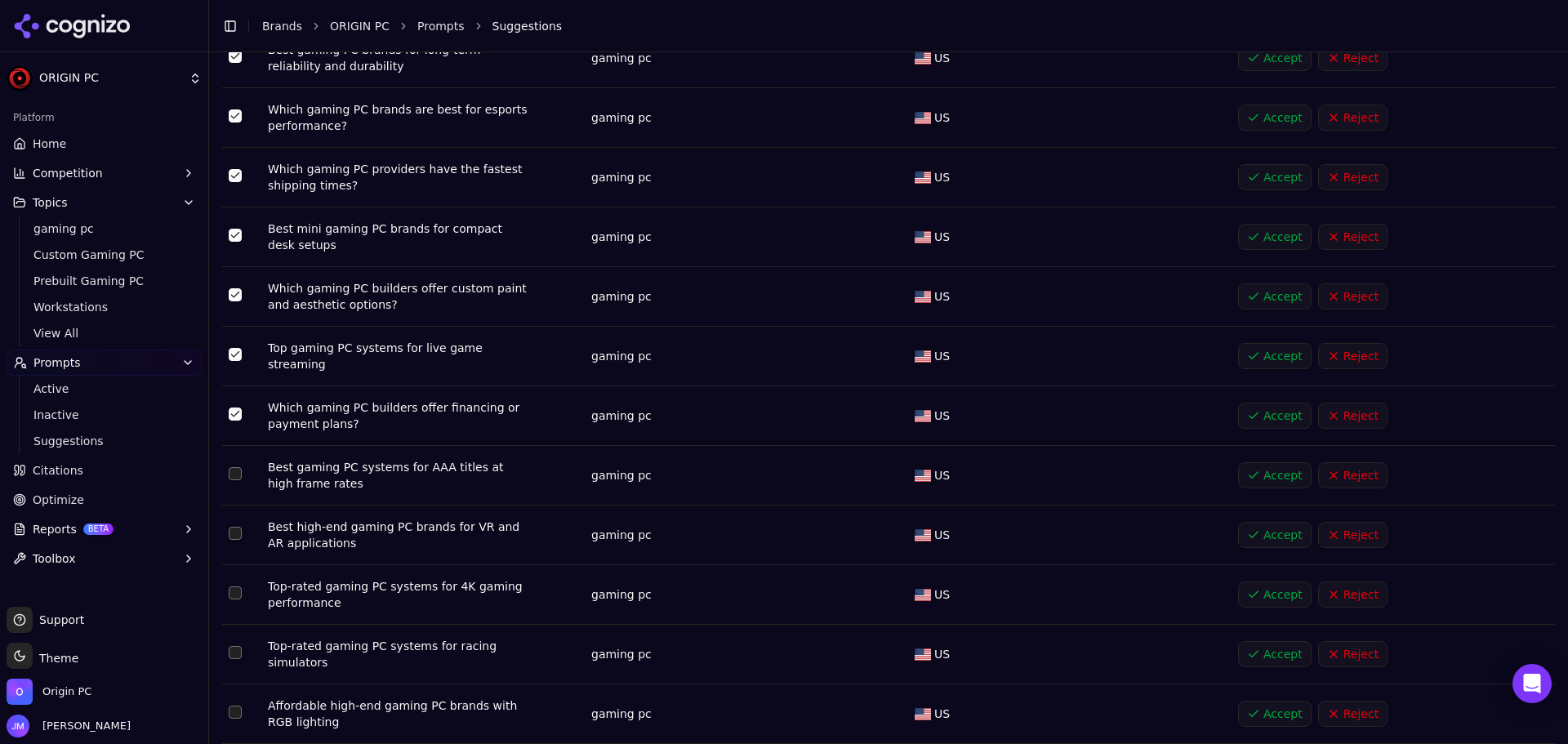
click at [235, 469] on button "Select row 13" at bounding box center [236, 474] width 13 height 13
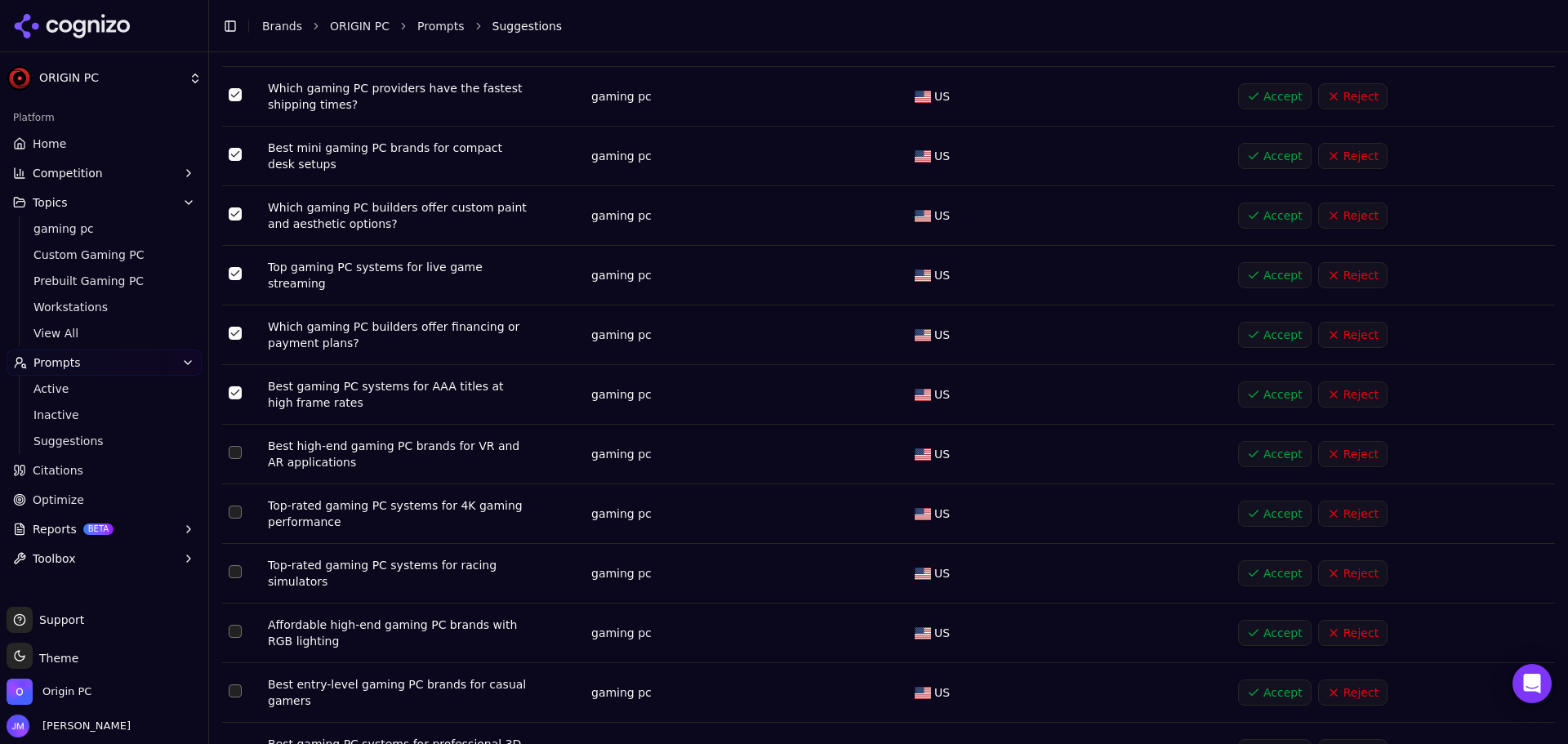
scroll to position [571, 0]
click at [239, 445] on button "Select row 14" at bounding box center [236, 451] width 13 height 13
click at [236, 505] on button "Select row 15" at bounding box center [236, 511] width 13 height 13
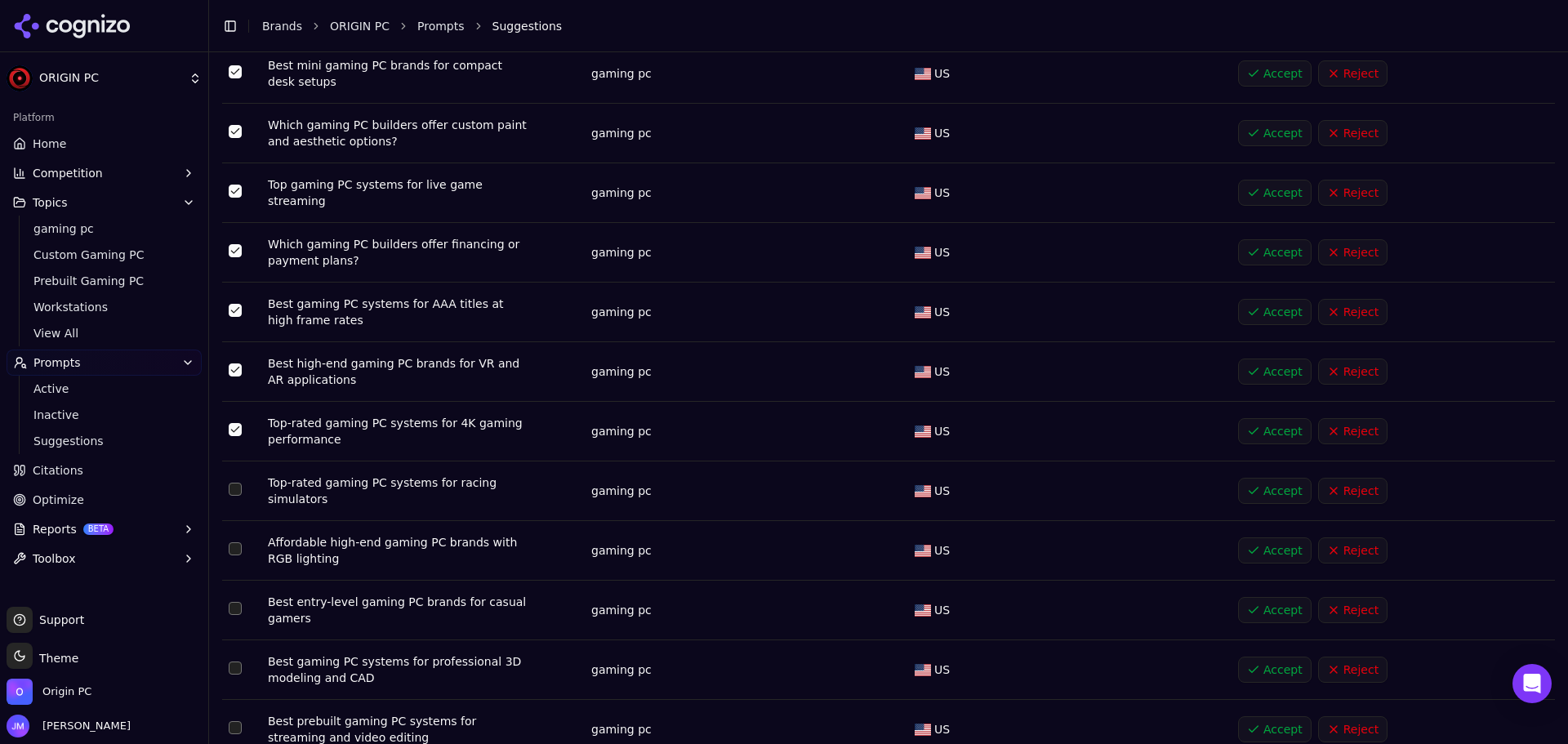
click at [232, 495] on td "Data table" at bounding box center [242, 492] width 39 height 60
click at [232, 489] on button "Select row 16" at bounding box center [236, 489] width 13 height 13
click at [234, 542] on button "Select row 17" at bounding box center [236, 549] width 13 height 13
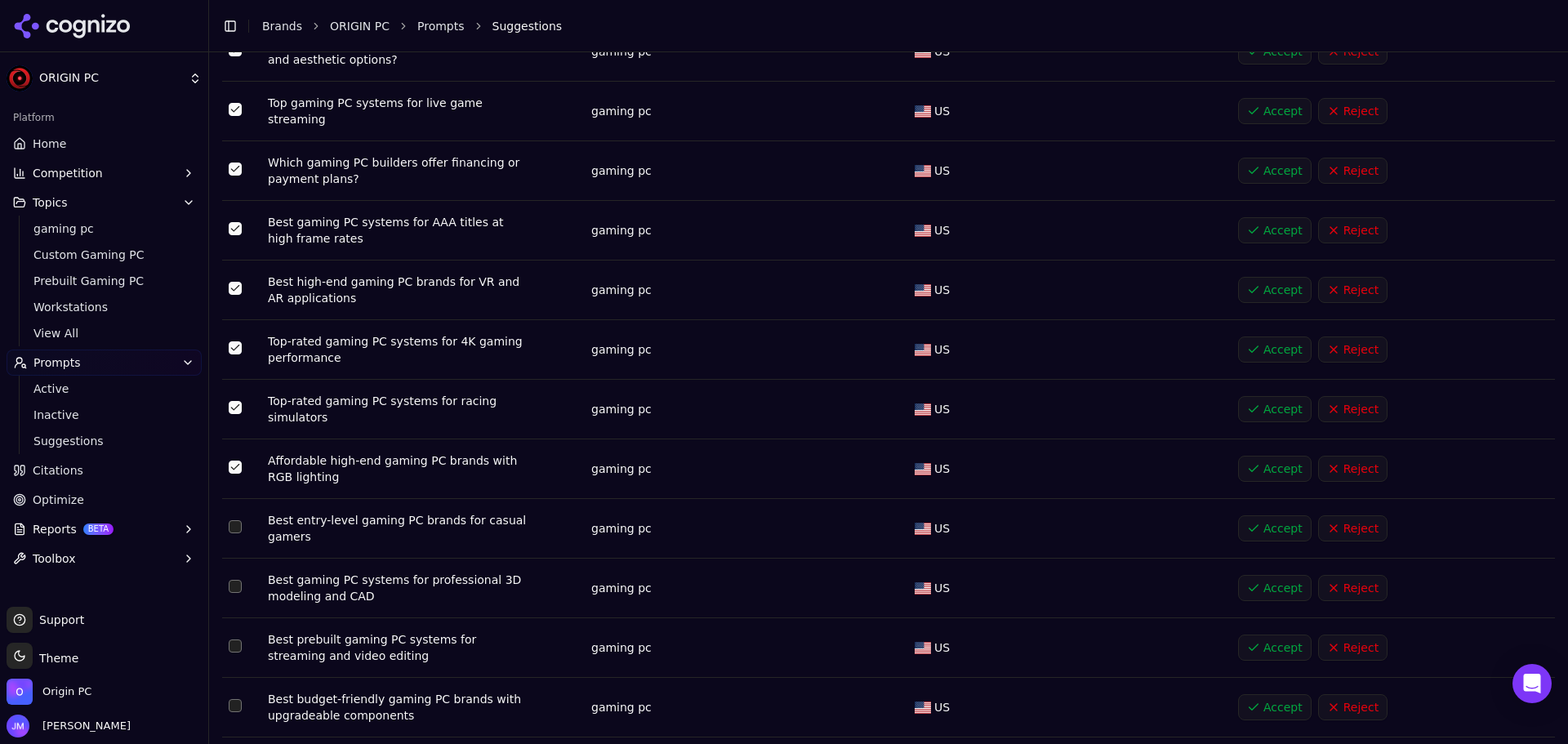
click at [239, 520] on button "Select row 18" at bounding box center [236, 526] width 13 height 13
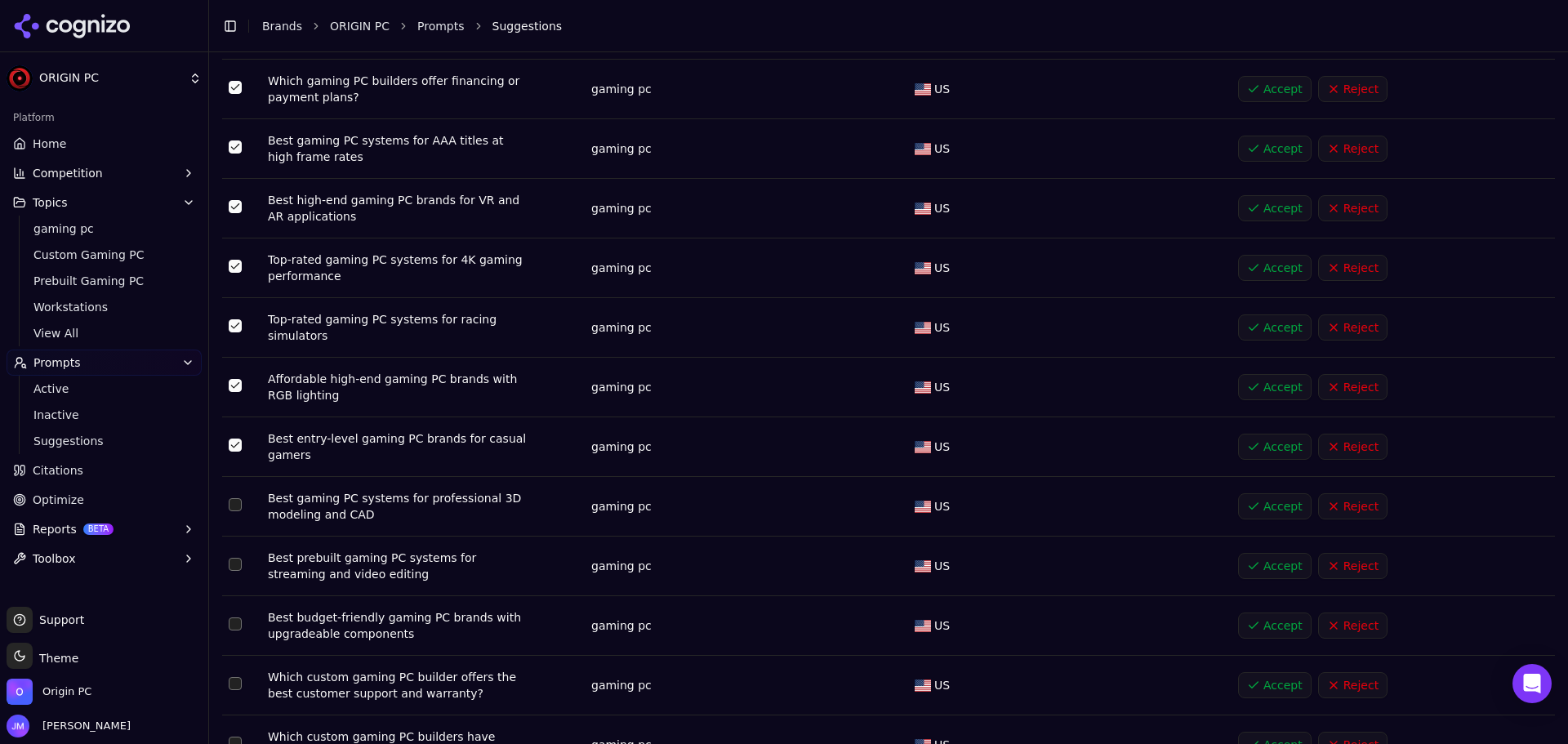
click at [229, 502] on button "Select row 19" at bounding box center [236, 505] width 13 height 13
click at [234, 560] on button "Select row 20" at bounding box center [236, 564] width 13 height 13
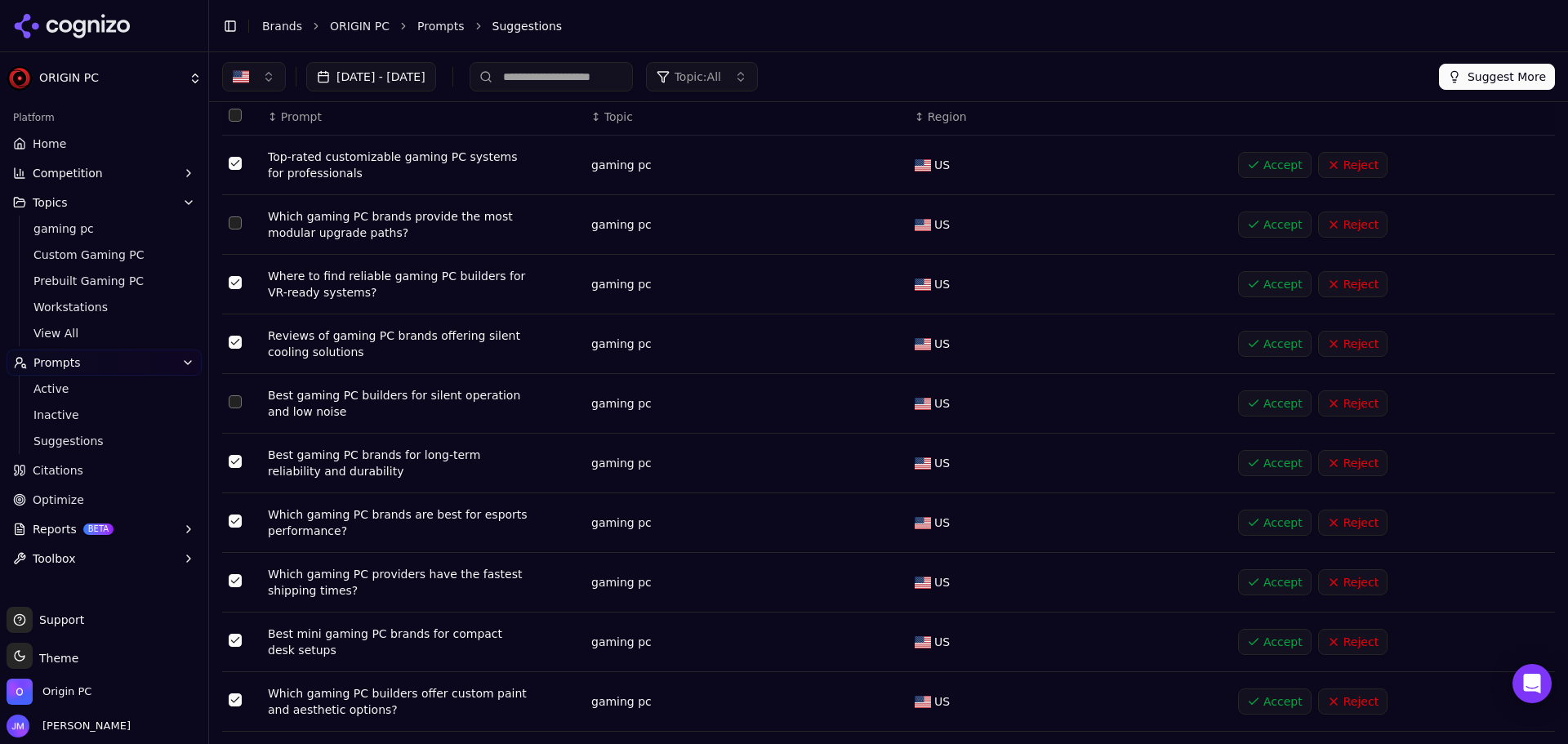
scroll to position [0, 0]
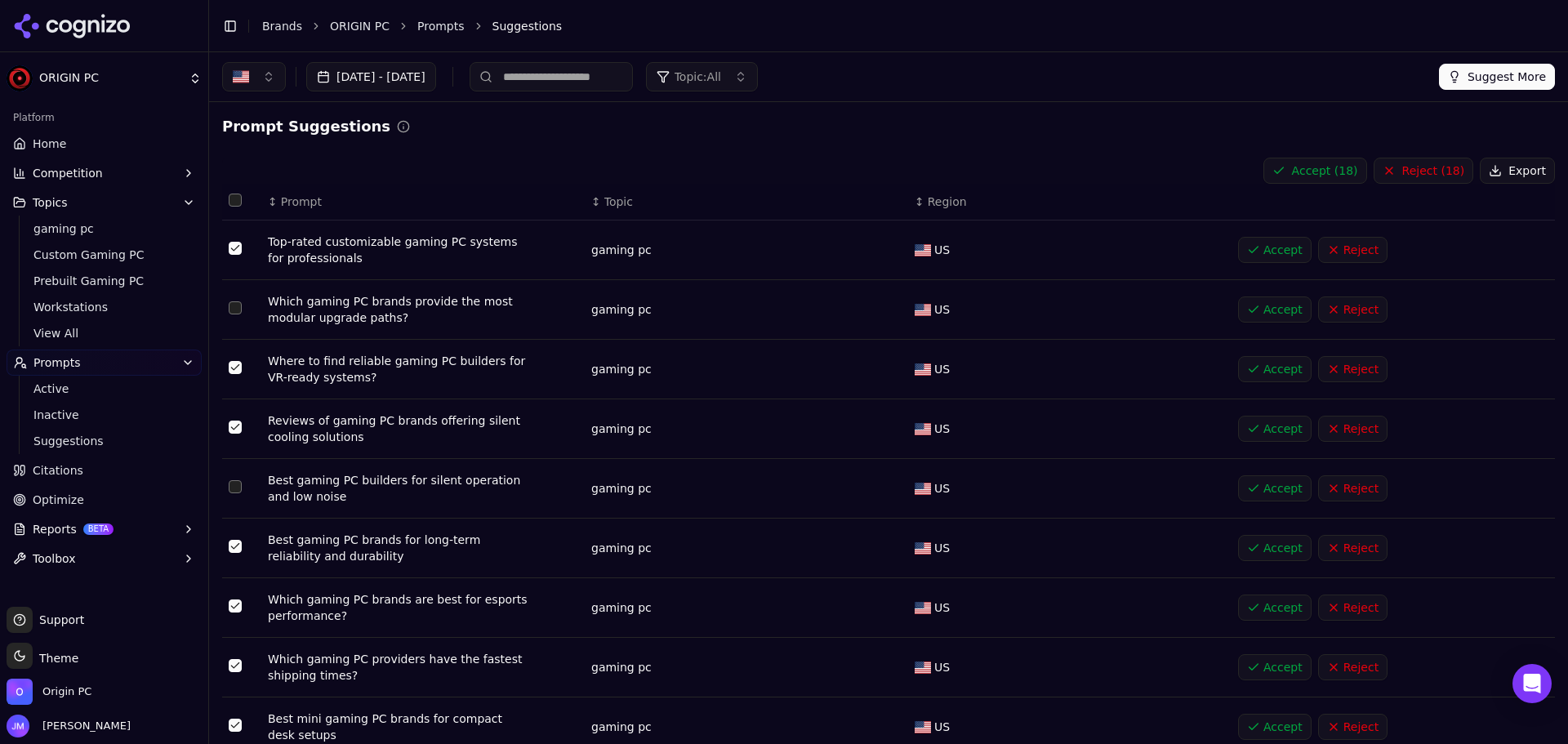
click at [1326, 179] on button "Accept ( 18 )" at bounding box center [1316, 171] width 104 height 26
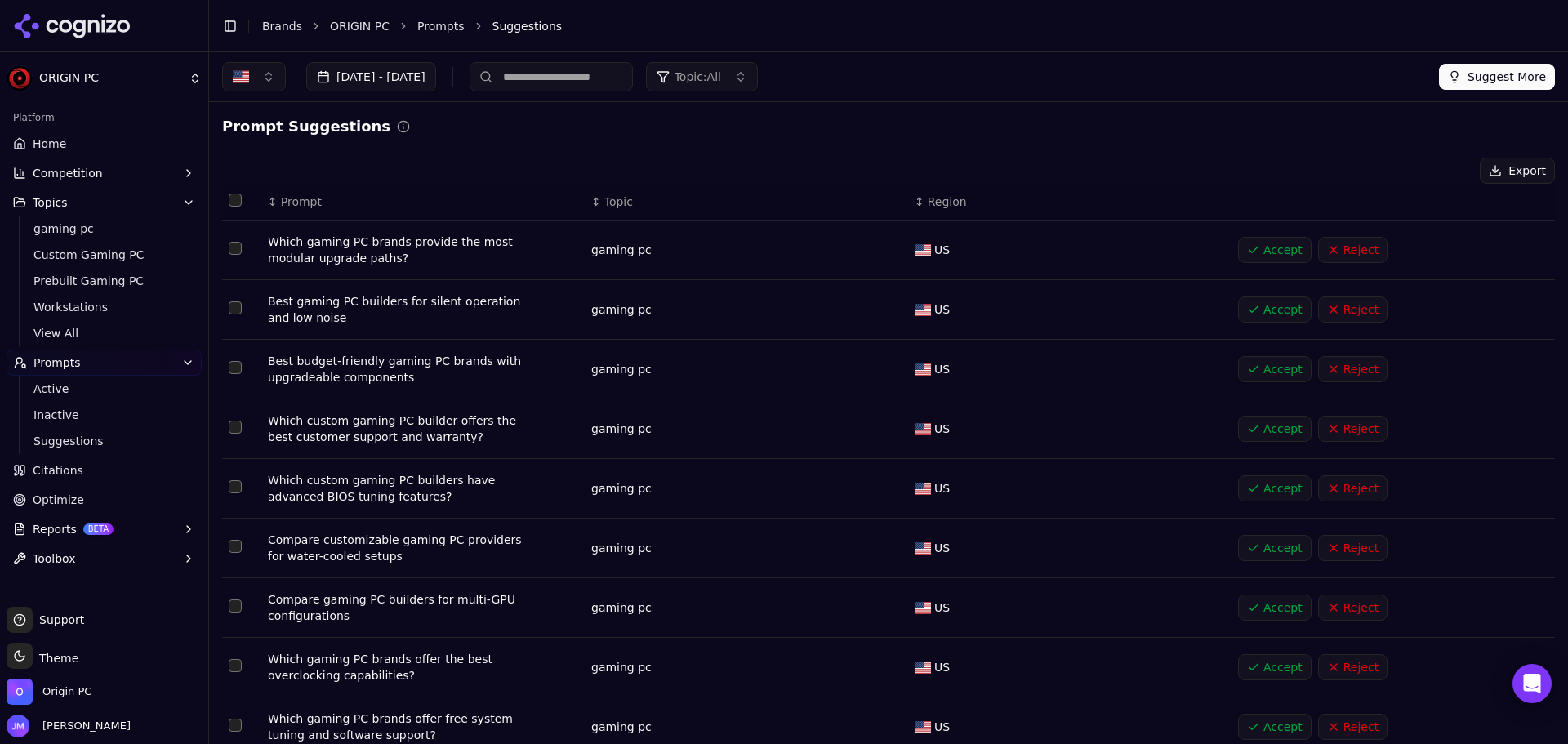
click at [1501, 84] on button "Suggest More" at bounding box center [1498, 77] width 116 height 26
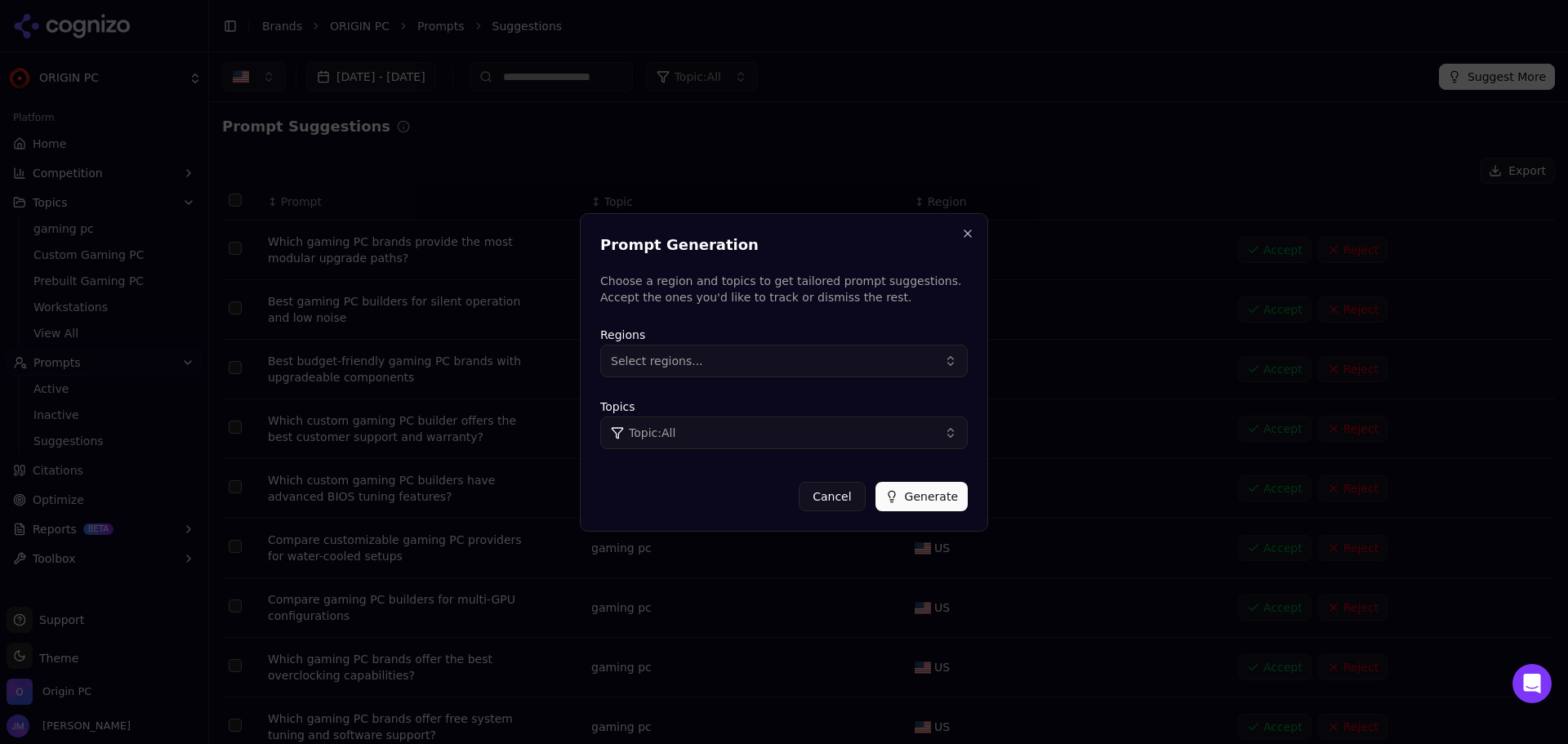
click at [906, 348] on button "Select regions..." at bounding box center [784, 360] width 368 height 33
click at [756, 431] on div "[GEOGRAPHIC_DATA]" at bounding box center [714, 427] width 221 height 26
click at [857, 425] on button "Topic: All" at bounding box center [784, 433] width 368 height 33
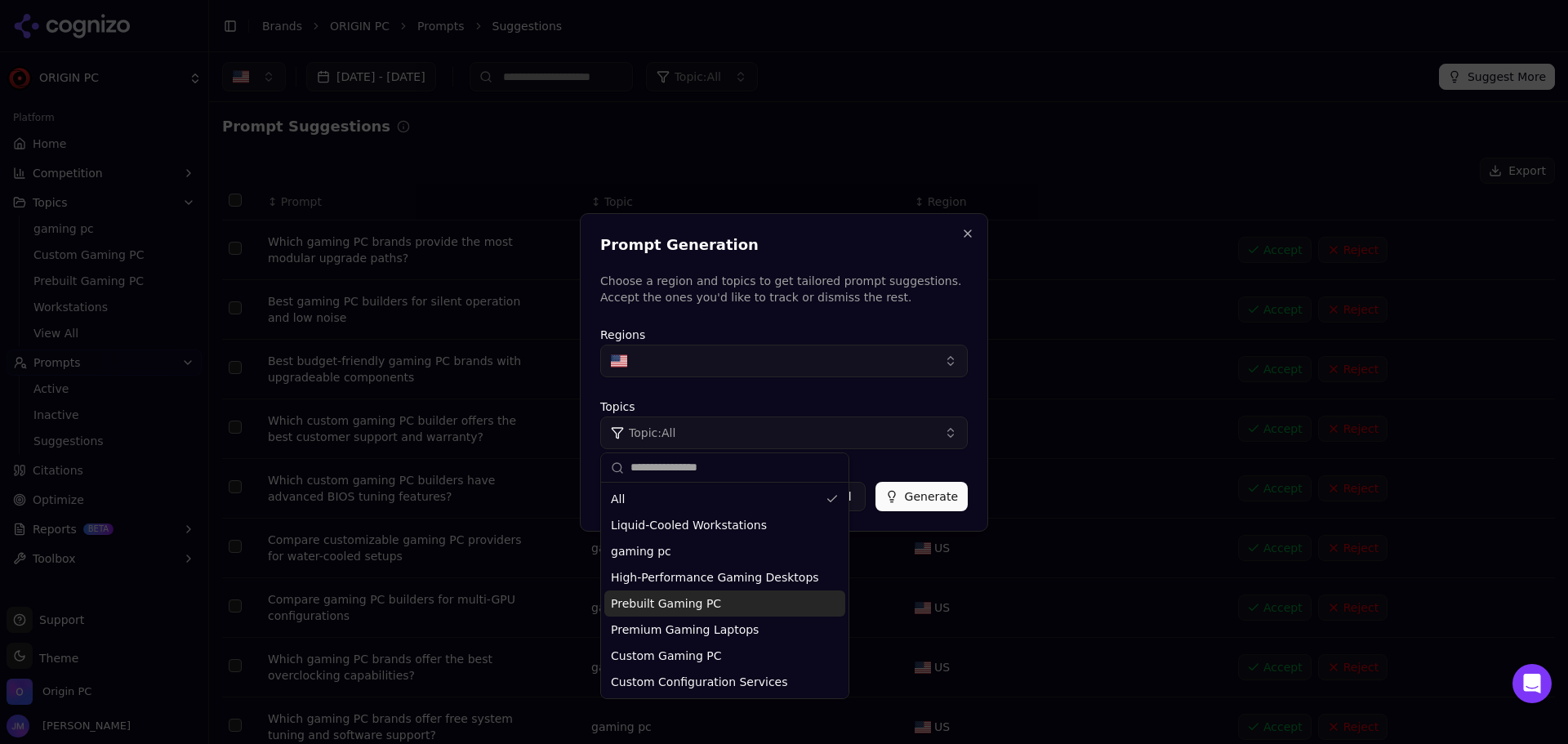
click at [749, 601] on div "Prebuilt Gaming PC" at bounding box center [724, 603] width 241 height 26
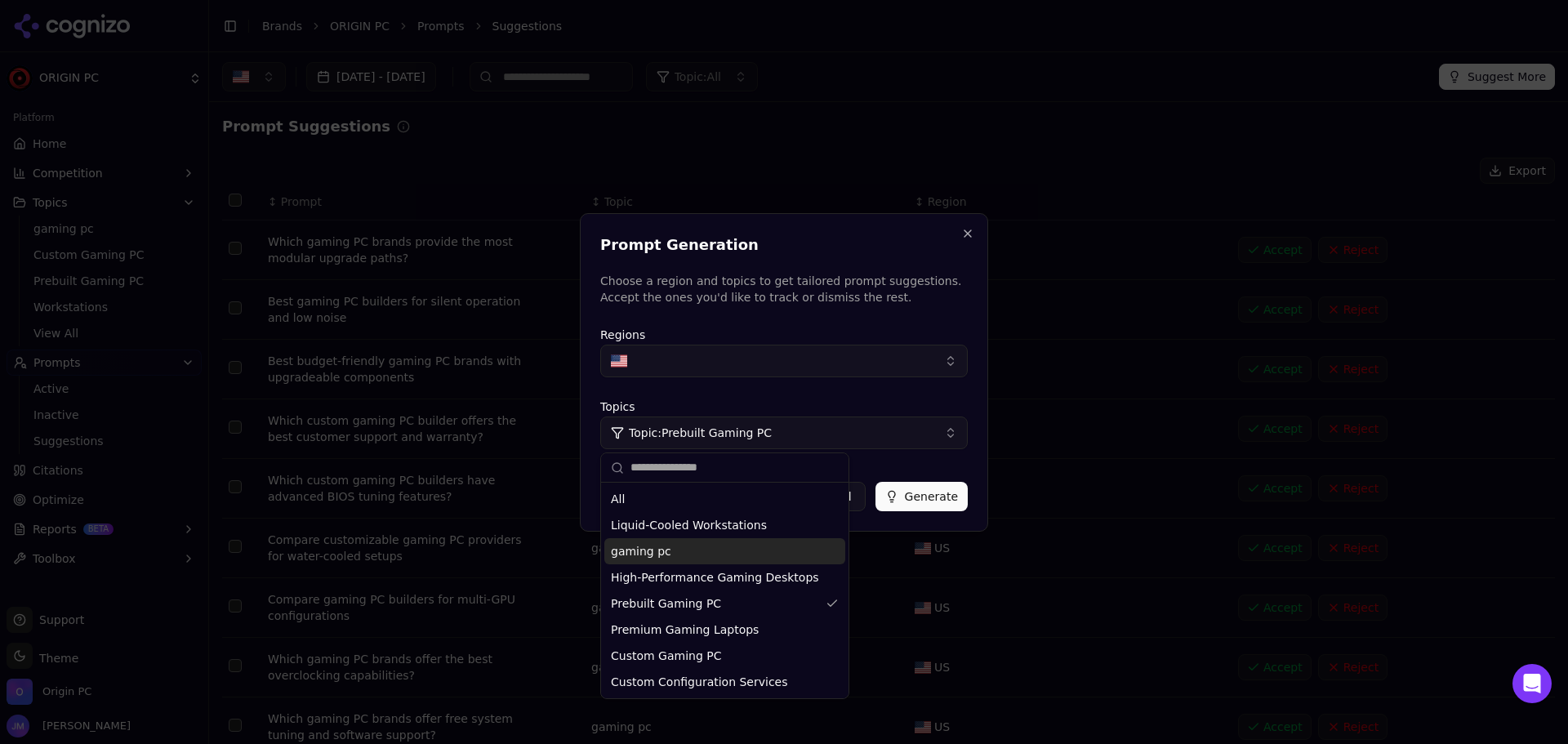
click at [933, 489] on button "Generate" at bounding box center [921, 496] width 92 height 29
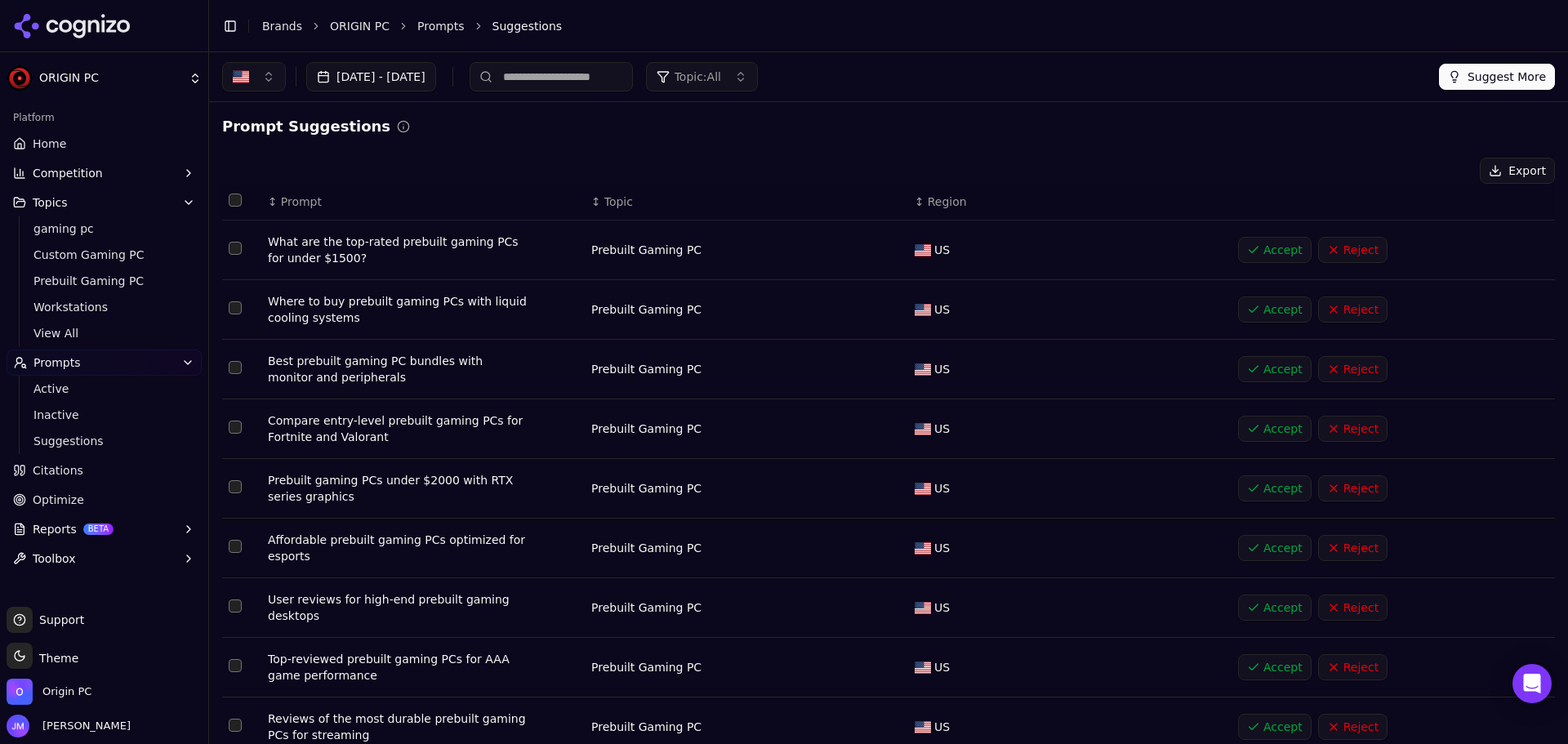
click at [236, 306] on button "Select row 2" at bounding box center [236, 308] width 13 height 13
click at [242, 429] on td "Data table" at bounding box center [242, 430] width 39 height 60
click at [236, 431] on button "Select row 4" at bounding box center [236, 427] width 13 height 13
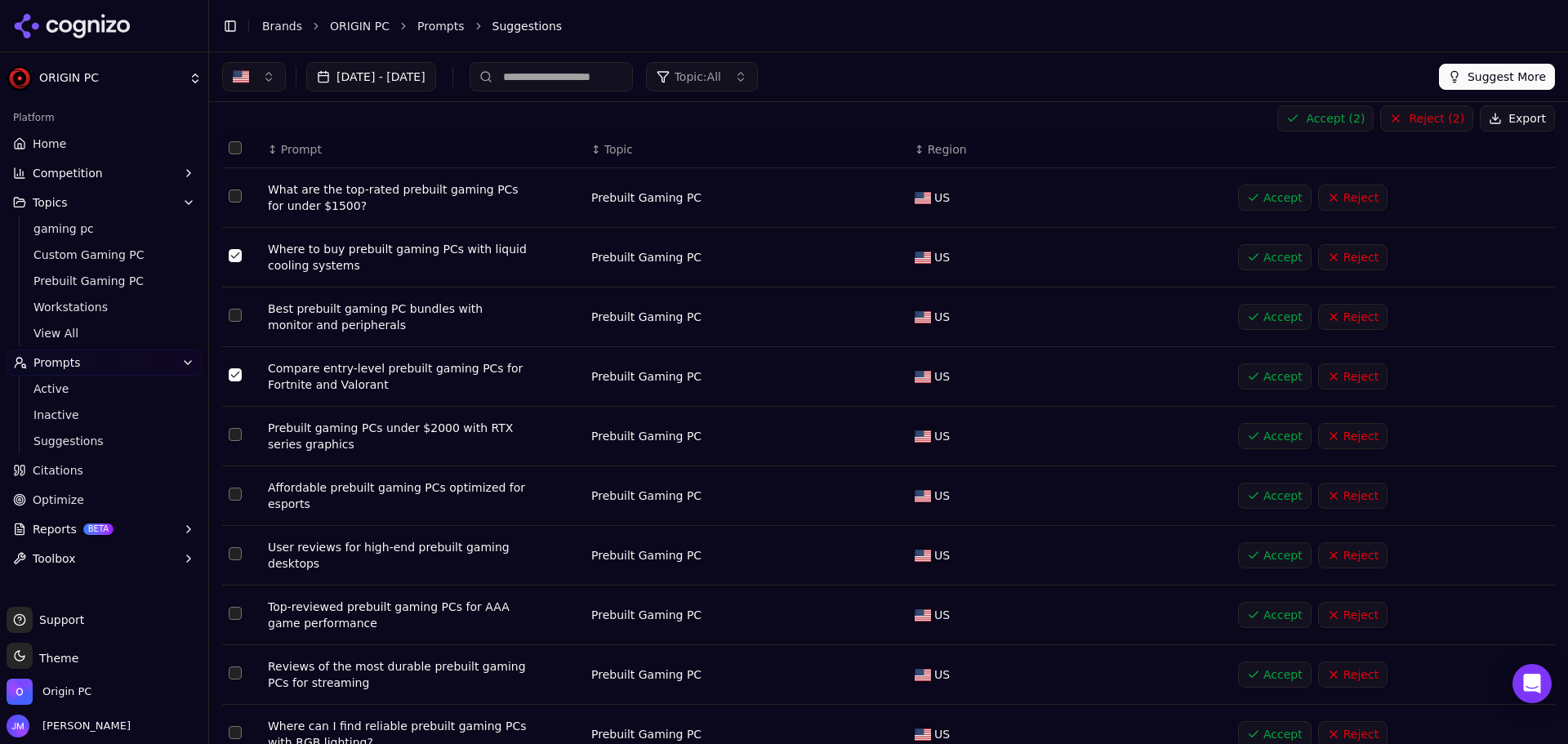
scroll to position [82, 0]
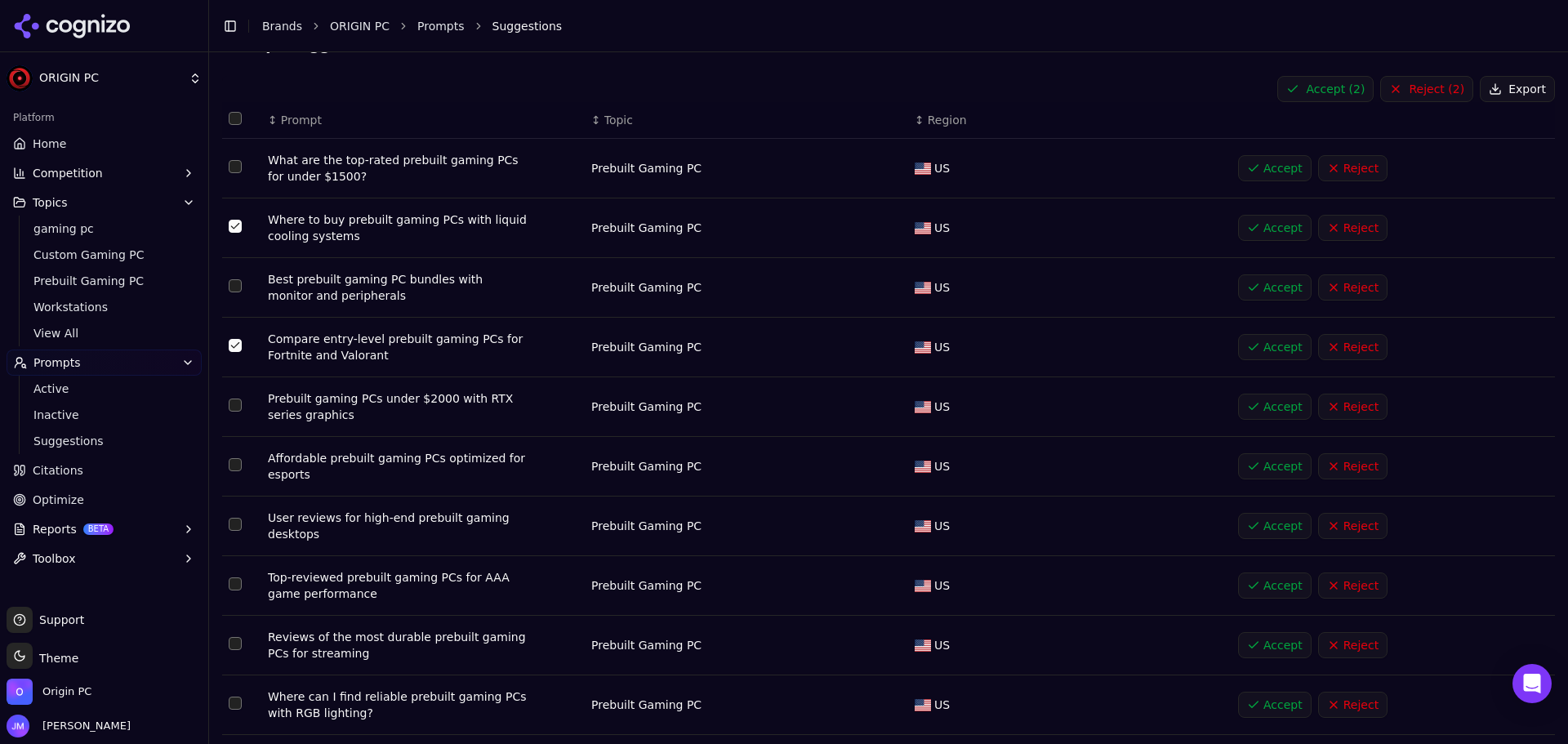
click at [236, 463] on button "Select row 6" at bounding box center [236, 464] width 13 height 13
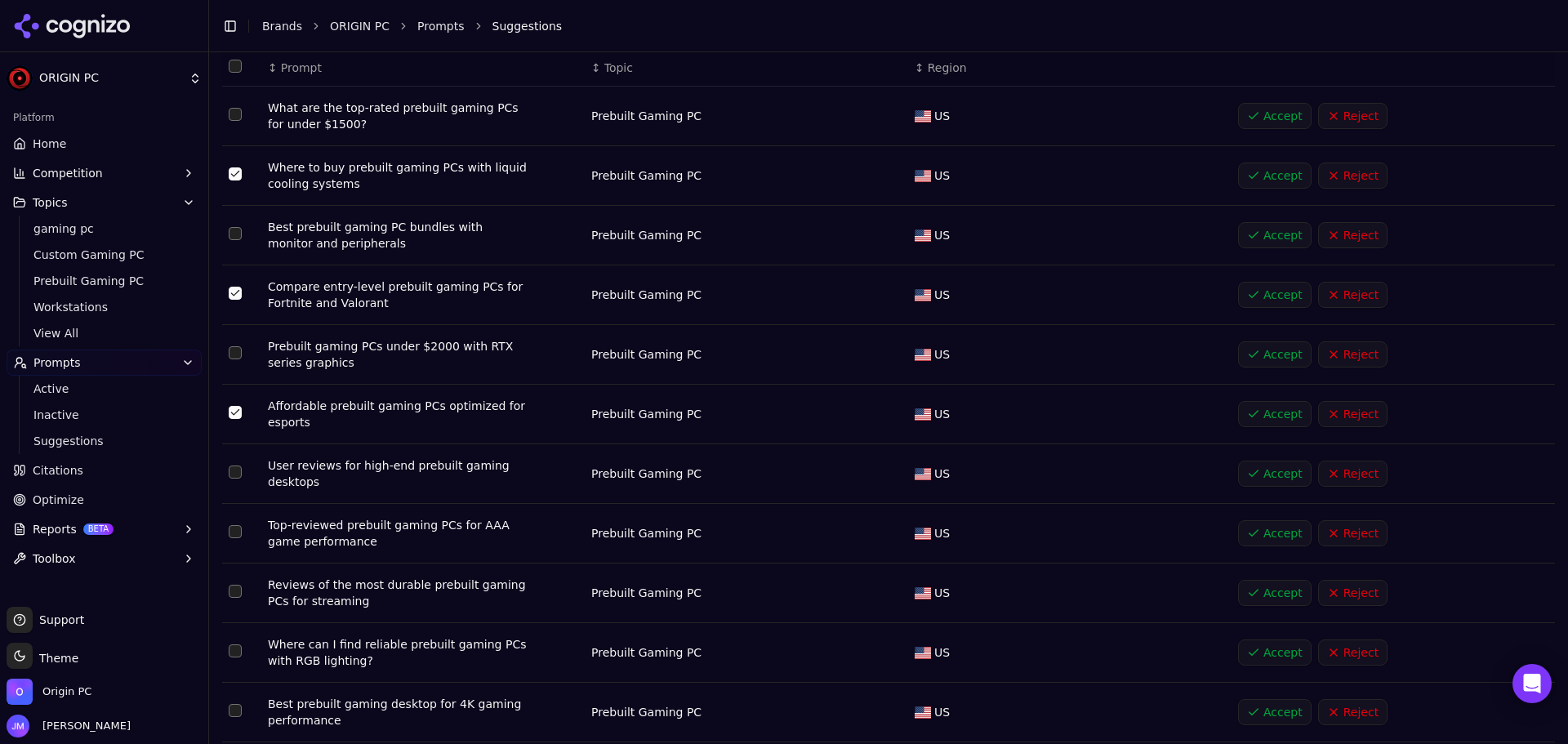
scroll to position [163, 0]
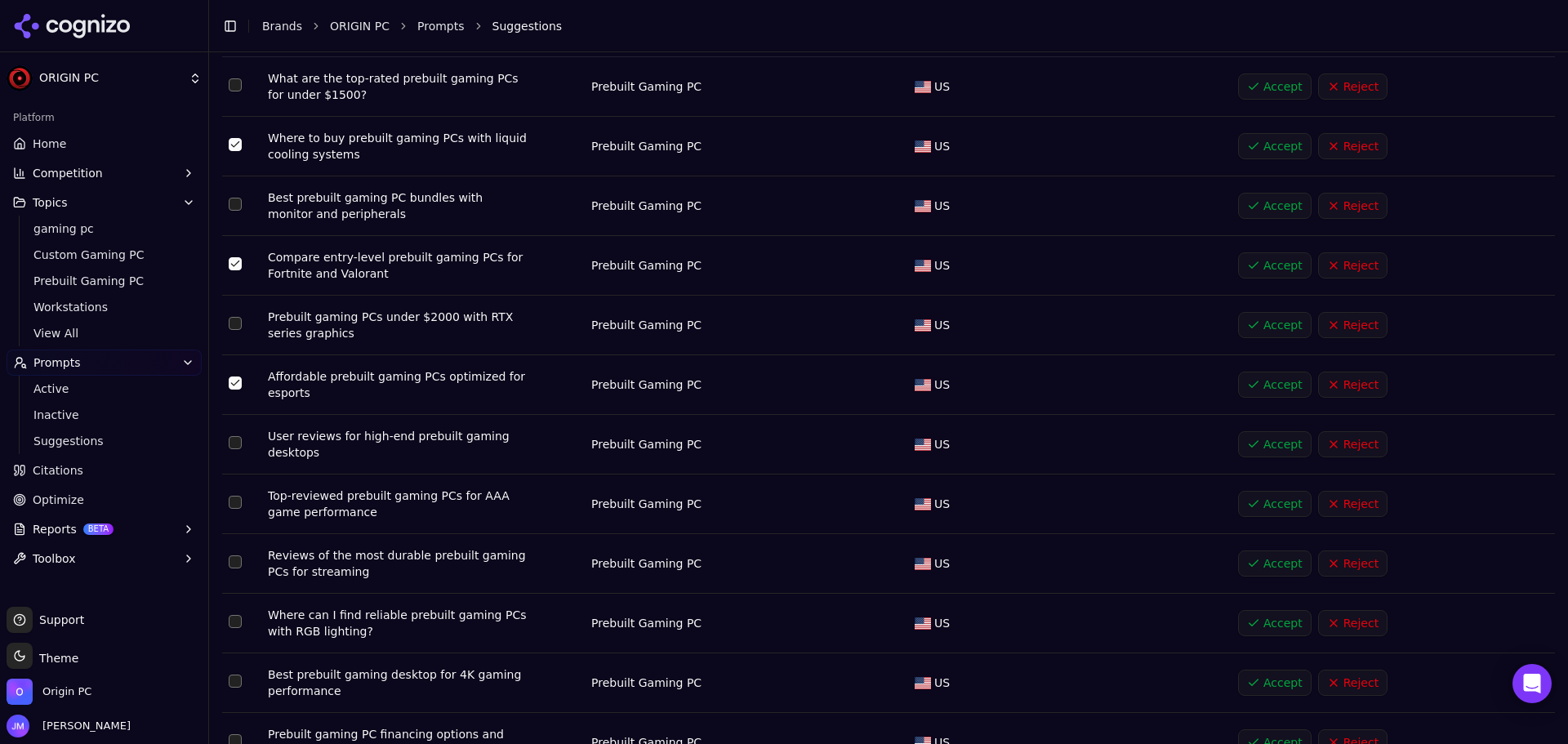
click at [236, 446] on button "Select row 7" at bounding box center [236, 443] width 13 height 13
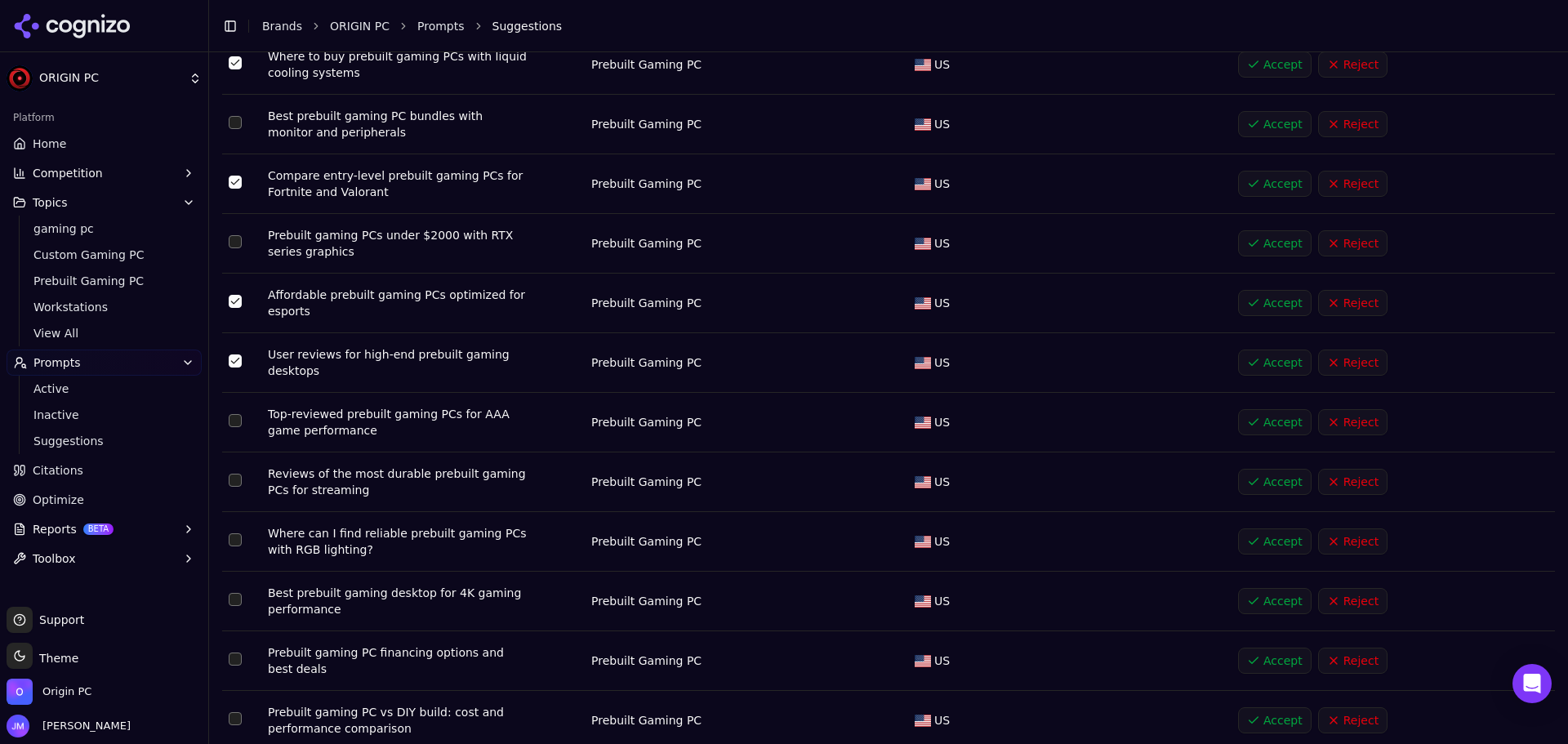
click at [232, 419] on button "Select row 8" at bounding box center [236, 420] width 13 height 13
click at [237, 479] on button "Select row 9" at bounding box center [236, 480] width 13 height 13
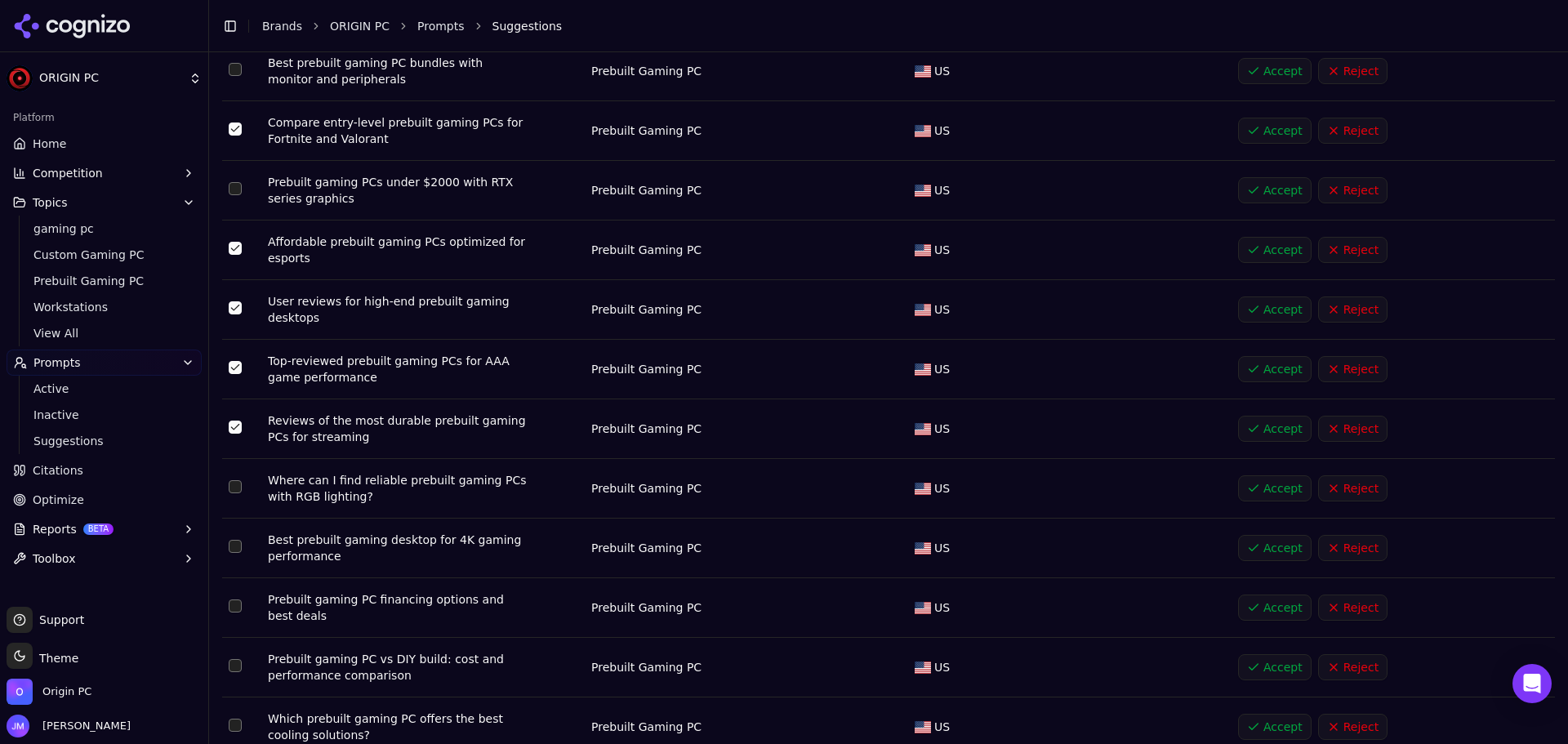
scroll to position [326, 0]
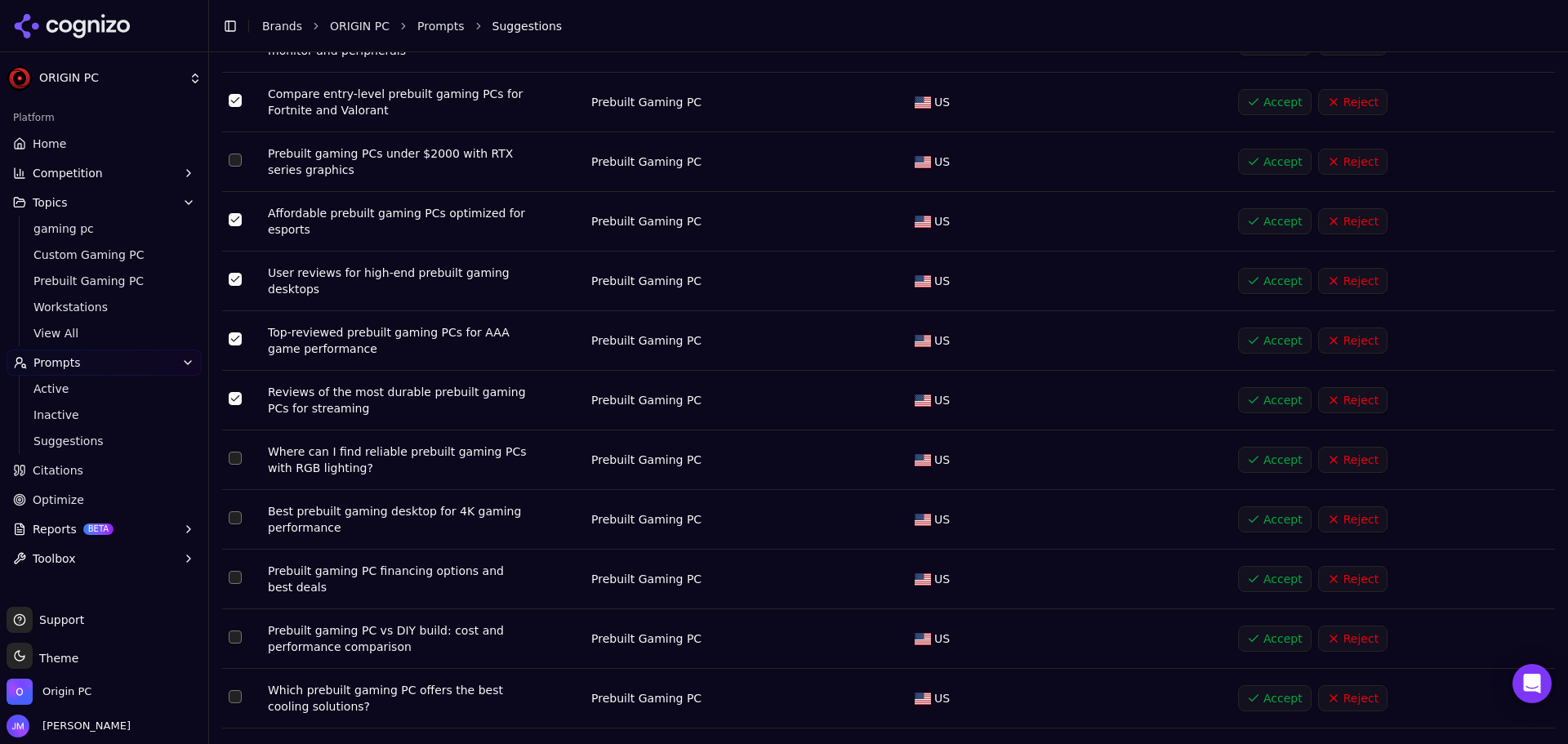
click at [236, 467] on td "Data table" at bounding box center [242, 461] width 39 height 60
click at [236, 459] on button "Select row 10" at bounding box center [236, 458] width 13 height 13
click at [237, 517] on button "Select row 11" at bounding box center [236, 518] width 13 height 13
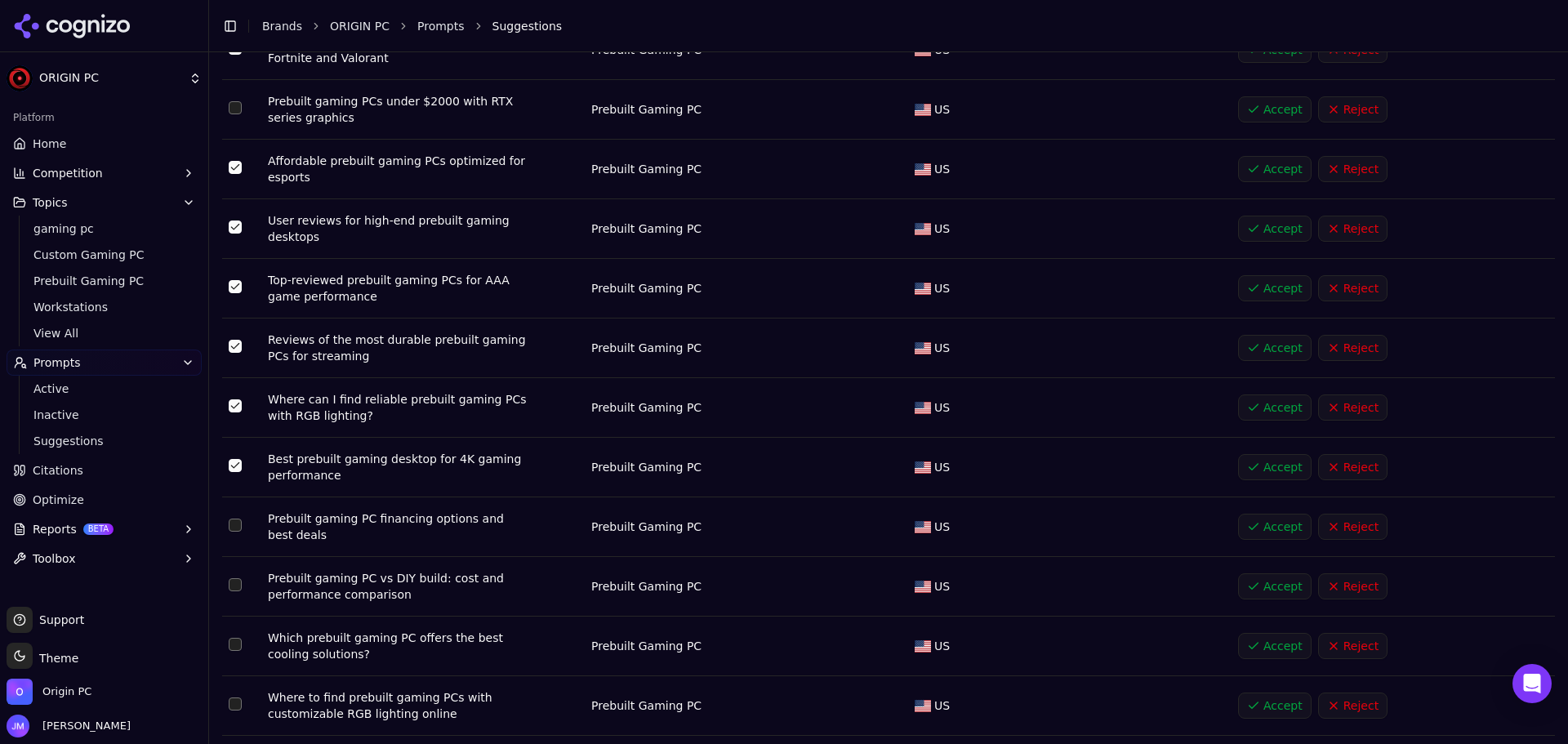
scroll to position [408, 0]
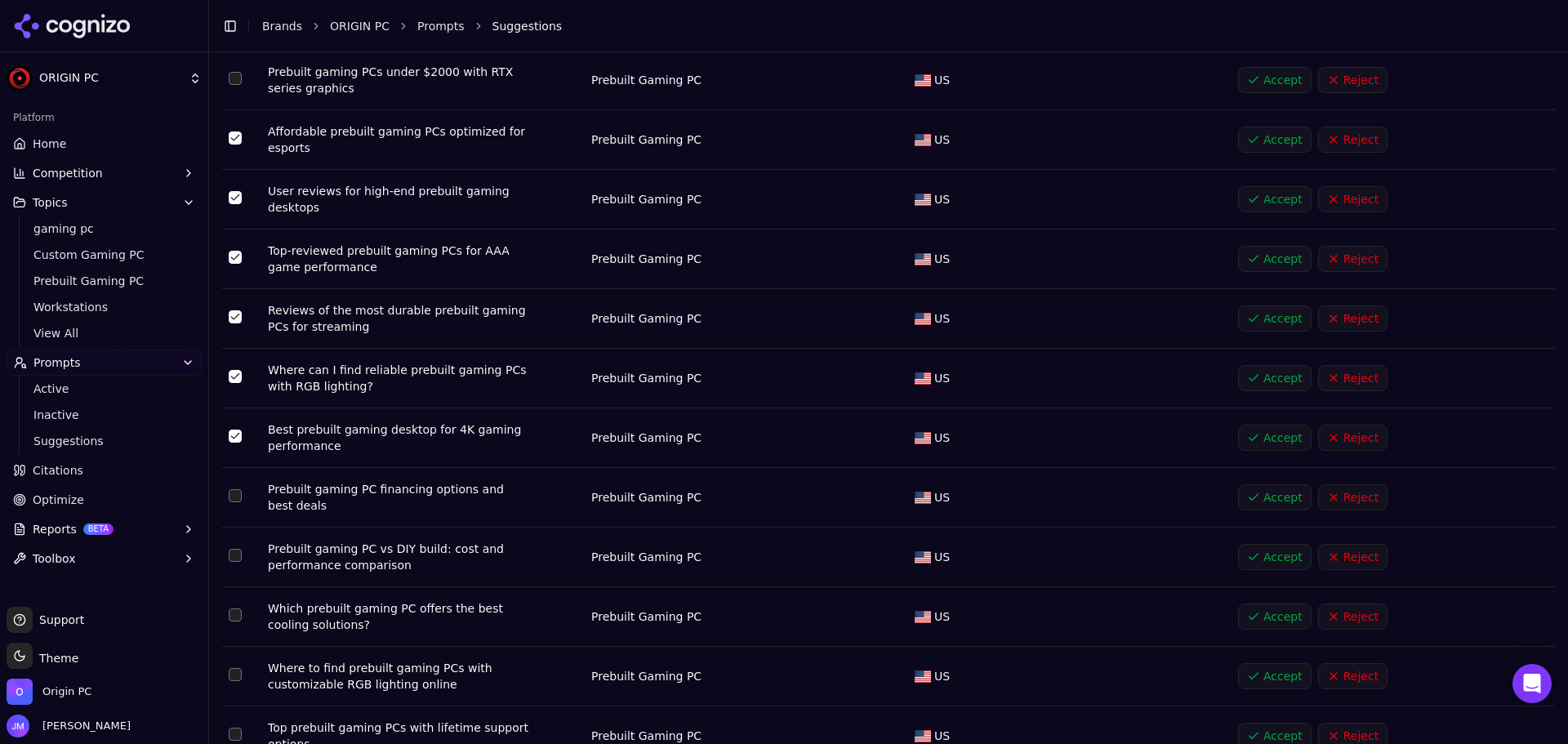
click at [236, 501] on button "Select row 12" at bounding box center [236, 495] width 13 height 13
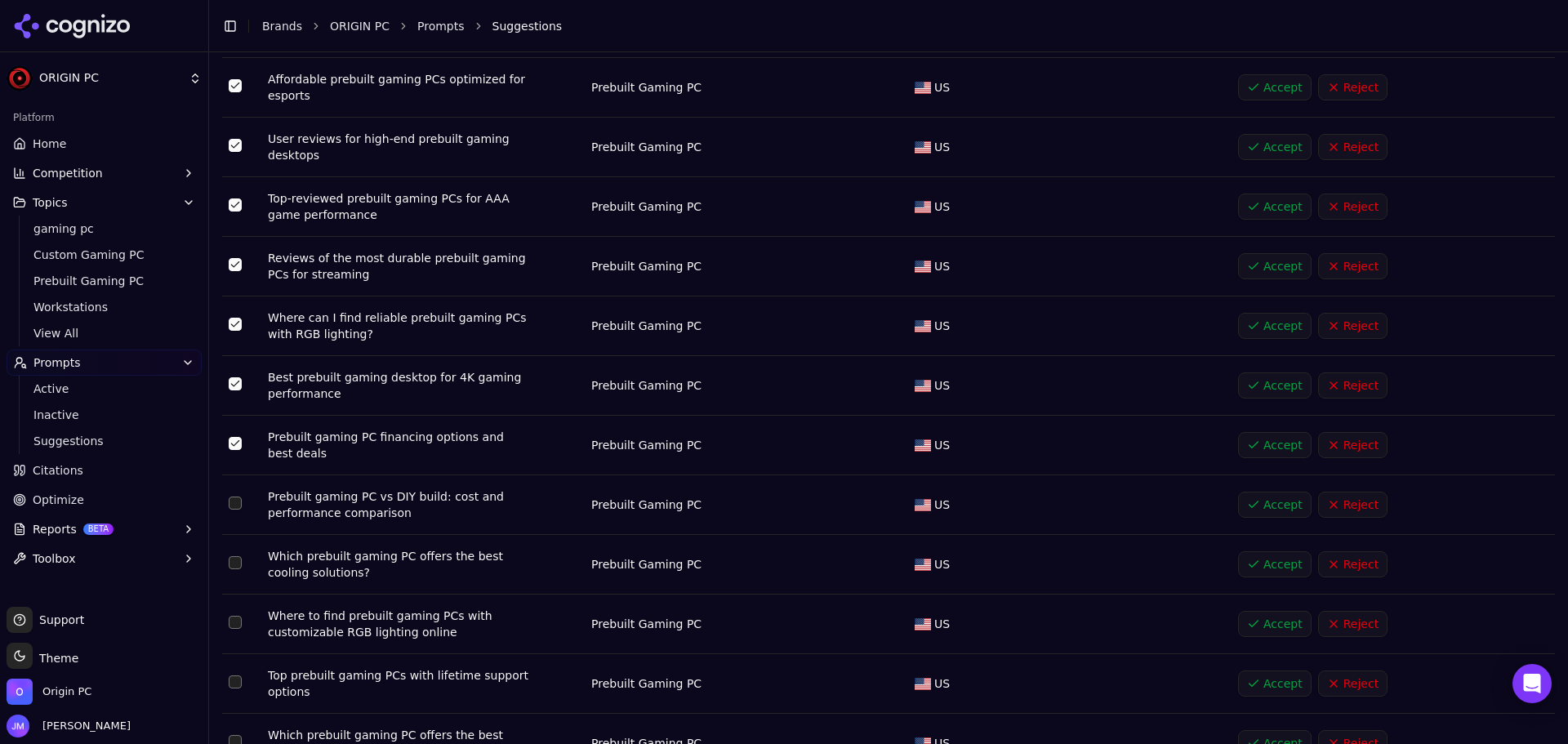
scroll to position [490, 0]
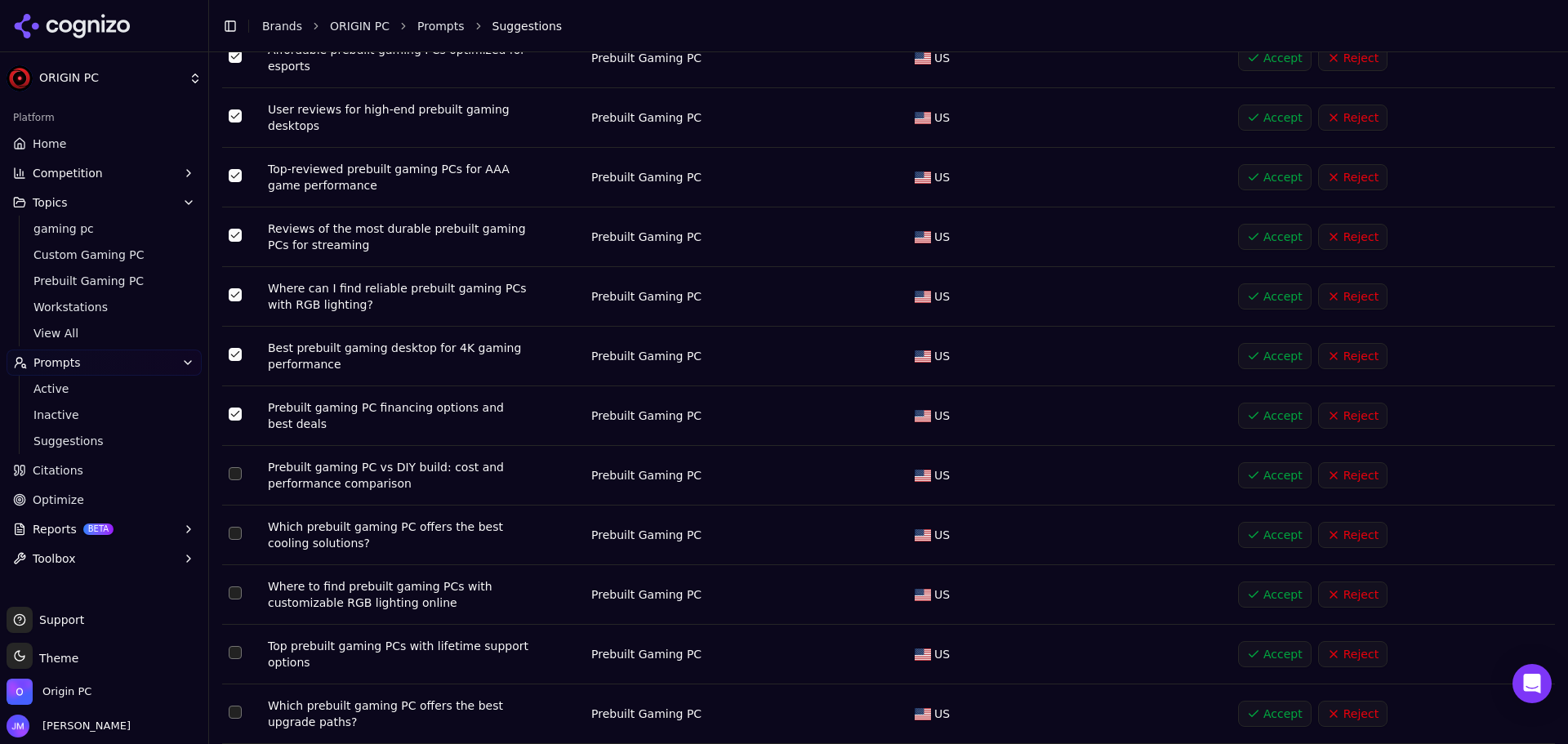
click at [240, 479] on button "Select row 13" at bounding box center [236, 474] width 13 height 13
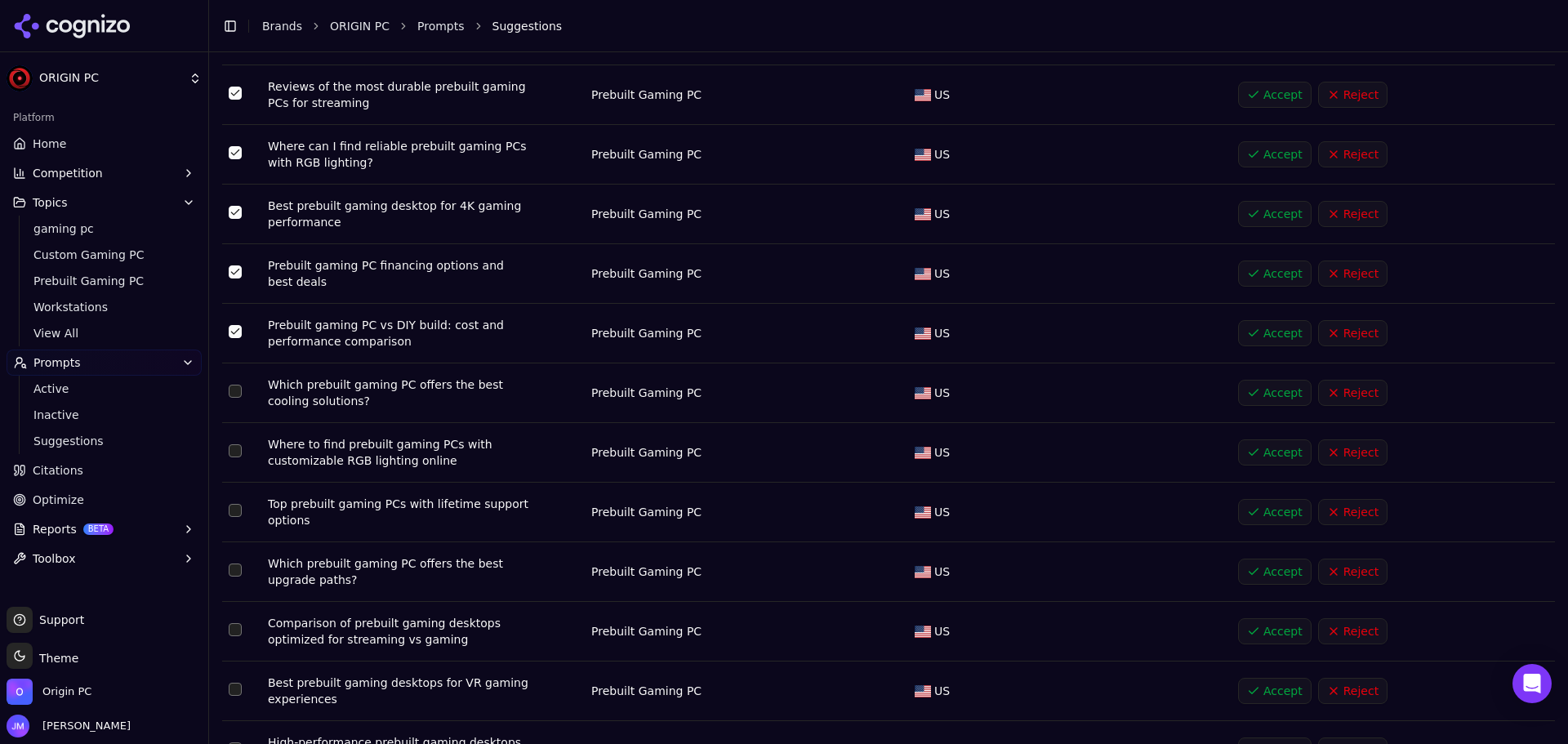
scroll to position [653, 0]
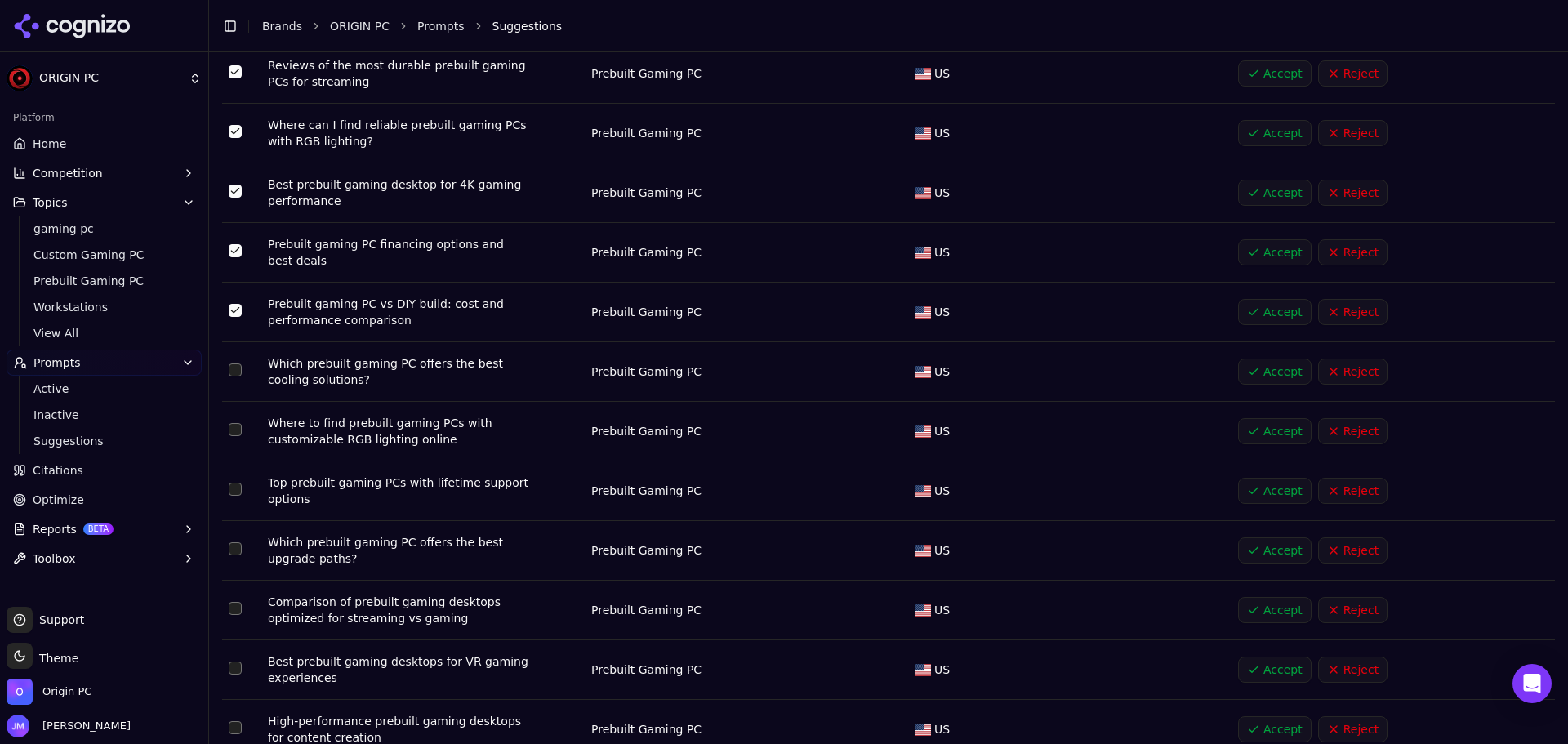
click at [236, 374] on button "Select row 14" at bounding box center [236, 370] width 13 height 13
click at [236, 433] on button "Select row 15" at bounding box center [236, 430] width 13 height 13
click at [231, 489] on button "Select row 16" at bounding box center [236, 489] width 13 height 13
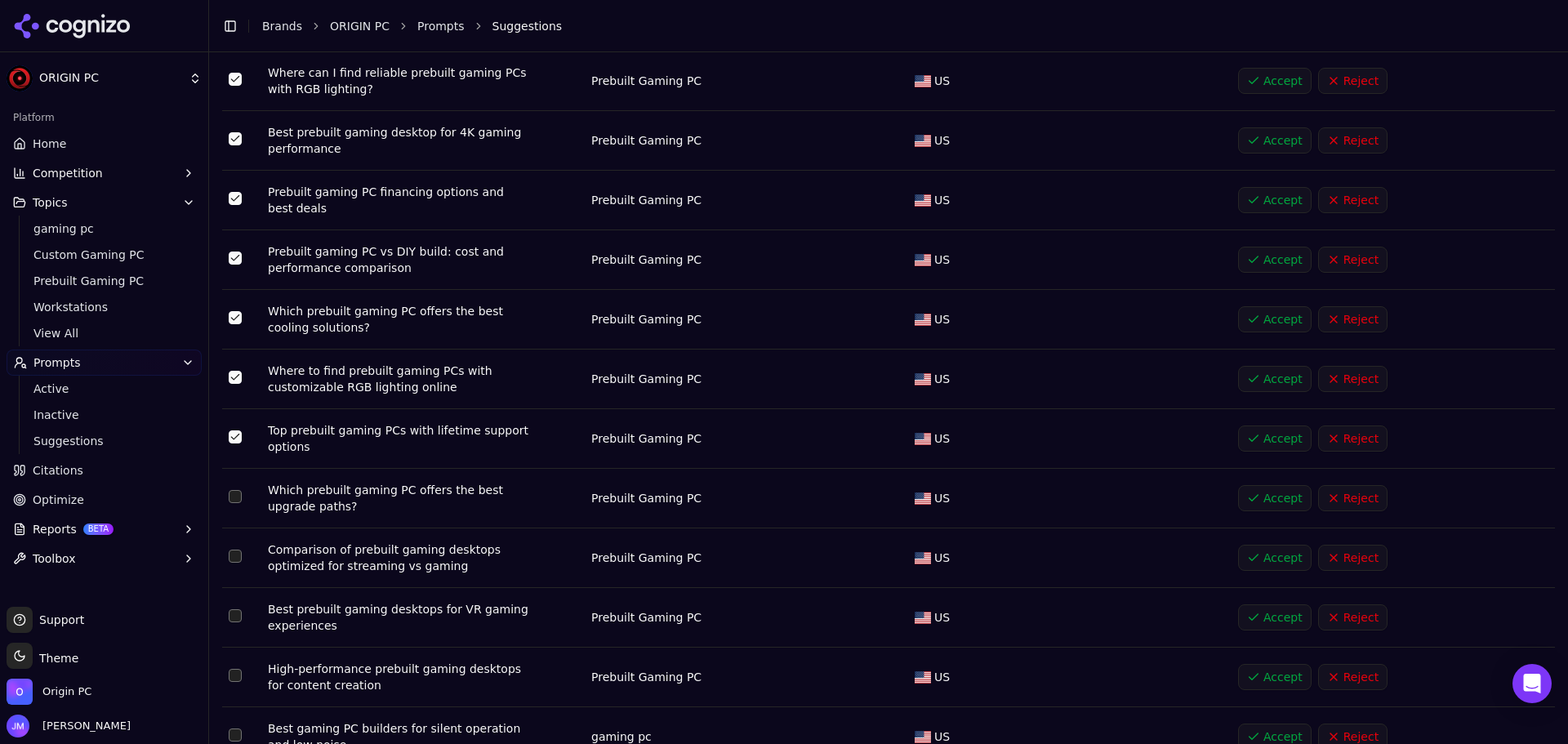
scroll to position [735, 0]
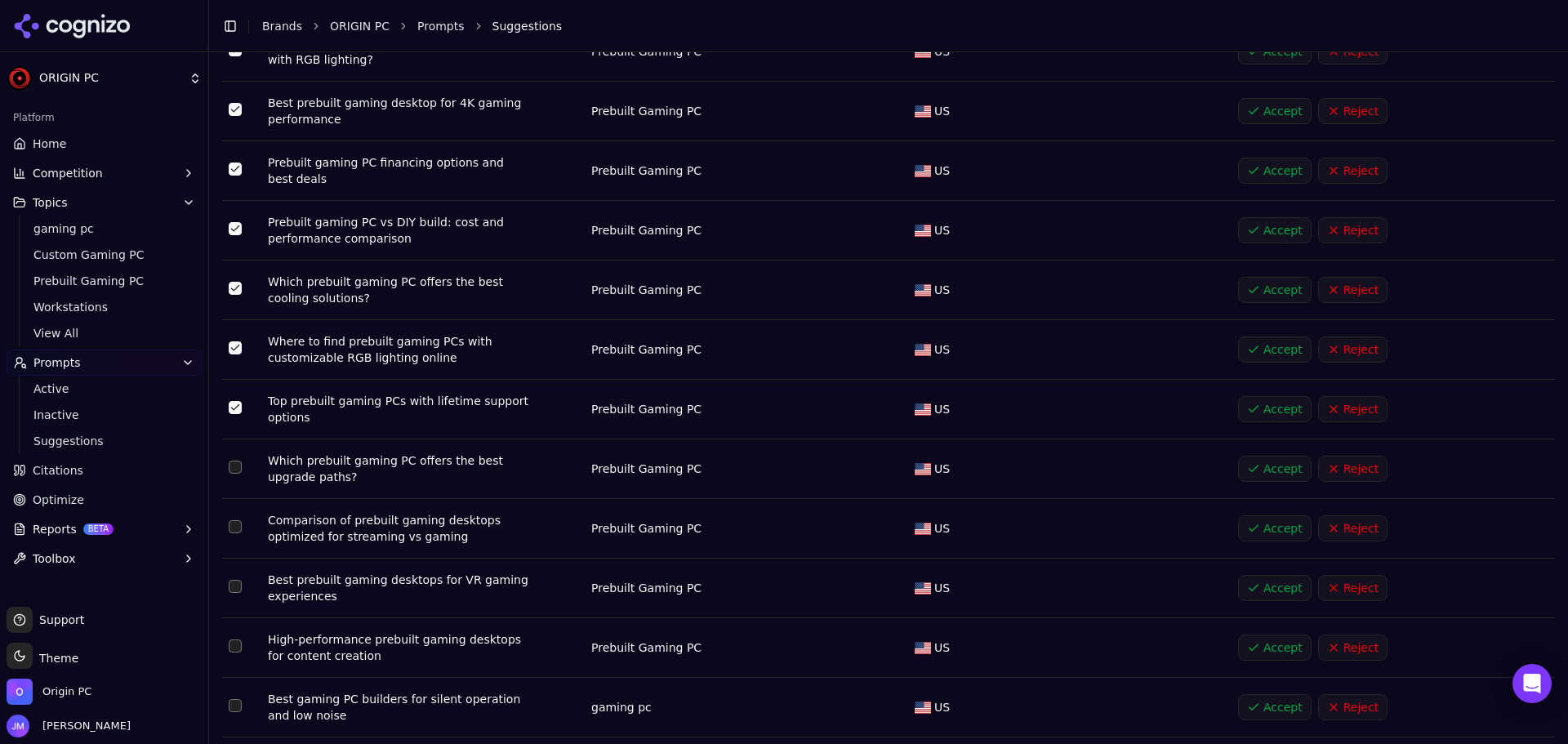
click at [236, 464] on button "Select row 17" at bounding box center [236, 467] width 13 height 13
click at [229, 526] on button "Select row 18" at bounding box center [236, 526] width 13 height 13
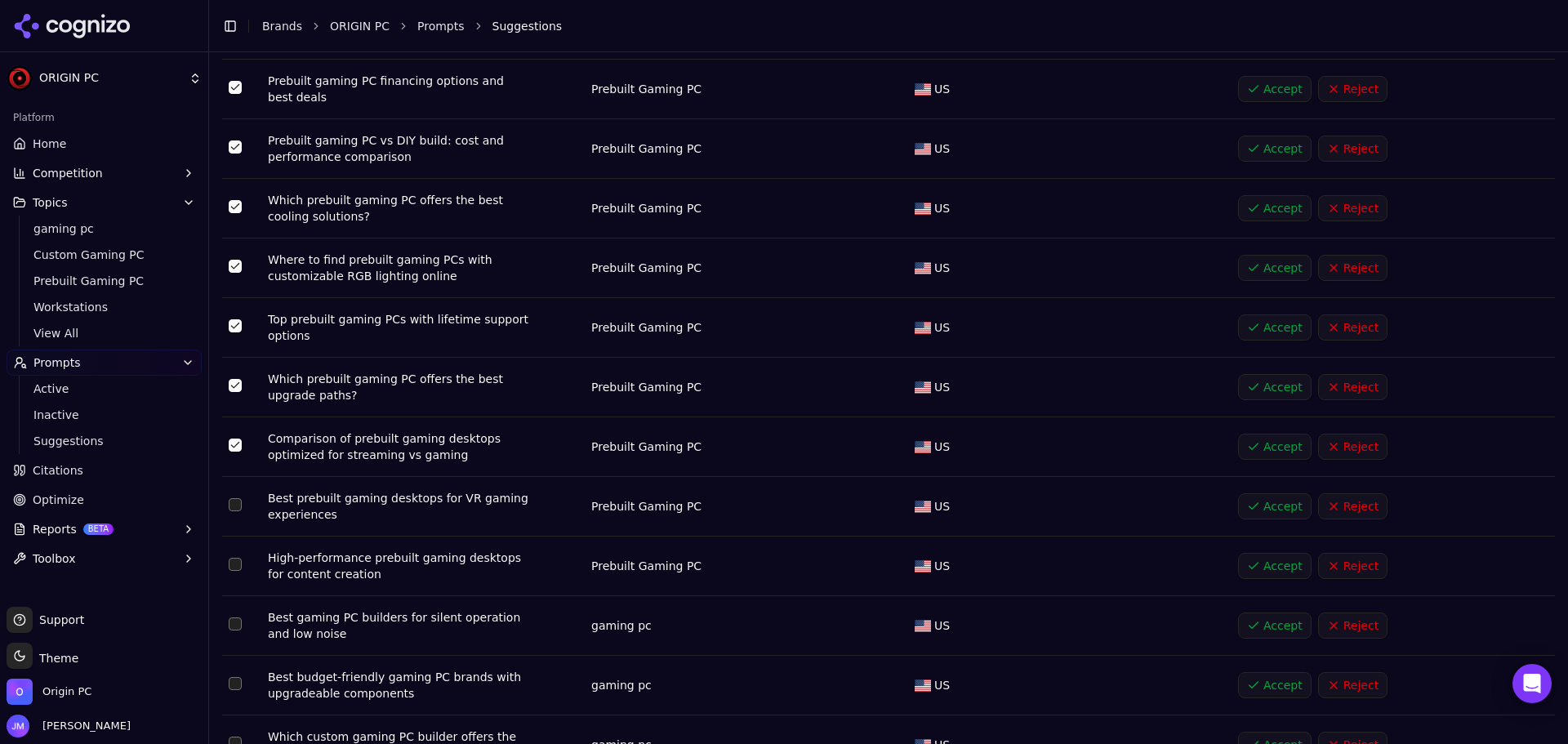
click at [235, 500] on button "Select row 19" at bounding box center [236, 505] width 13 height 13
click at [236, 558] on button "Select row 20" at bounding box center [236, 564] width 13 height 13
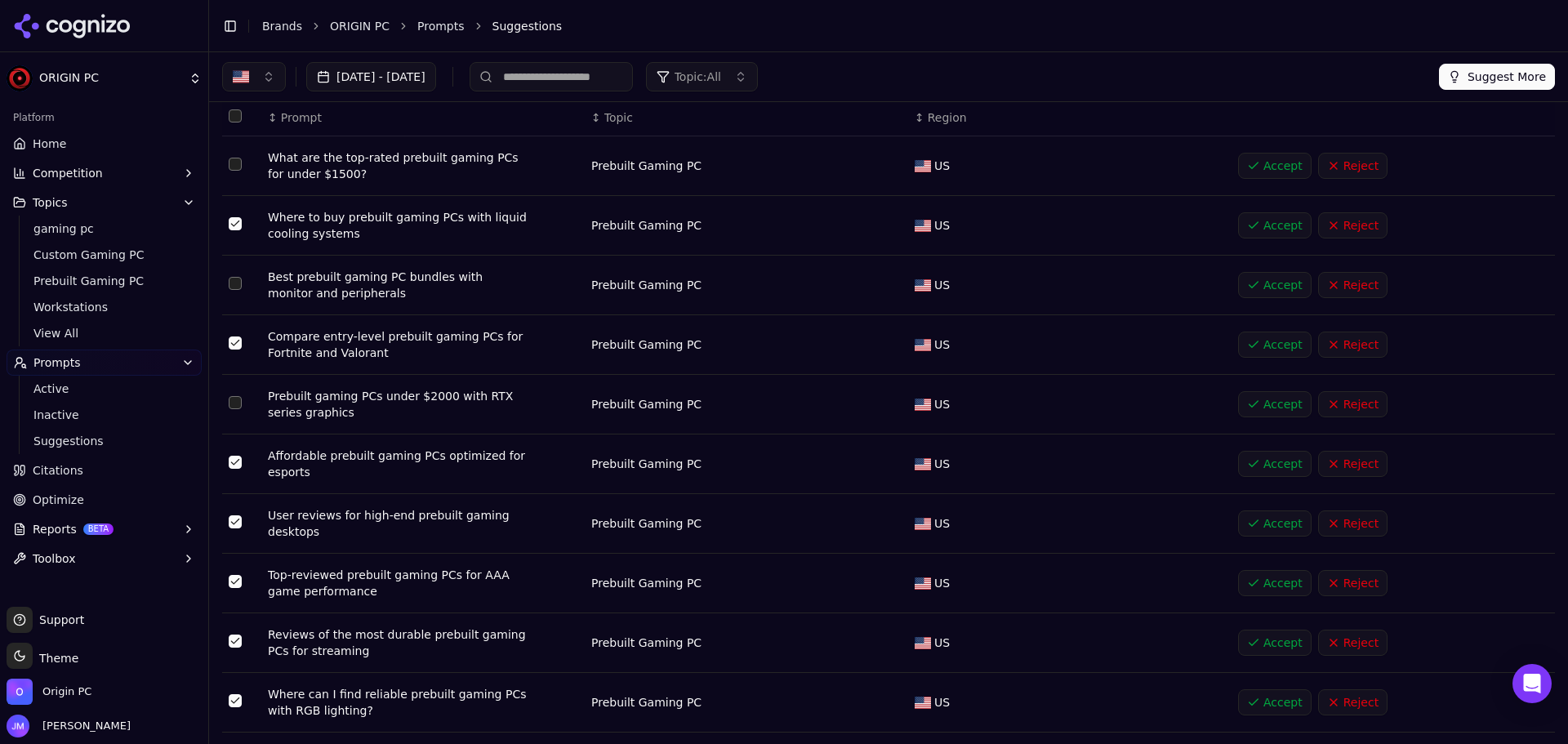
scroll to position [0, 0]
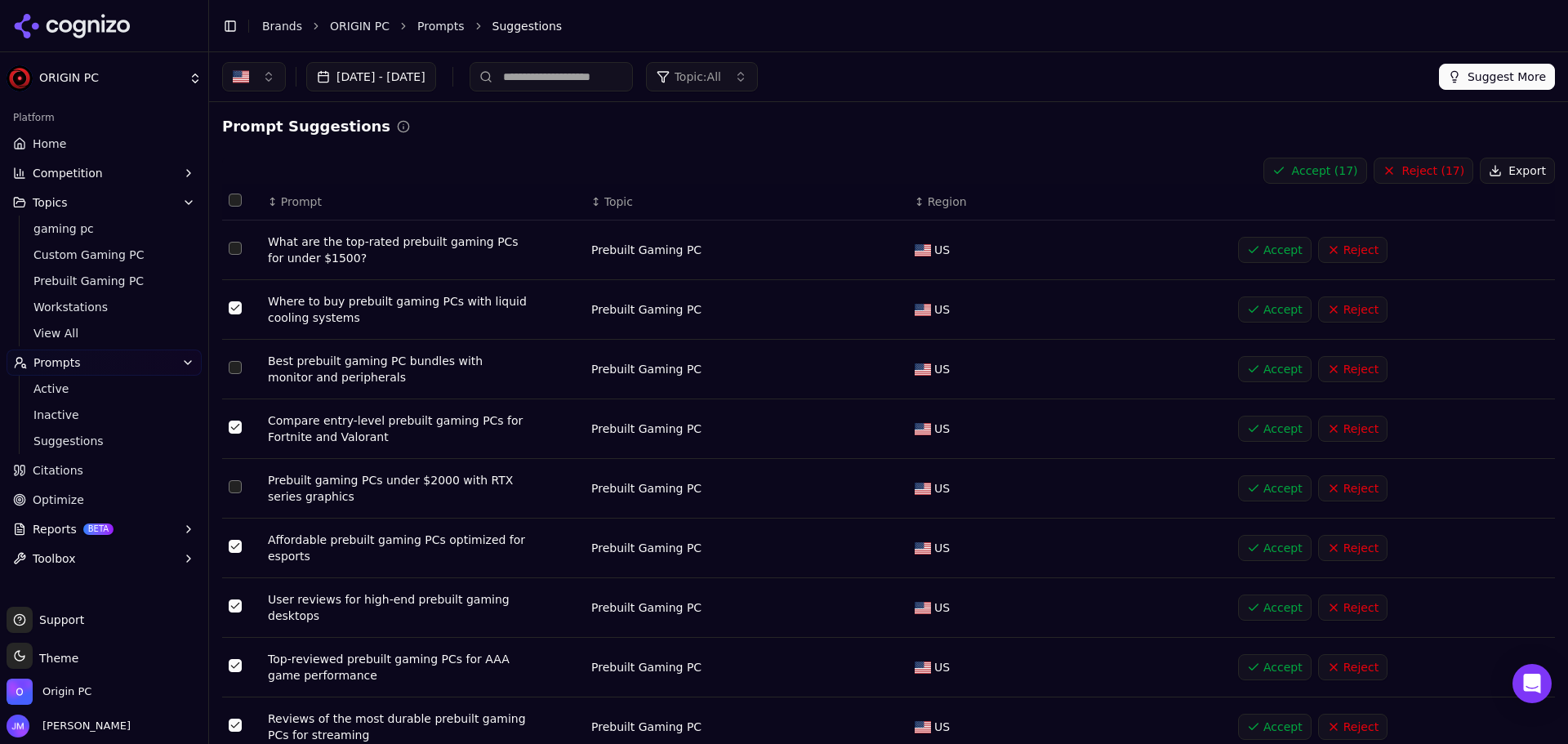
click at [1294, 163] on button "Accept ( 17 )" at bounding box center [1316, 171] width 104 height 26
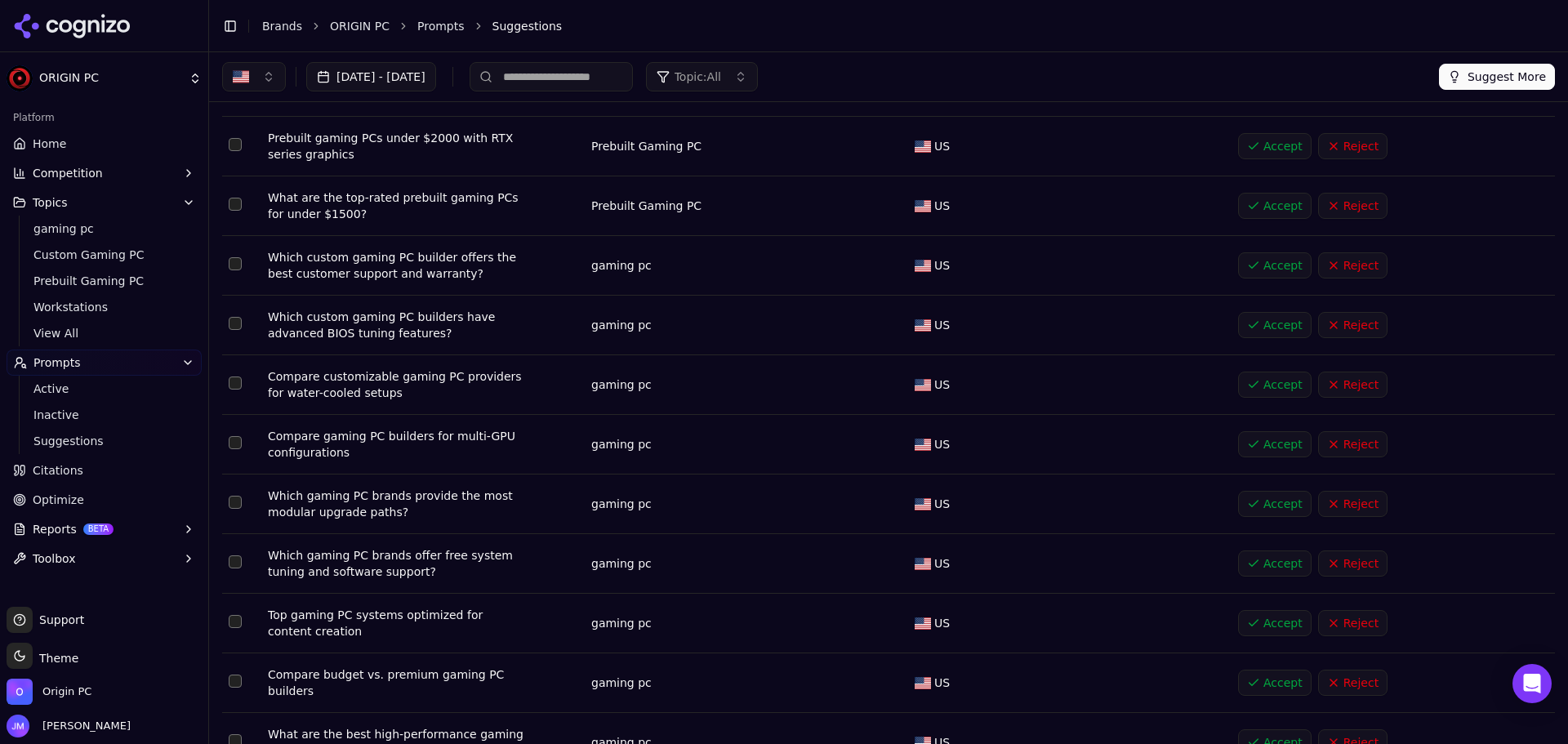
scroll to position [390, 0]
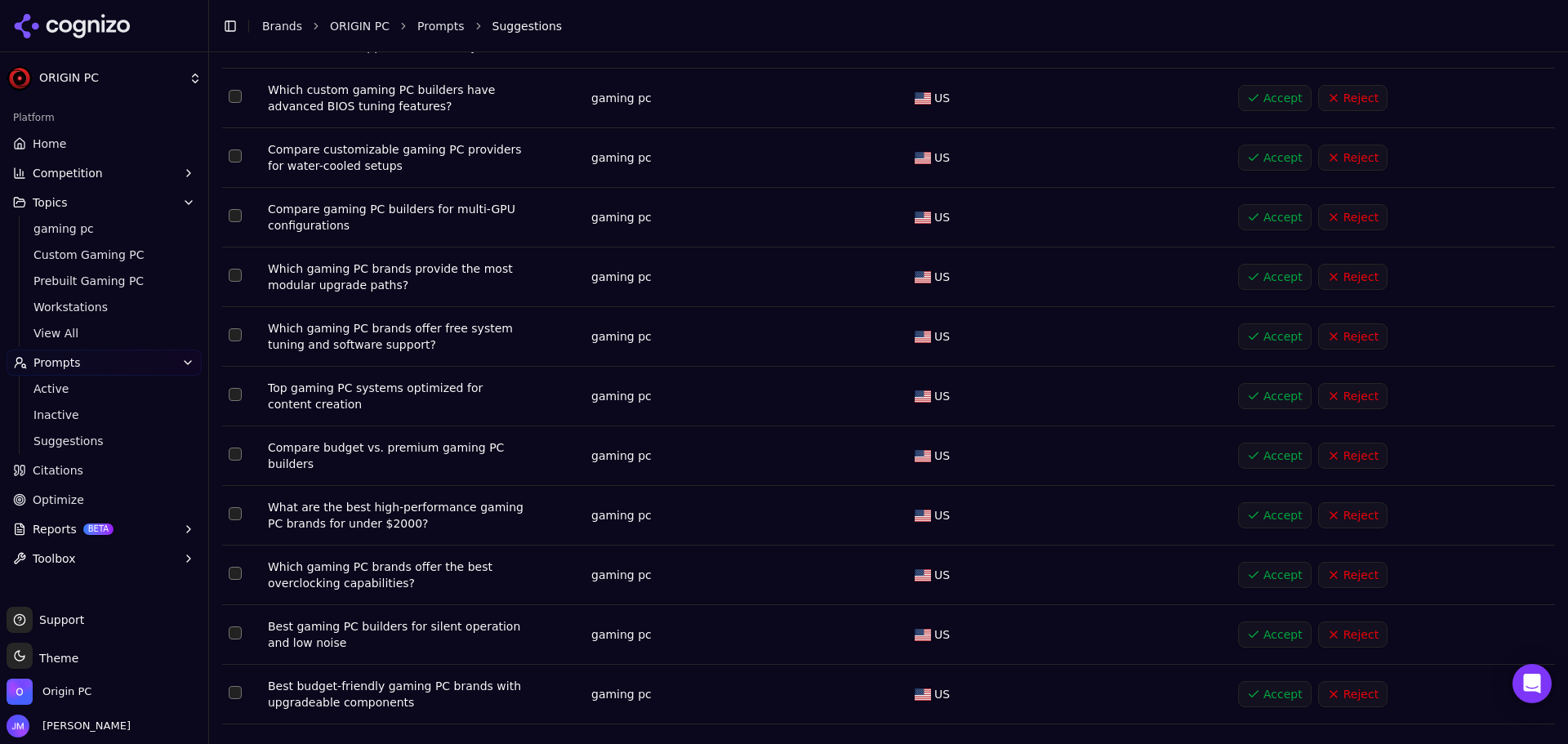
click at [234, 690] on button "Select row 15" at bounding box center [236, 692] width 13 height 13
click at [243, 633] on td "Data table" at bounding box center [242, 635] width 39 height 60
click at [241, 573] on td "Data table" at bounding box center [242, 575] width 39 height 60
click at [236, 568] on button "Select row 13" at bounding box center [236, 573] width 13 height 13
click at [241, 629] on button "Select row 14" at bounding box center [236, 633] width 13 height 13
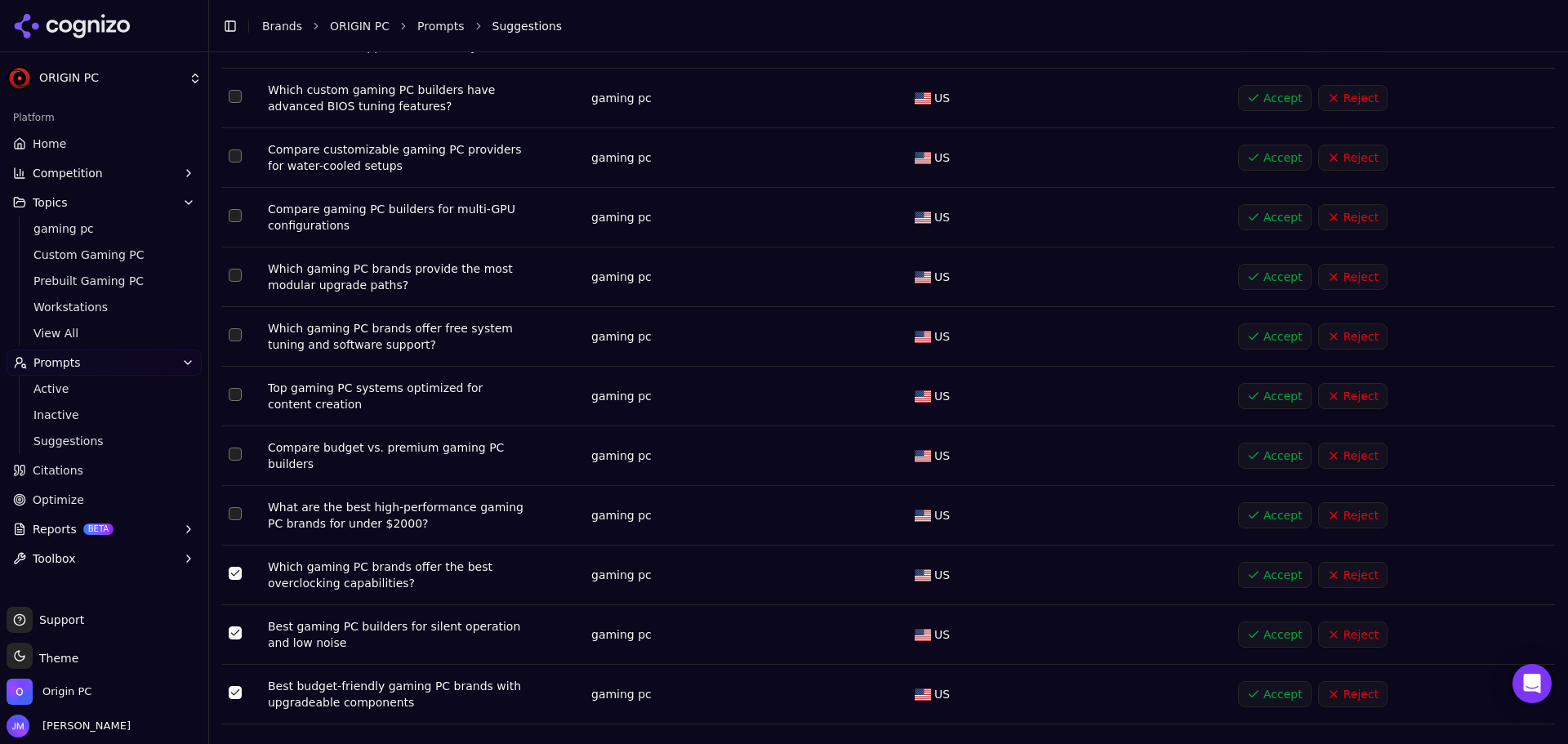
click at [233, 456] on button "Select row 11" at bounding box center [236, 454] width 13 height 13
click at [235, 400] on button "Select row 10" at bounding box center [236, 394] width 13 height 13
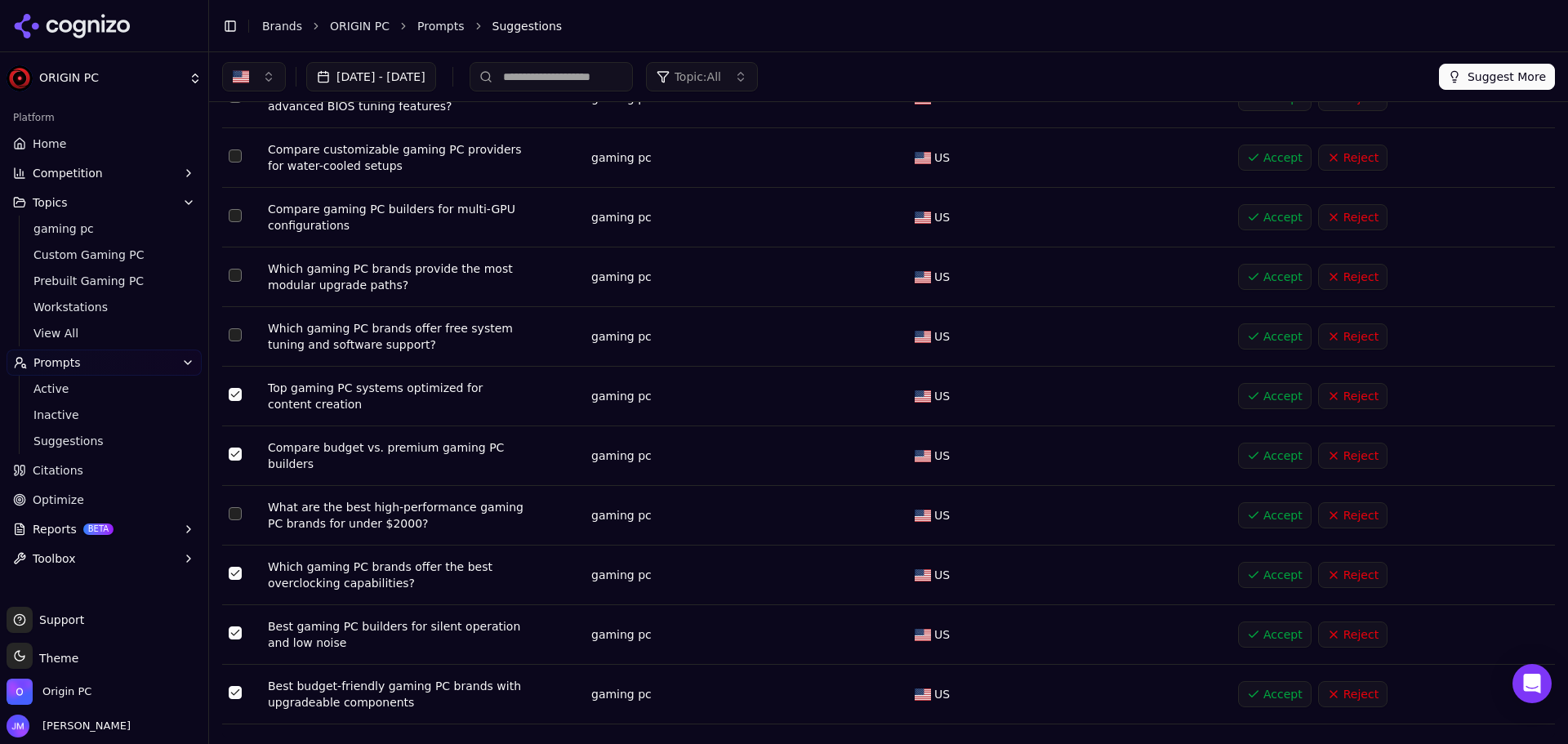
scroll to position [309, 0]
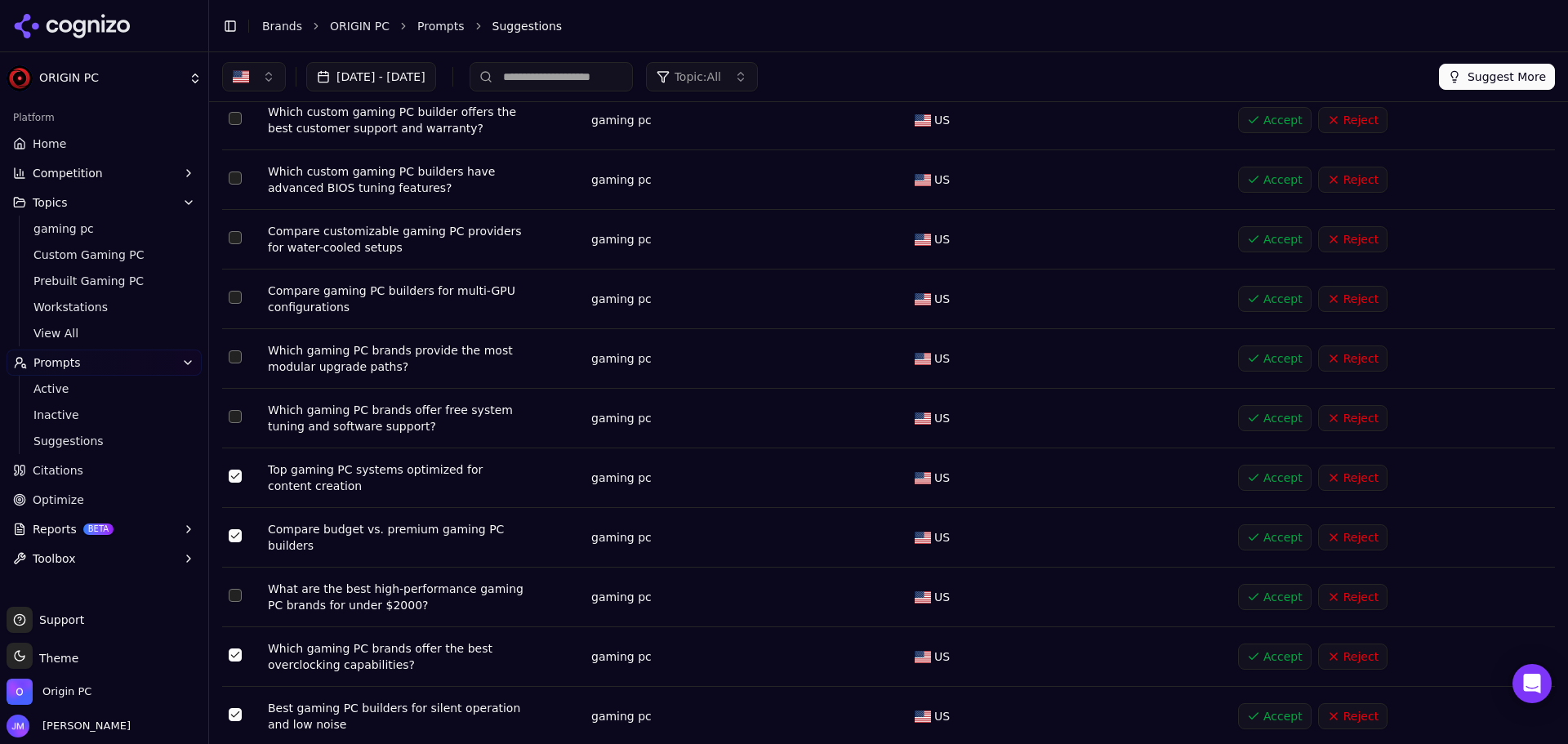
click at [234, 428] on td "Data table" at bounding box center [242, 418] width 39 height 60
click at [236, 419] on button "Select row 9" at bounding box center [236, 417] width 13 height 13
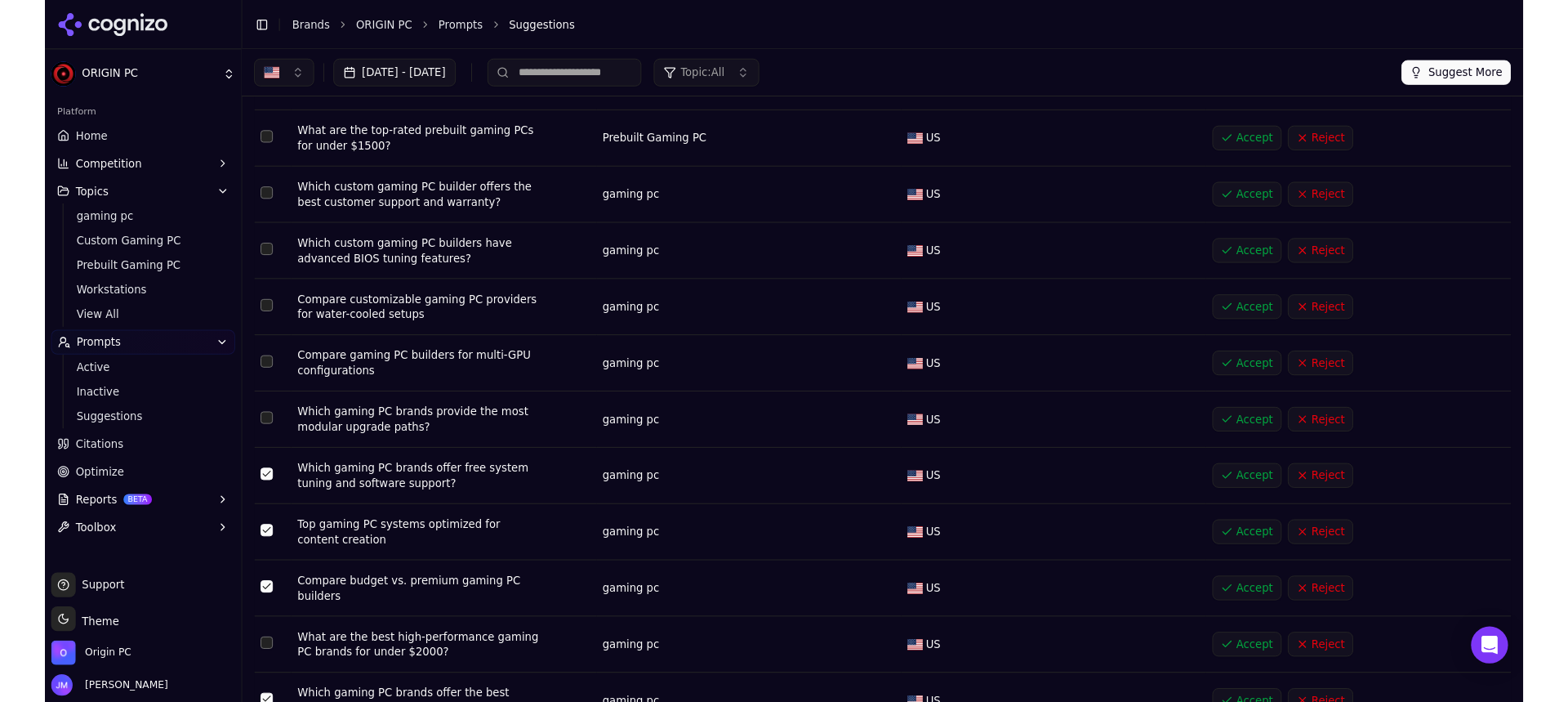
scroll to position [0, 0]
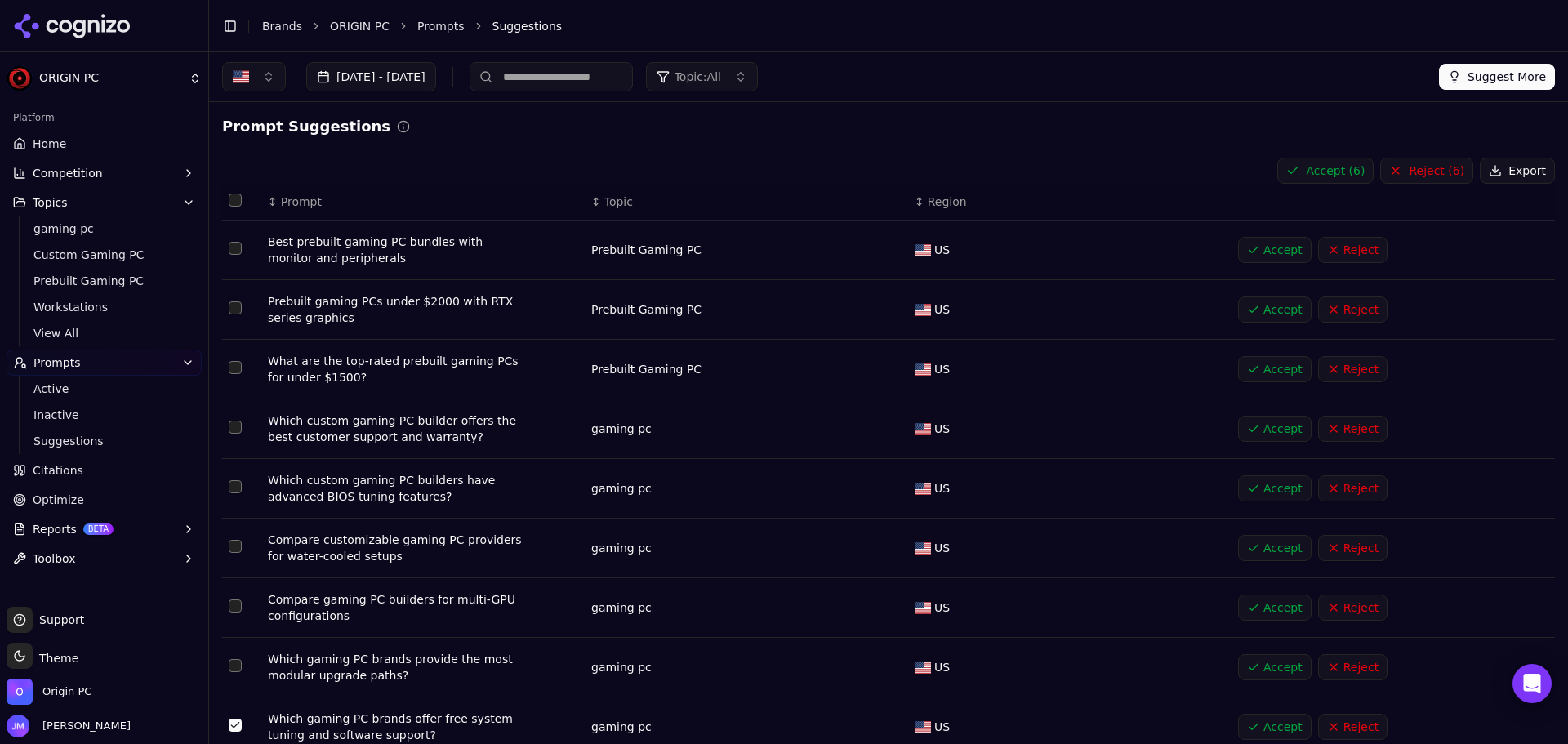
click at [1319, 160] on button "Accept ( 6 )" at bounding box center [1325, 171] width 97 height 26
click at [631, 85] on input at bounding box center [551, 76] width 163 height 29
click at [722, 79] on span "Topic: All" at bounding box center [698, 76] width 47 height 16
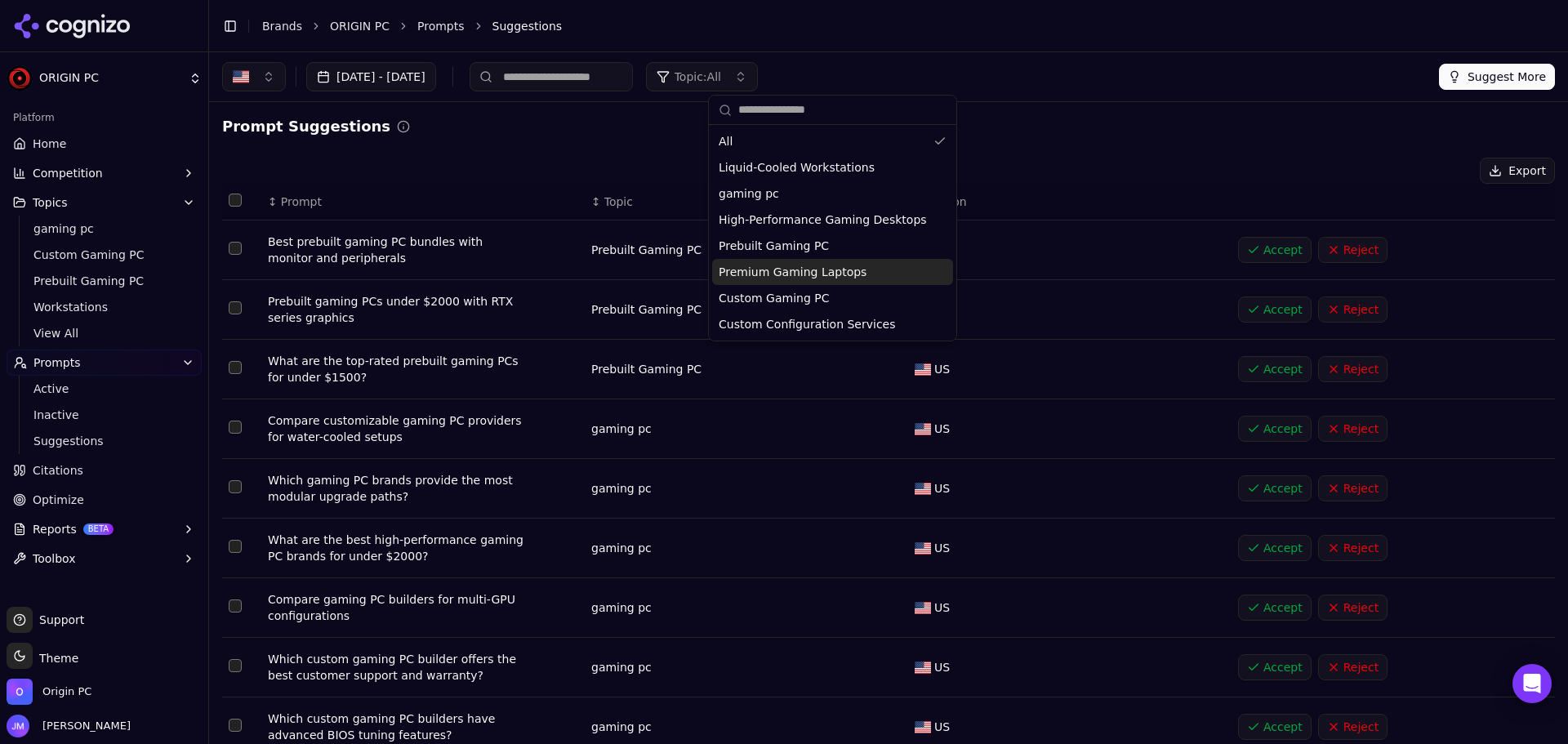
click at [867, 277] on div "Premium Gaming Laptops" at bounding box center [832, 272] width 241 height 26
click at [1460, 83] on button "Suggest More" at bounding box center [1498, 77] width 116 height 26
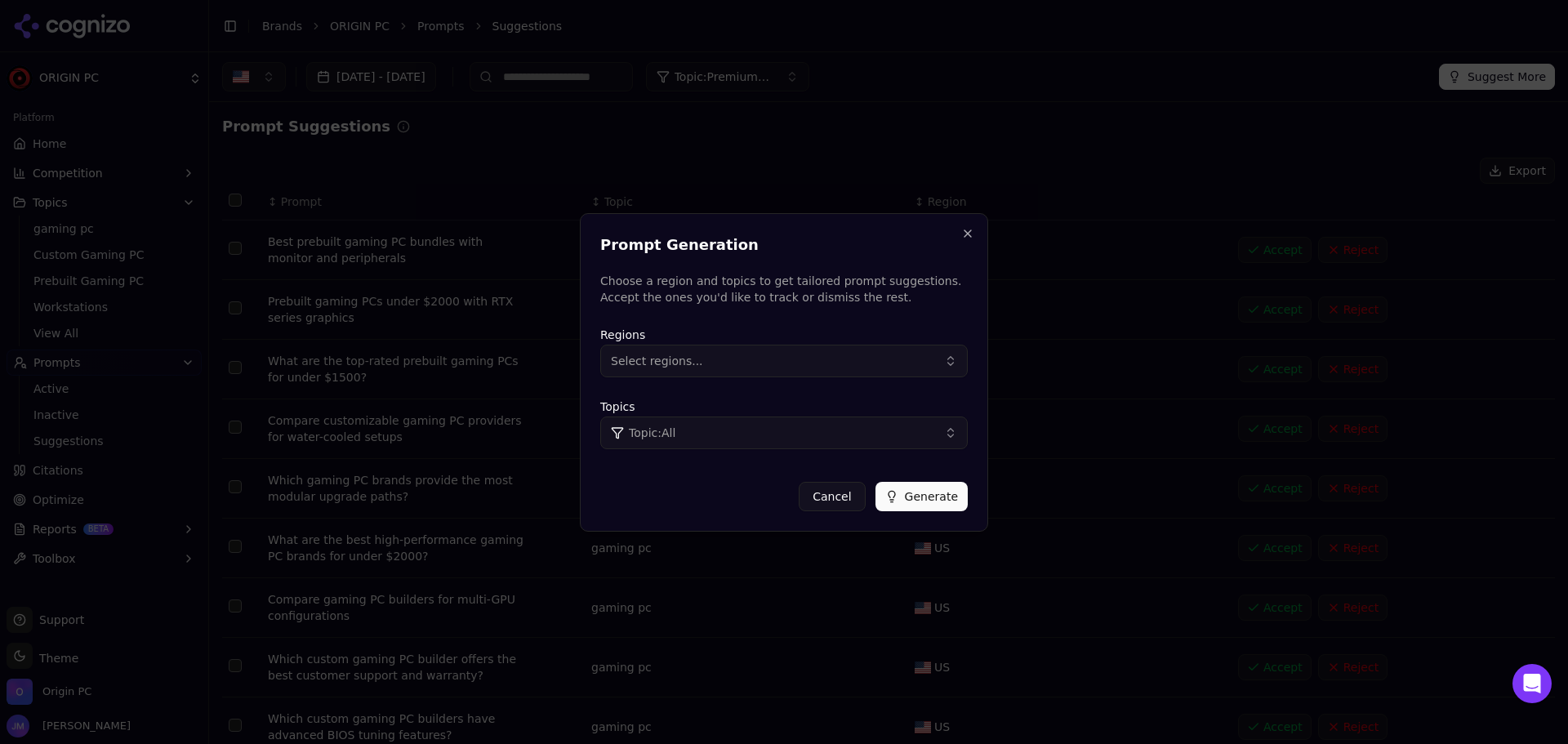
click at [875, 354] on button "Select regions..." at bounding box center [784, 360] width 368 height 33
click at [744, 425] on div "[GEOGRAPHIC_DATA]" at bounding box center [714, 427] width 221 height 26
click at [899, 428] on button "Topic: All" at bounding box center [784, 433] width 368 height 33
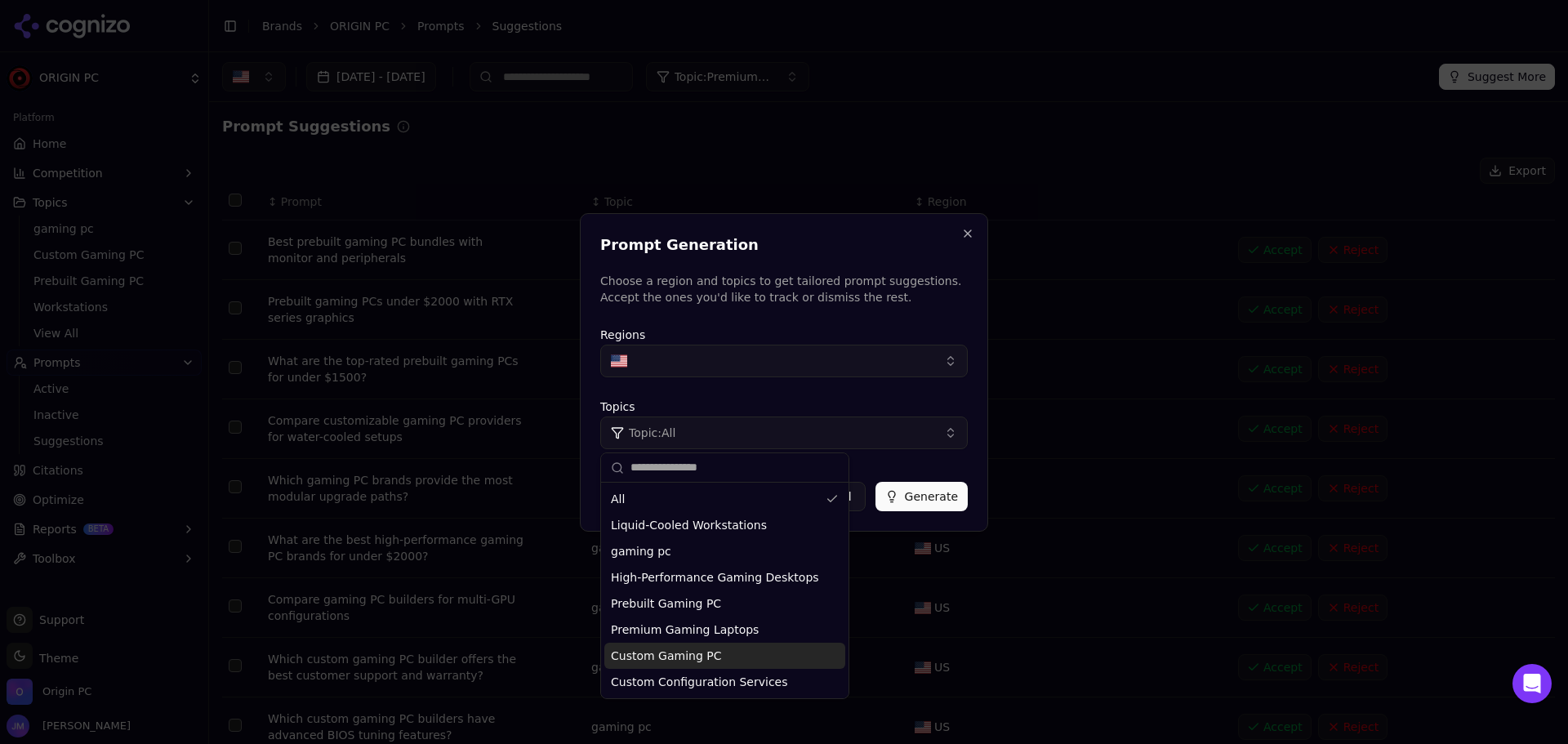
click at [754, 662] on div "Custom Gaming PC" at bounding box center [724, 656] width 241 height 26
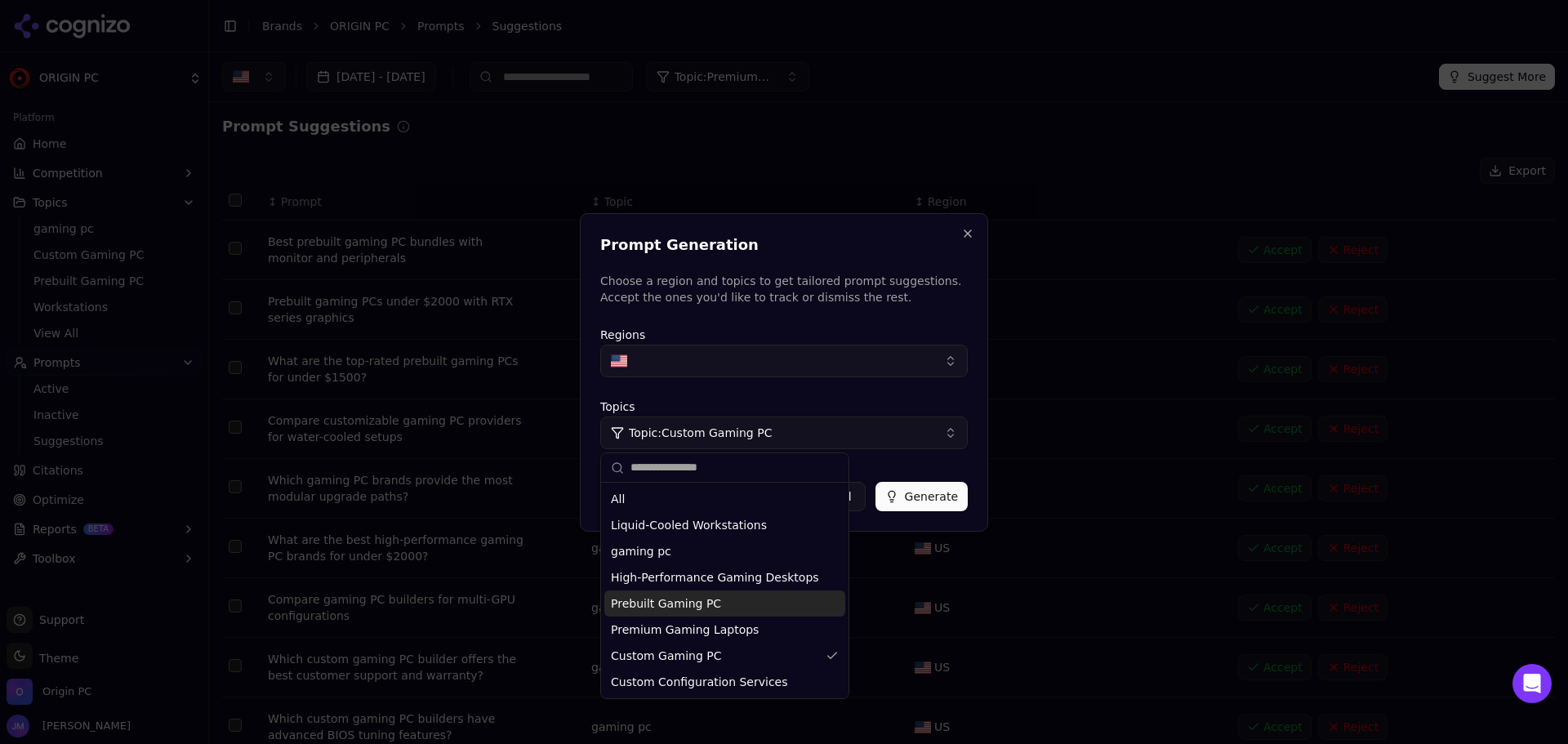
click at [936, 504] on button "Generate" at bounding box center [921, 496] width 92 height 29
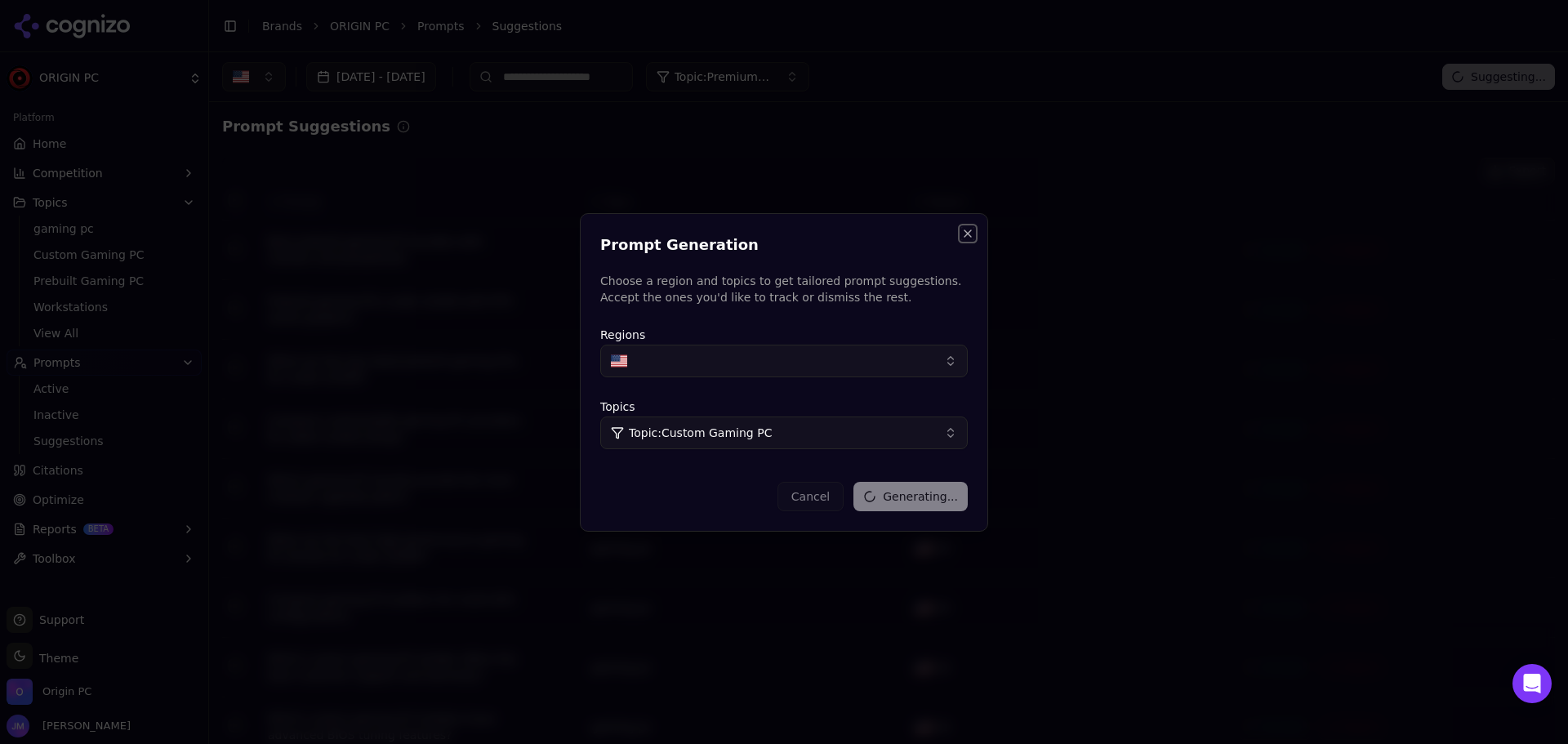
click at [969, 235] on button "Close" at bounding box center [967, 234] width 13 height 13
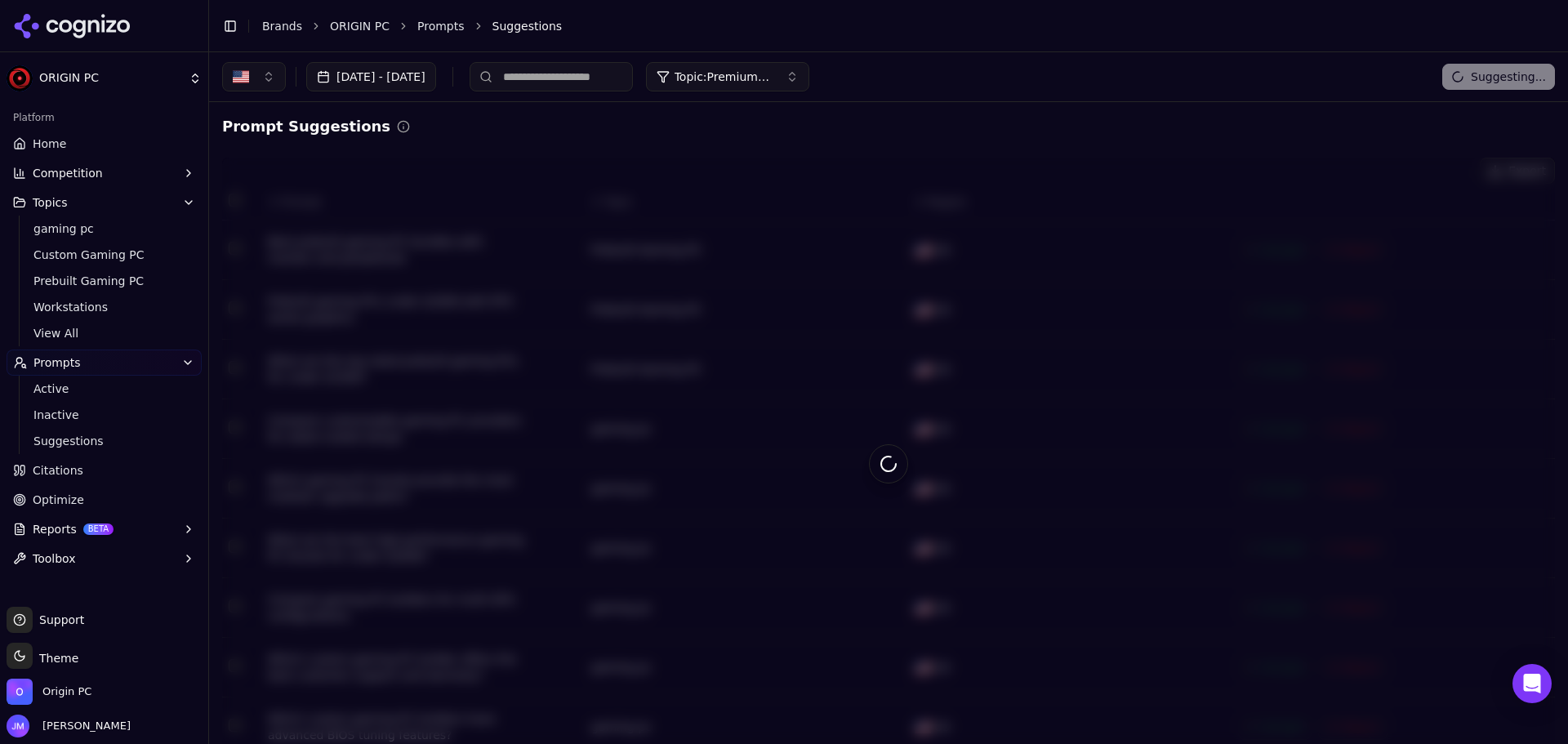
click at [99, 141] on link "Home" at bounding box center [104, 144] width 195 height 26
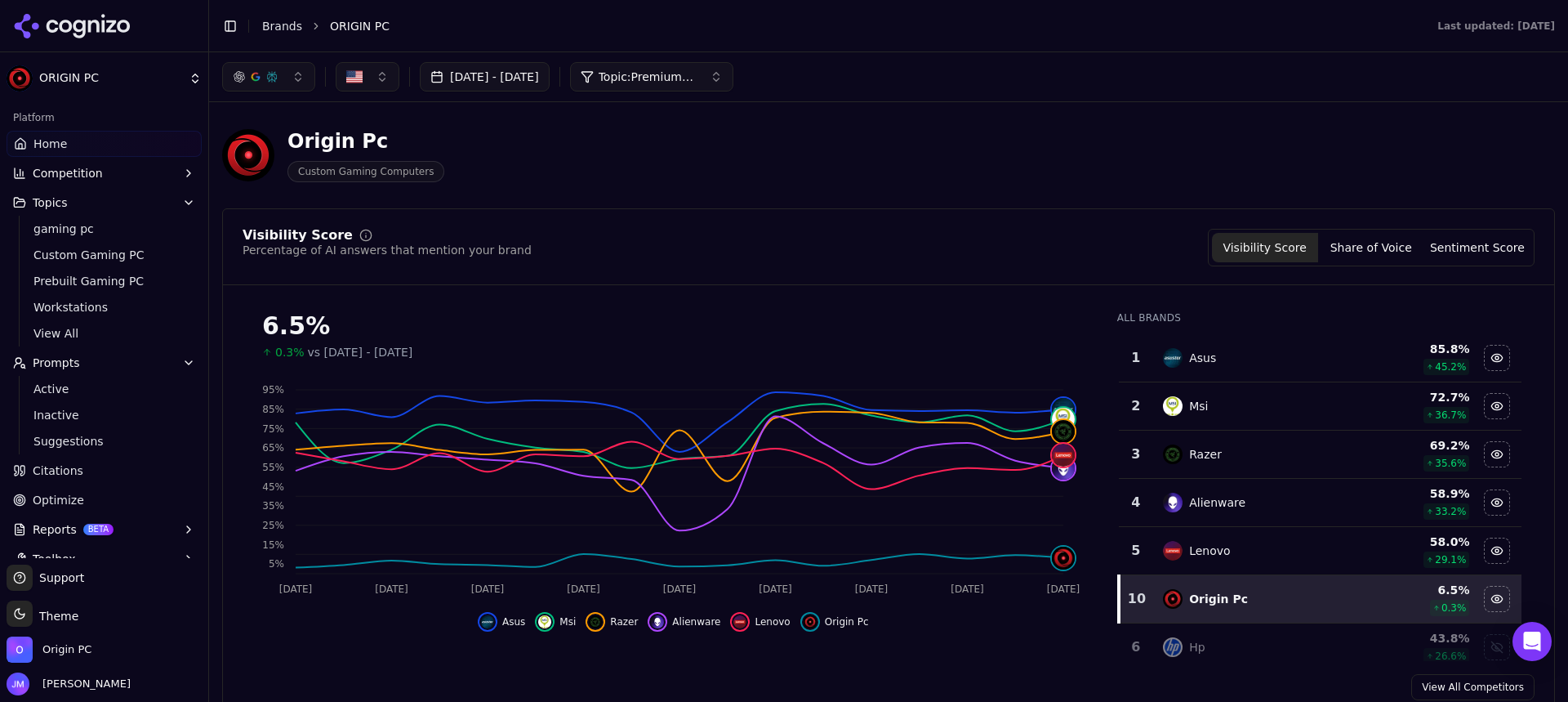
click at [285, 72] on button "button" at bounding box center [268, 76] width 93 height 29
click at [924, 81] on div "[DATE] - [DATE] Topic: Premium Gaming Laptops" at bounding box center [889, 76] width 1333 height 29
click at [538, 79] on button "[DATE] - [DATE]" at bounding box center [484, 76] width 129 height 29
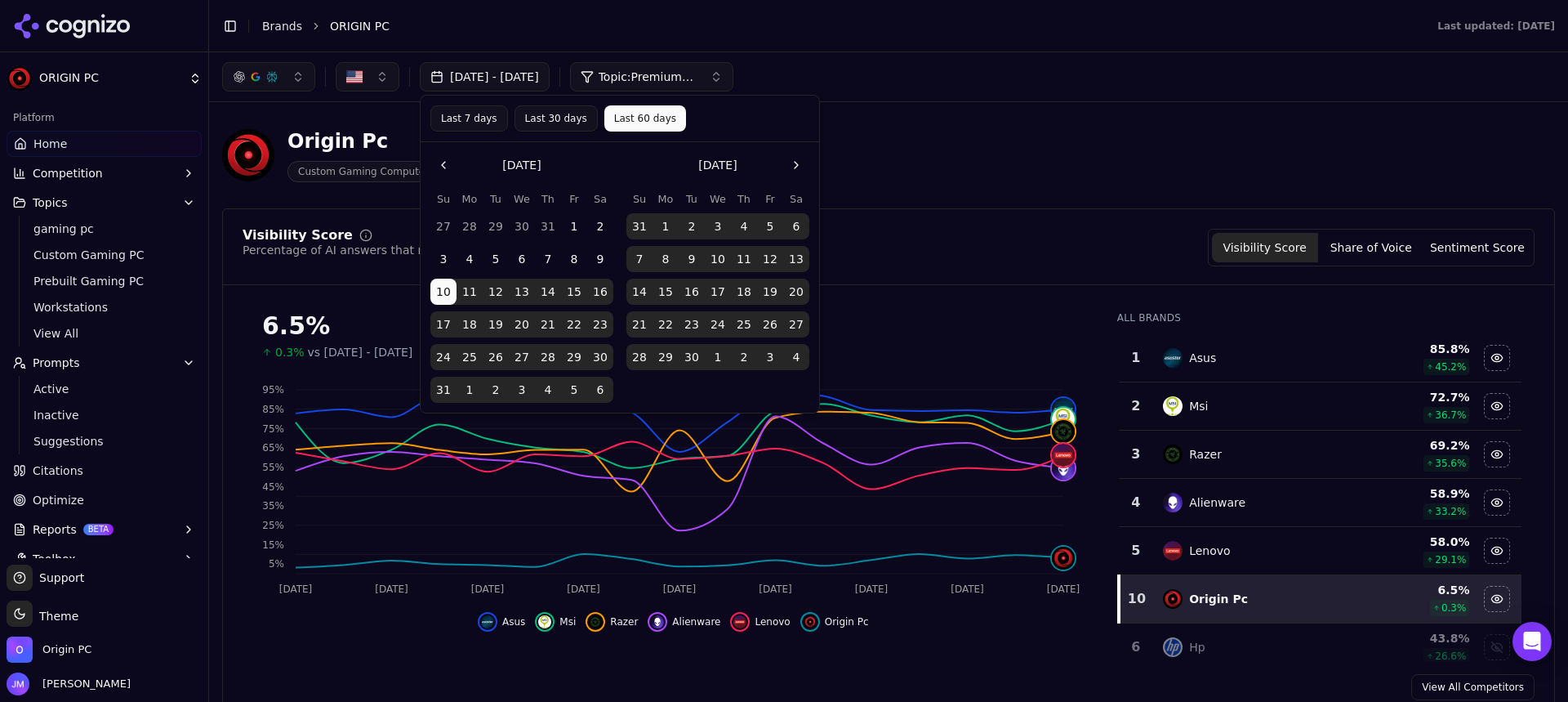
click at [918, 143] on div "Origin Pc Custom Gaming Computers" at bounding box center [588, 155] width 732 height 53
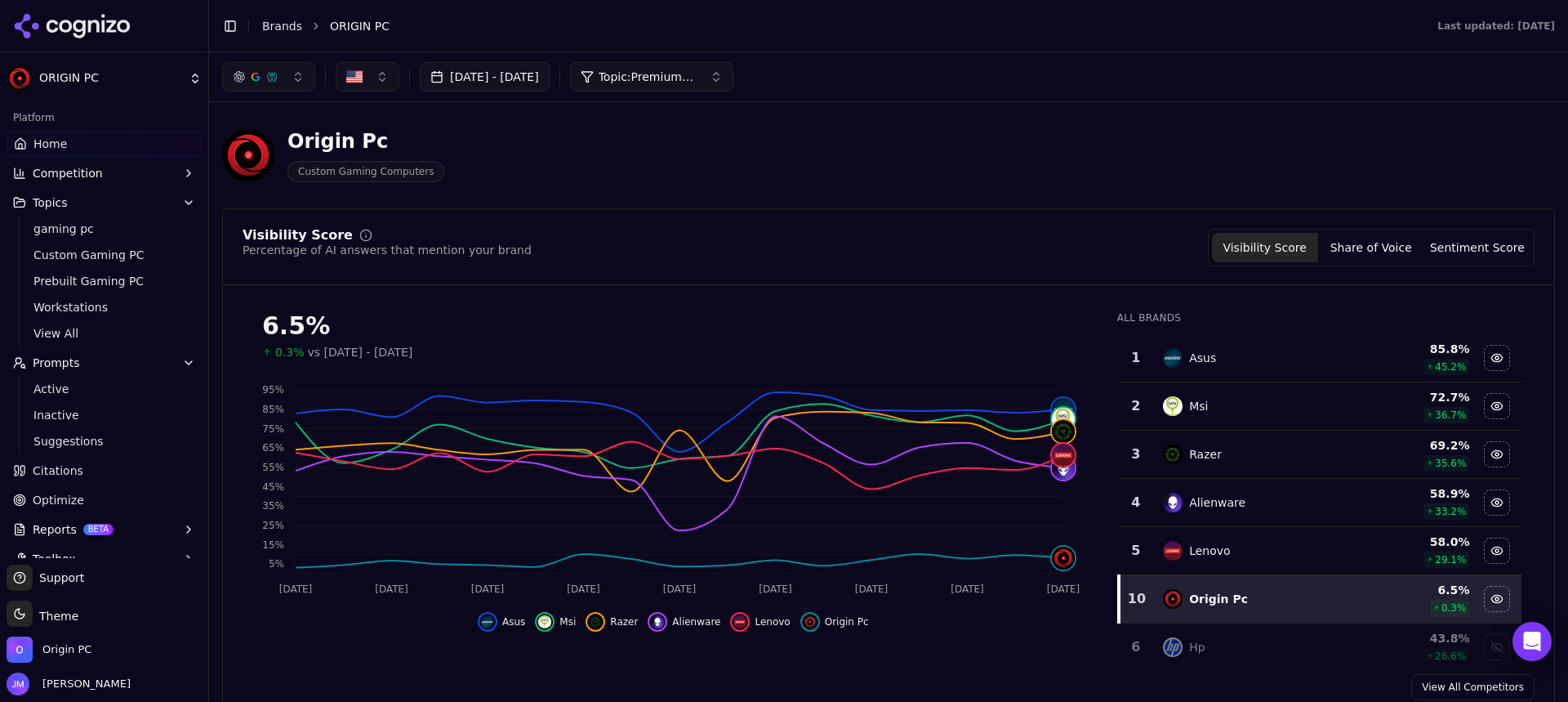
click at [696, 77] on span "Topic: Premium Gaming Laptops" at bounding box center [647, 76] width 98 height 16
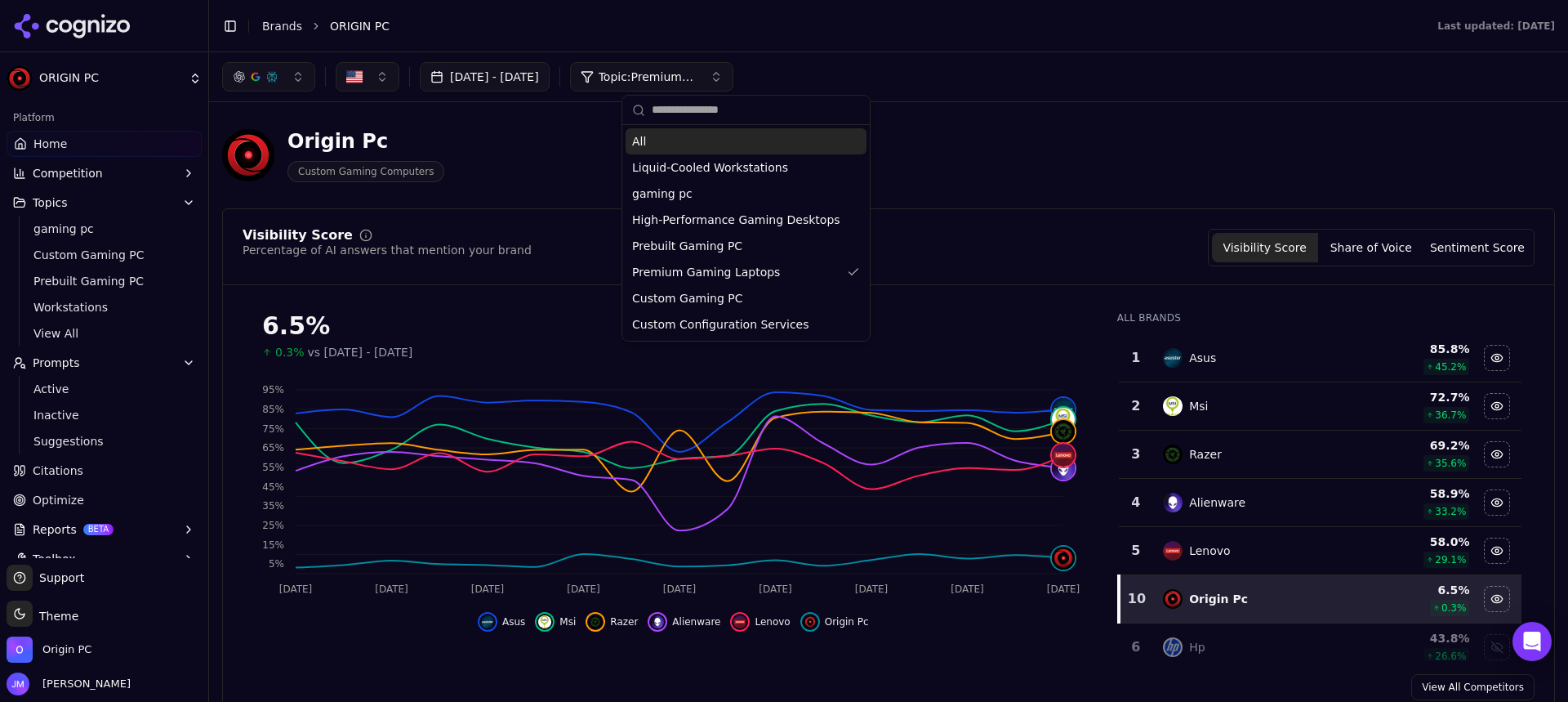
click at [803, 152] on div "All" at bounding box center [746, 142] width 241 height 26
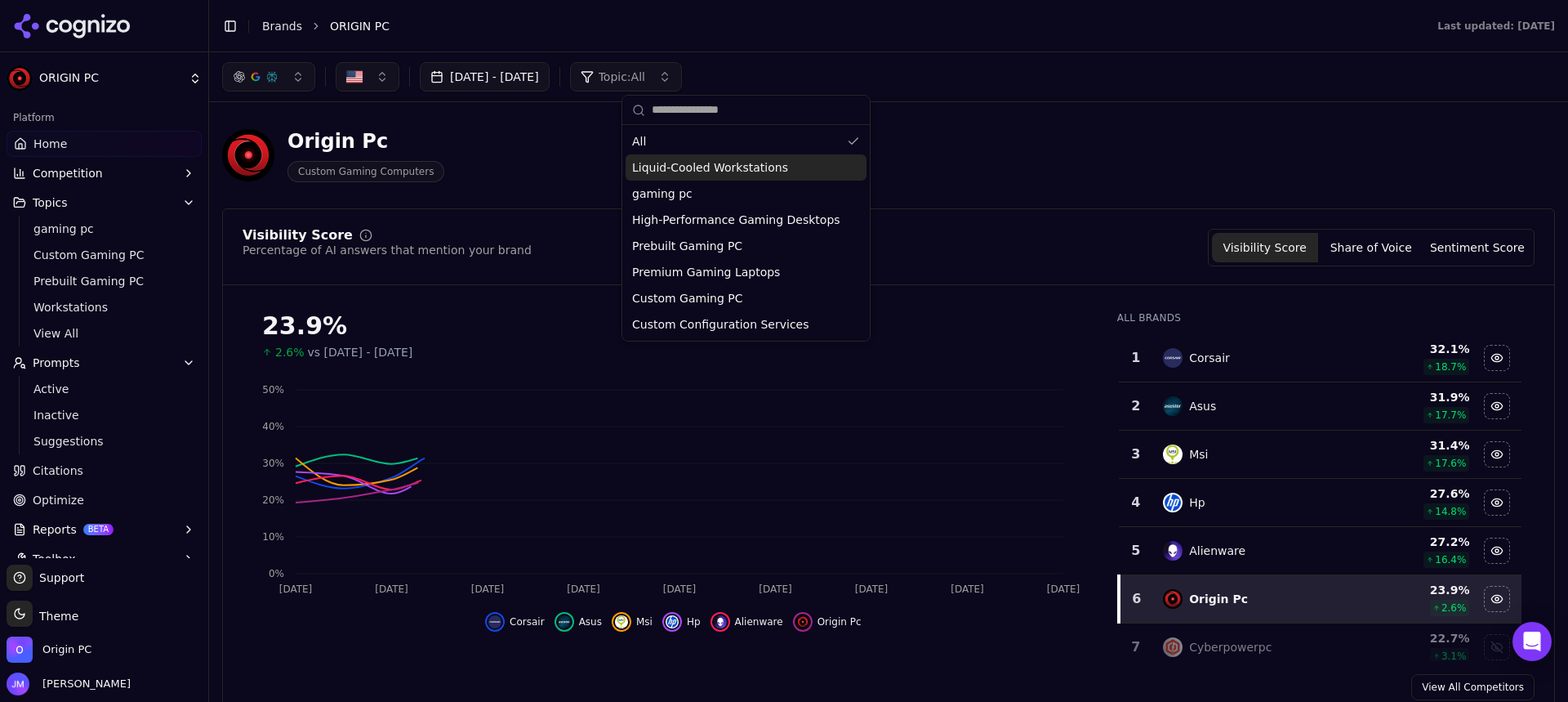
click at [1081, 145] on div "Origin Pc Custom Gaming Computers" at bounding box center [889, 155] width 1333 height 80
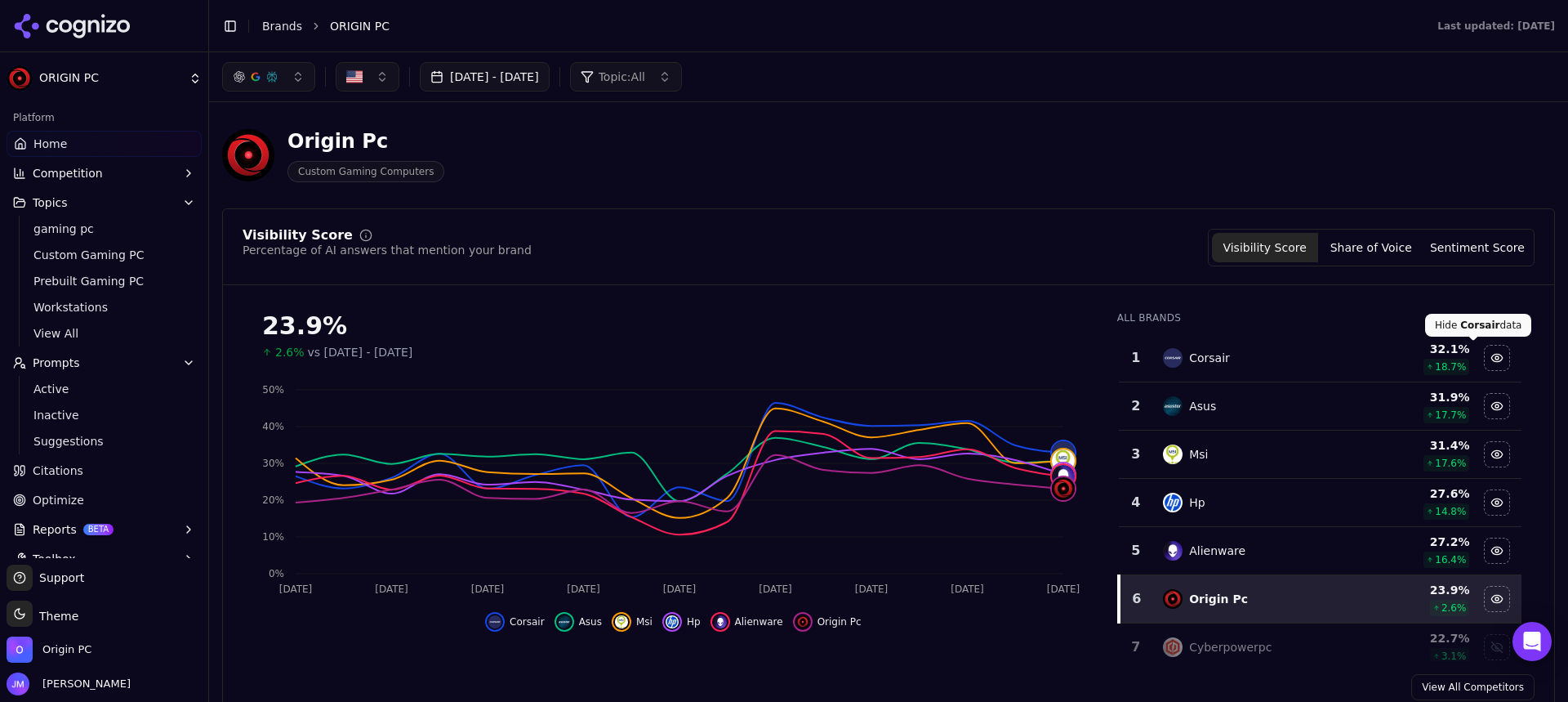
click at [776, 224] on div "Visibility Score Percentage of AI answers that mention your brand Visibility Sc…" at bounding box center [889, 465] width 1333 height 512
click at [53, 394] on span "Active" at bounding box center [104, 389] width 142 height 16
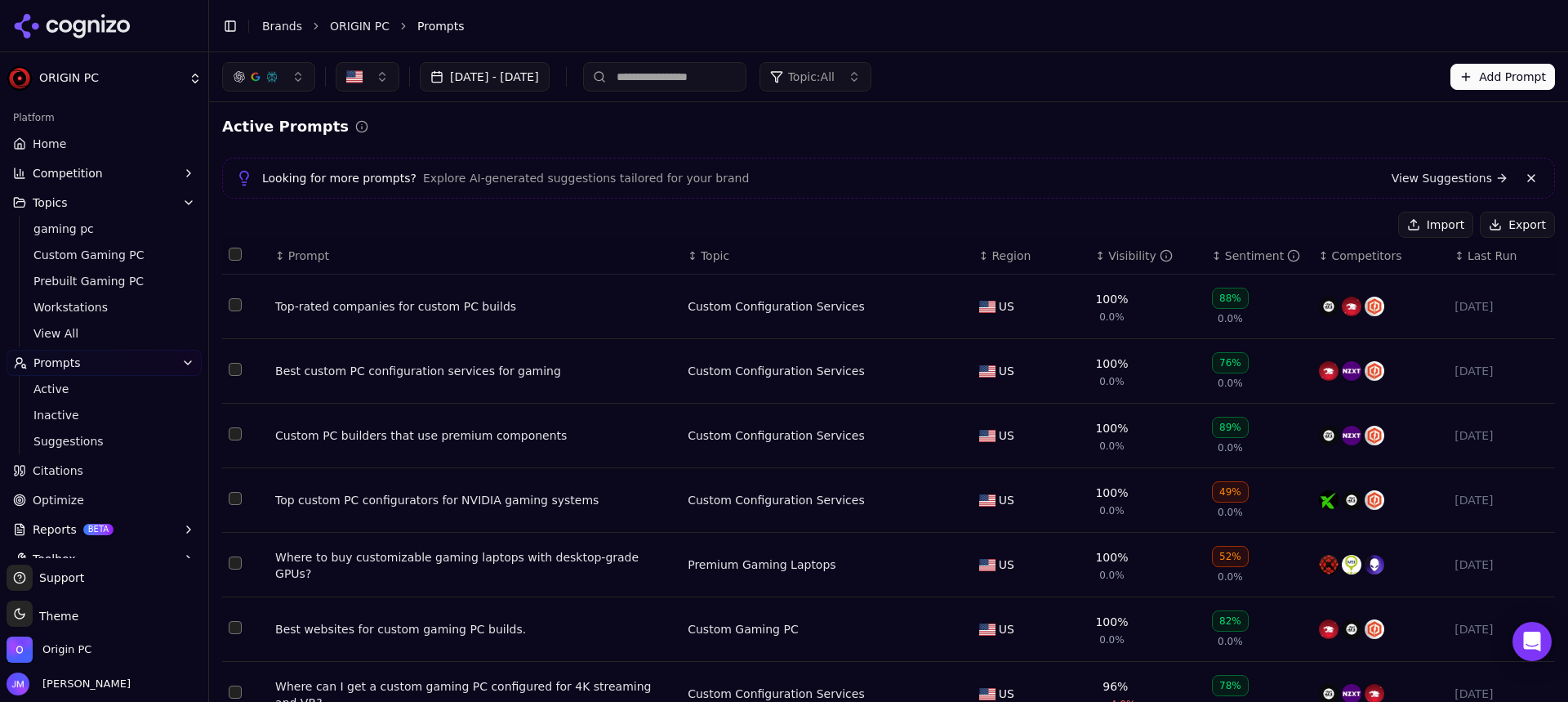
click at [1095, 257] on div "↕ Visibility" at bounding box center [1147, 255] width 104 height 16
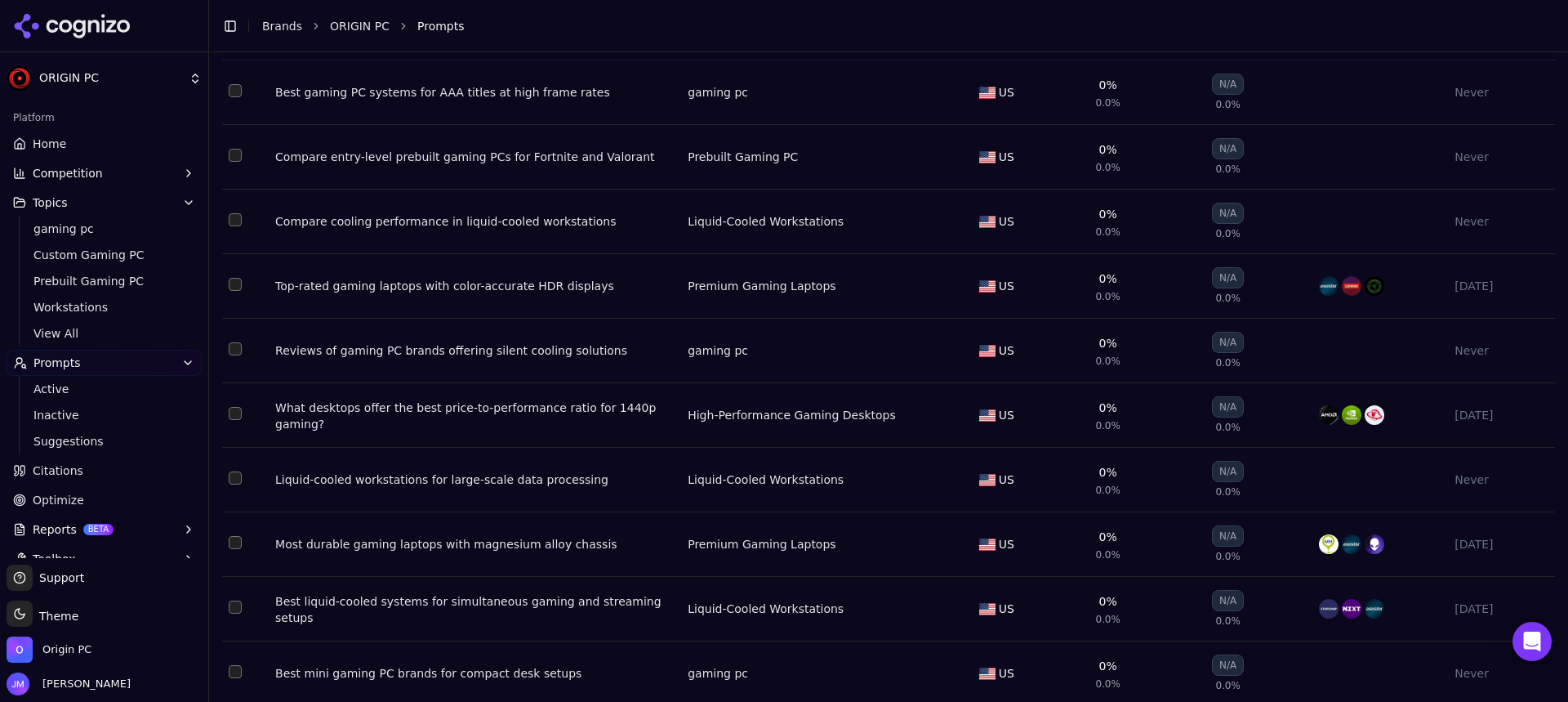
scroll to position [270, 0]
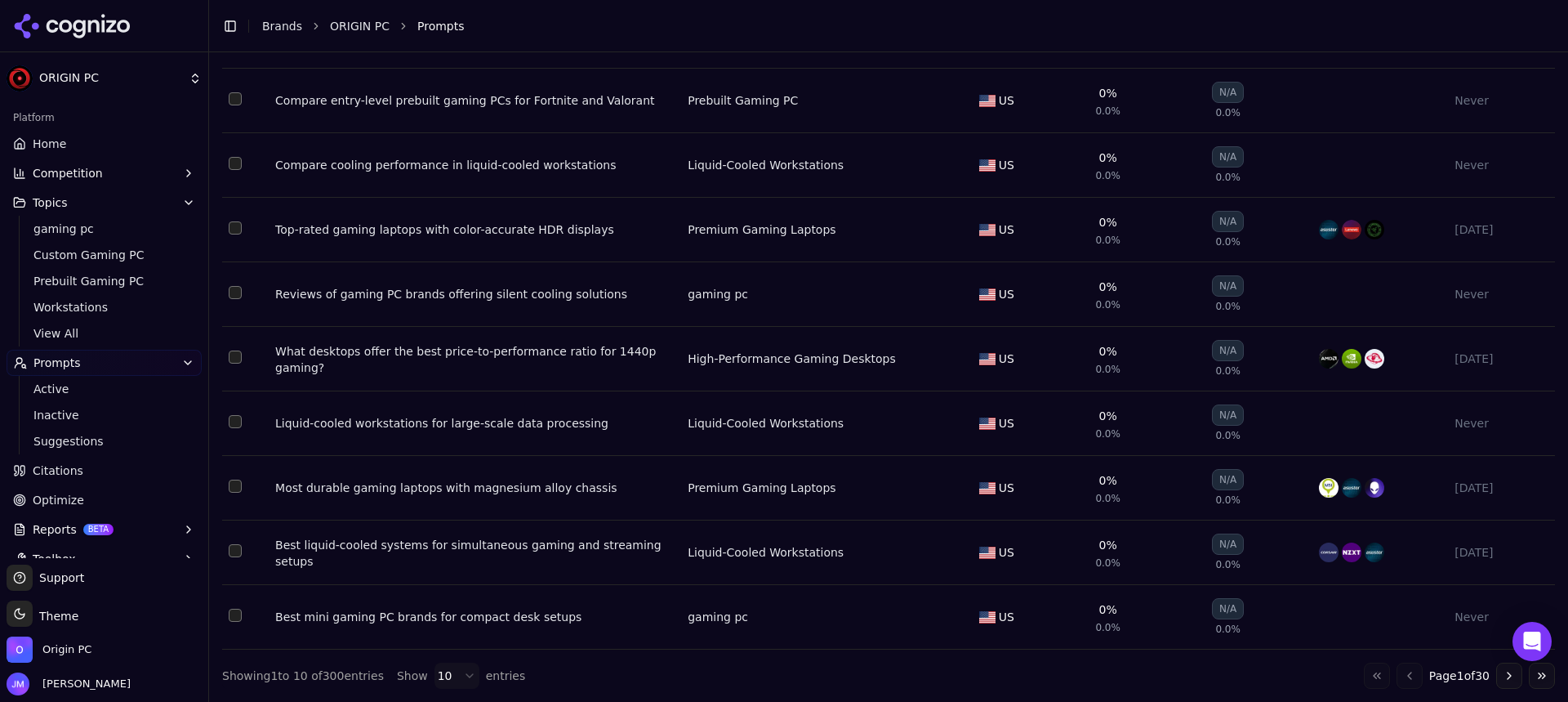
click at [1497, 680] on button "Go to next page" at bounding box center [1510, 676] width 26 height 26
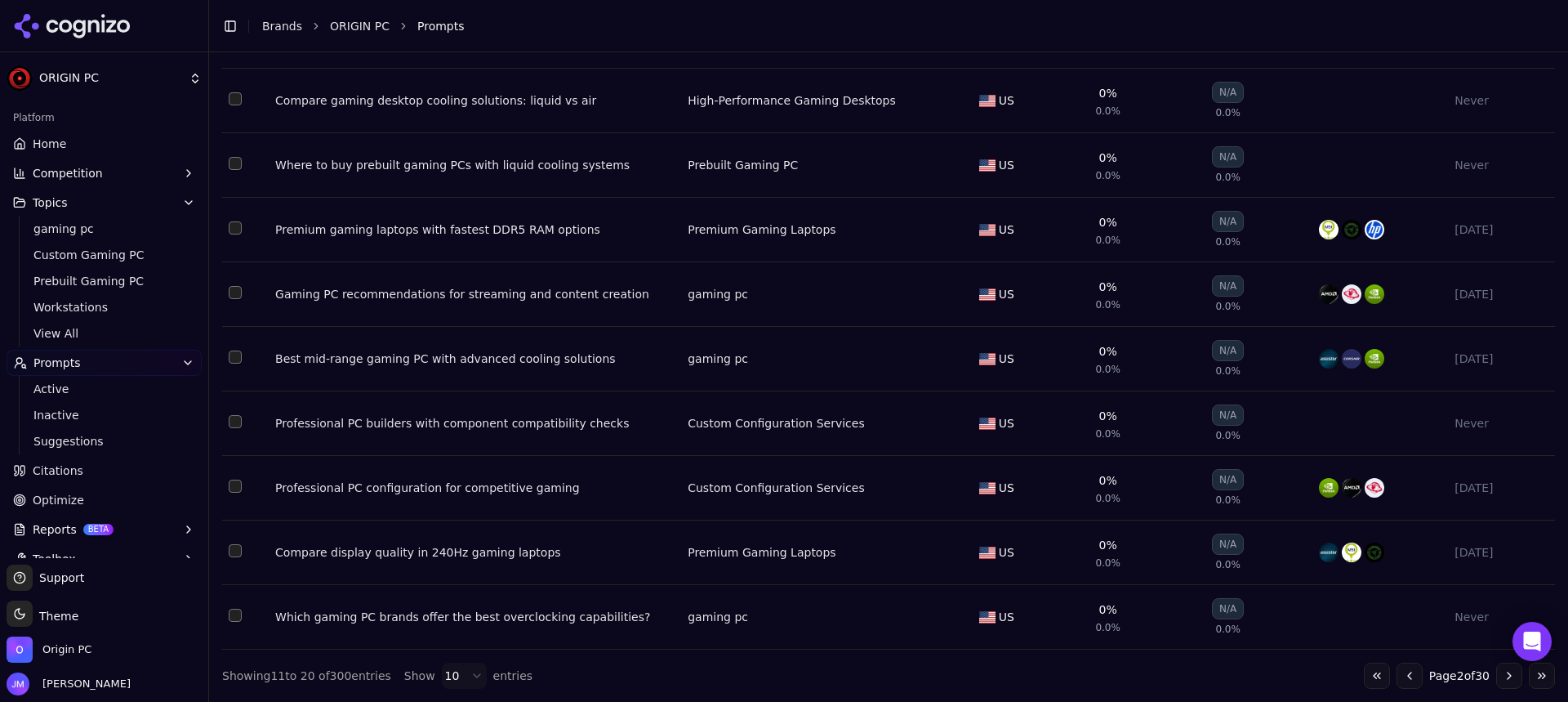
click at [515, 234] on div "Premium gaming laptops with fastest DDR5 RAM options" at bounding box center [475, 229] width 400 height 16
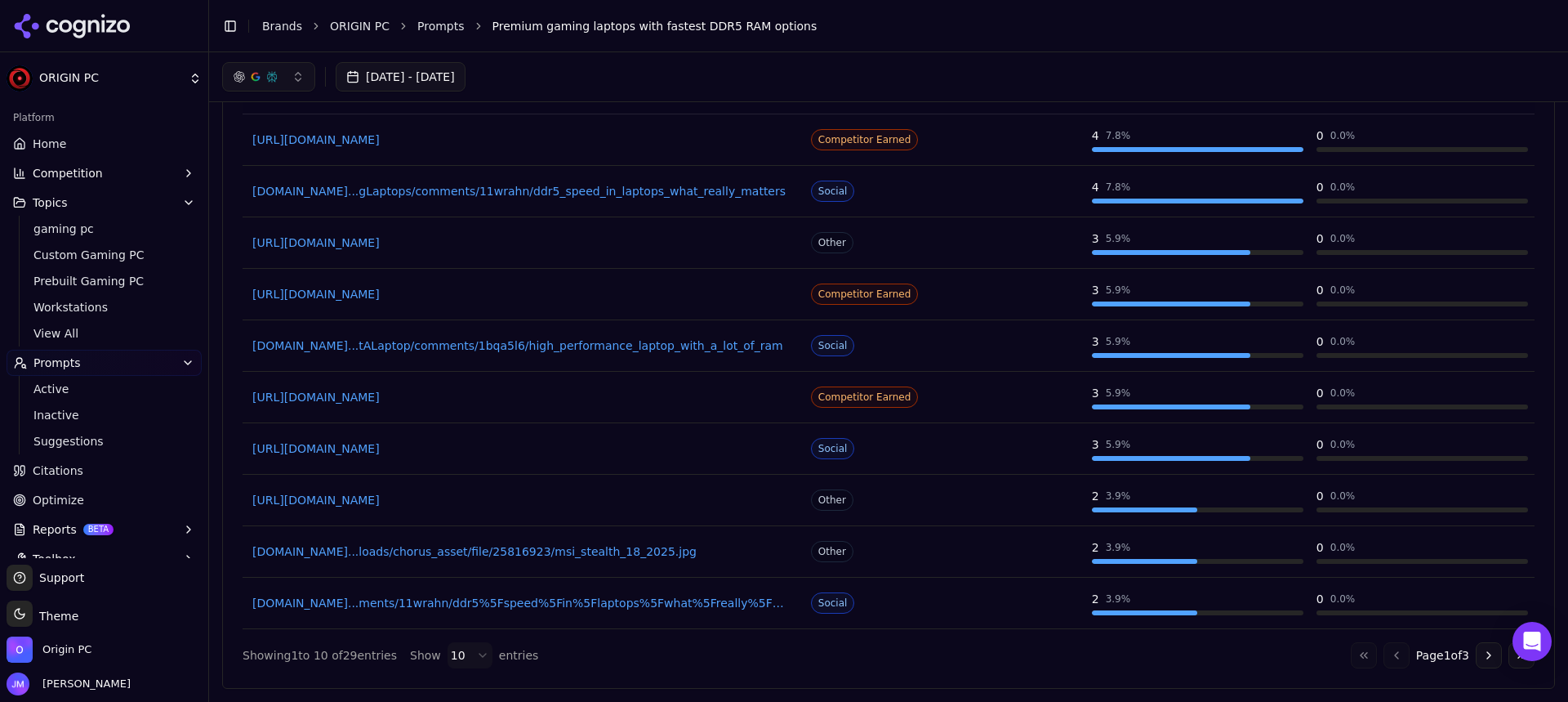
scroll to position [1130, 0]
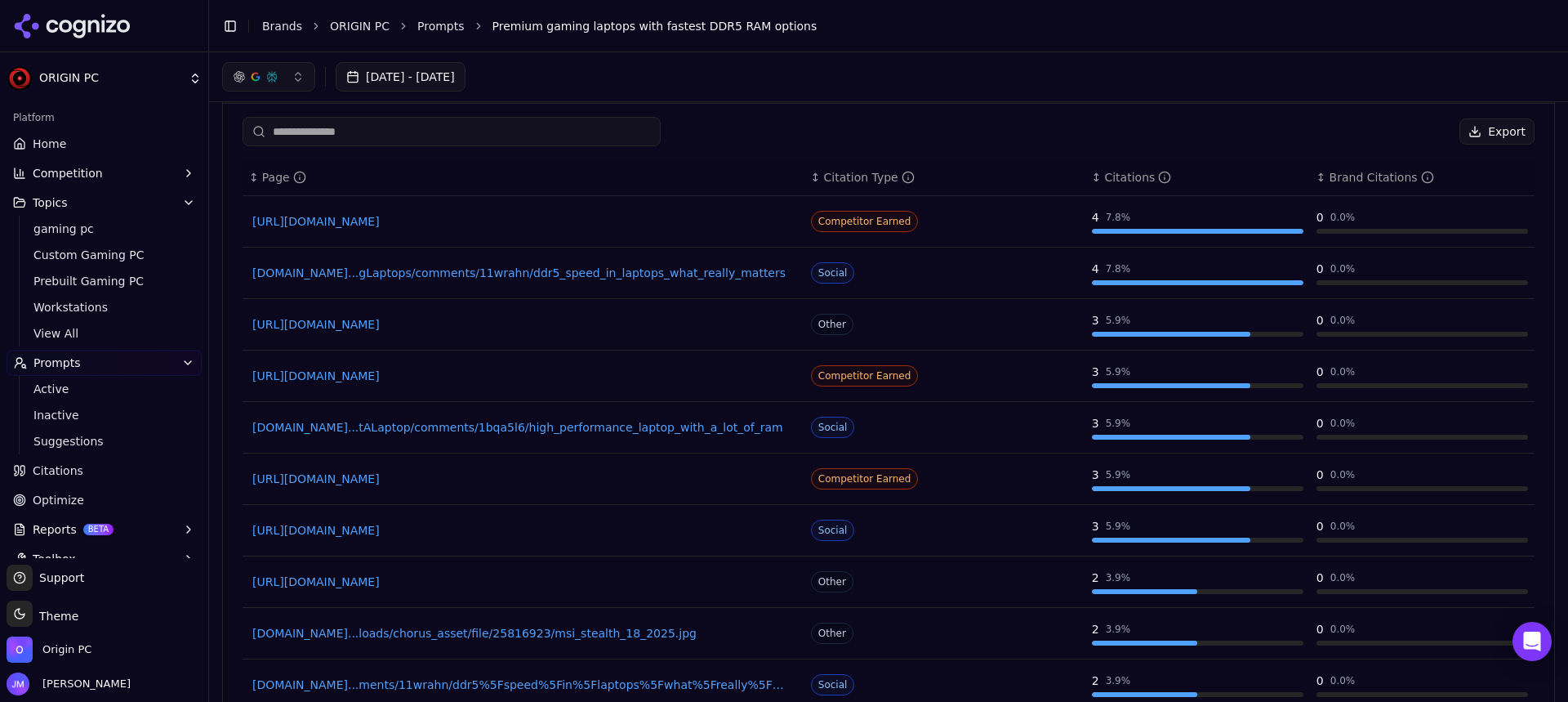
click at [83, 469] on link "Citations" at bounding box center [104, 470] width 195 height 26
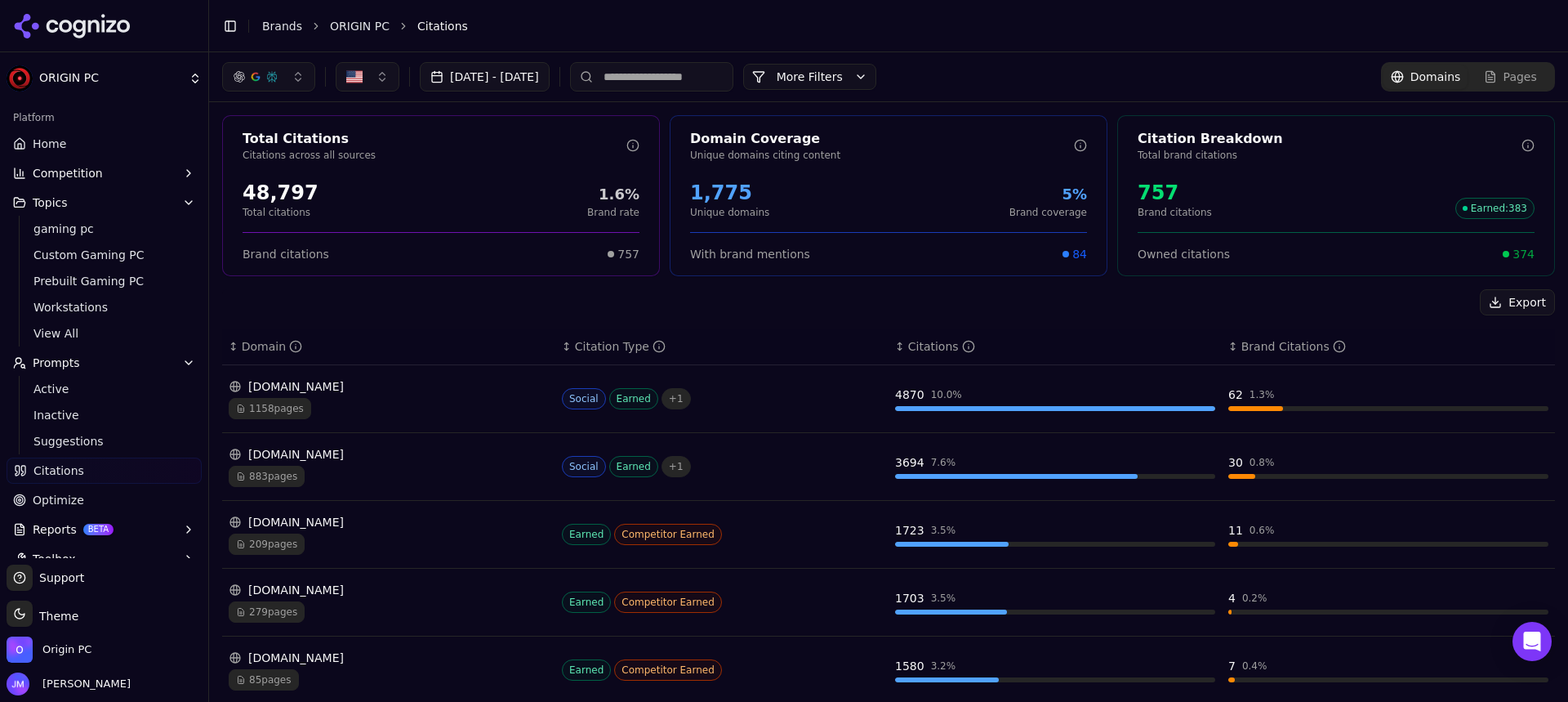
click at [876, 76] on button "More Filters" at bounding box center [810, 77] width 133 height 26
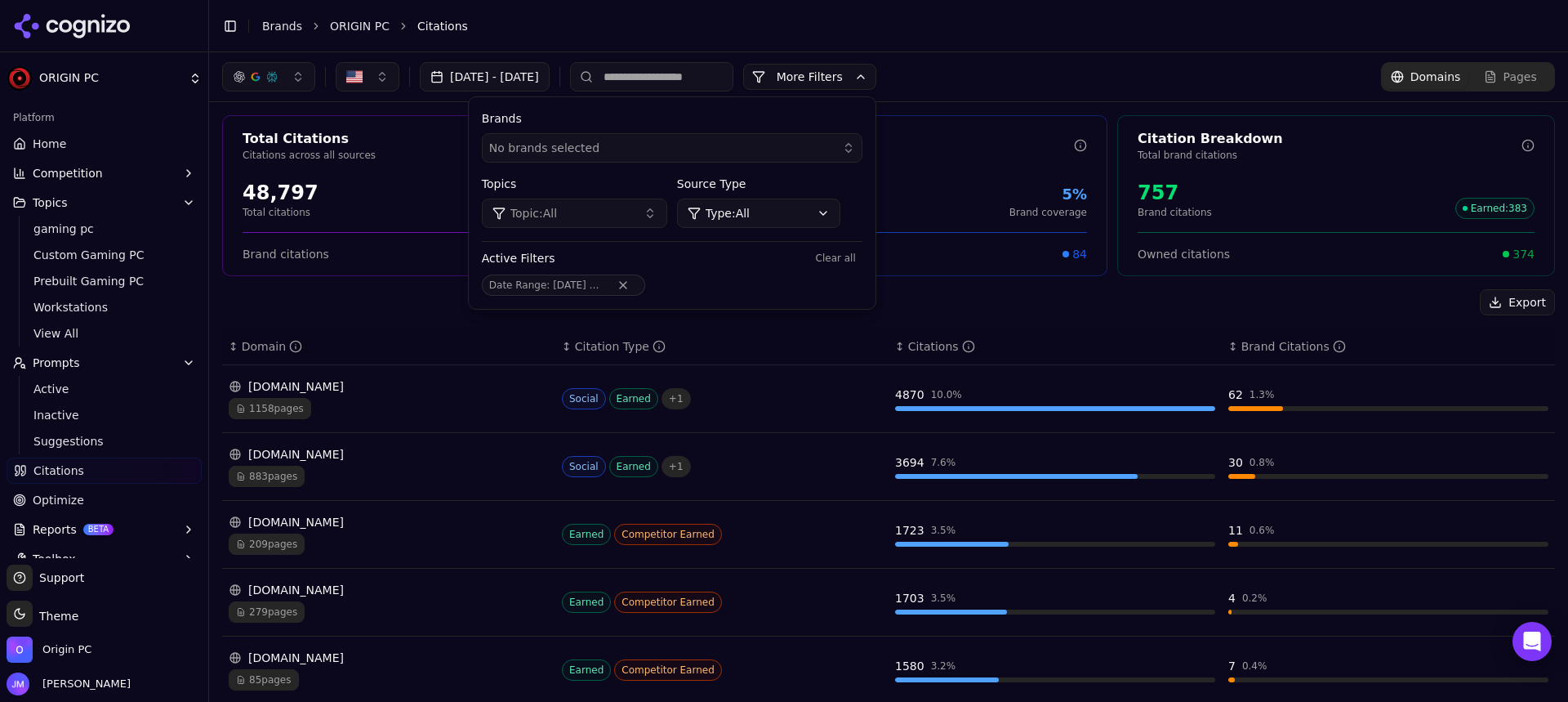
click at [667, 218] on button "Topic: All" at bounding box center [575, 213] width 186 height 29
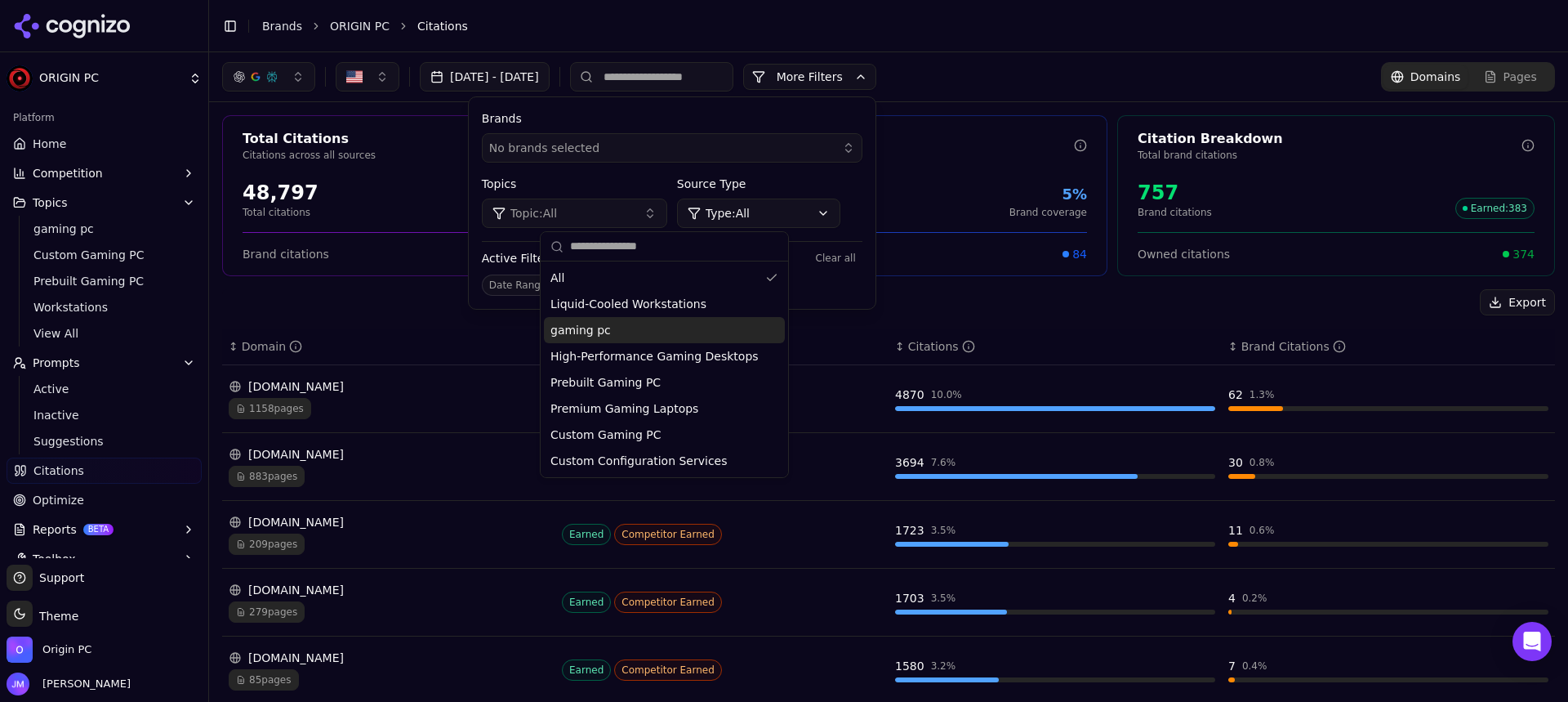
click at [633, 339] on div "gaming pc" at bounding box center [664, 330] width 241 height 26
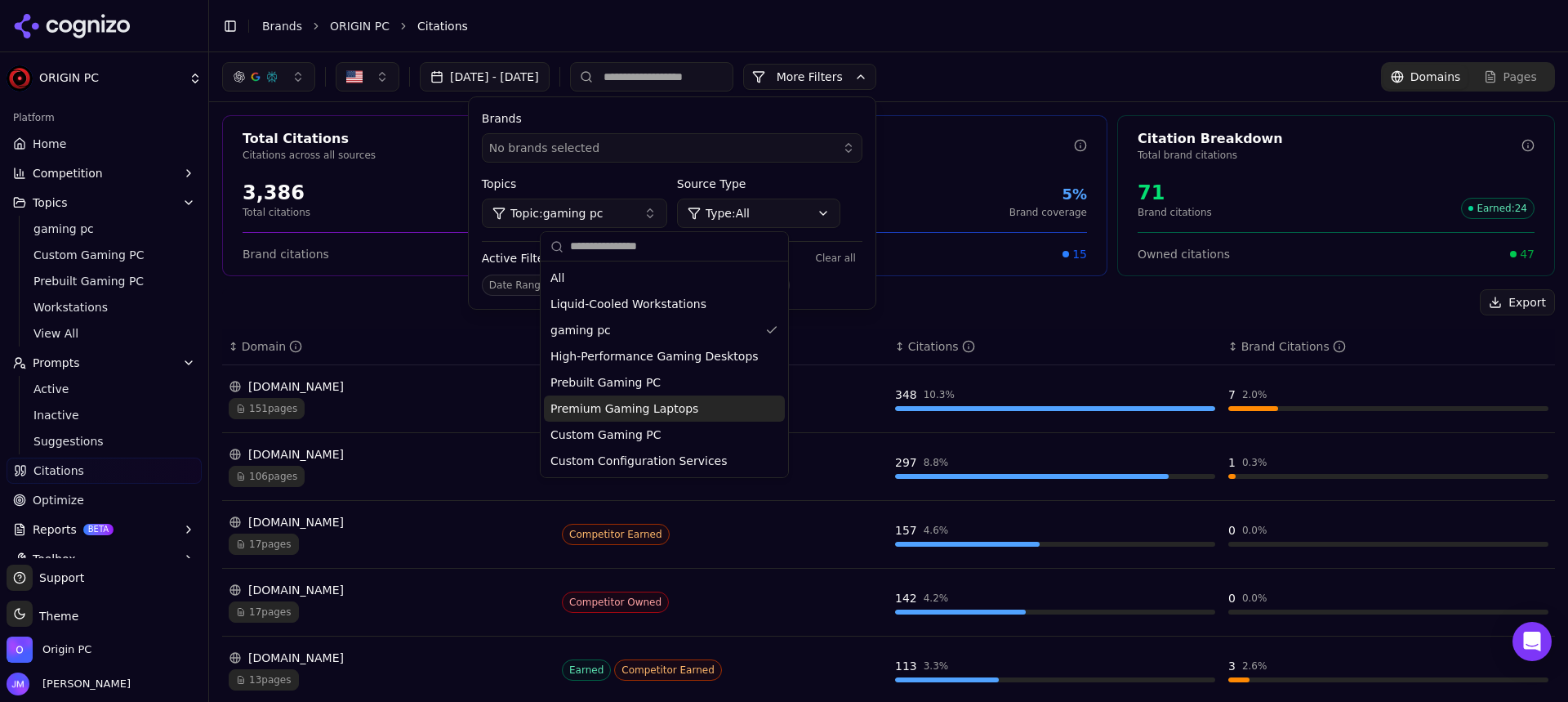
click at [830, 138] on button "No brands selected" at bounding box center [673, 147] width 381 height 29
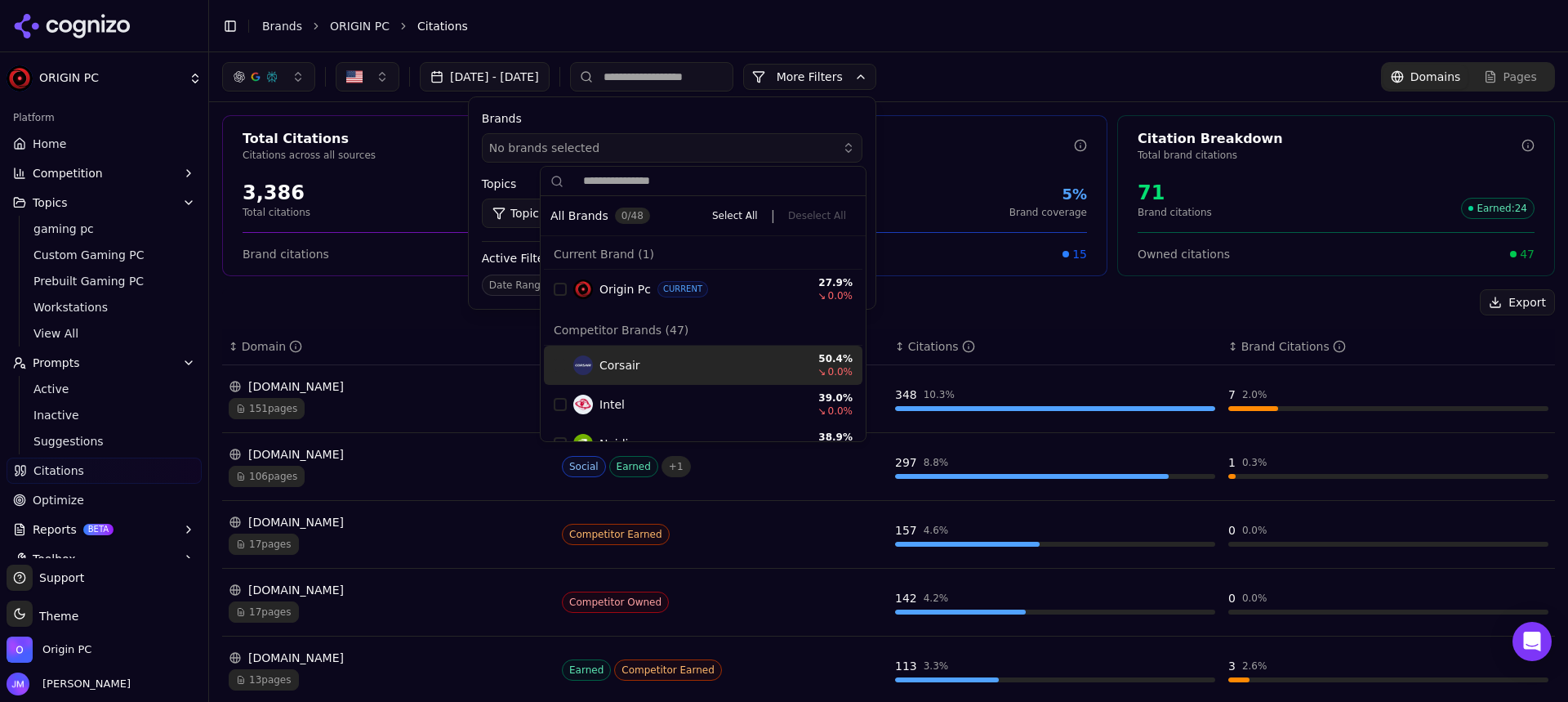
scroll to position [24, 0]
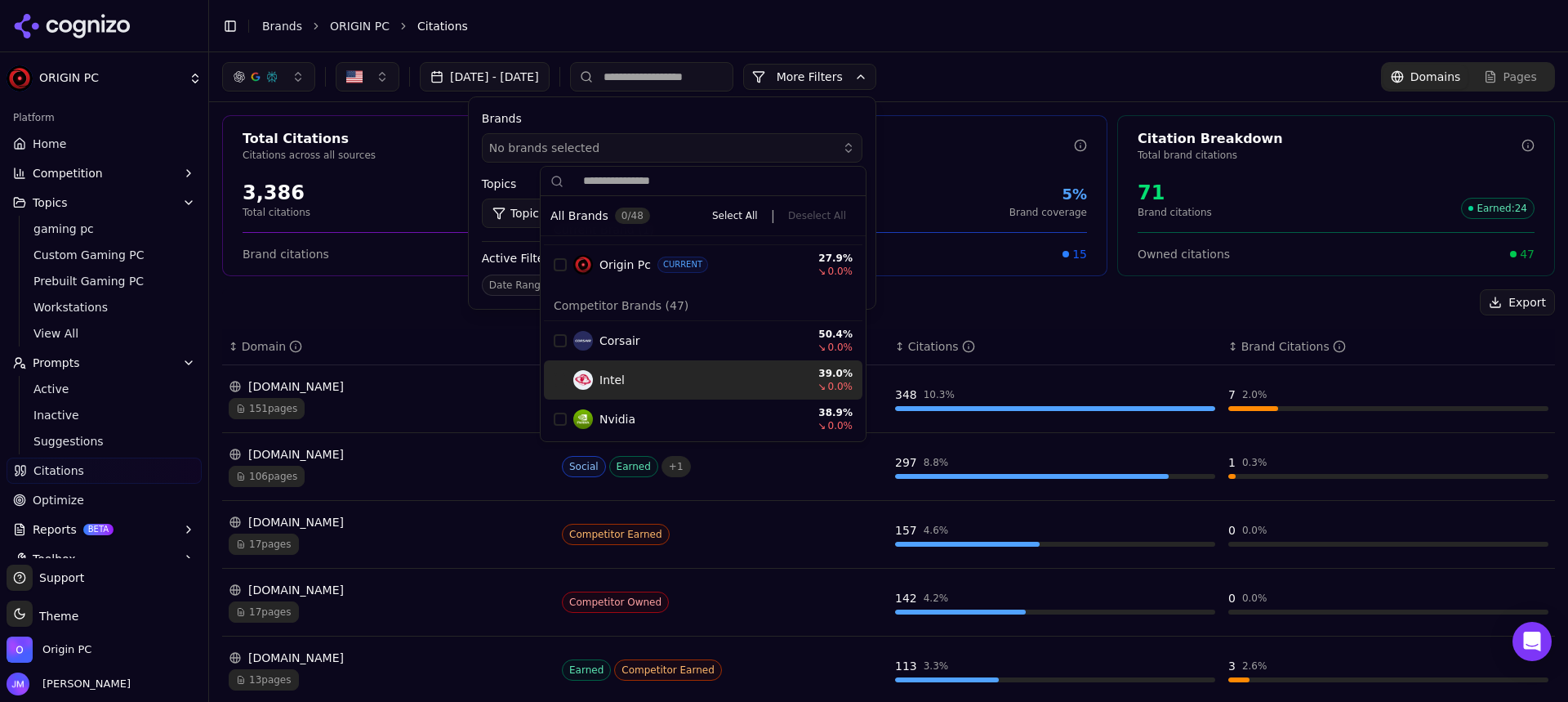
click at [617, 381] on span "Intel" at bounding box center [612, 379] width 25 height 16
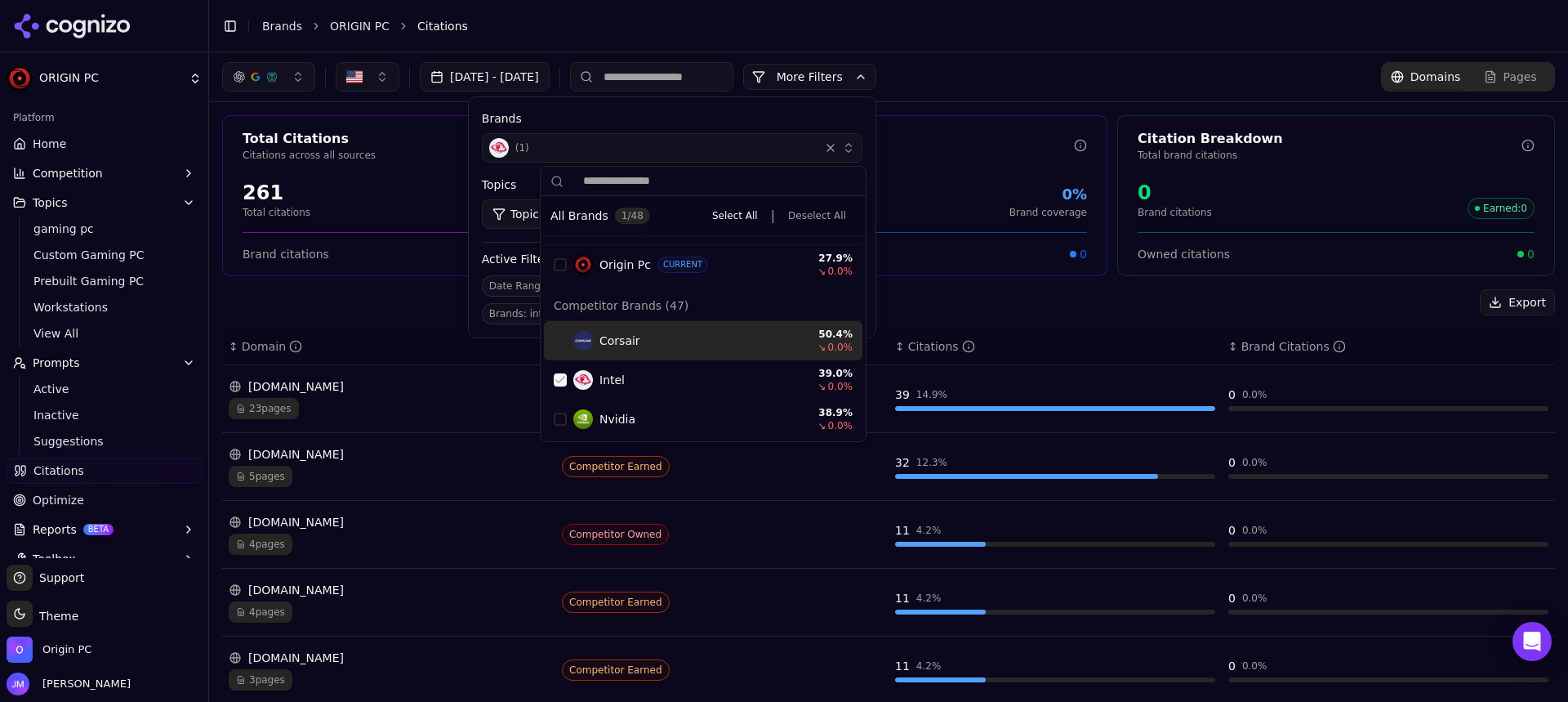
click at [1012, 296] on div "Export" at bounding box center [889, 302] width 1333 height 26
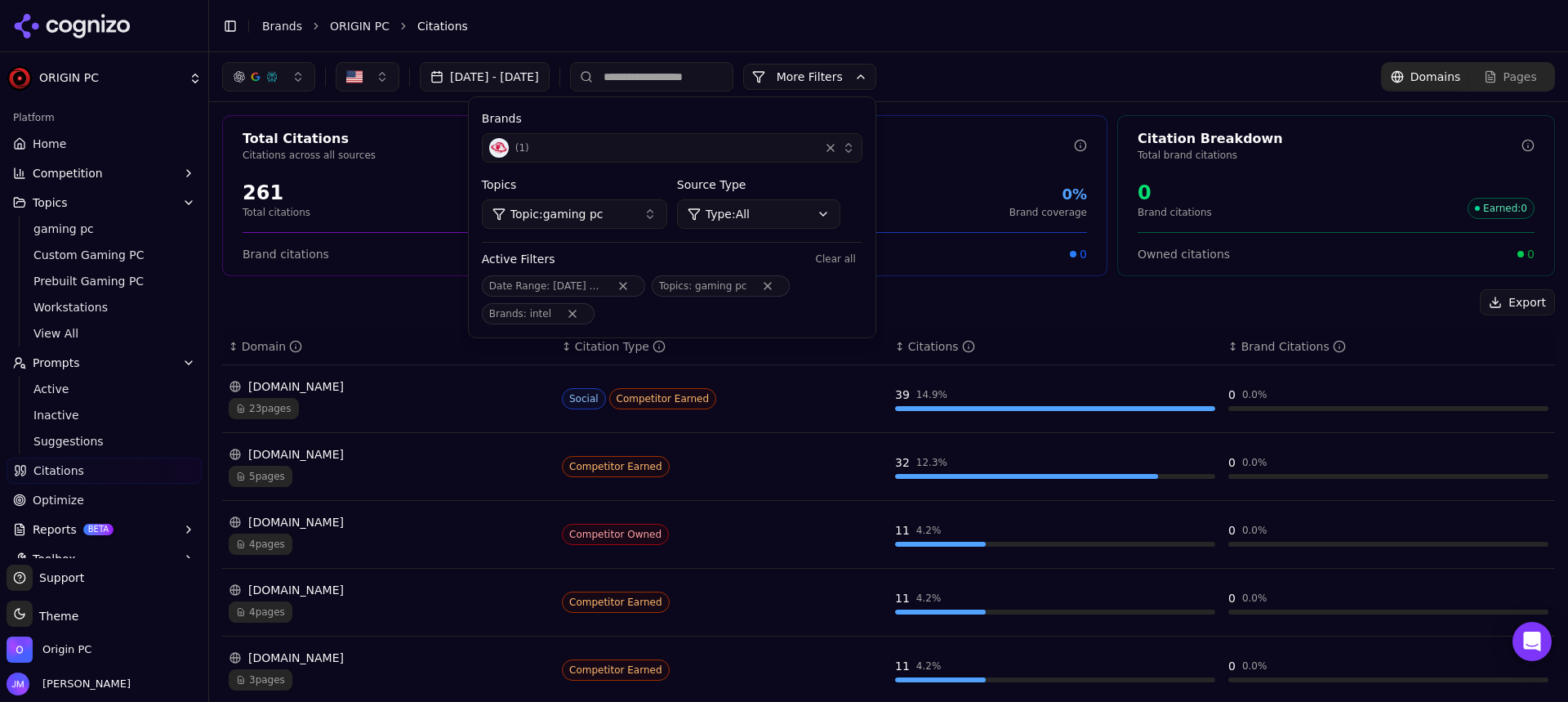
click at [876, 69] on button "More Filters" at bounding box center [810, 77] width 133 height 26
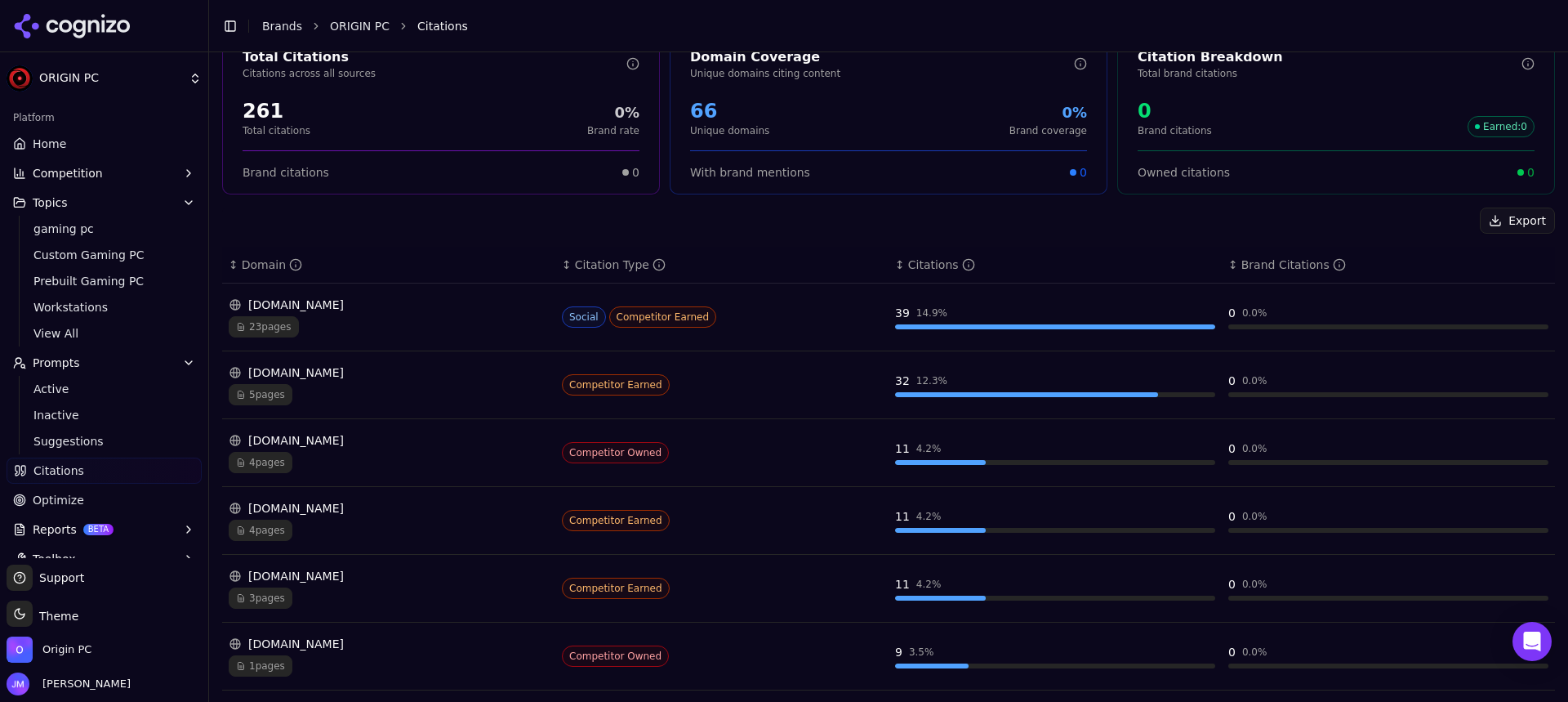
scroll to position [0, 0]
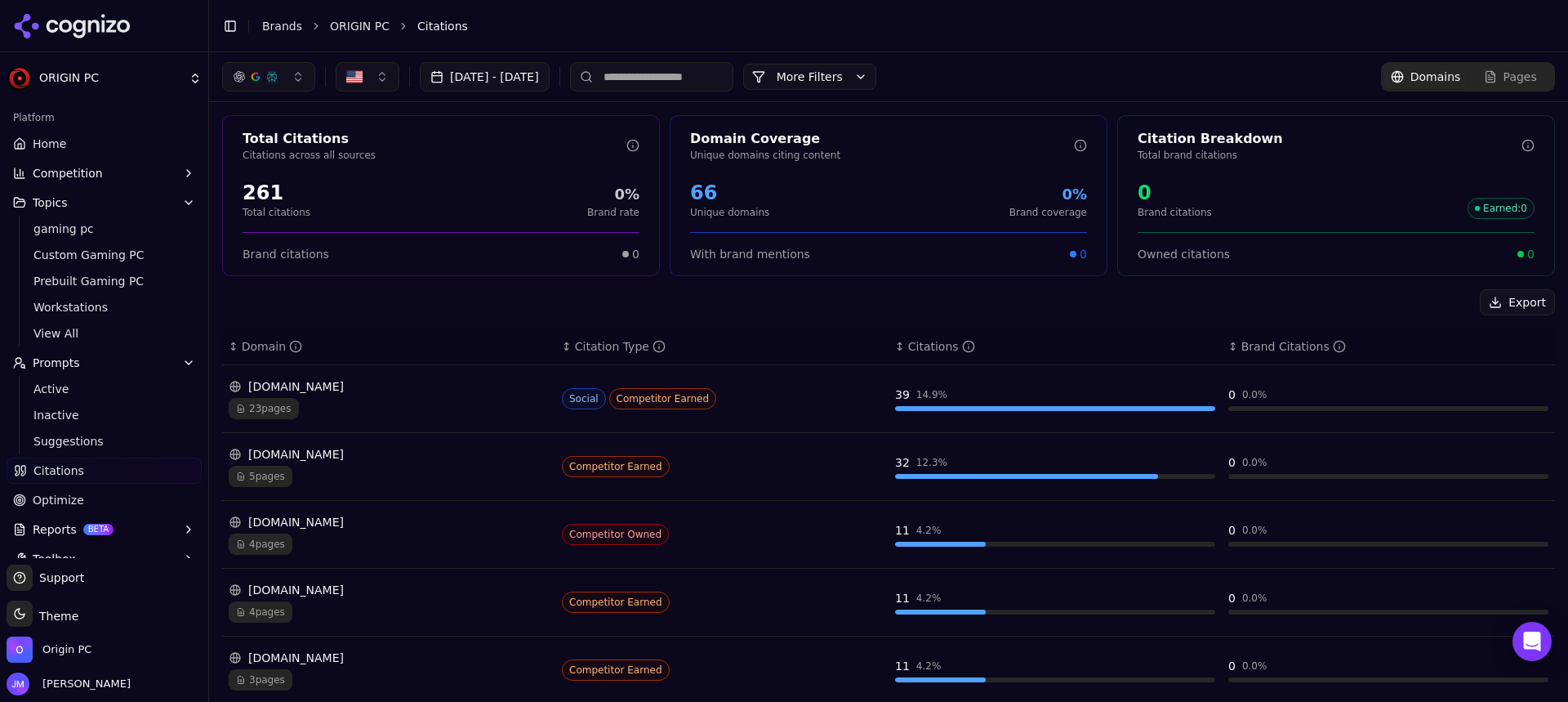
click at [36, 499] on span "Optimize" at bounding box center [58, 499] width 52 height 16
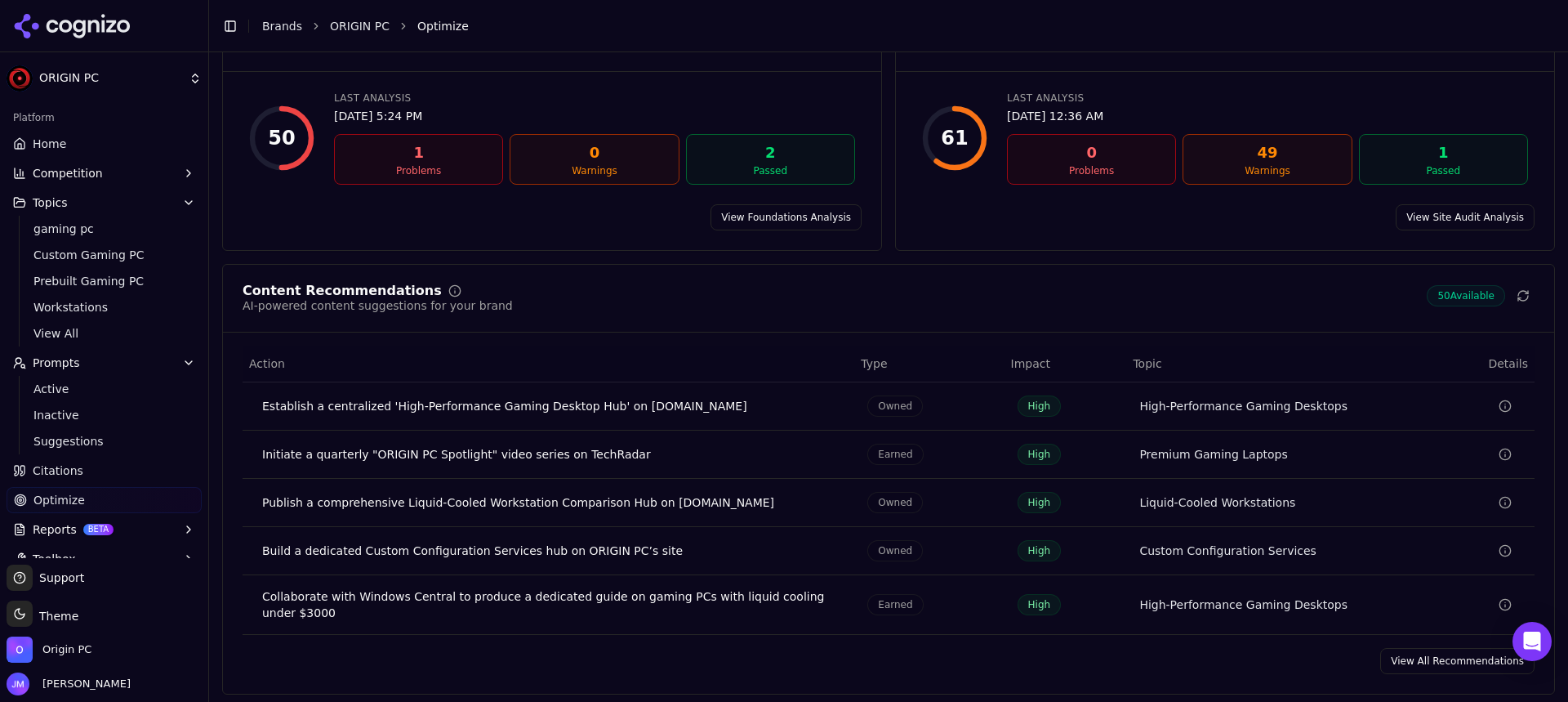
scroll to position [157, 0]
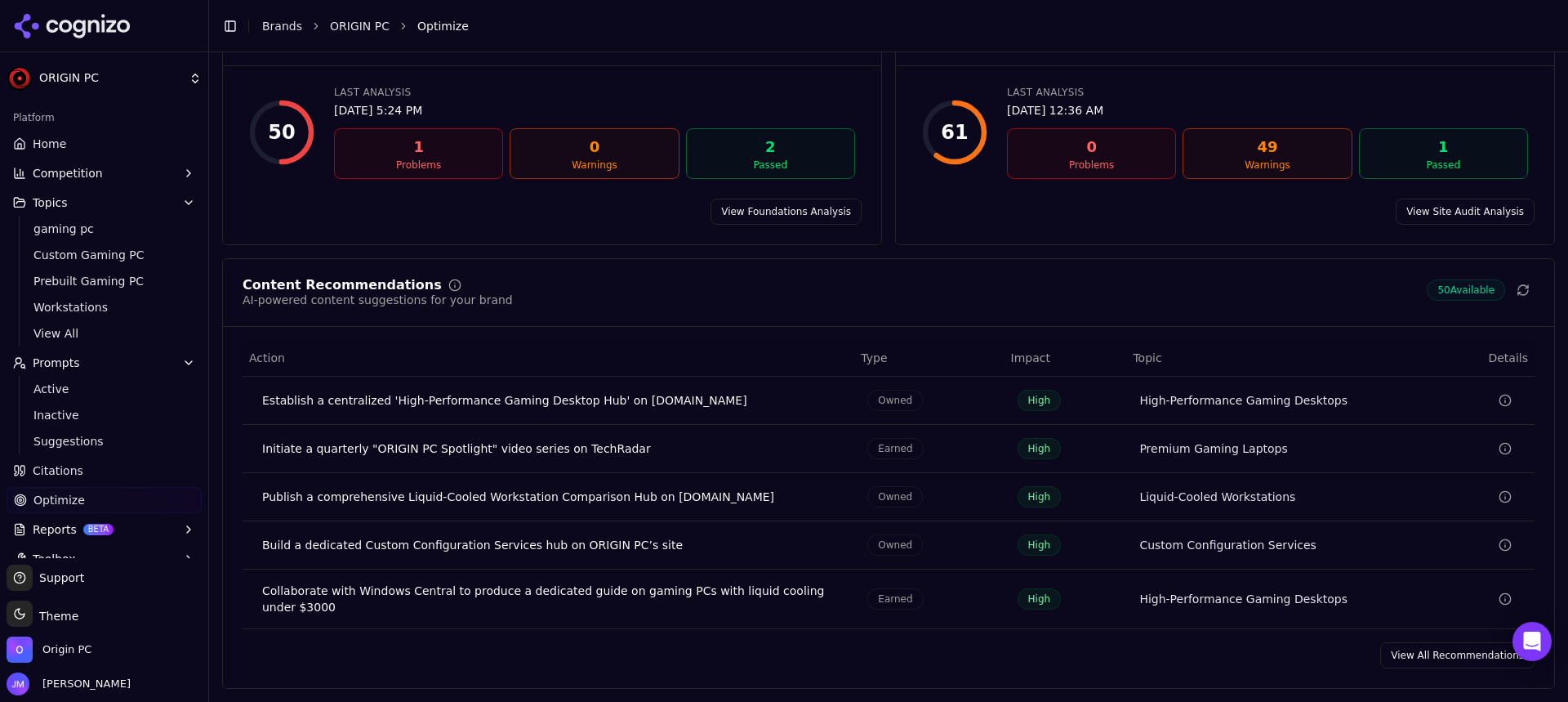
click at [1411, 652] on link "View All Recommendations" at bounding box center [1457, 655] width 155 height 26
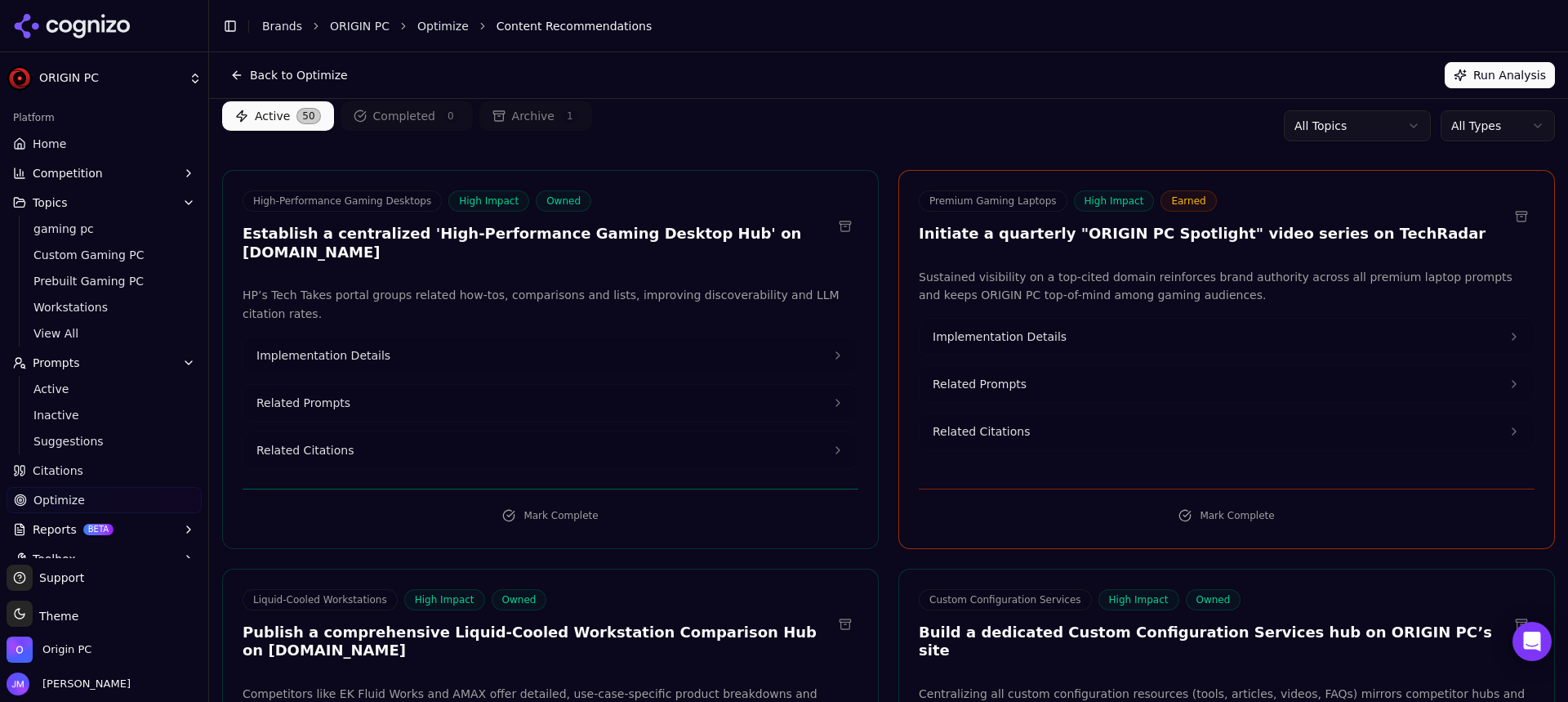
scroll to position [82, 0]
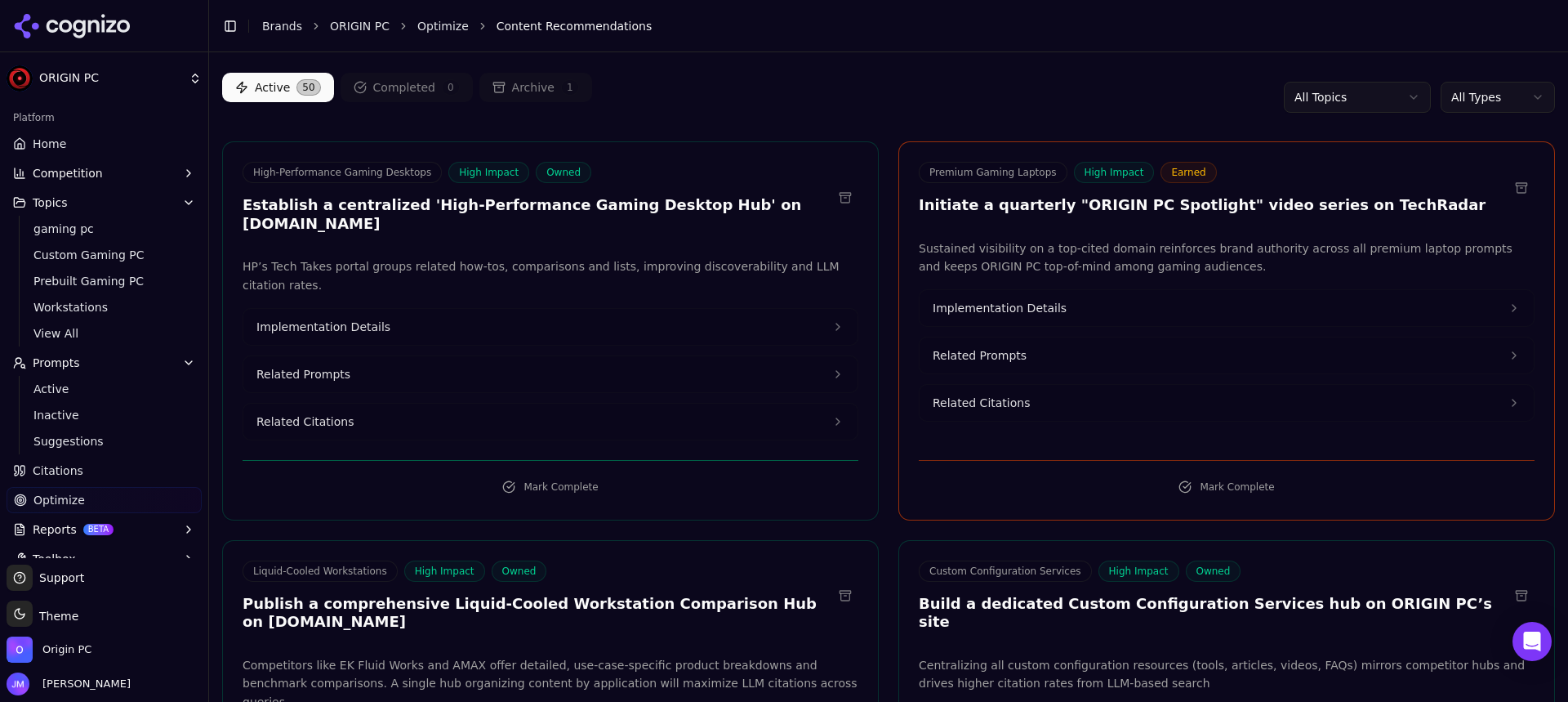
click at [834, 309] on button "Implementation Details" at bounding box center [550, 327] width 615 height 36
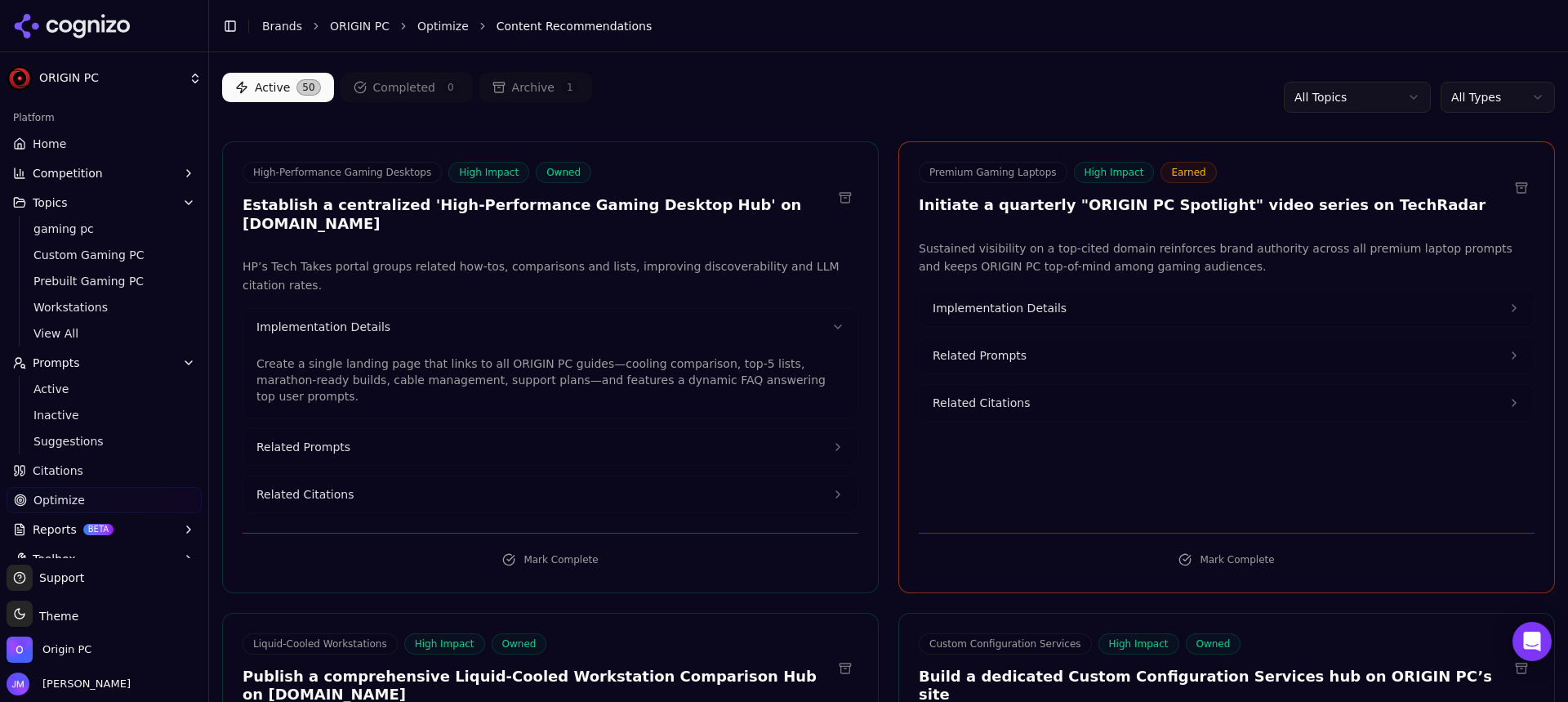
click at [831, 440] on icon at bounding box center [838, 447] width 13 height 13
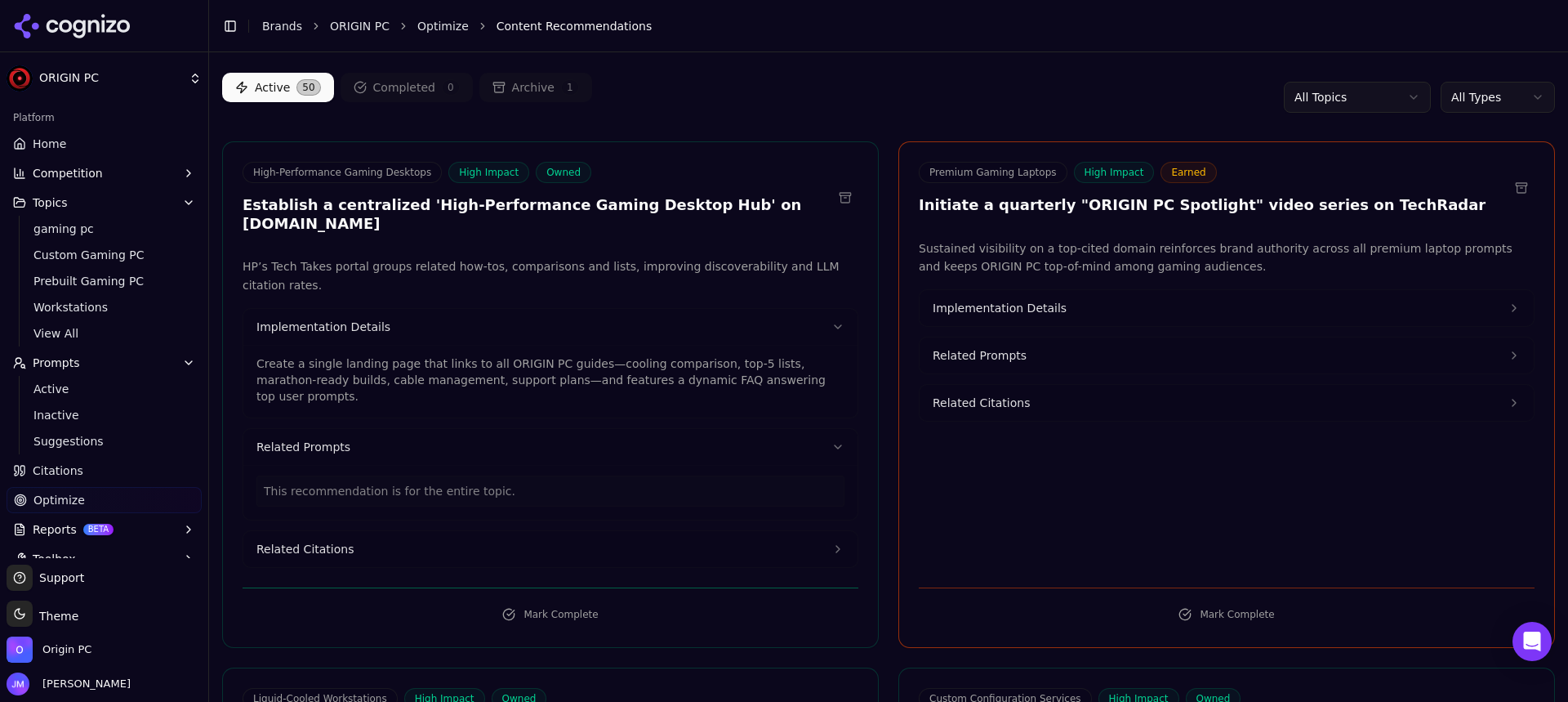
click at [831, 542] on icon at bounding box center [838, 549] width 13 height 13
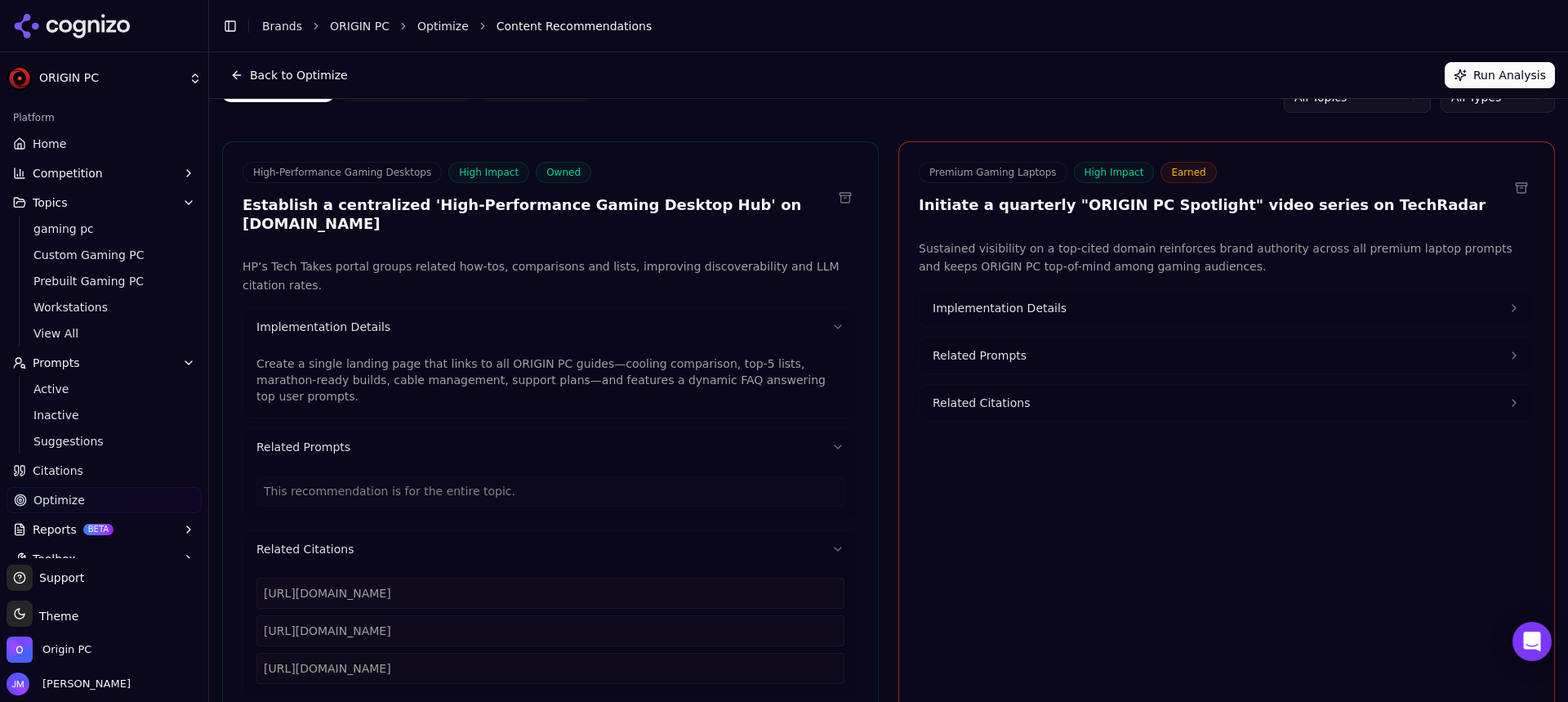
click at [1508, 306] on icon at bounding box center [1515, 308] width 13 height 13
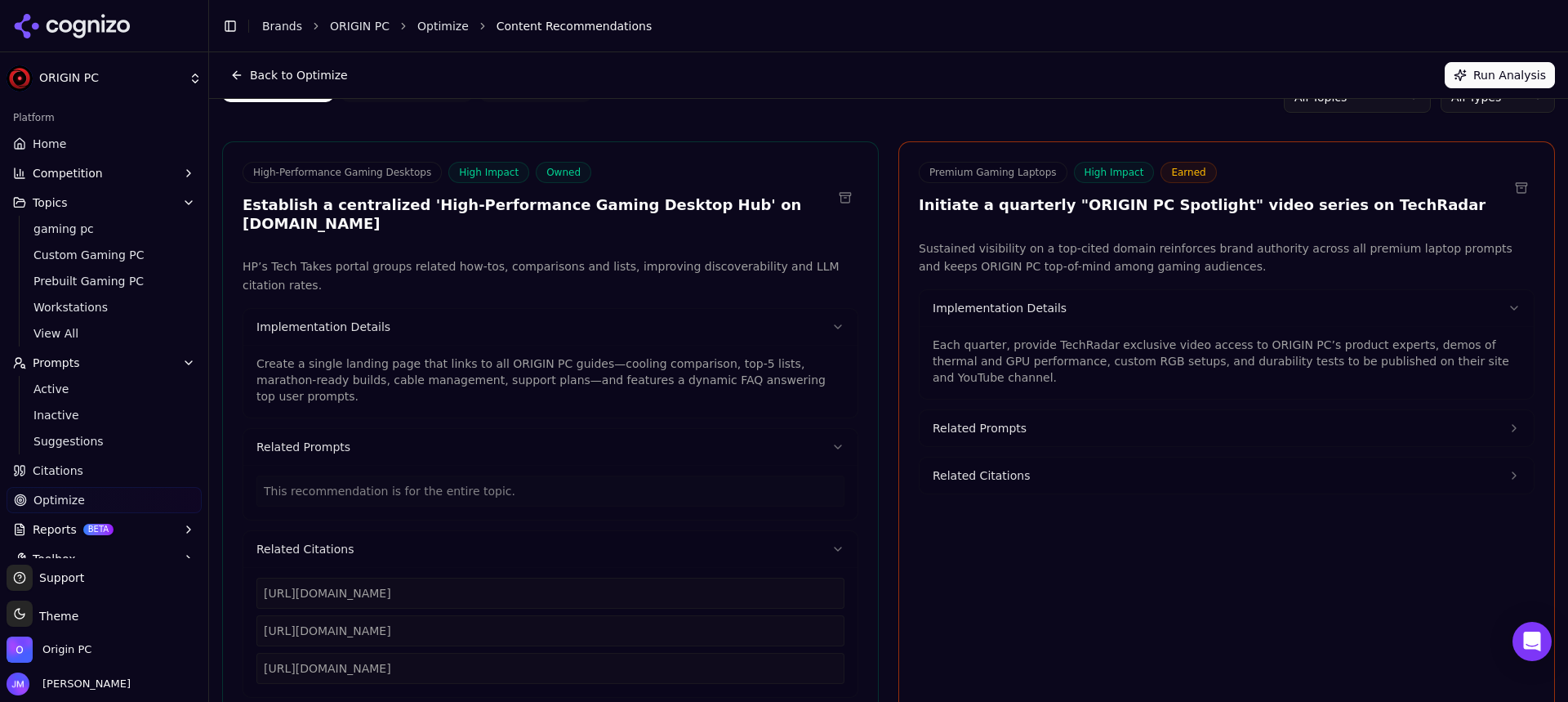
click at [1499, 476] on button "Related Citations" at bounding box center [1226, 475] width 615 height 36
click at [1489, 419] on button "Related Prompts" at bounding box center [1226, 428] width 615 height 36
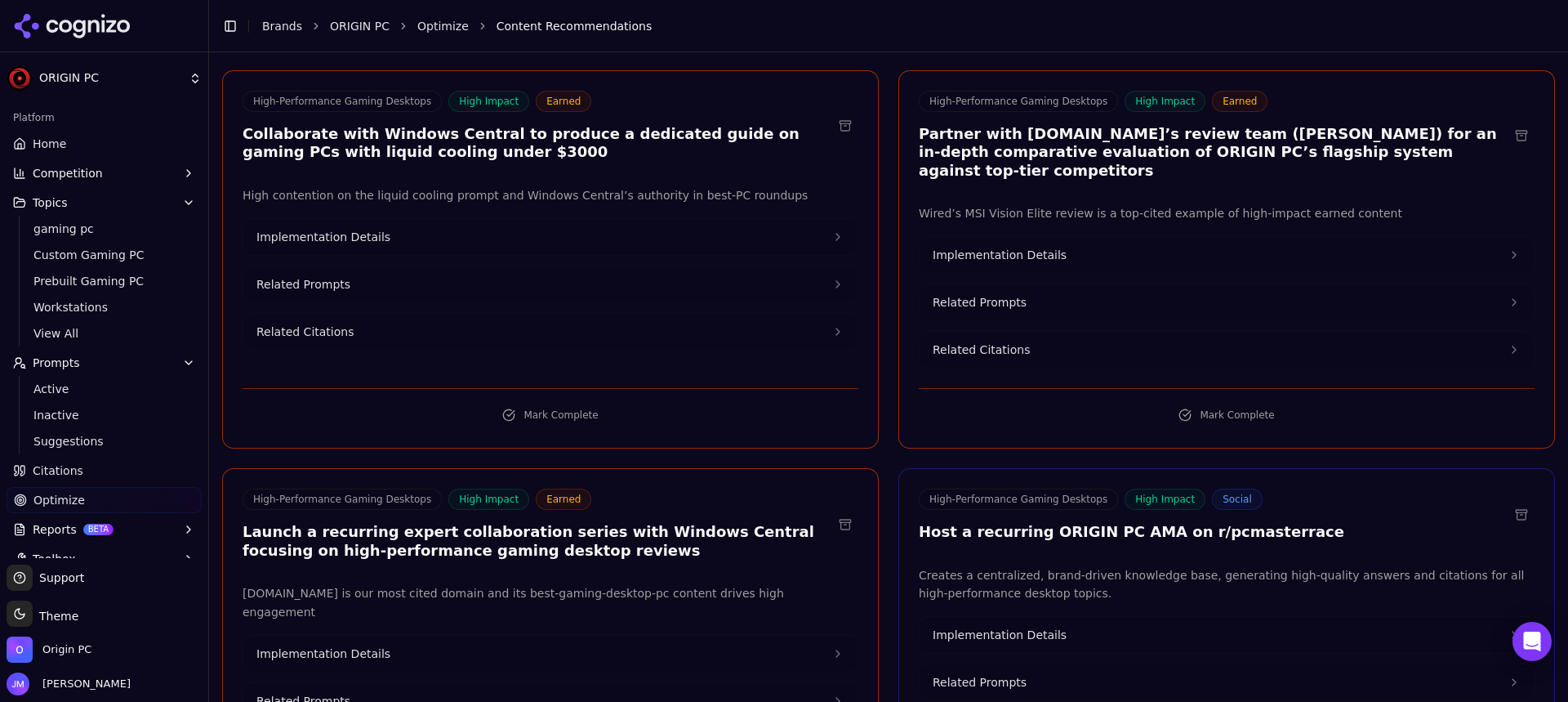
scroll to position [1307, 0]
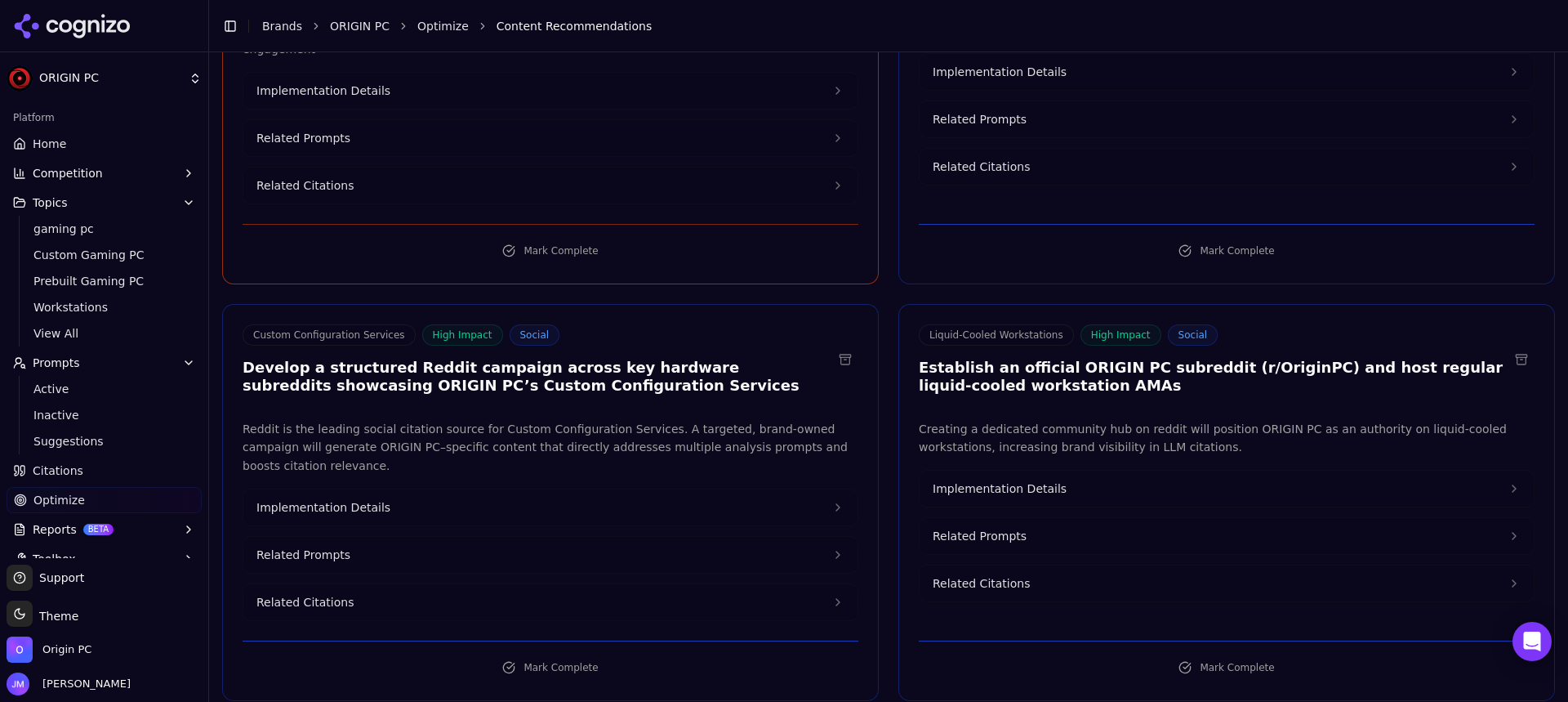
scroll to position [1797, 0]
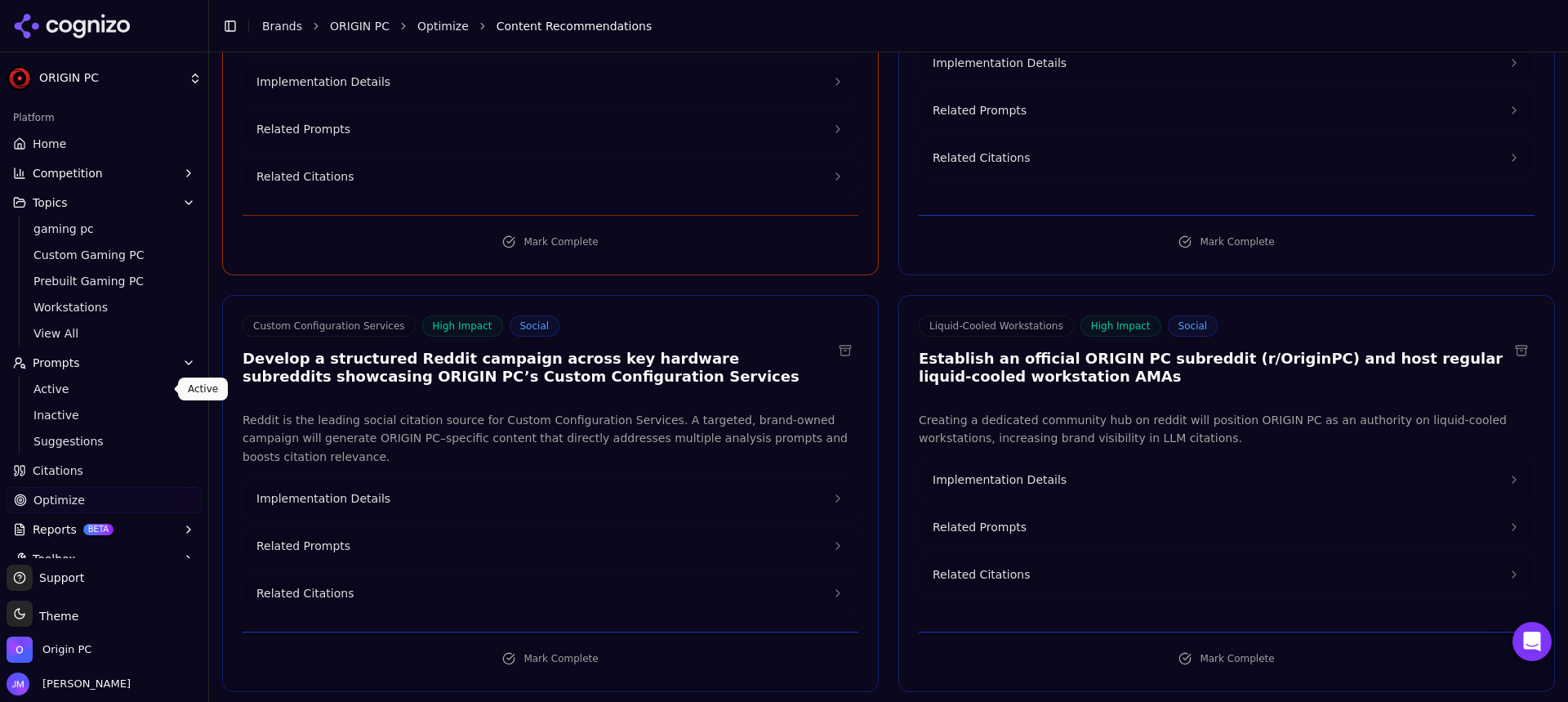
click at [53, 389] on span "Active" at bounding box center [104, 389] width 142 height 16
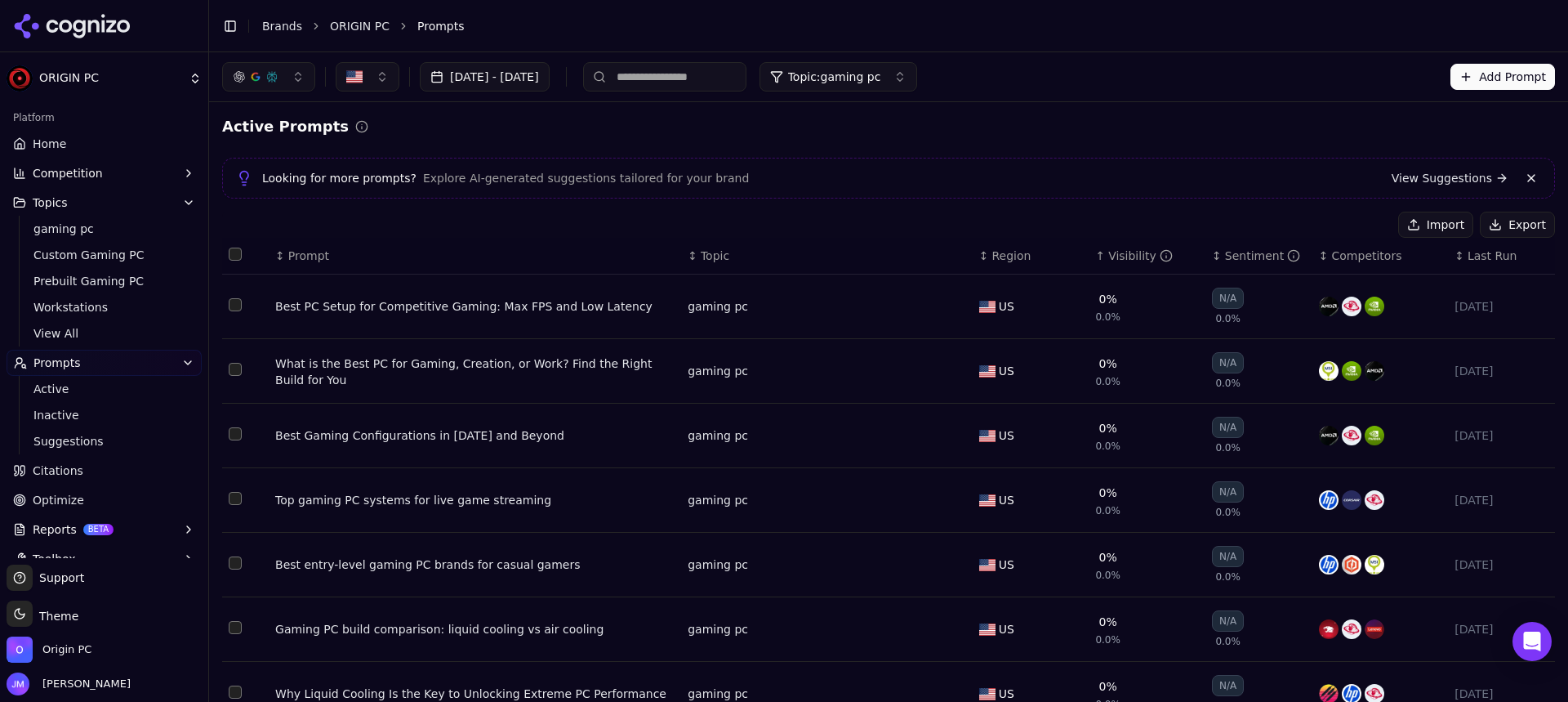
click at [918, 75] on button "Topic: gaming pc" at bounding box center [838, 76] width 159 height 29
click at [1448, 183] on link "View Suggestions" at bounding box center [1450, 177] width 116 height 16
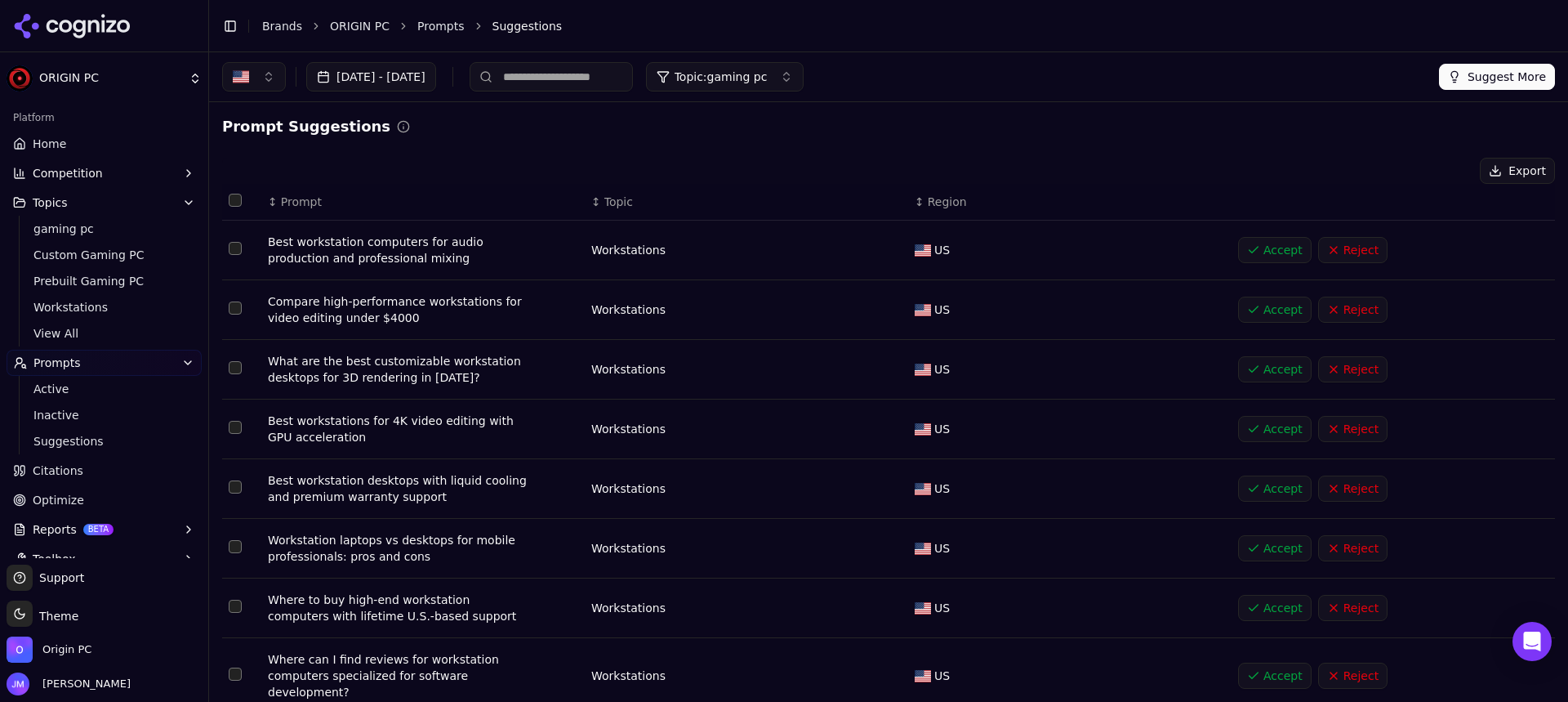
click at [1493, 69] on button "Suggest More" at bounding box center [1498, 77] width 116 height 26
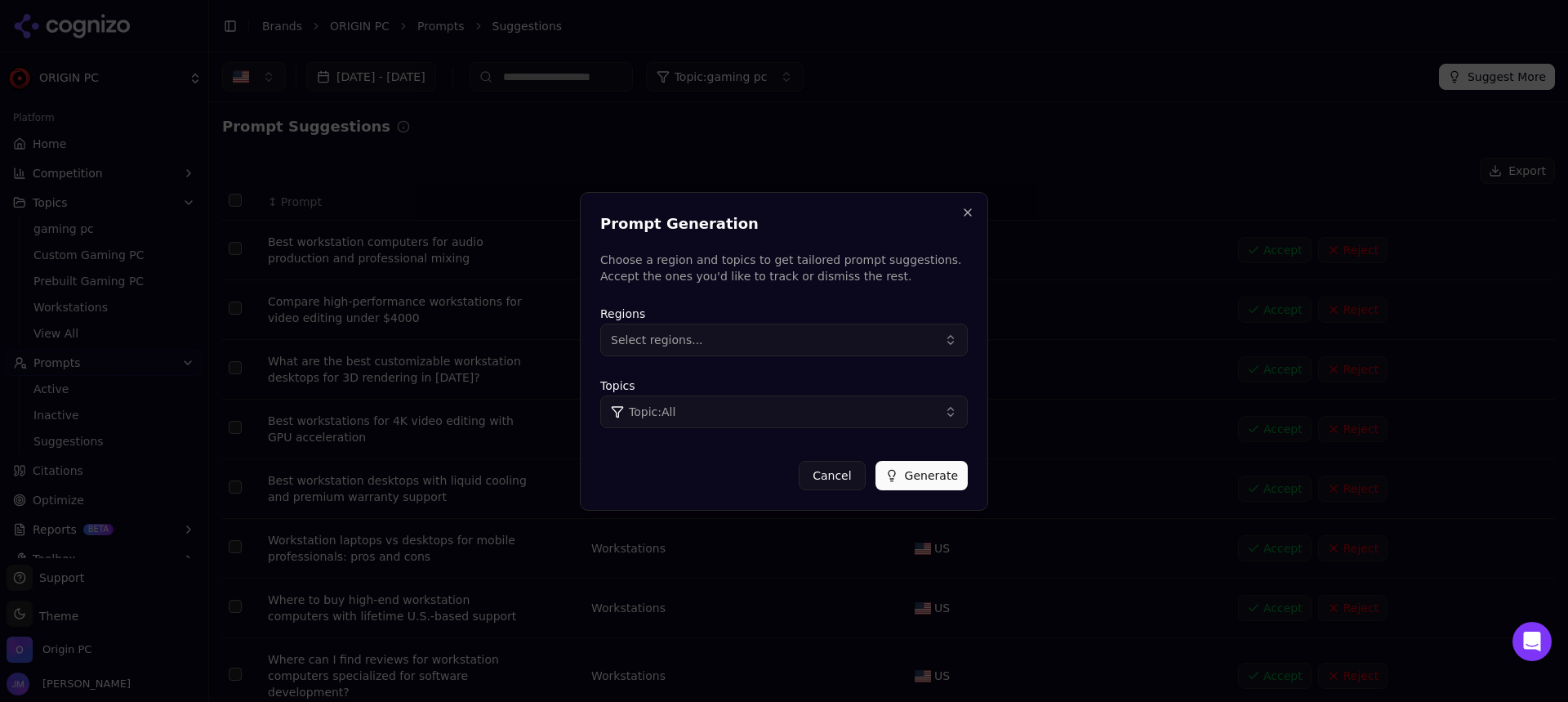
click at [840, 343] on button "Select regions..." at bounding box center [784, 340] width 368 height 33
click at [764, 407] on div "[GEOGRAPHIC_DATA]" at bounding box center [714, 406] width 221 height 26
click at [935, 375] on div "Topics Topic: All" at bounding box center [784, 402] width 368 height 53
click at [898, 412] on button "Topic: All" at bounding box center [784, 411] width 368 height 33
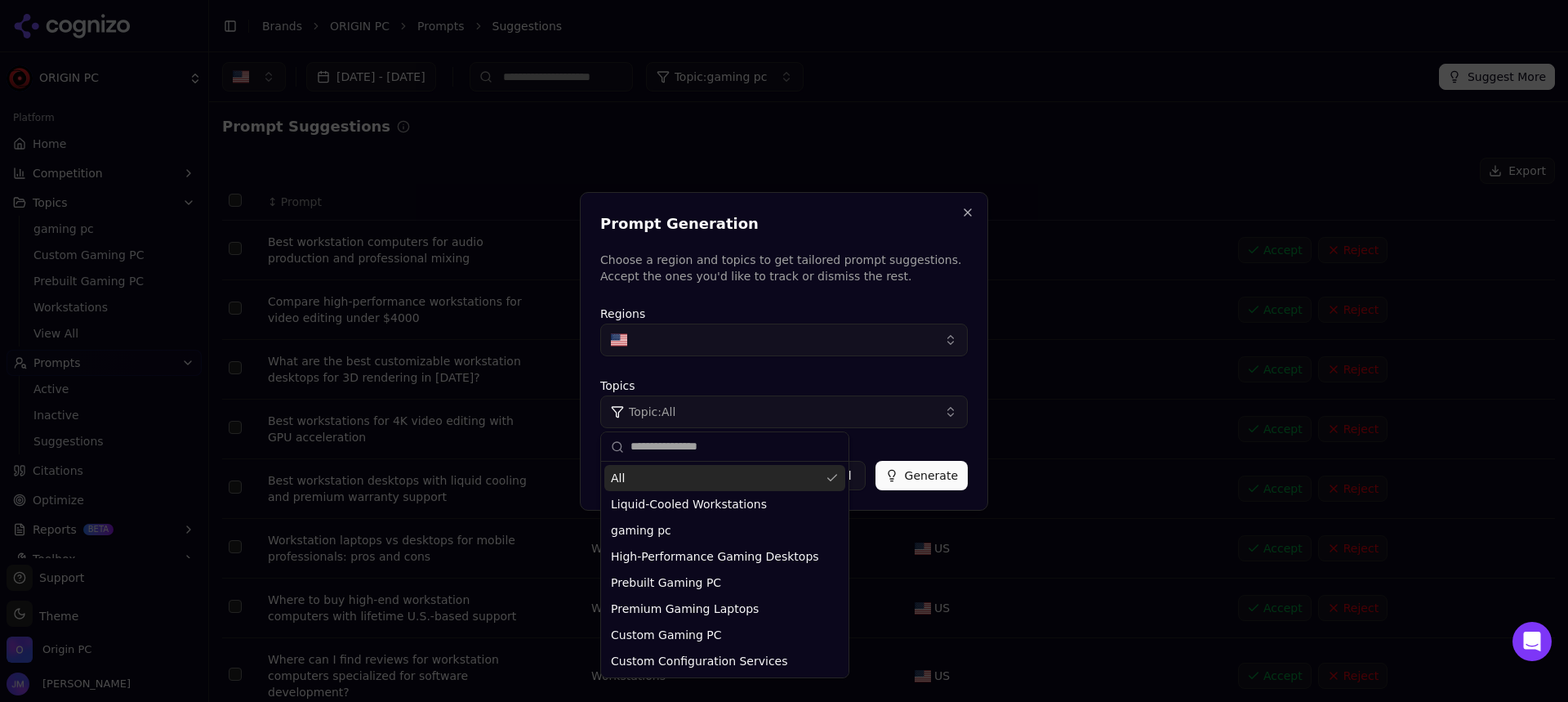
click at [701, 450] on input "text" at bounding box center [735, 447] width 208 height 33
click at [772, 449] on input "text" at bounding box center [735, 447] width 208 height 33
click at [754, 458] on input "text" at bounding box center [735, 447] width 208 height 33
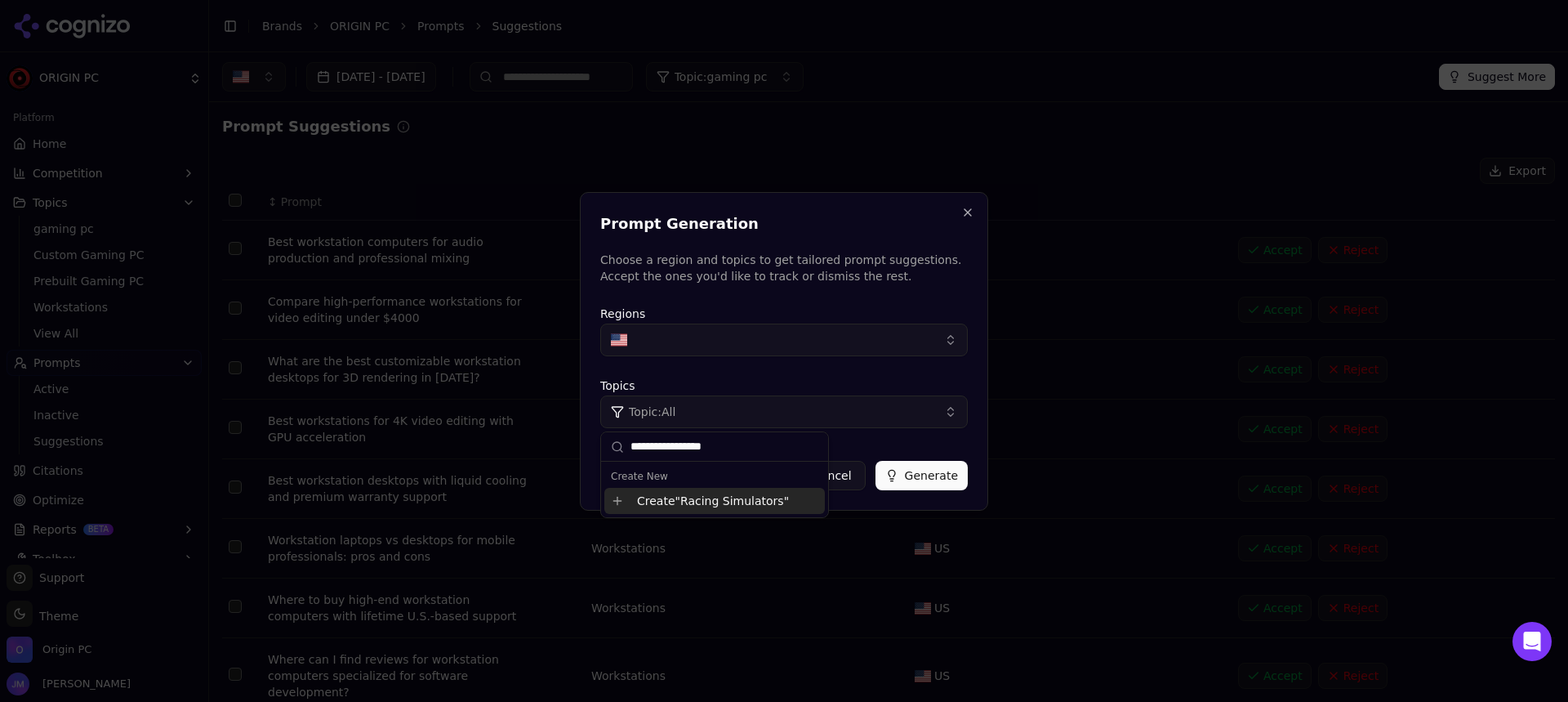
type input "**********"
click at [715, 504] on div "Create " Racing Simulators "" at bounding box center [714, 501] width 221 height 26
click at [860, 419] on button "Topic: Racing Simulators" at bounding box center [784, 411] width 368 height 33
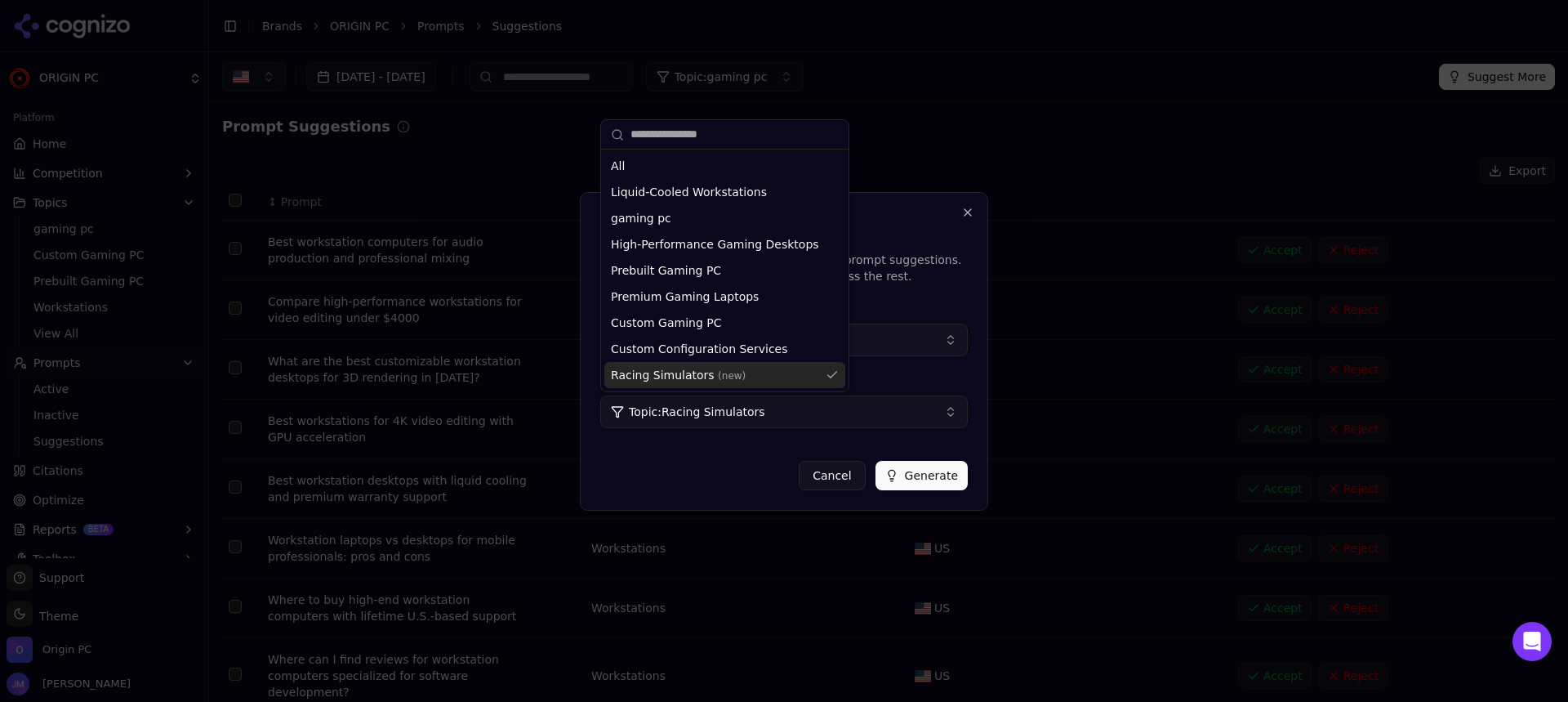
click at [747, 461] on div "Cancel Generate" at bounding box center [784, 468] width 368 height 42
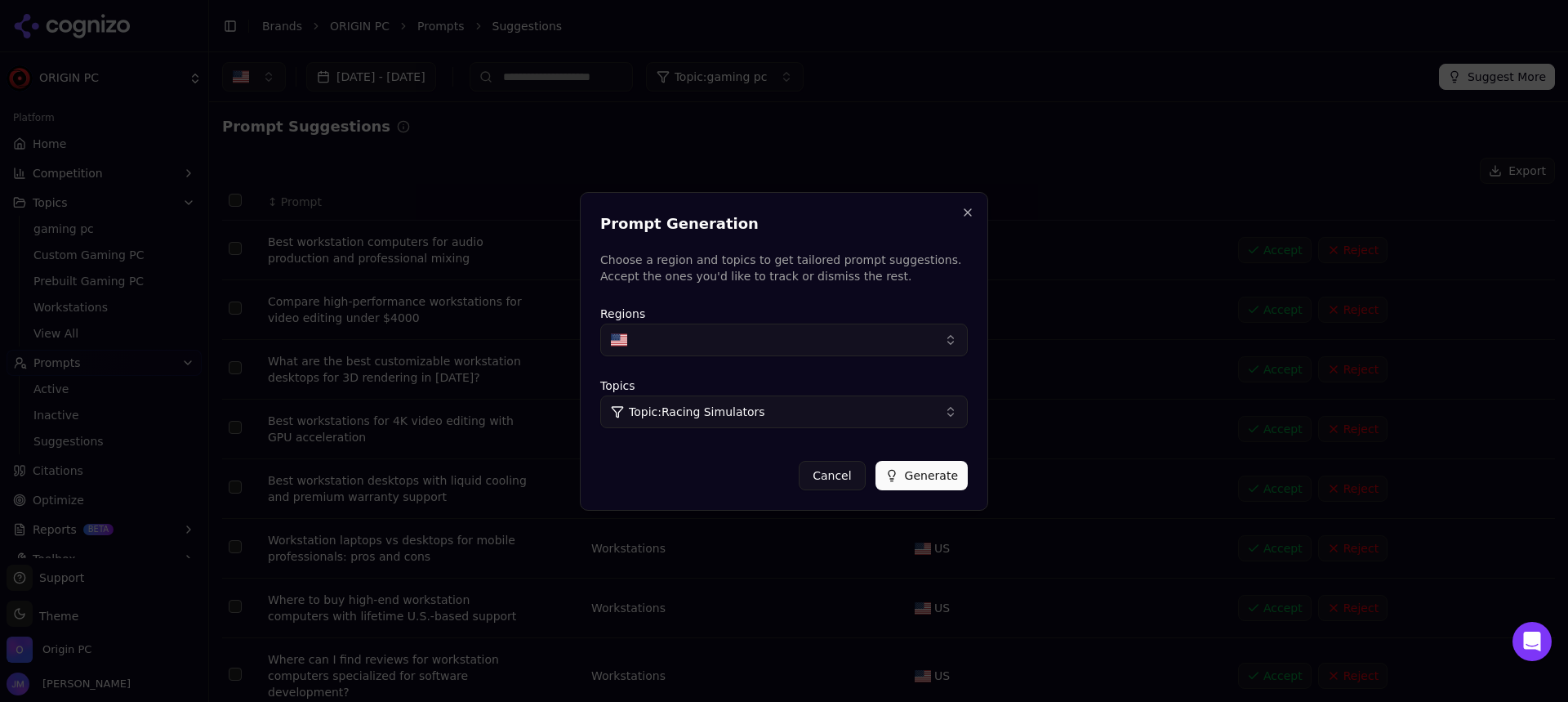
click at [901, 474] on button "Generate" at bounding box center [921, 475] width 92 height 29
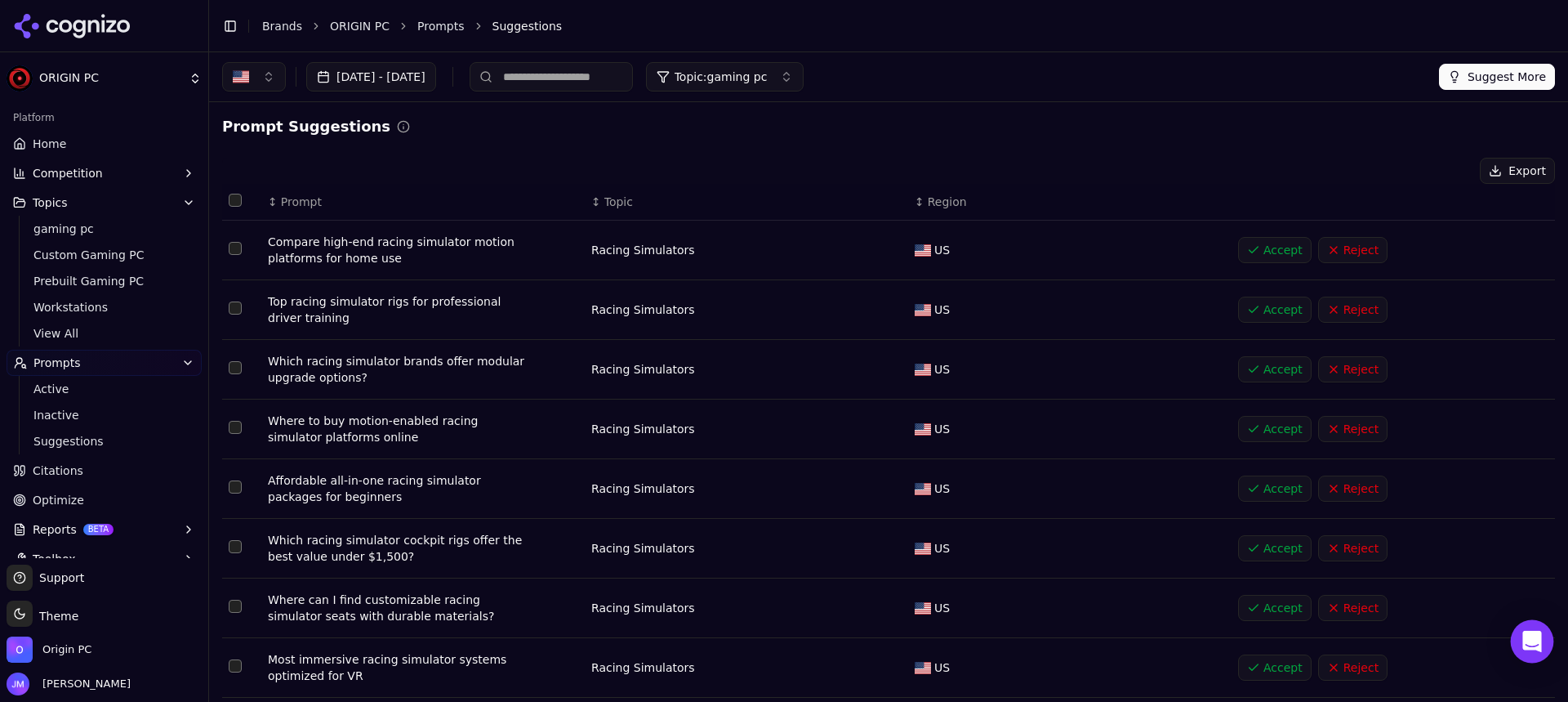
click at [1540, 646] on icon "Open Intercom Messenger" at bounding box center [1531, 641] width 19 height 22
